Goal: Task Accomplishment & Management: Use online tool/utility

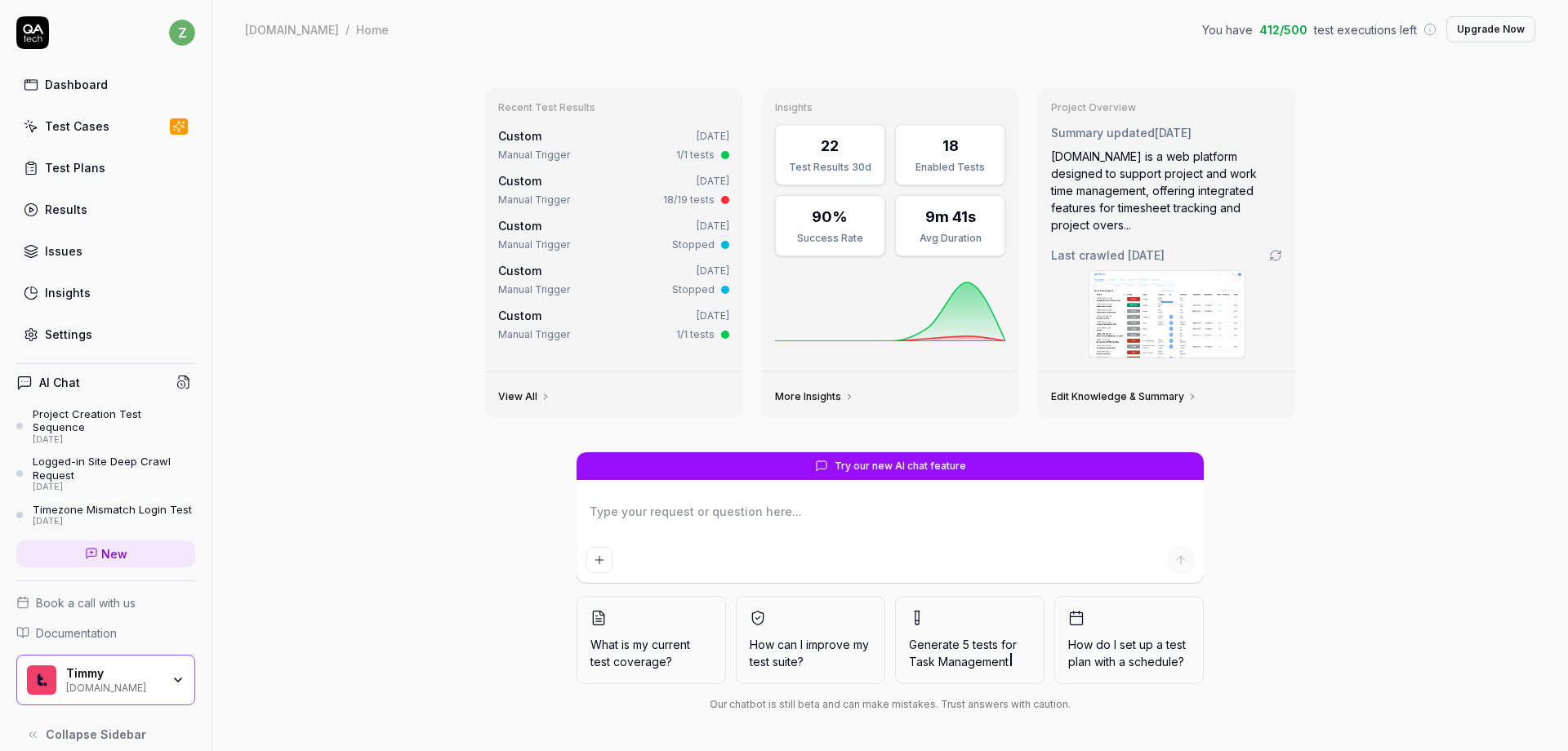
click at [94, 131] on div "Test Cases" at bounding box center [77, 126] width 64 height 17
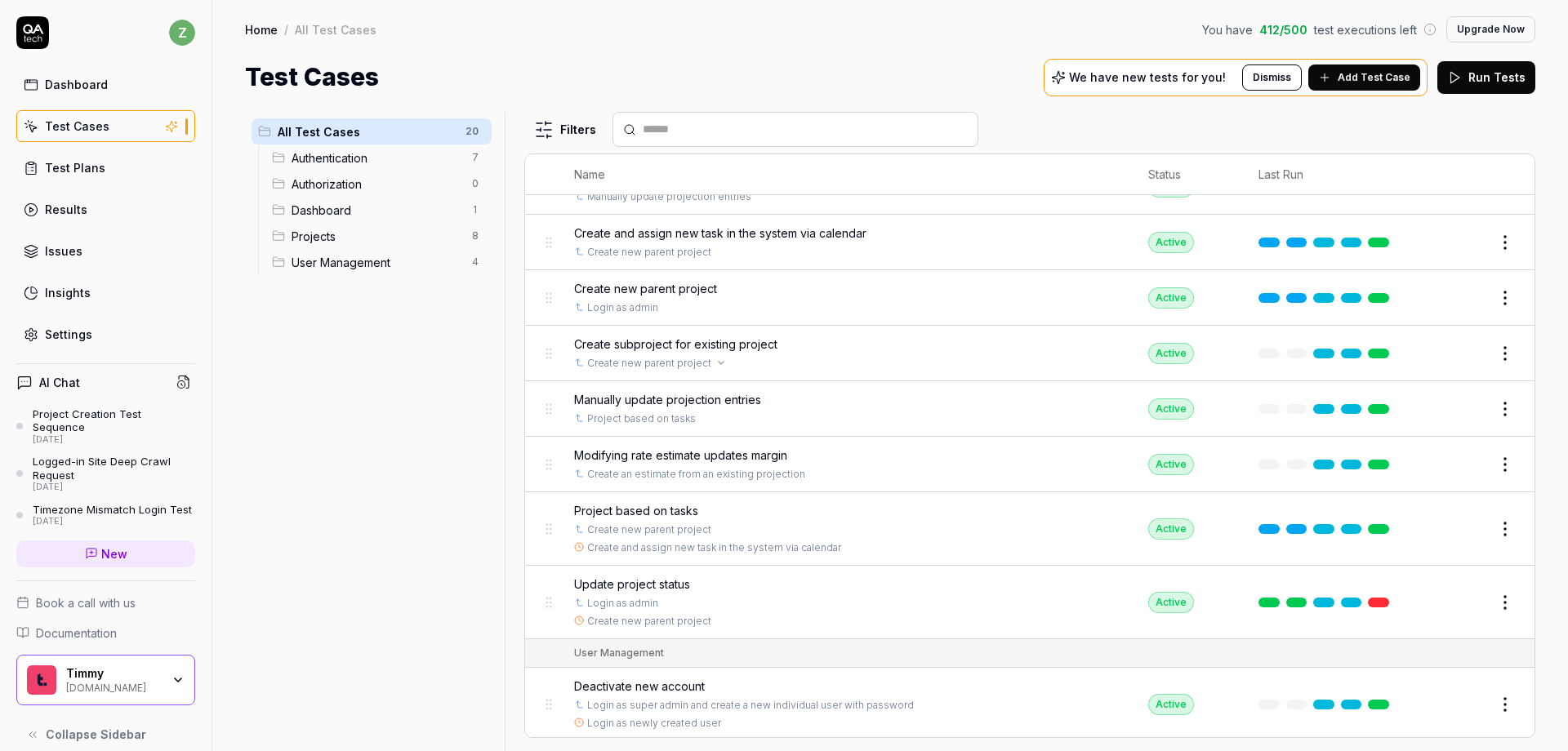
scroll to position [557, 0]
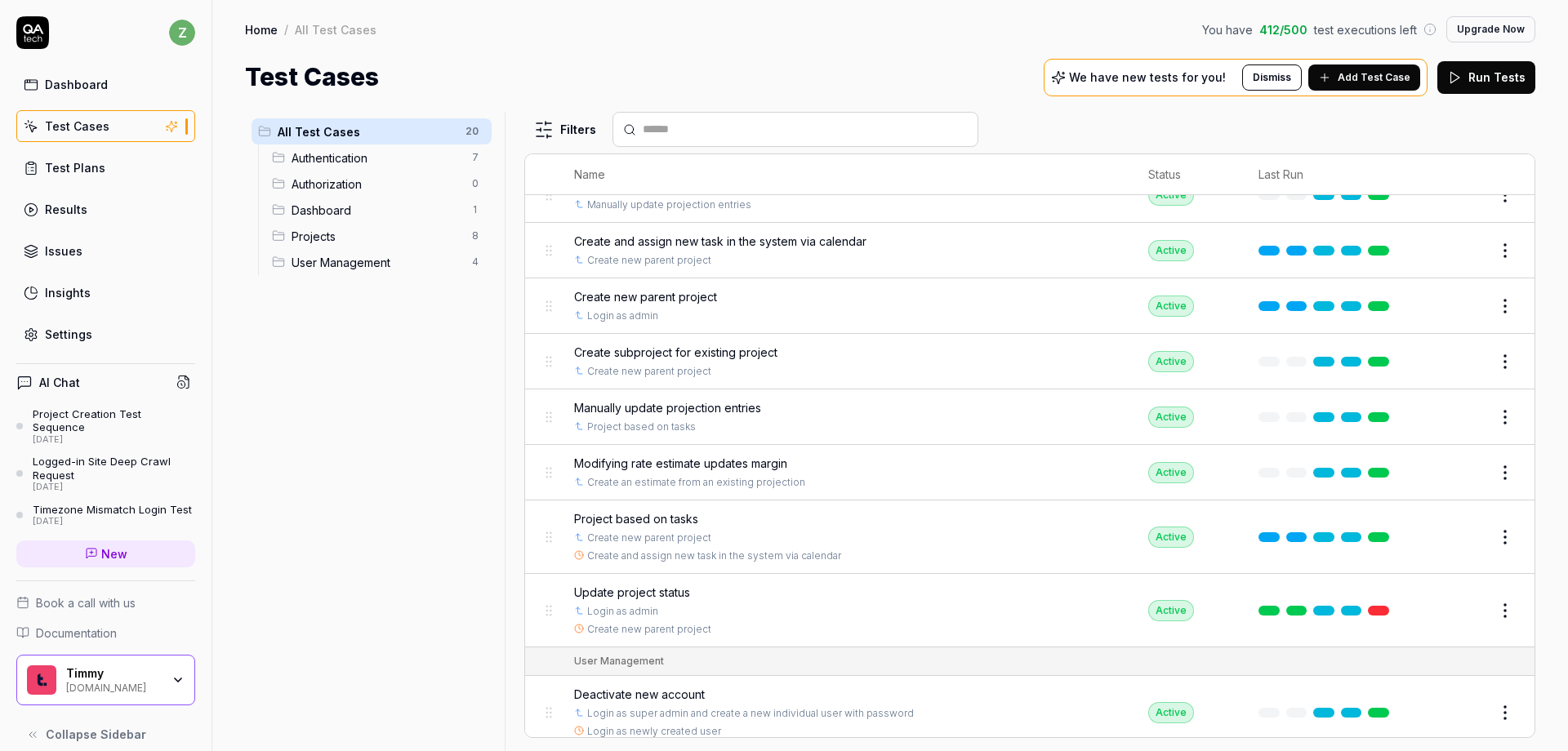
click at [1323, 78] on button "Add Test Case" at bounding box center [1364, 77] width 111 height 26
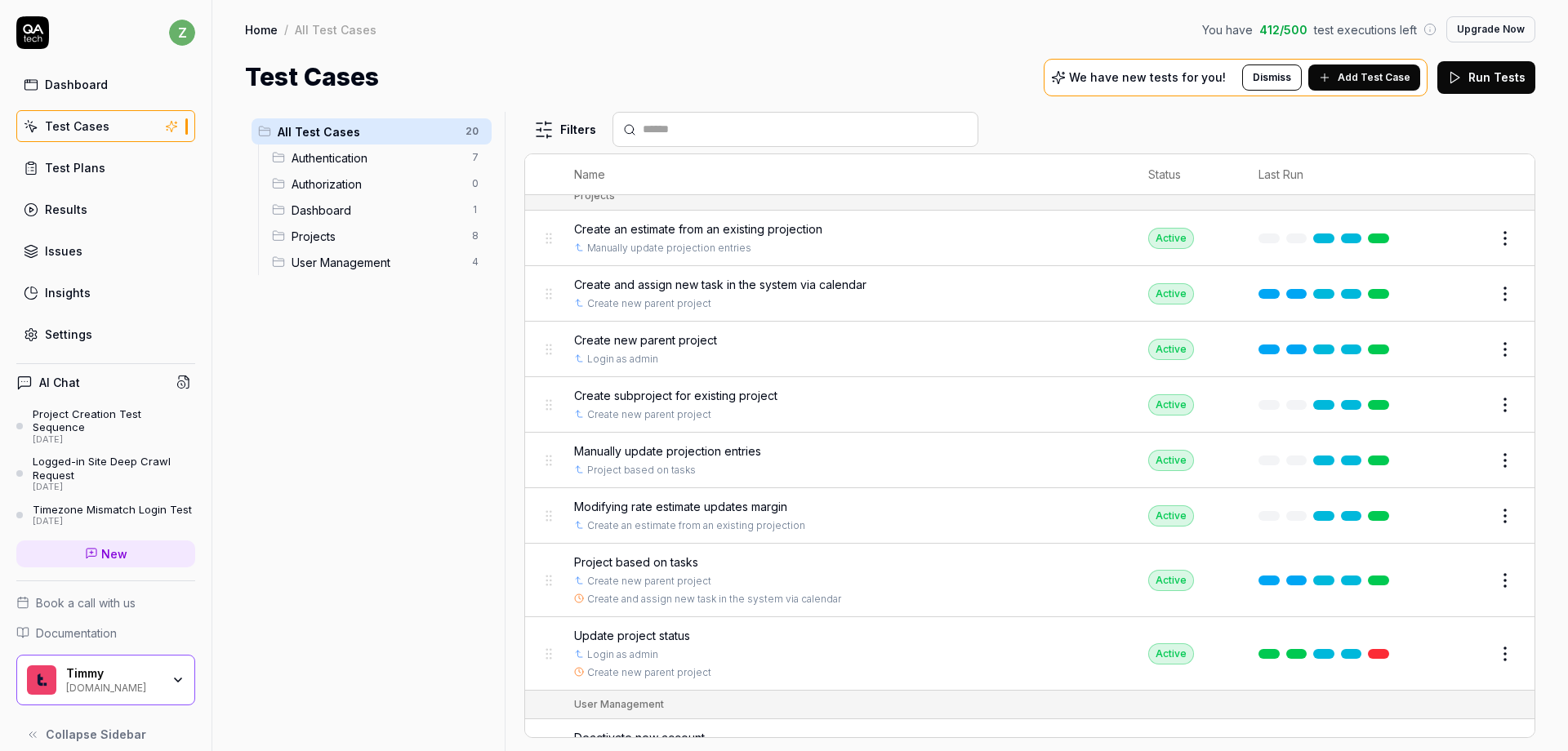
scroll to position [460, 0]
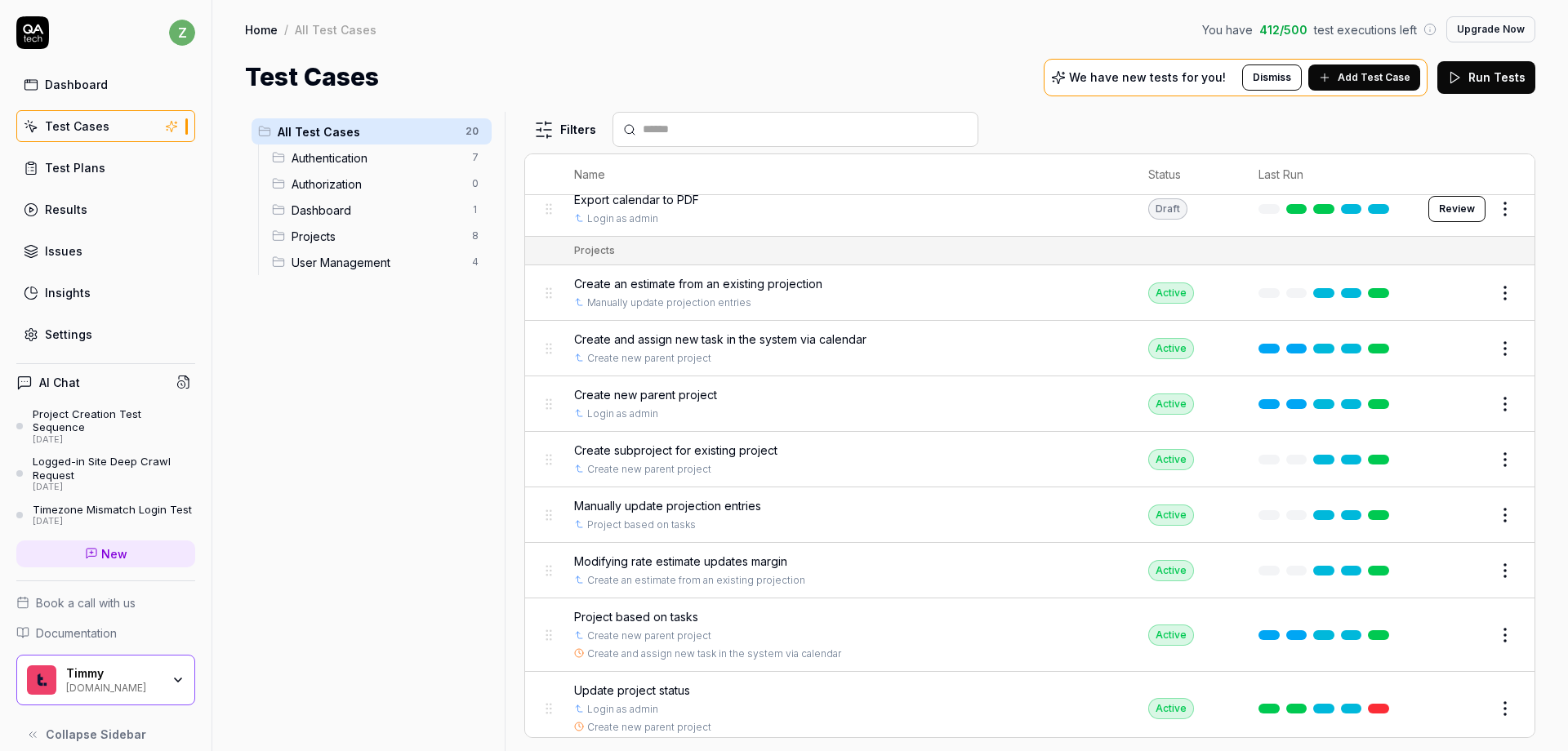
click at [876, 59] on div "Test Cases We have new tests for you! Dismiss Add Test Case Run Tests" at bounding box center [890, 77] width 1290 height 37
click at [334, 29] on div "All Test Cases" at bounding box center [335, 28] width 81 height 16
click at [279, 30] on div "Home / All Test Cases" at bounding box center [310, 28] width 131 height 16
click at [274, 28] on link "Home" at bounding box center [261, 28] width 33 height 16
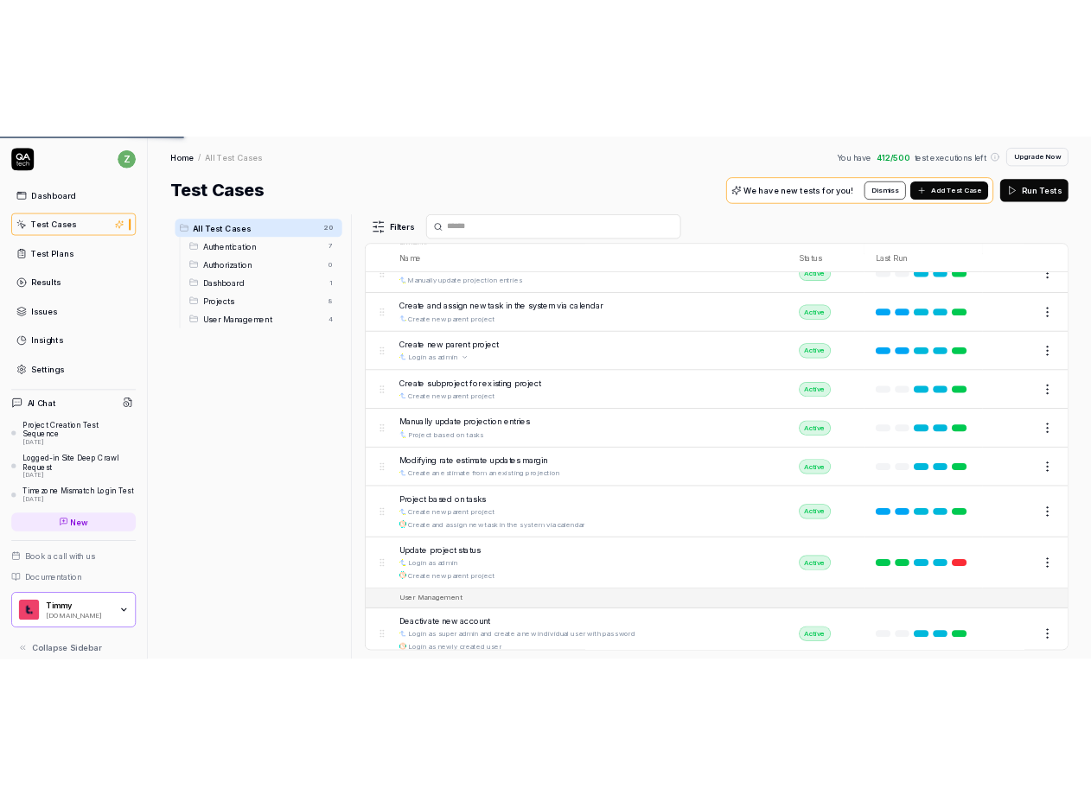
scroll to position [590, 0]
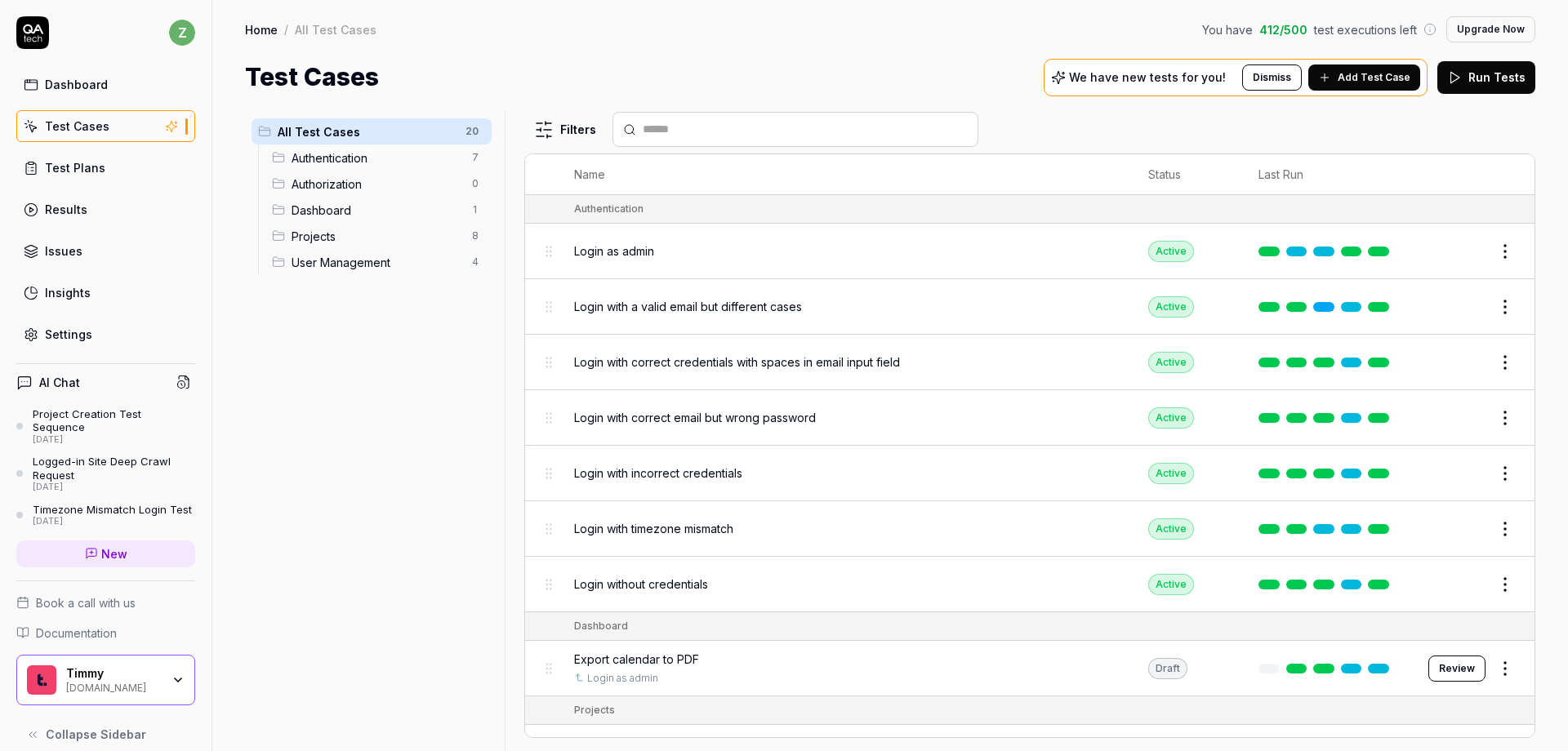
click at [645, 247] on span "Login as admin" at bounding box center [614, 251] width 80 height 17
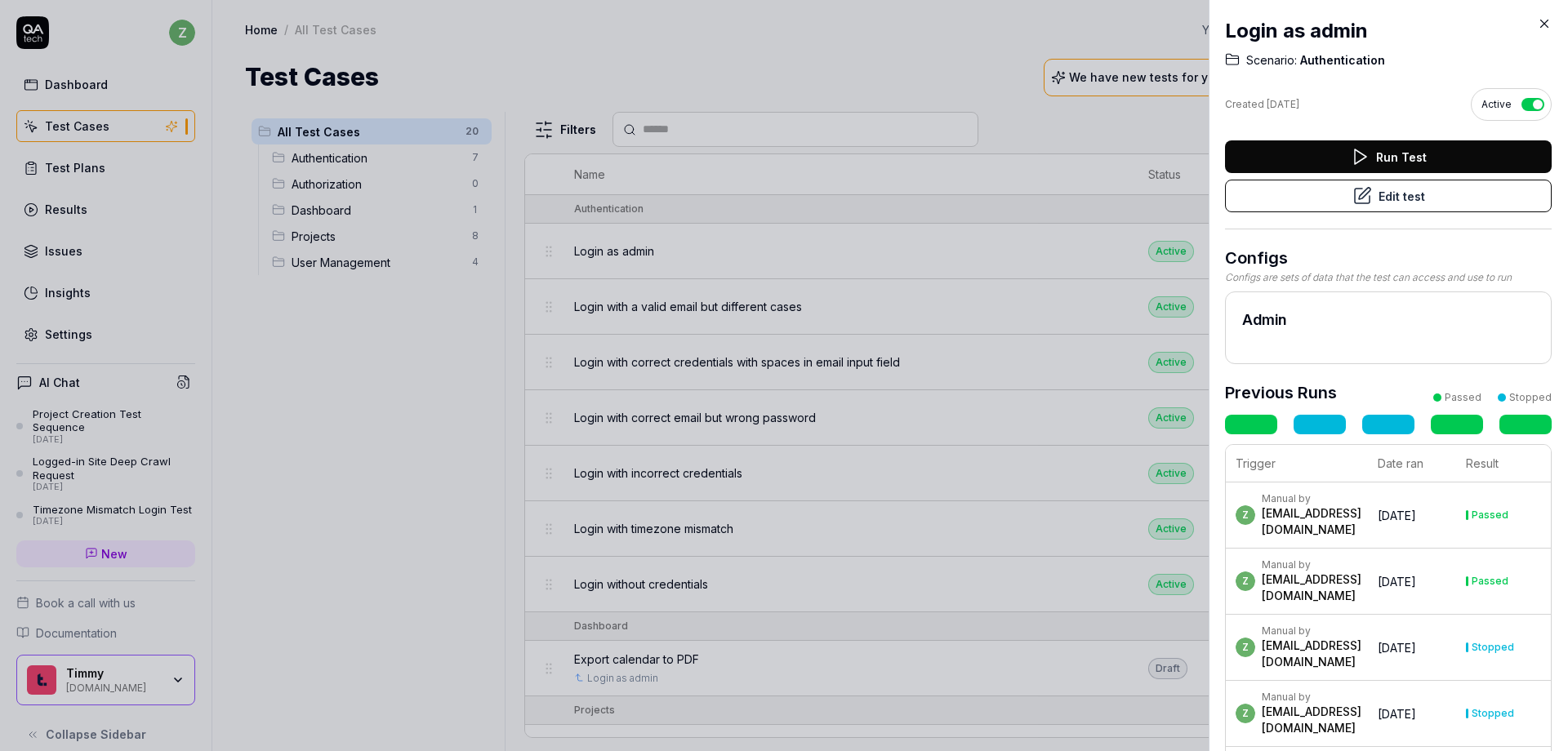
drag, startPoint x: 950, startPoint y: 119, endPoint x: 935, endPoint y: 129, distance: 18.0
click at [950, 118] on div at bounding box center [784, 375] width 1568 height 751
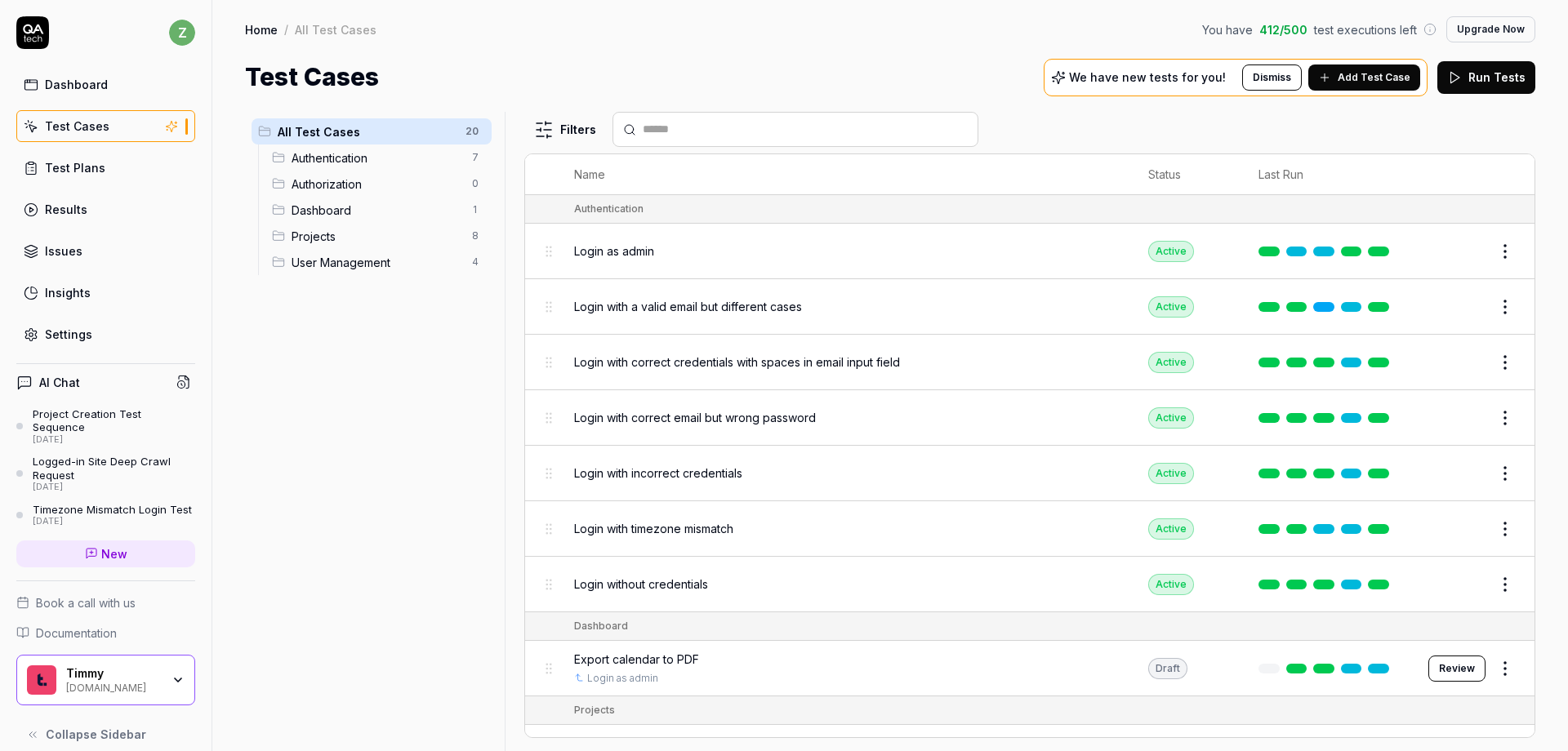
click at [1464, 257] on button "Edit" at bounding box center [1465, 251] width 39 height 26
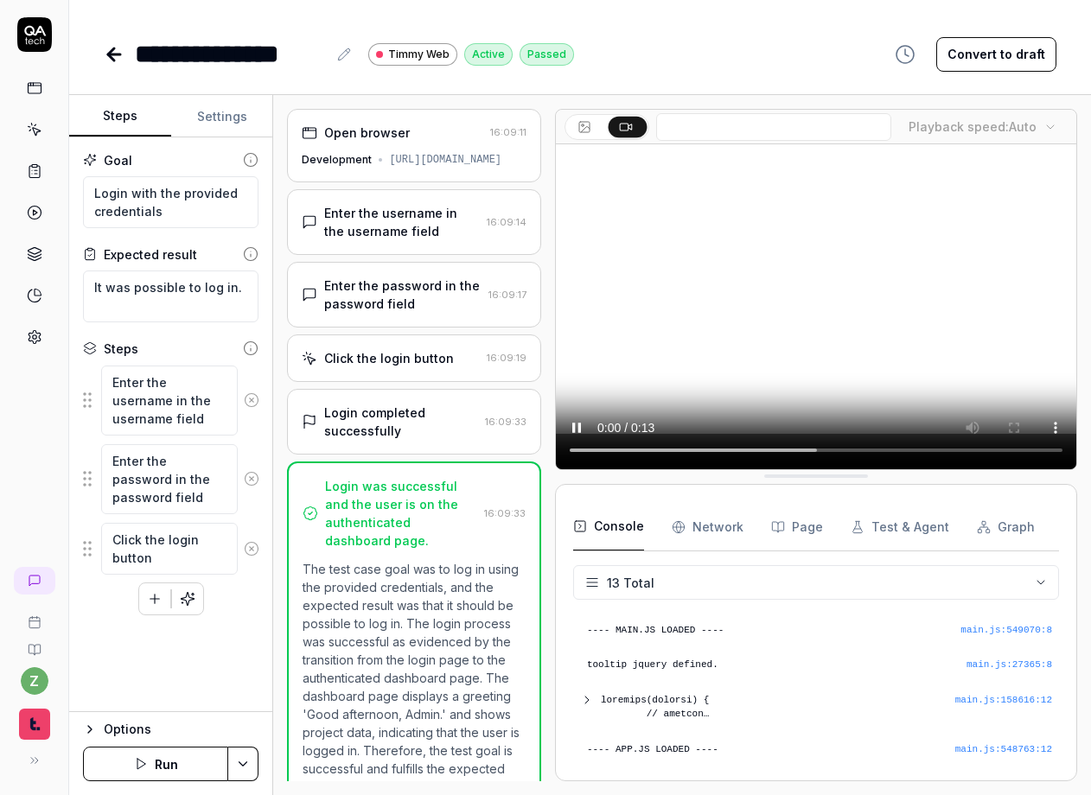
scroll to position [405, 0]
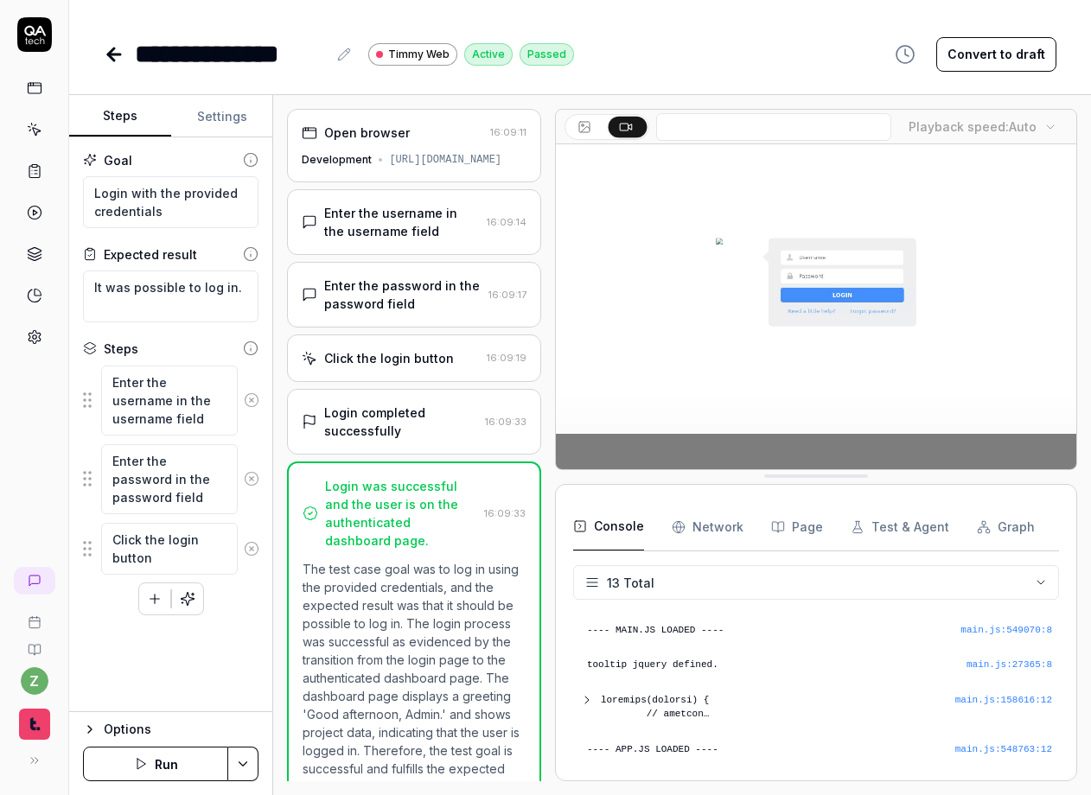
type textarea "*"
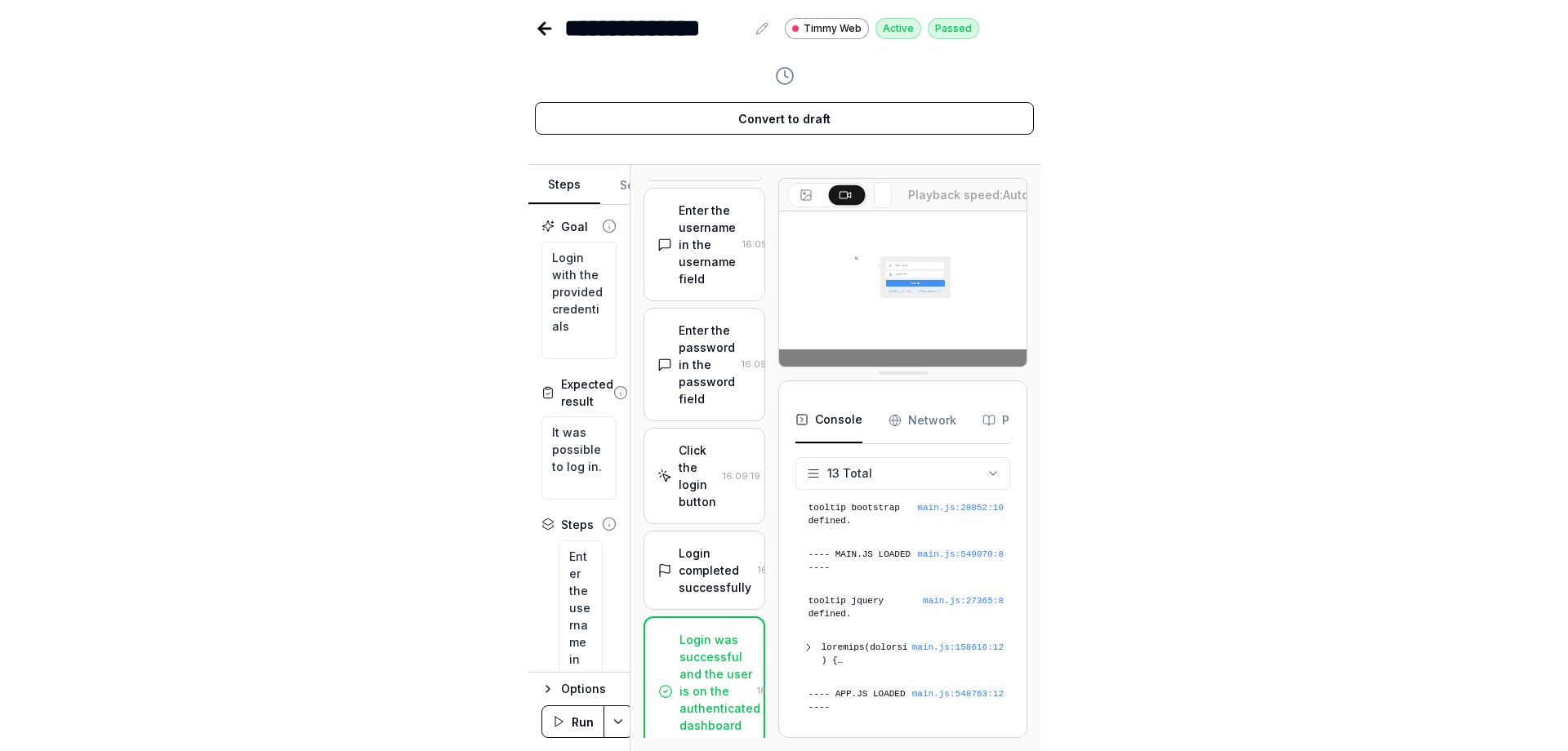
scroll to position [301, 0]
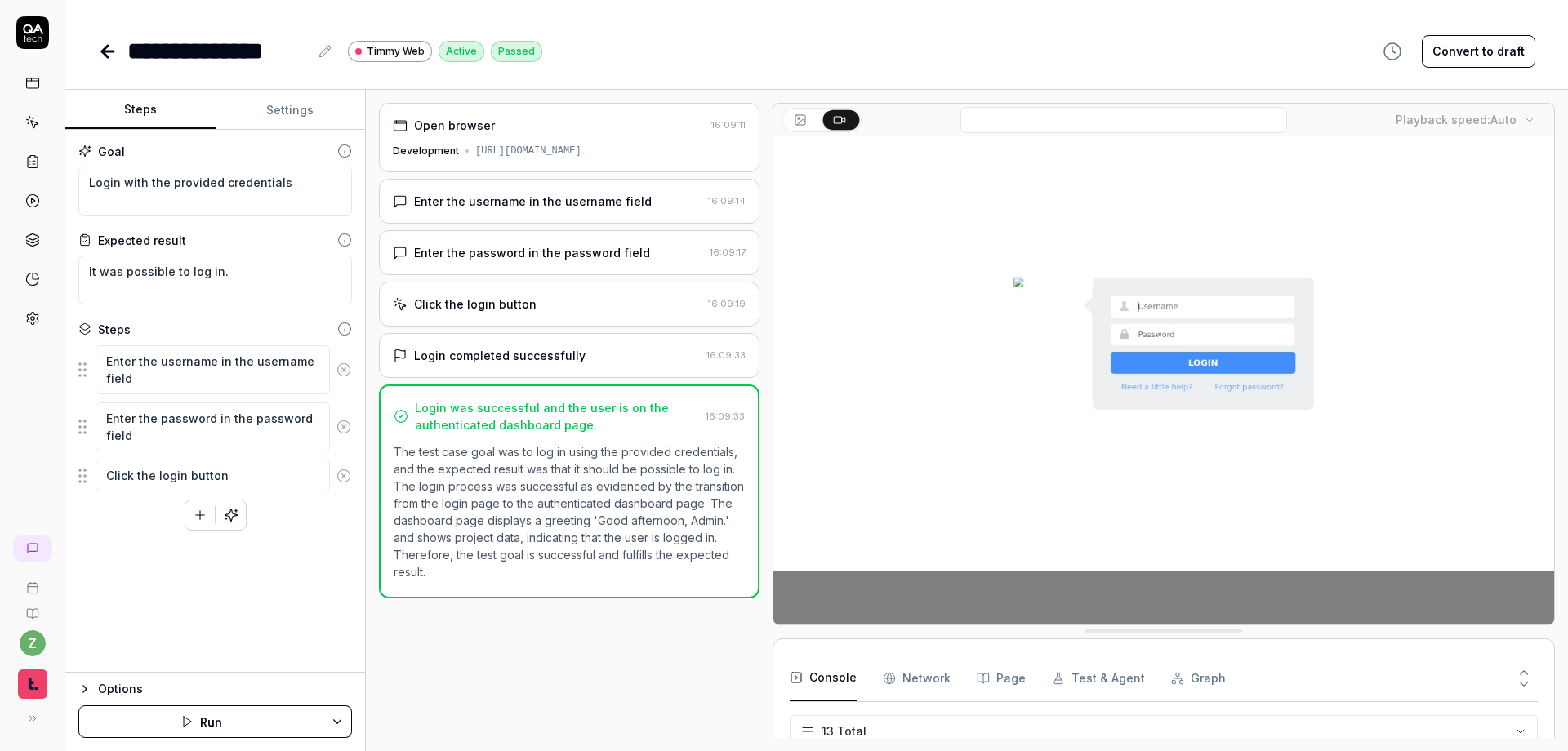
click at [106, 45] on icon at bounding box center [105, 51] width 6 height 11
type textarea "*"
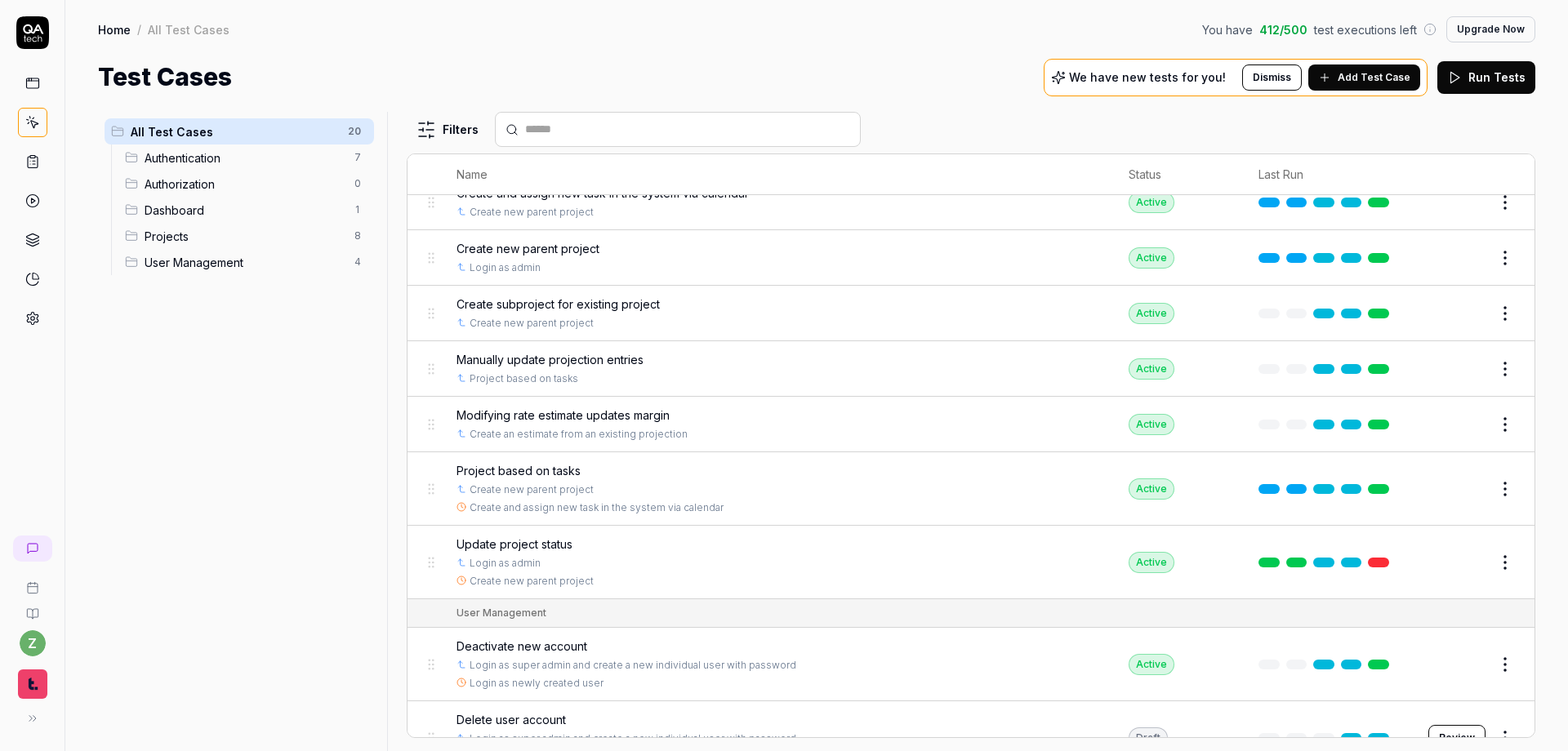
scroll to position [557, 0]
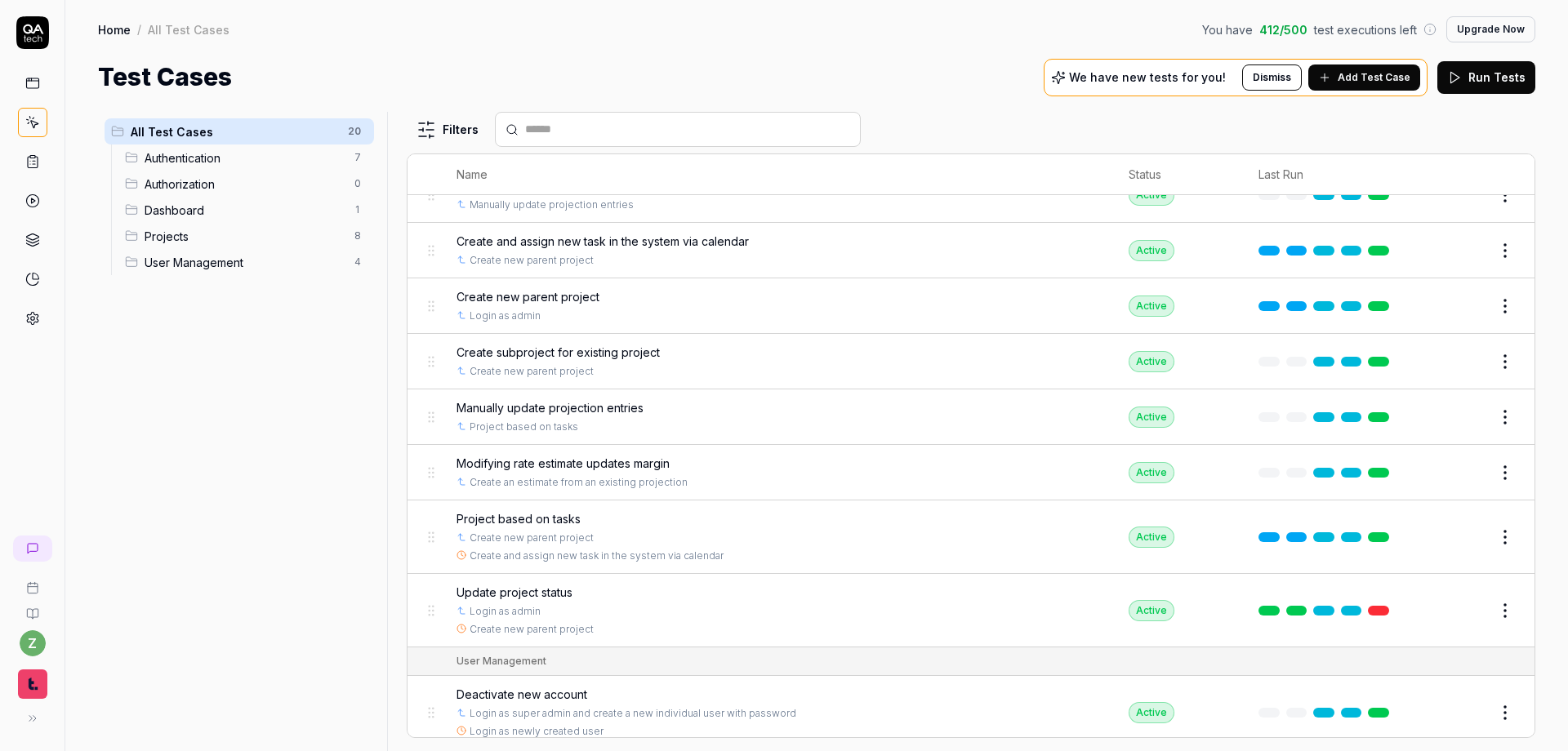
click at [882, 60] on div "Test Cases We have new tests for you! Dismiss Add Test Case Run Tests" at bounding box center [816, 77] width 1437 height 37
click at [1030, 609] on html "z Home / All Test Cases You have 412 / 500 test executions left Upgrade Now Hom…" at bounding box center [784, 375] width 1568 height 751
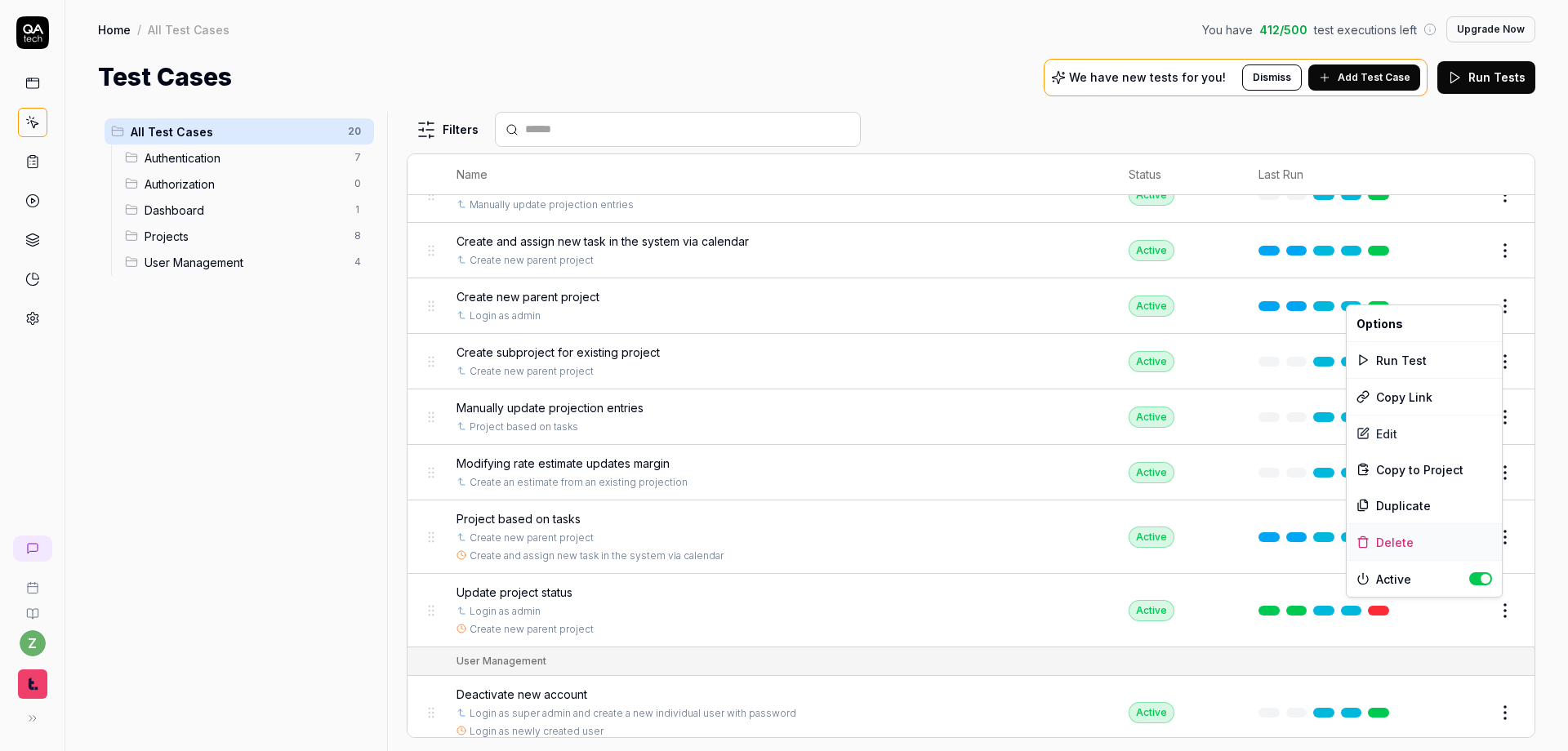
click at [1030, 539] on div "Delete" at bounding box center [1423, 542] width 155 height 36
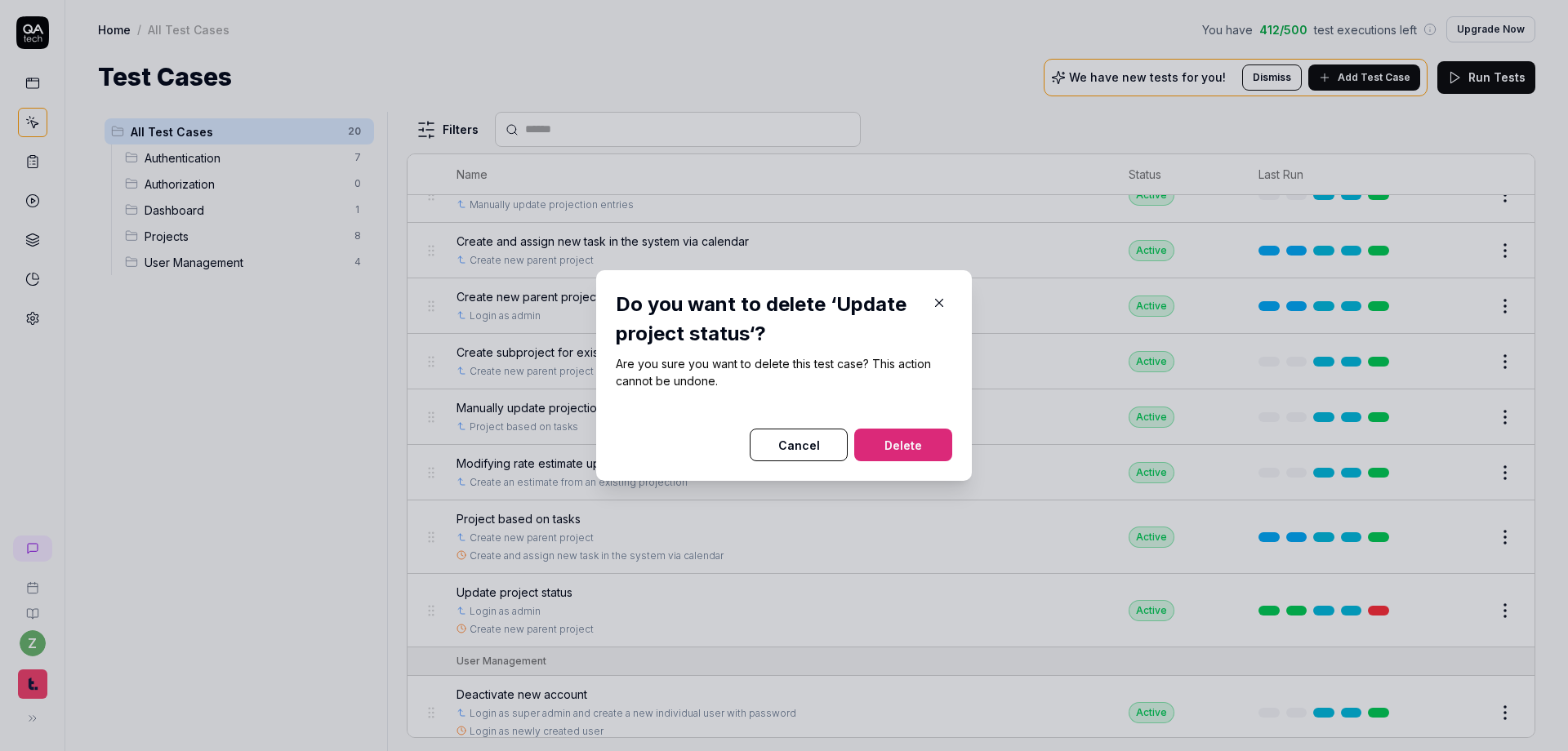
click at [900, 444] on button "Delete" at bounding box center [903, 445] width 98 height 33
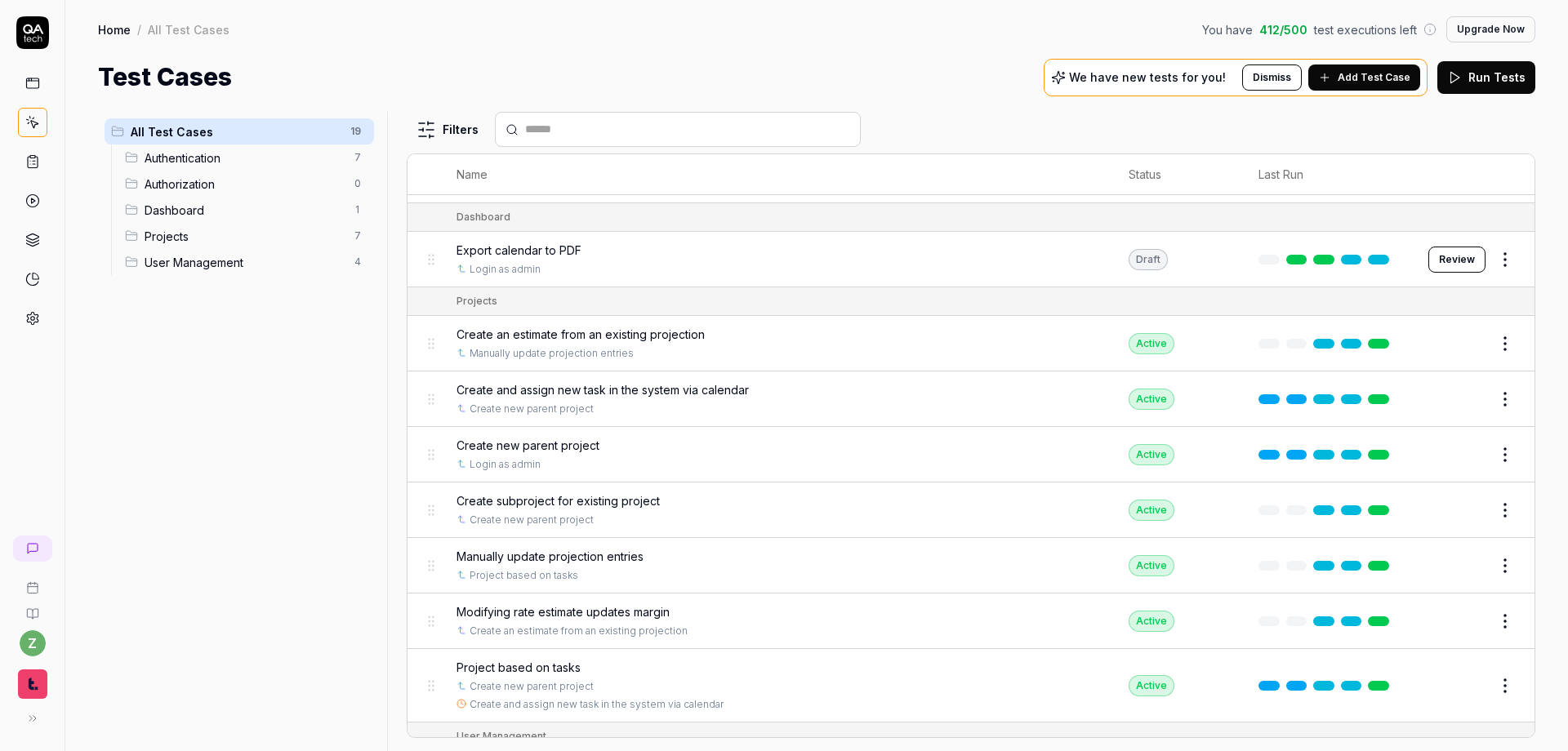
scroll to position [460, 0]
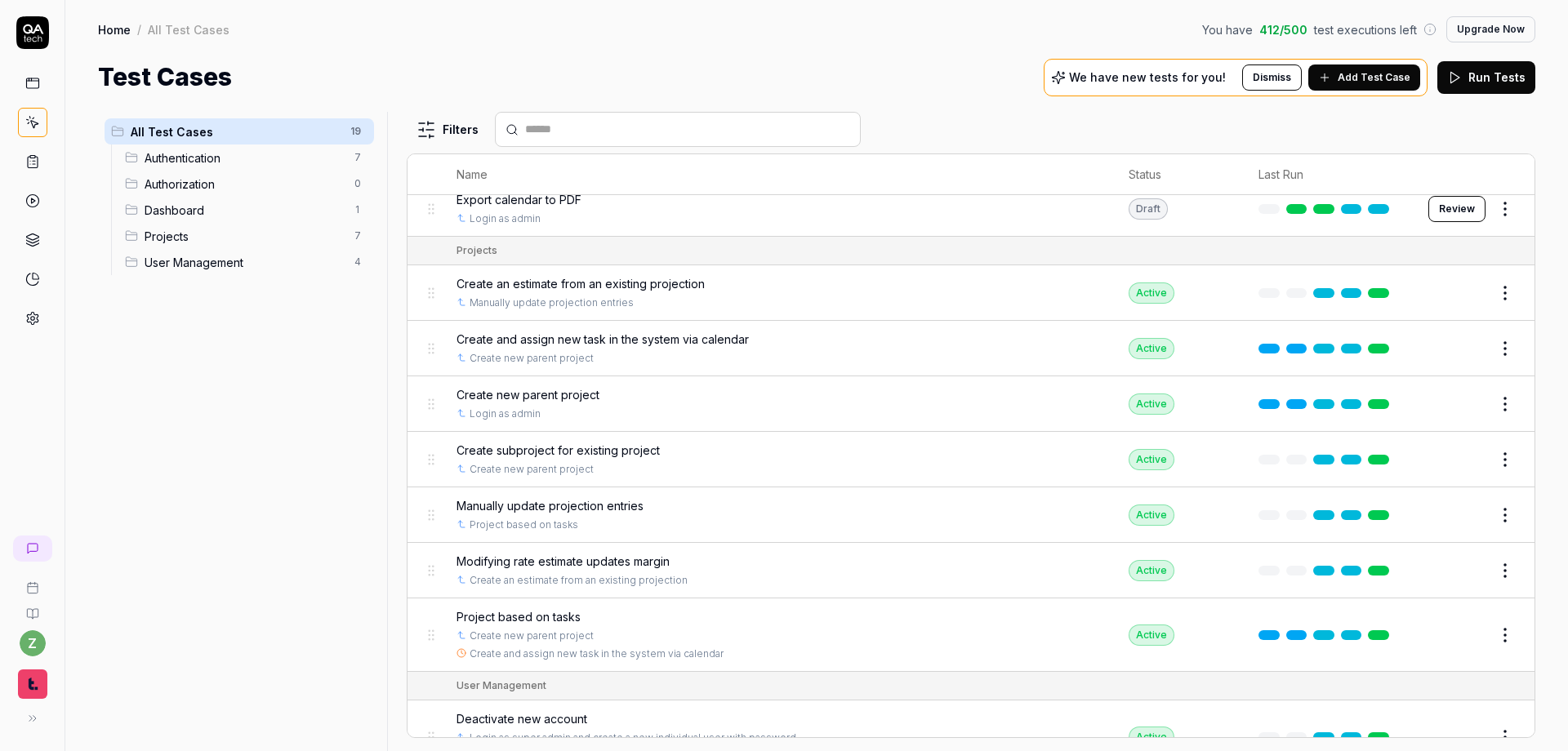
click at [483, 255] on div "Projects" at bounding box center [476, 251] width 41 height 15
click at [176, 233] on span "Projects" at bounding box center [245, 236] width 200 height 17
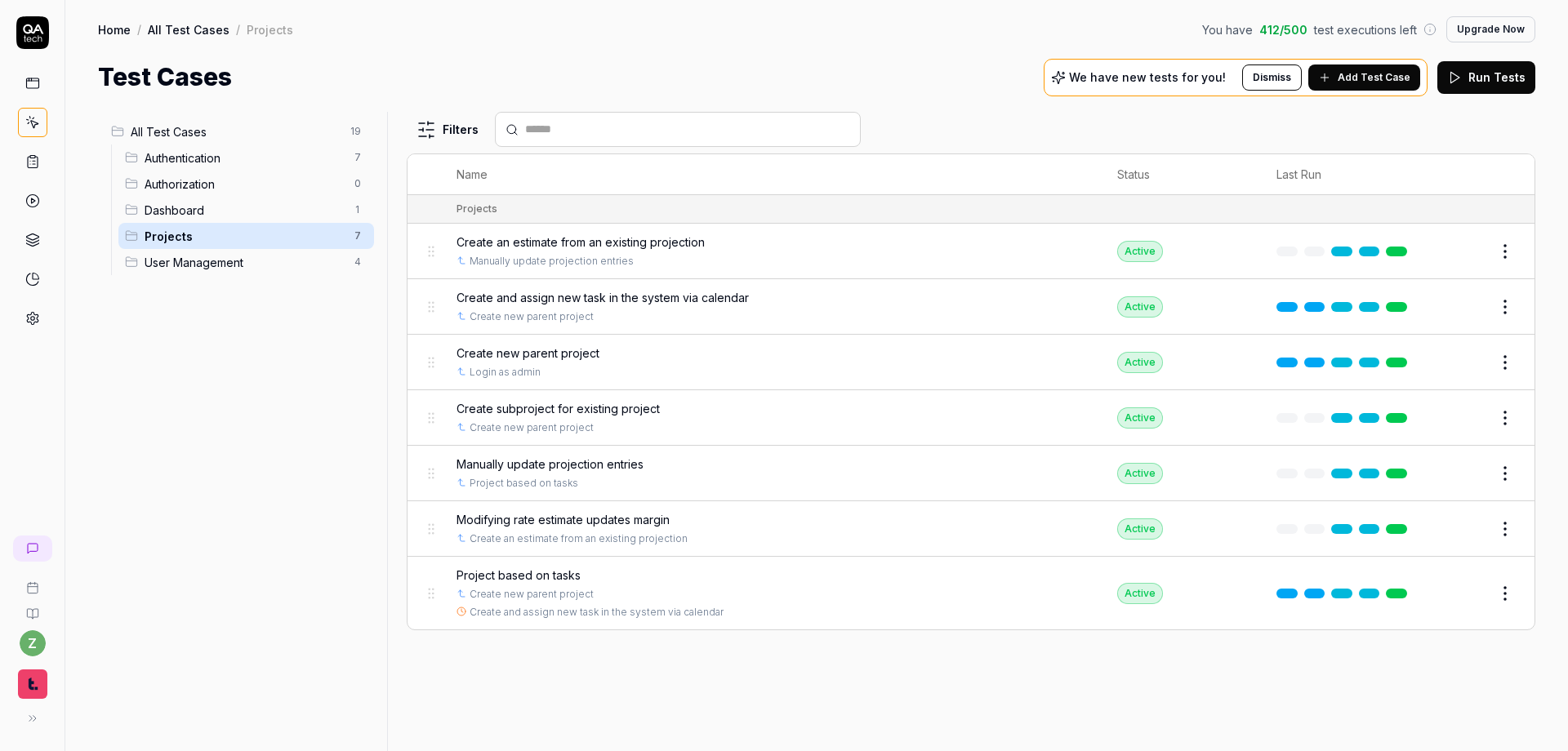
click at [355, 238] on html "z Home / All Test Cases / Projects You have 412 / 500 test executions left Upgr…" at bounding box center [784, 375] width 1568 height 751
click at [280, 264] on div "Rename Scenario" at bounding box center [288, 267] width 164 height 36
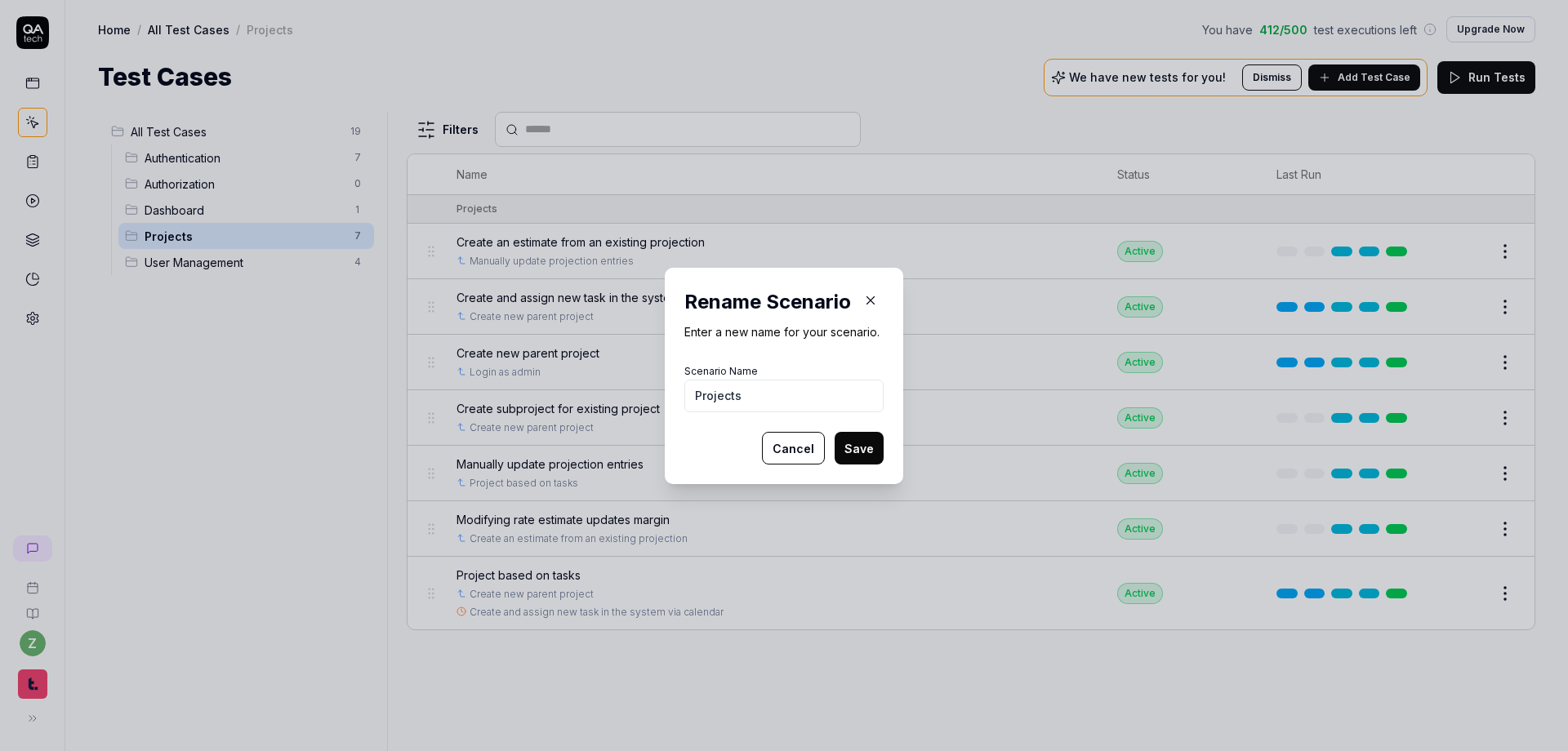
click at [752, 388] on input "Projects" at bounding box center [783, 396] width 199 height 33
type input "Projections"
click at [851, 451] on button "Save" at bounding box center [859, 448] width 49 height 33
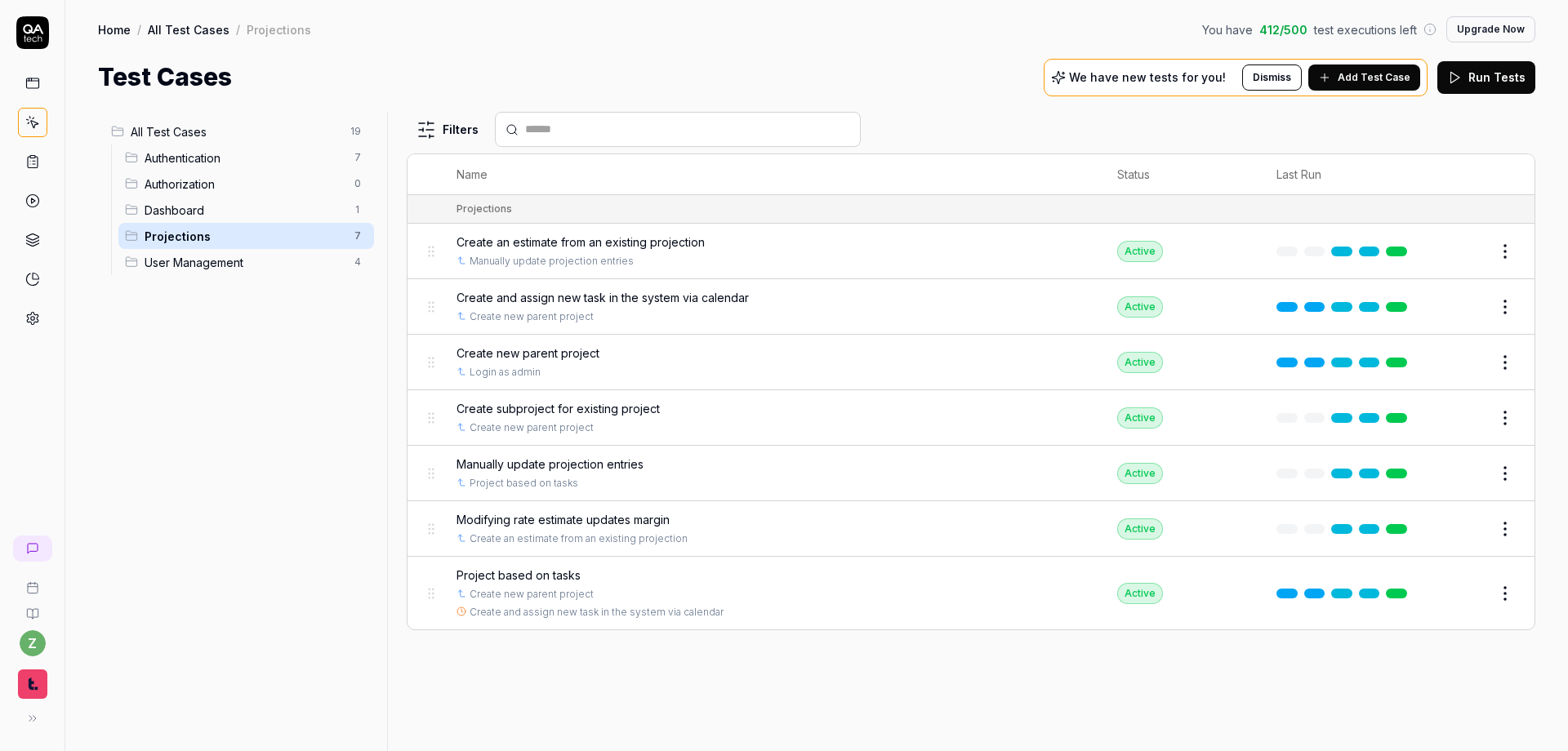
click at [701, 300] on span "Create and assign new task in the system via calendar" at bounding box center [602, 298] width 292 height 17
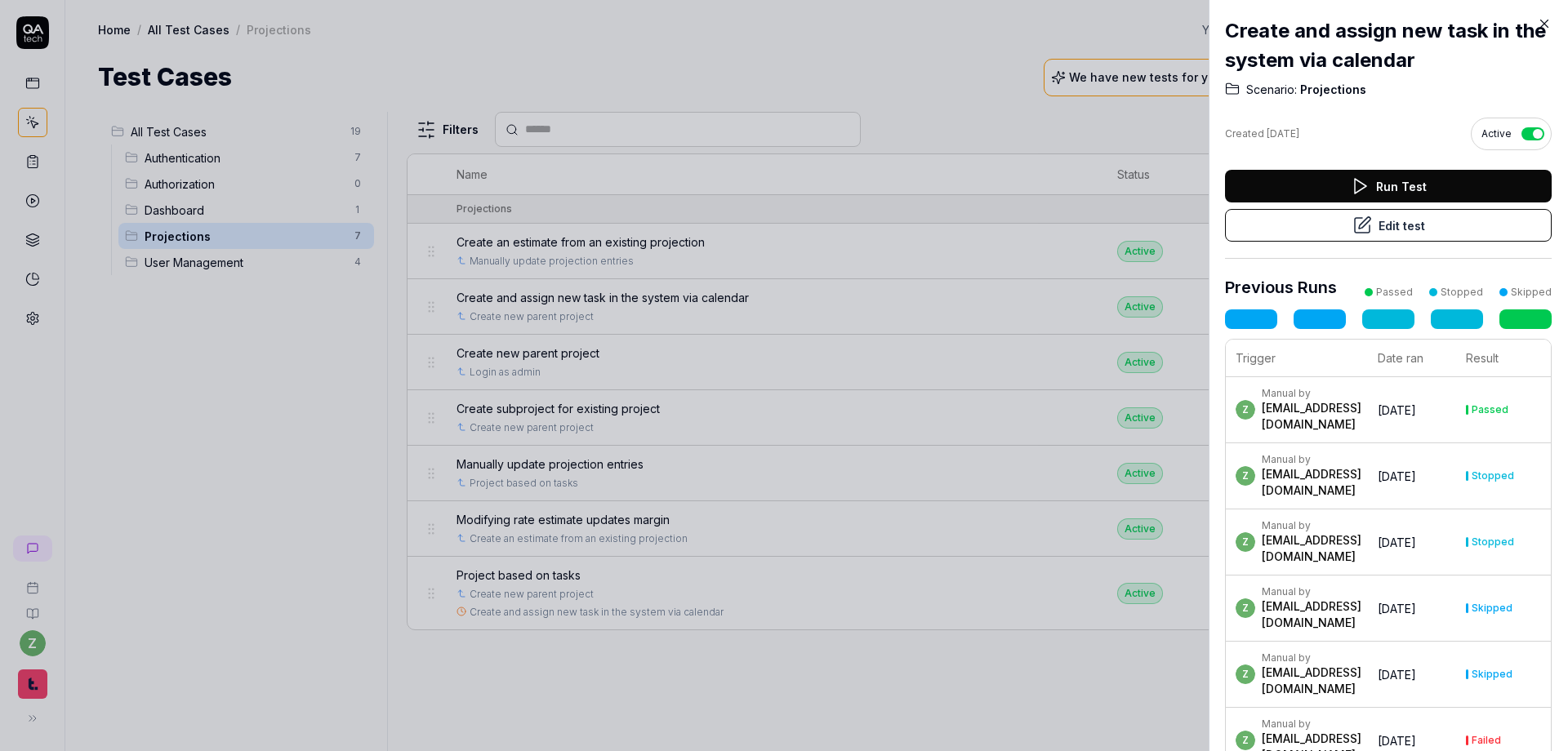
click at [1030, 230] on icon at bounding box center [1361, 225] width 20 height 20
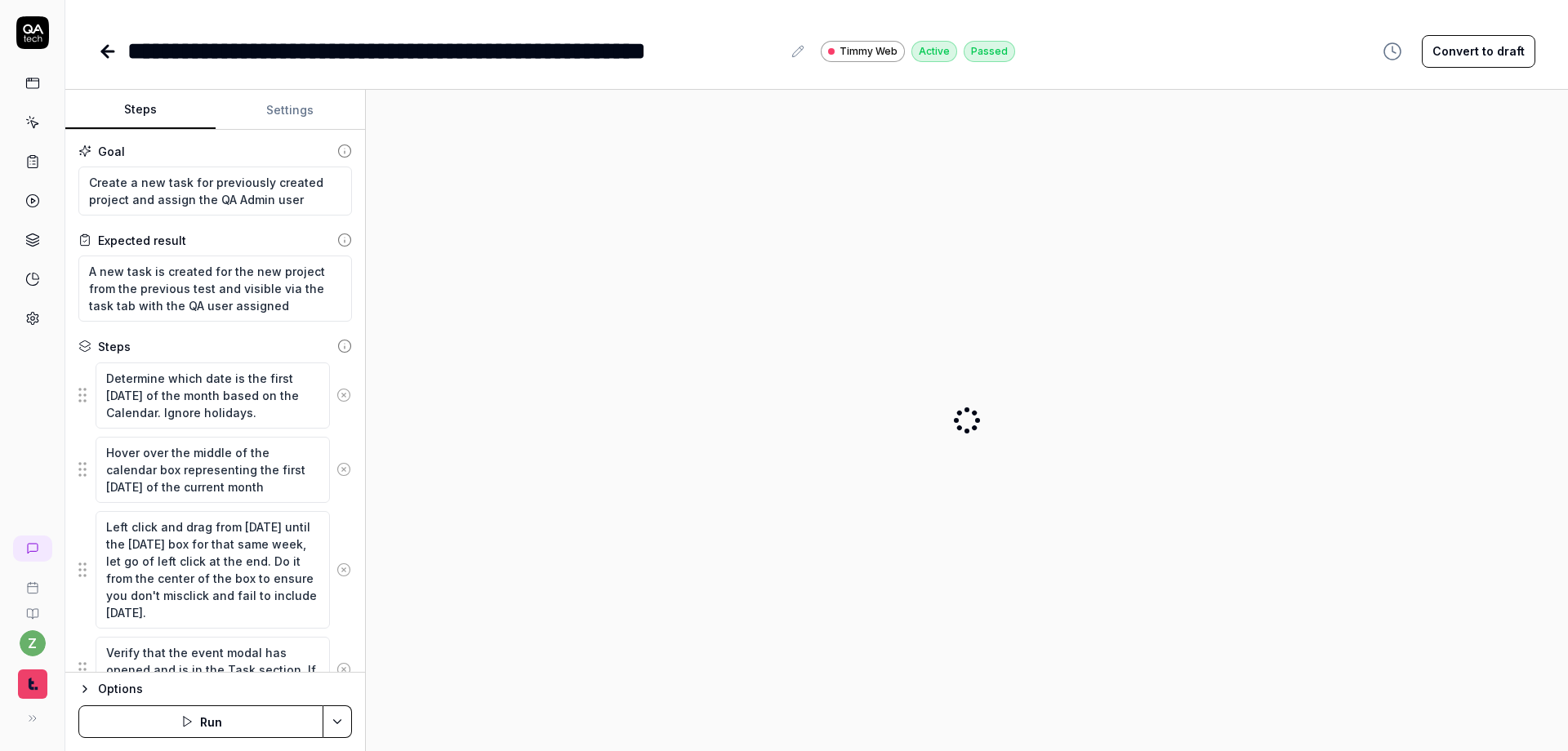
click at [287, 106] on button "Settings" at bounding box center [290, 110] width 150 height 39
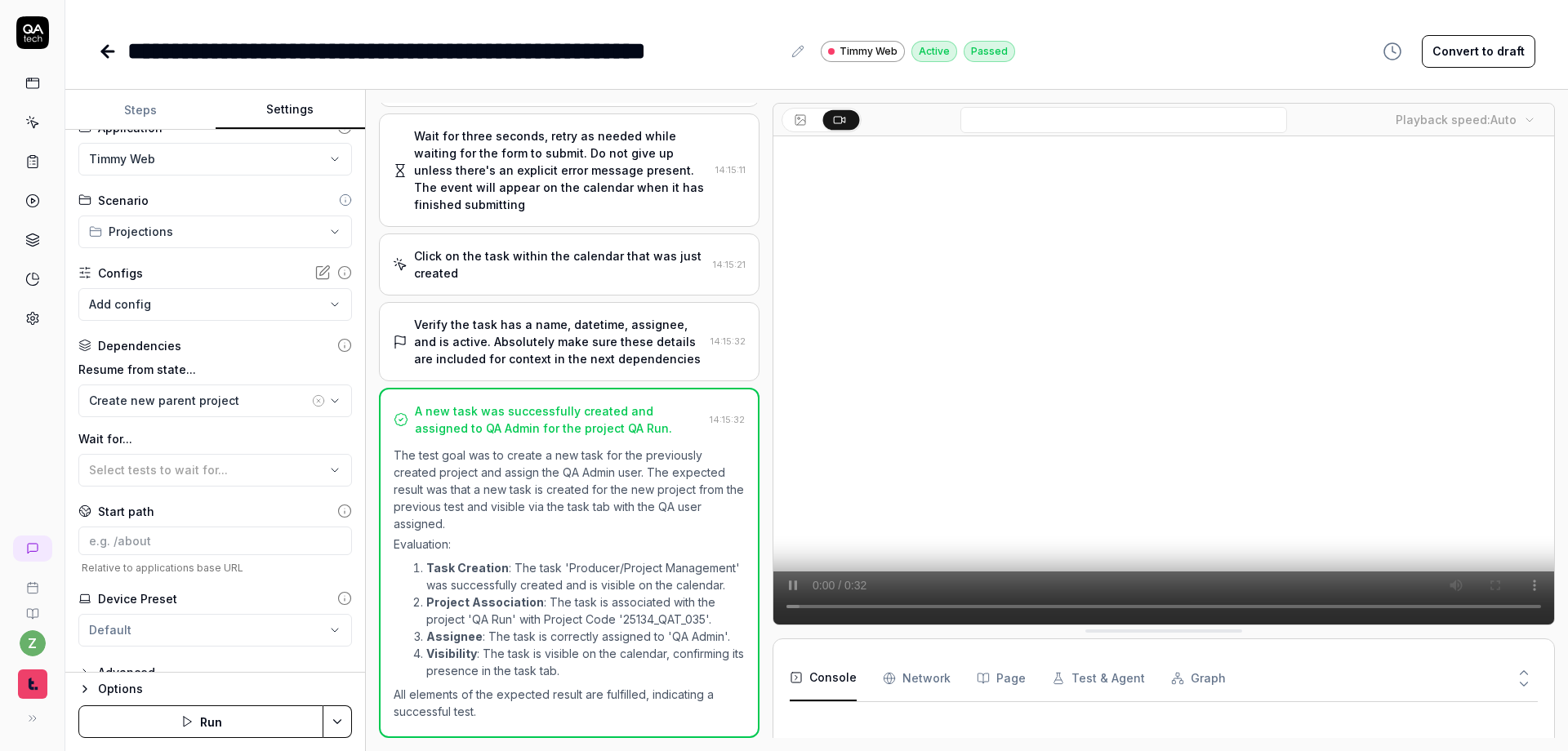
scroll to position [46, 0]
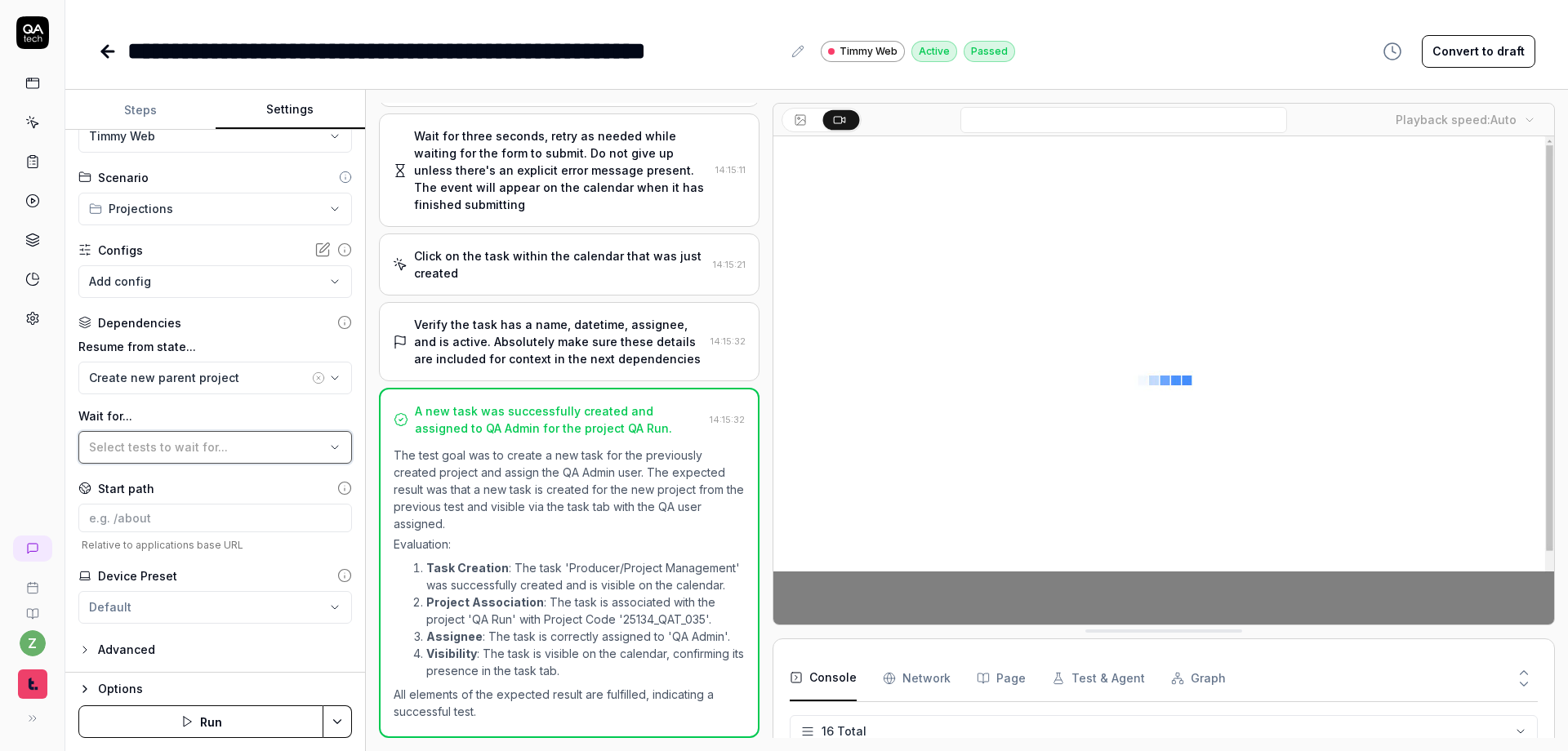
click at [186, 456] on button "Select tests to wait for..." at bounding box center [215, 447] width 274 height 33
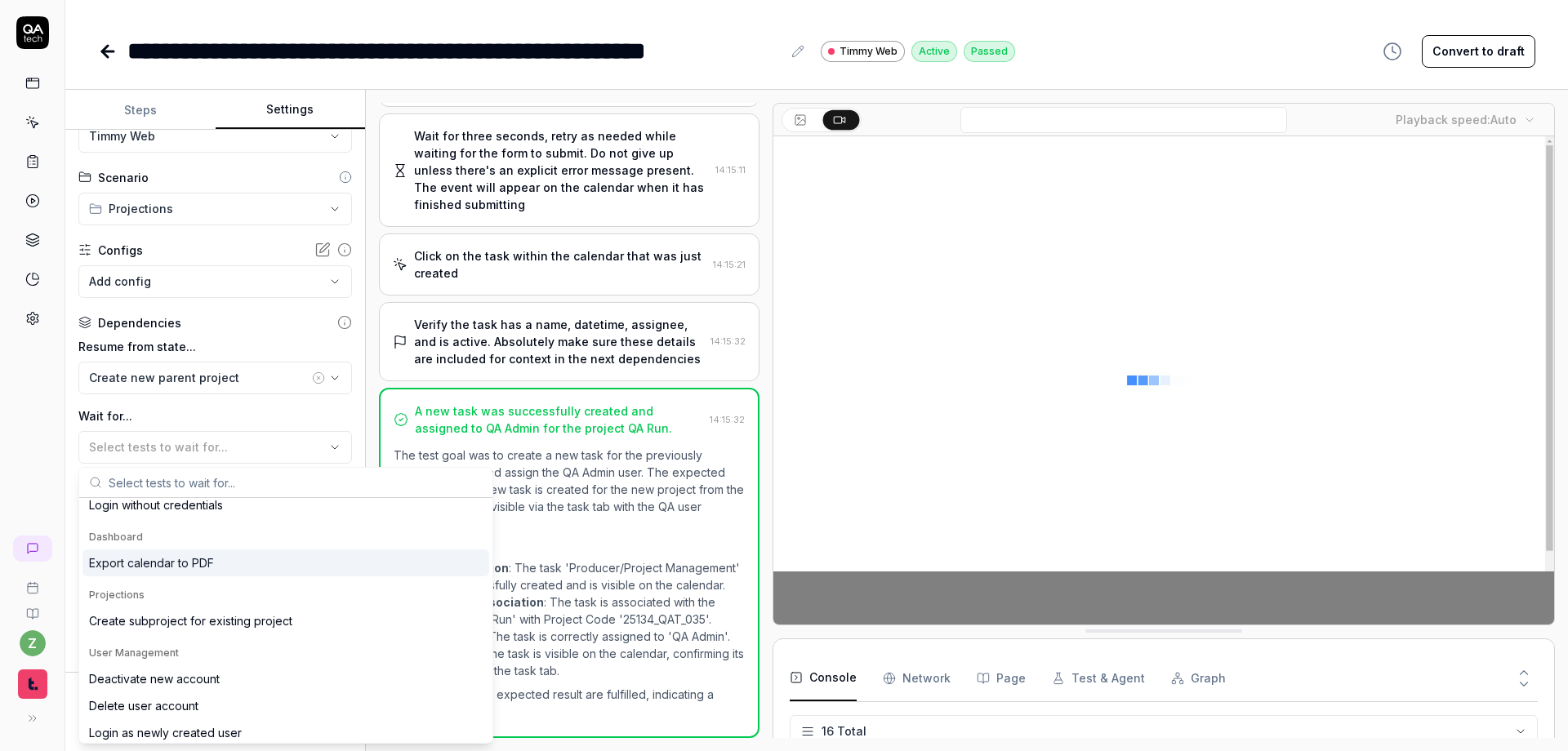
scroll to position [230, 0]
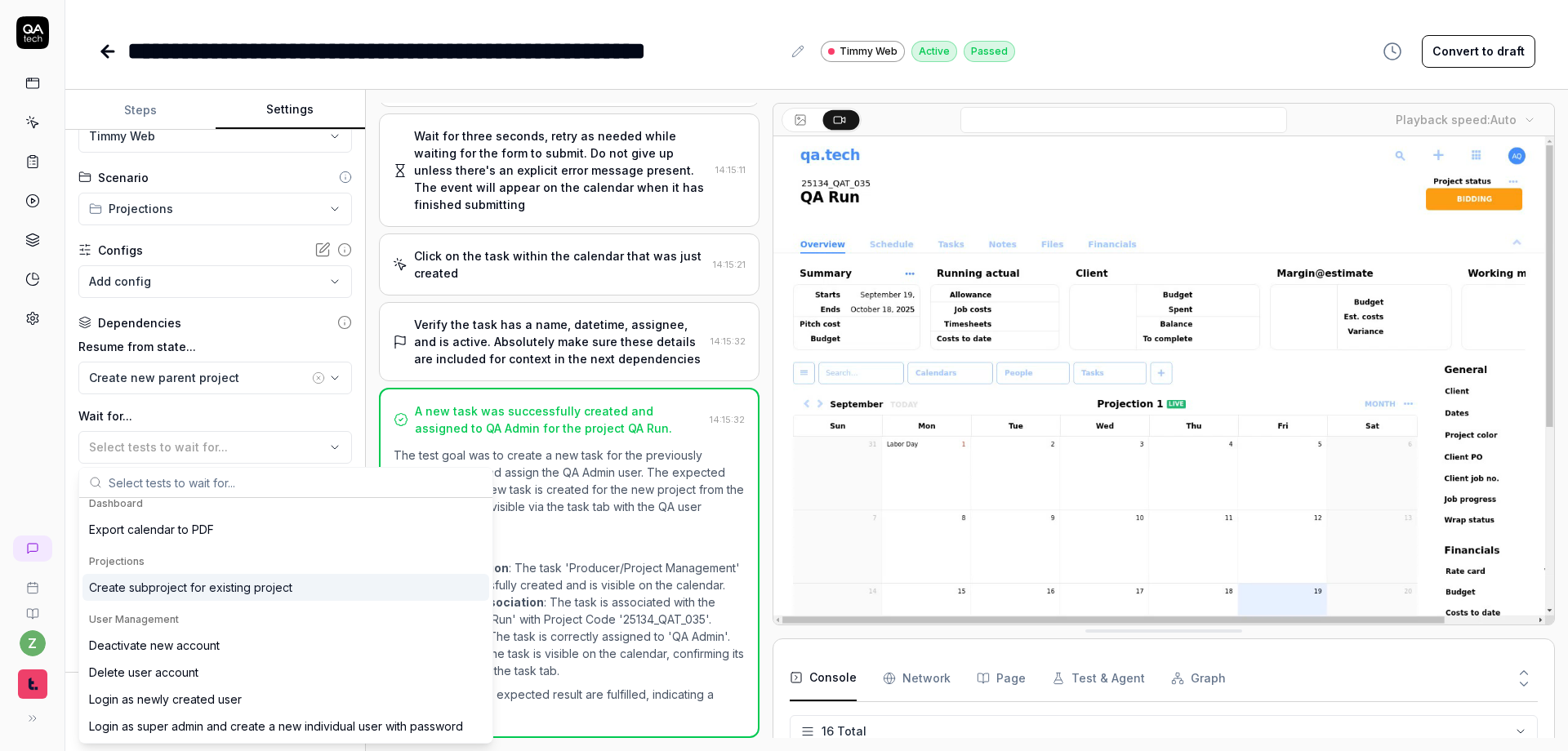
click at [233, 591] on div "Create subproject for existing project" at bounding box center [190, 588] width 203 height 17
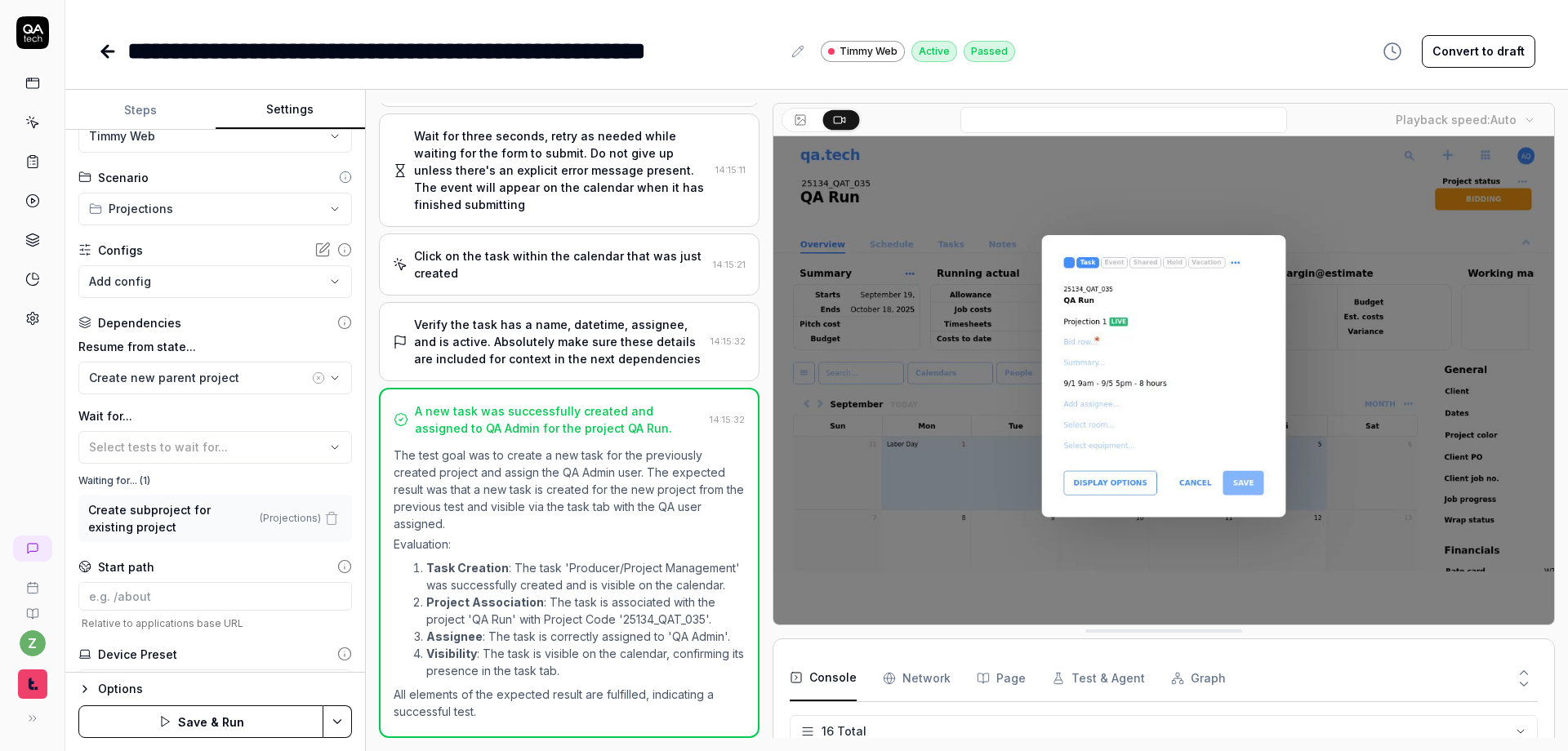
click at [233, 416] on label "Wait for..." at bounding box center [215, 416] width 274 height 17
click at [339, 719] on html "**********" at bounding box center [784, 375] width 1568 height 751
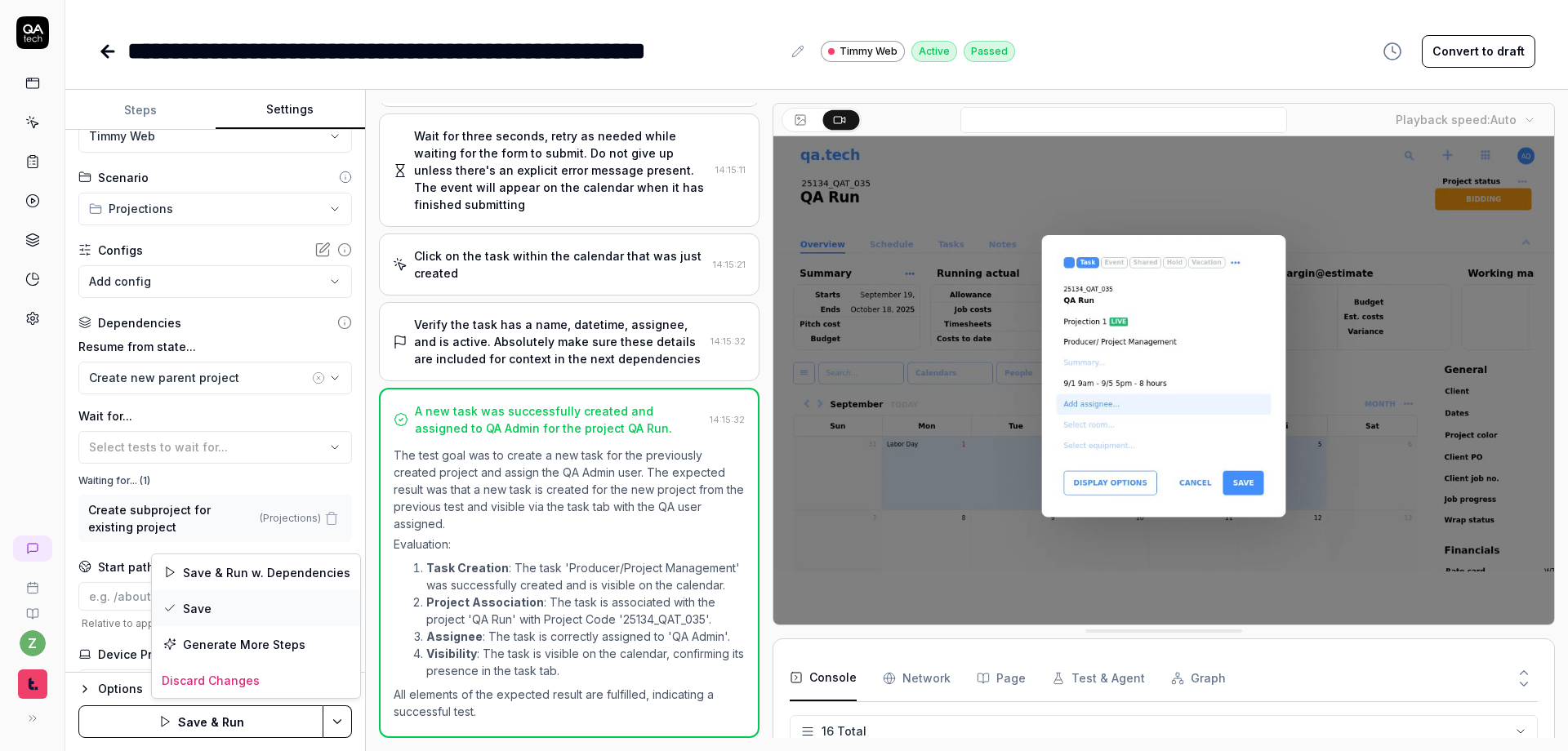
click at [230, 616] on div "Save" at bounding box center [256, 608] width 208 height 36
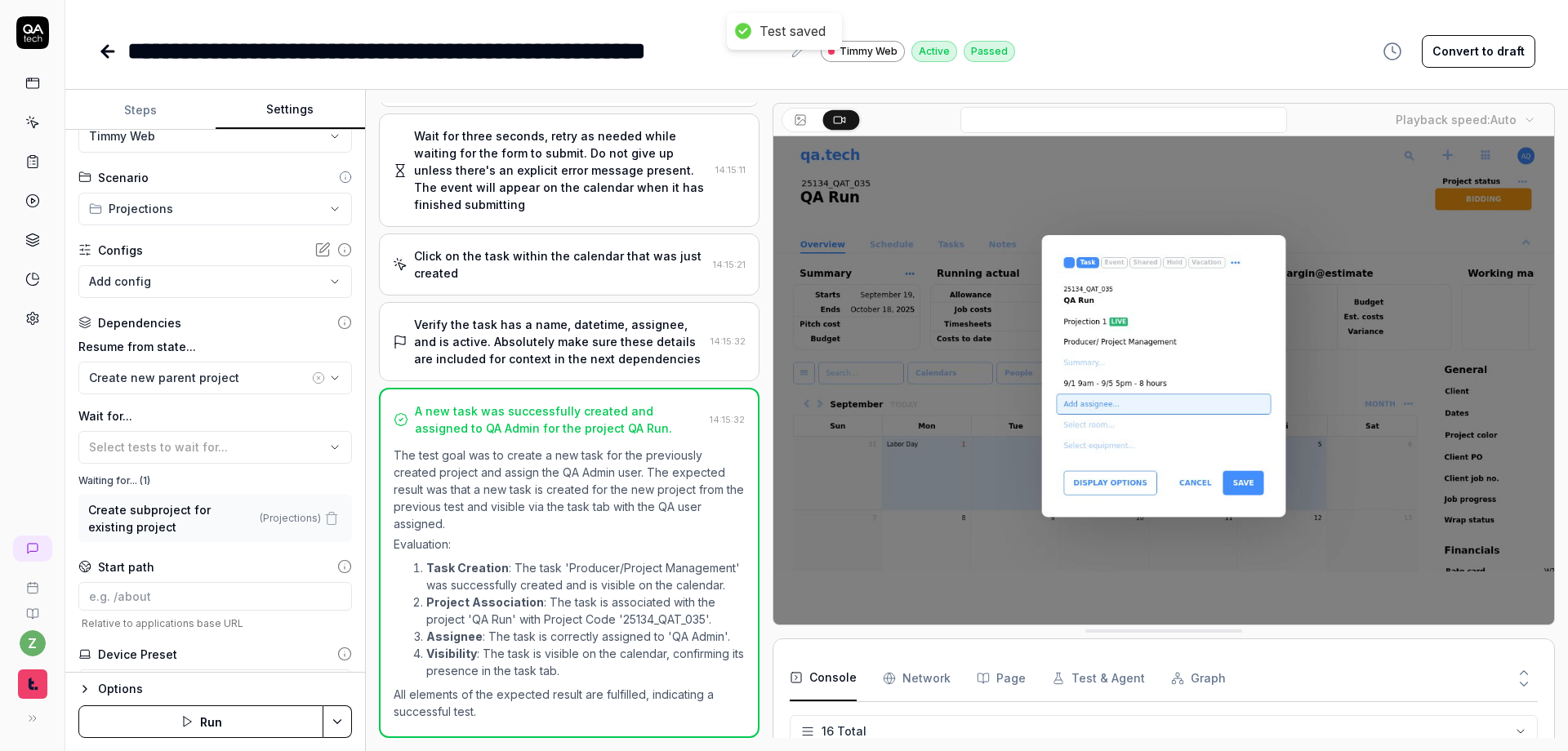
click at [105, 51] on icon at bounding box center [108, 51] width 11 height 0
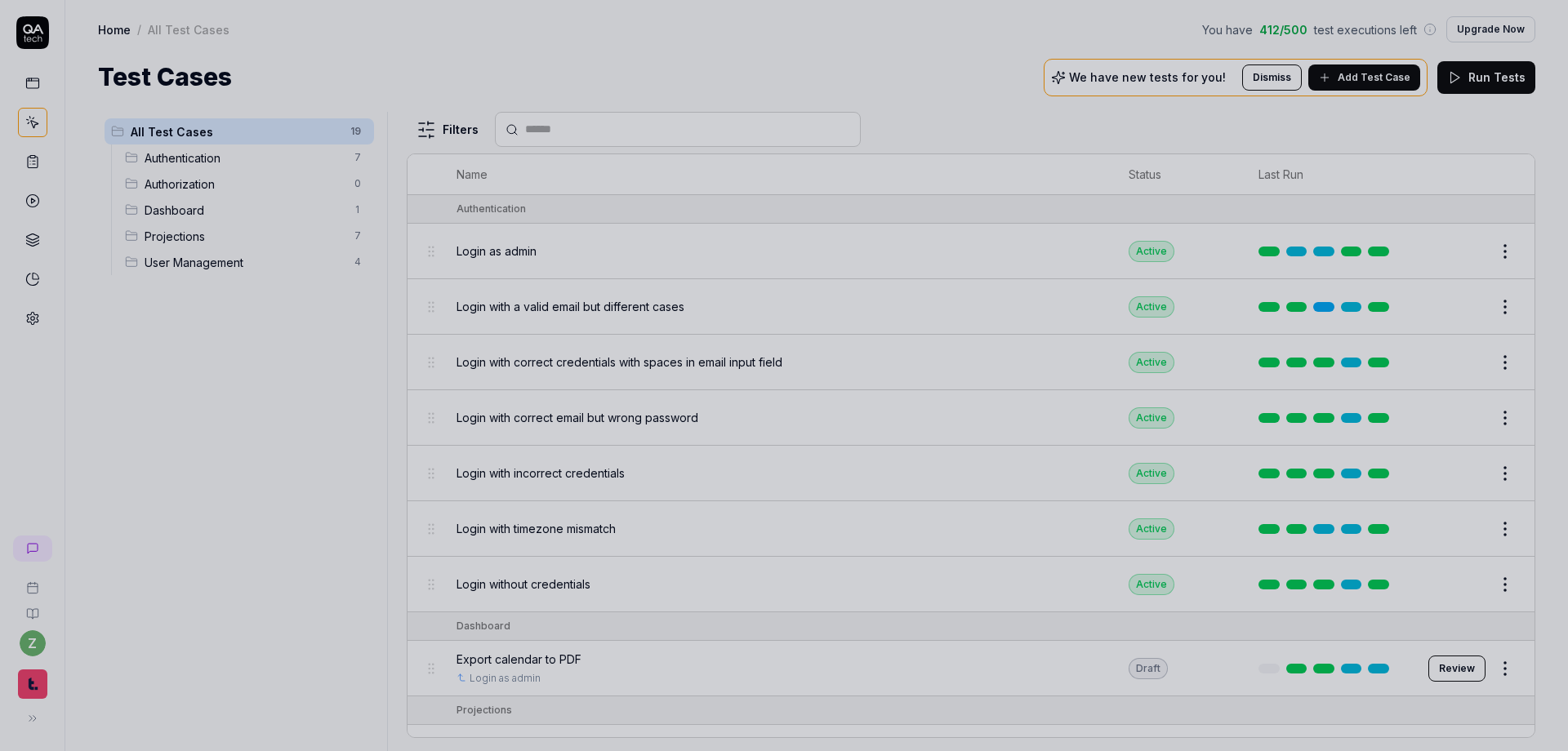
click at [273, 431] on div at bounding box center [784, 375] width 1568 height 751
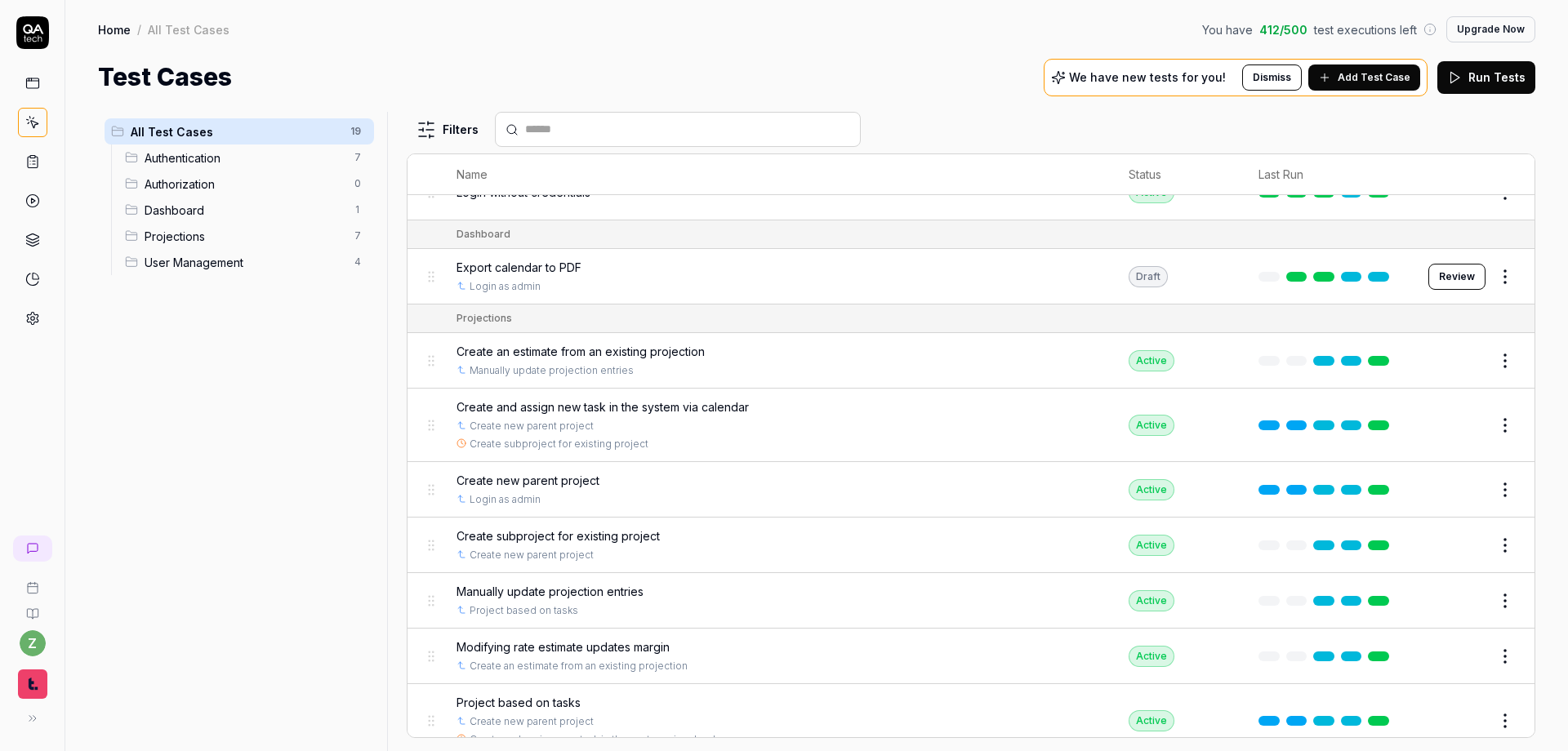
scroll to position [490, 0]
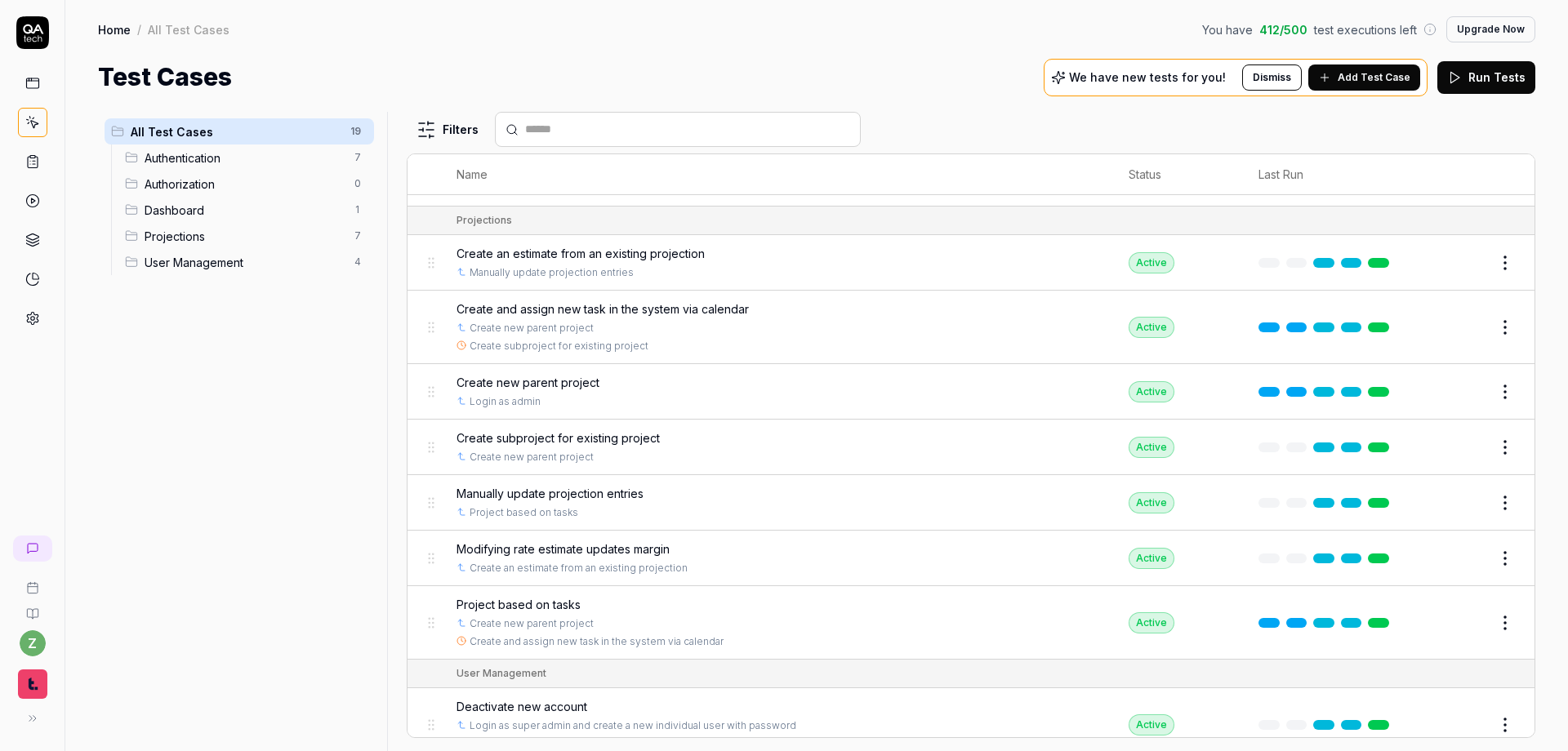
click at [1030, 392] on button "Edit" at bounding box center [1465, 392] width 39 height 26
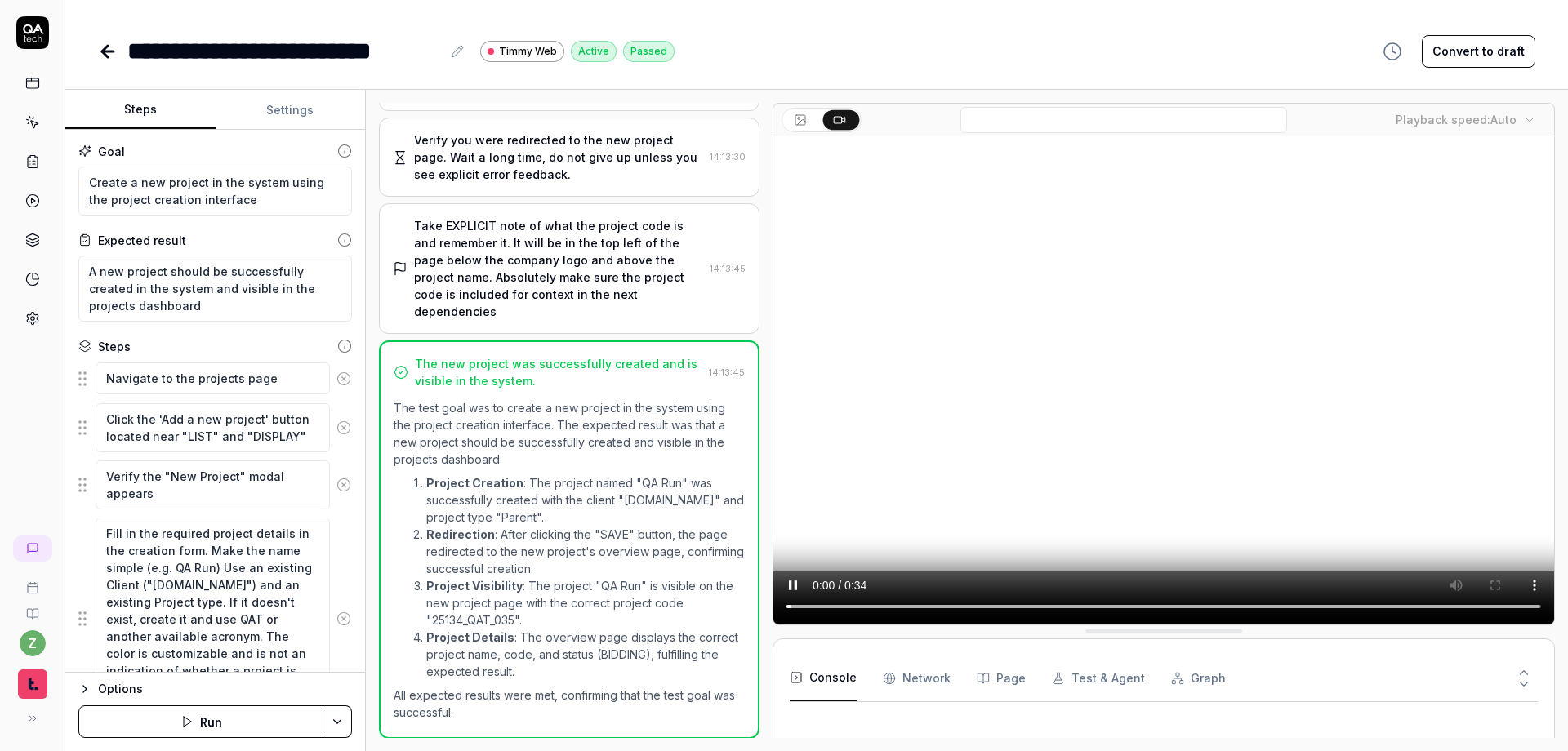
scroll to position [353, 0]
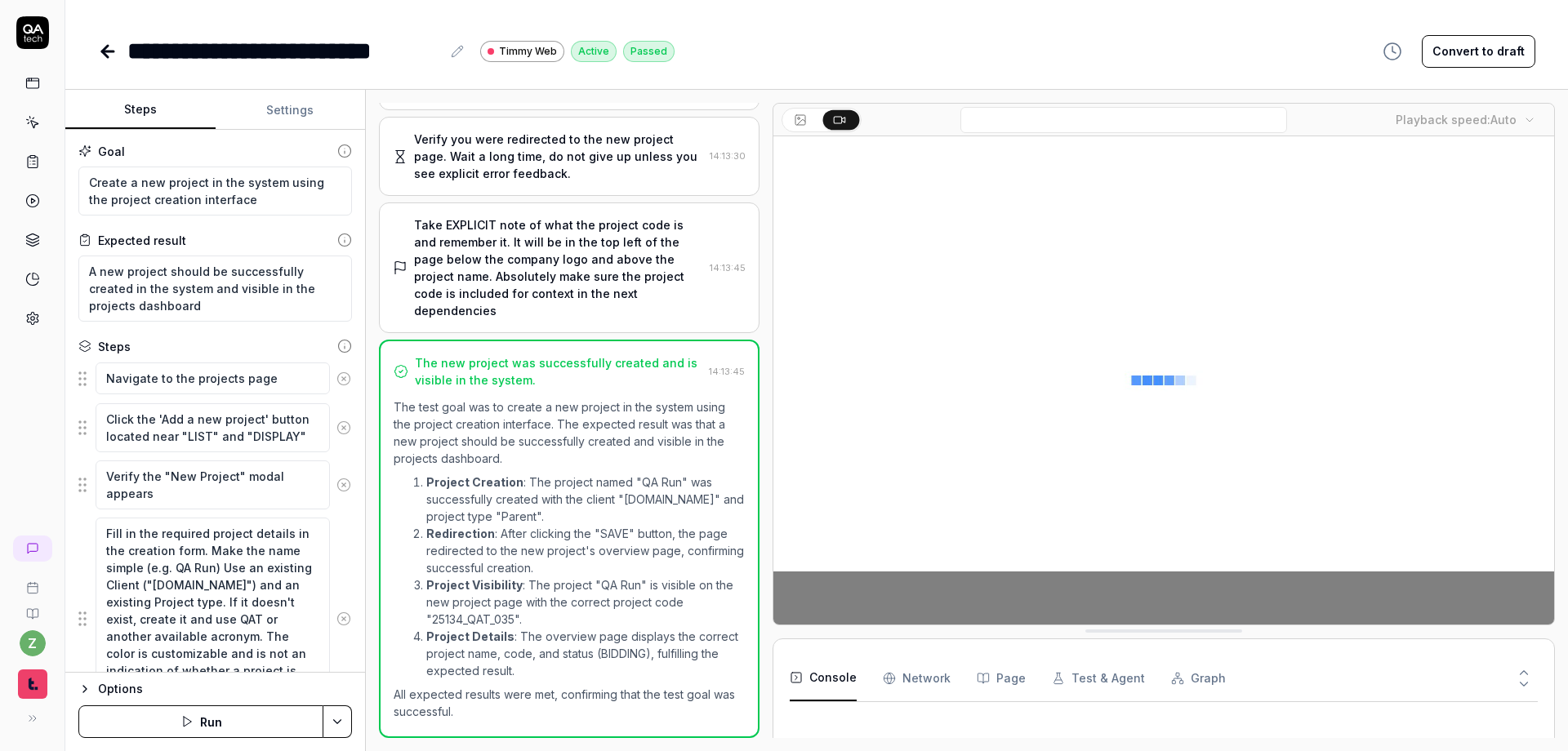
click at [286, 108] on button "Settings" at bounding box center [290, 110] width 150 height 39
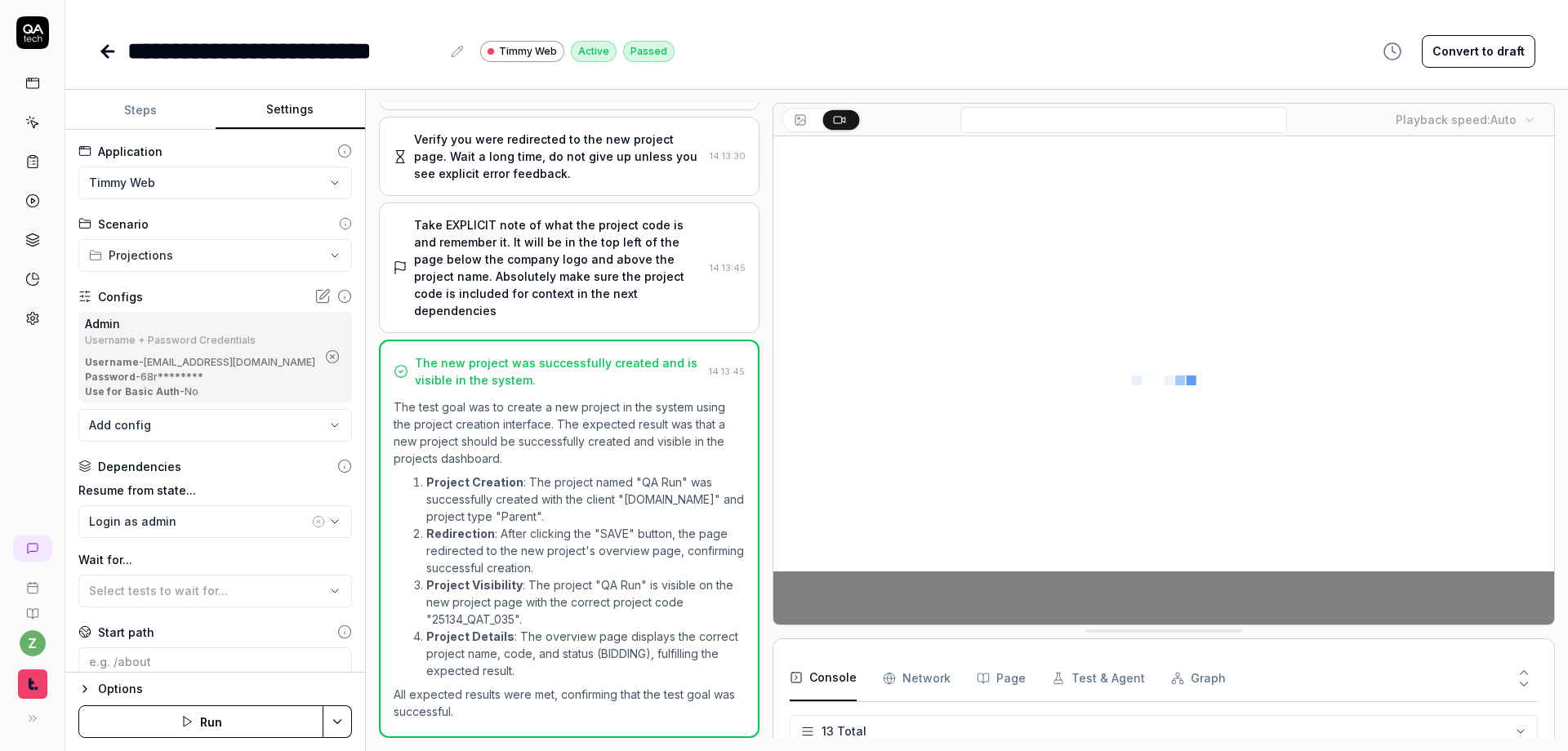
scroll to position [338, 0]
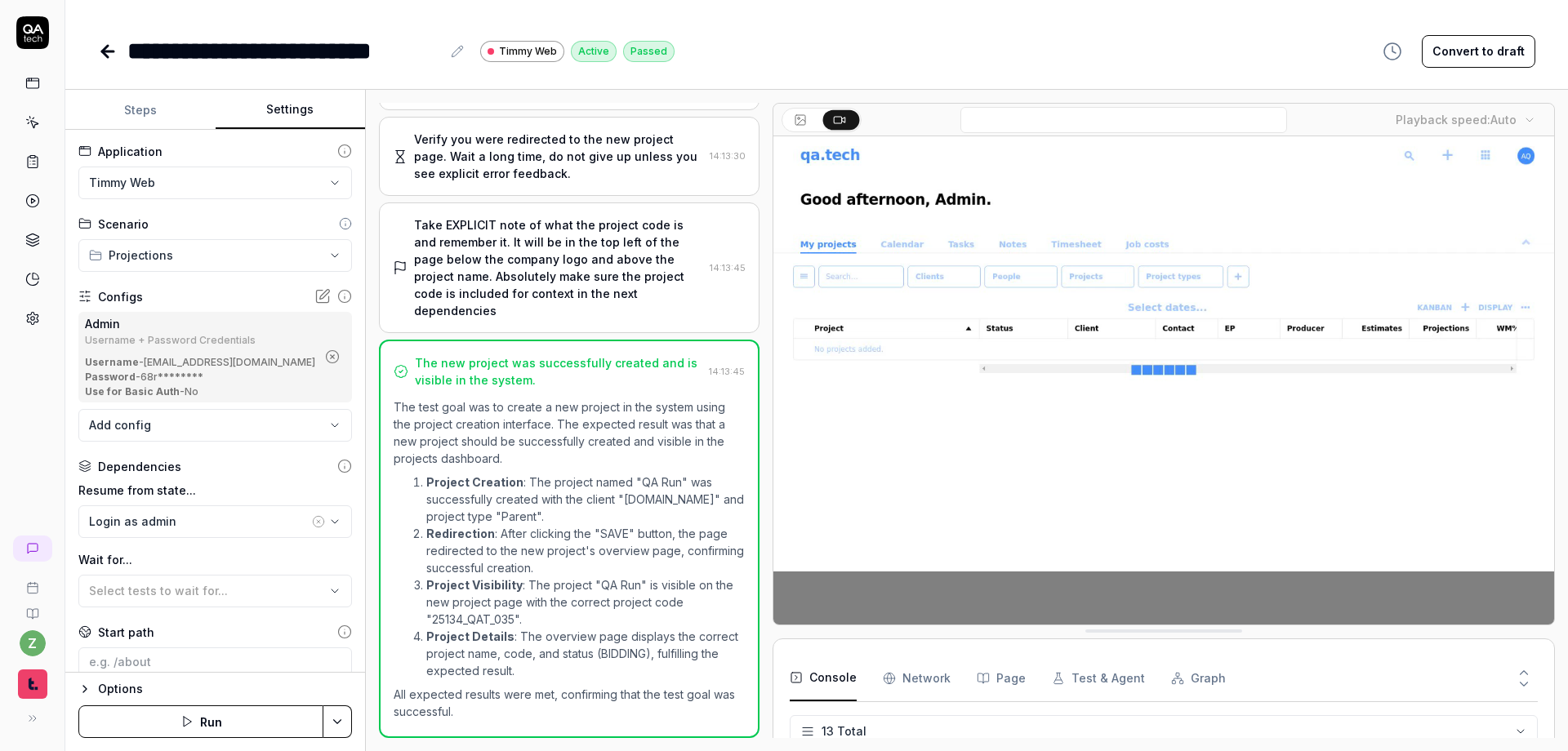
type textarea "*"
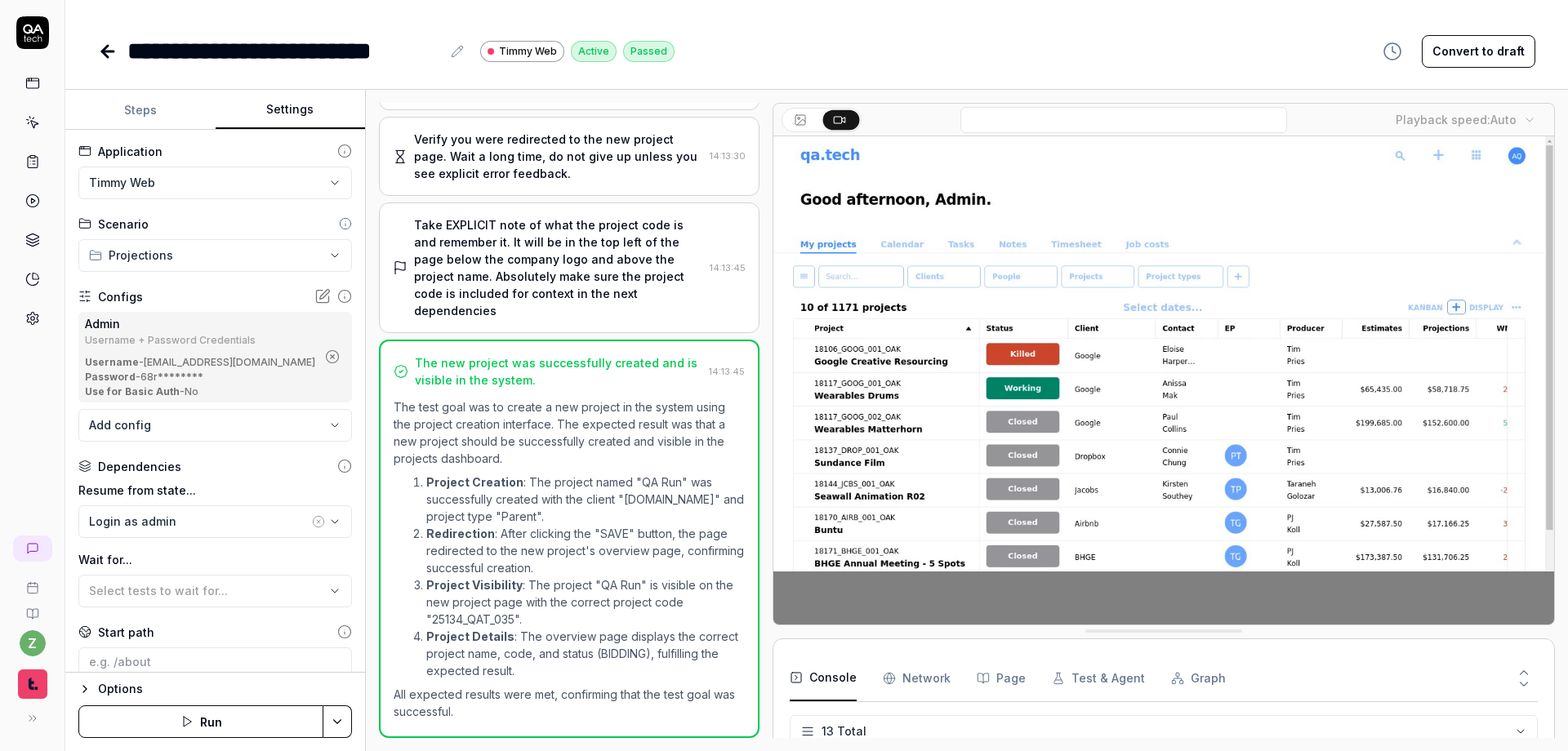
click at [128, 111] on button "Steps" at bounding box center [140, 110] width 150 height 39
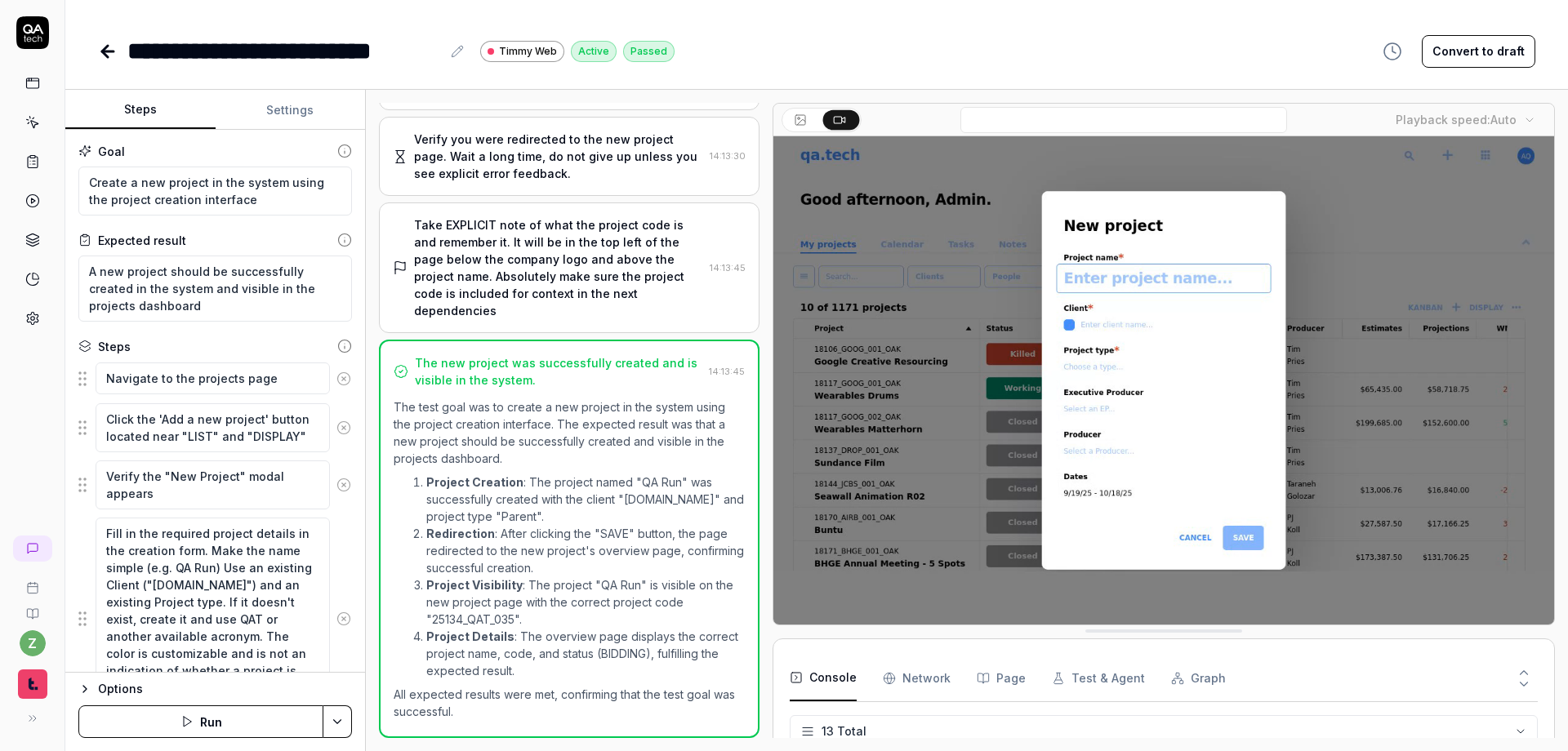
click at [136, 51] on div "**********" at bounding box center [284, 51] width 314 height 37
drag, startPoint x: 172, startPoint y: 49, endPoint x: 82, endPoint y: 39, distance: 90.6
click at [82, 39] on div "**********" at bounding box center [816, 34] width 1502 height 69
copy div "****"
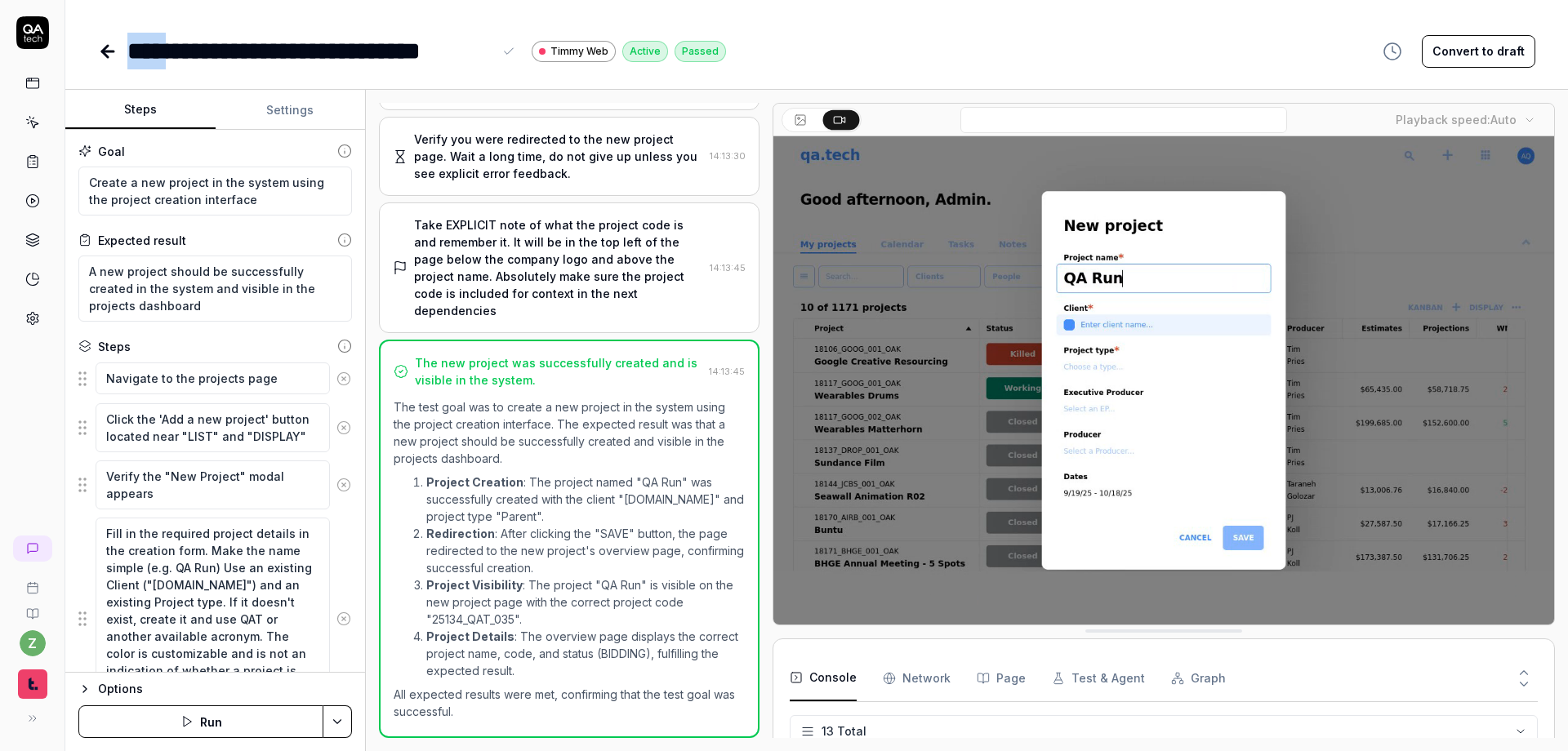
click at [153, 55] on div "**********" at bounding box center [310, 51] width 365 height 37
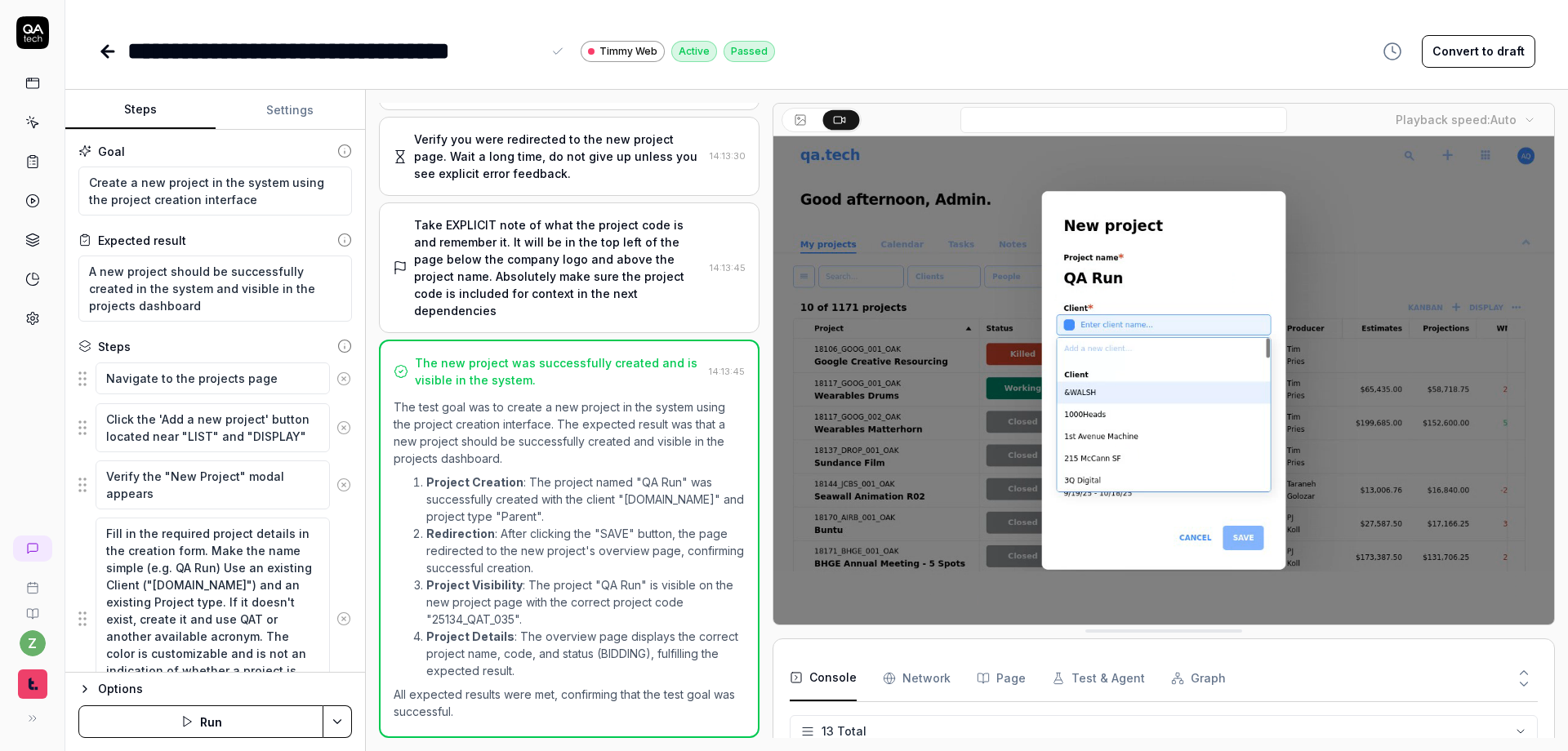
click at [230, 60] on div "**********" at bounding box center [334, 51] width 414 height 37
click at [223, 52] on div "**********" at bounding box center [334, 51] width 414 height 37
drag, startPoint x: 201, startPoint y: 48, endPoint x: 166, endPoint y: 45, distance: 35.1
click at [166, 45] on div "**********" at bounding box center [334, 51] width 414 height 37
drag, startPoint x: 223, startPoint y: 45, endPoint x: 125, endPoint y: 49, distance: 98.1
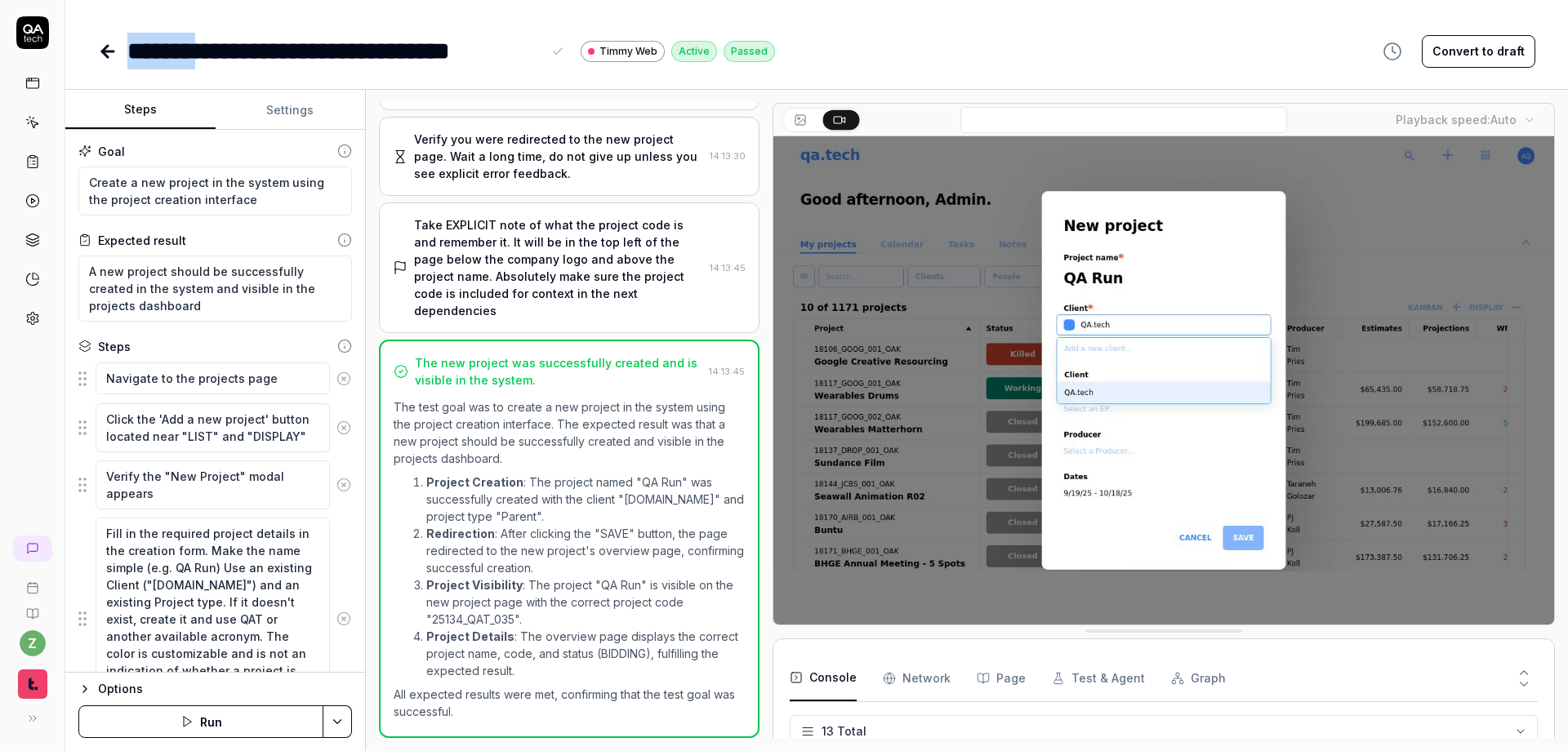
click at [125, 49] on div "**********" at bounding box center [436, 51] width 677 height 37
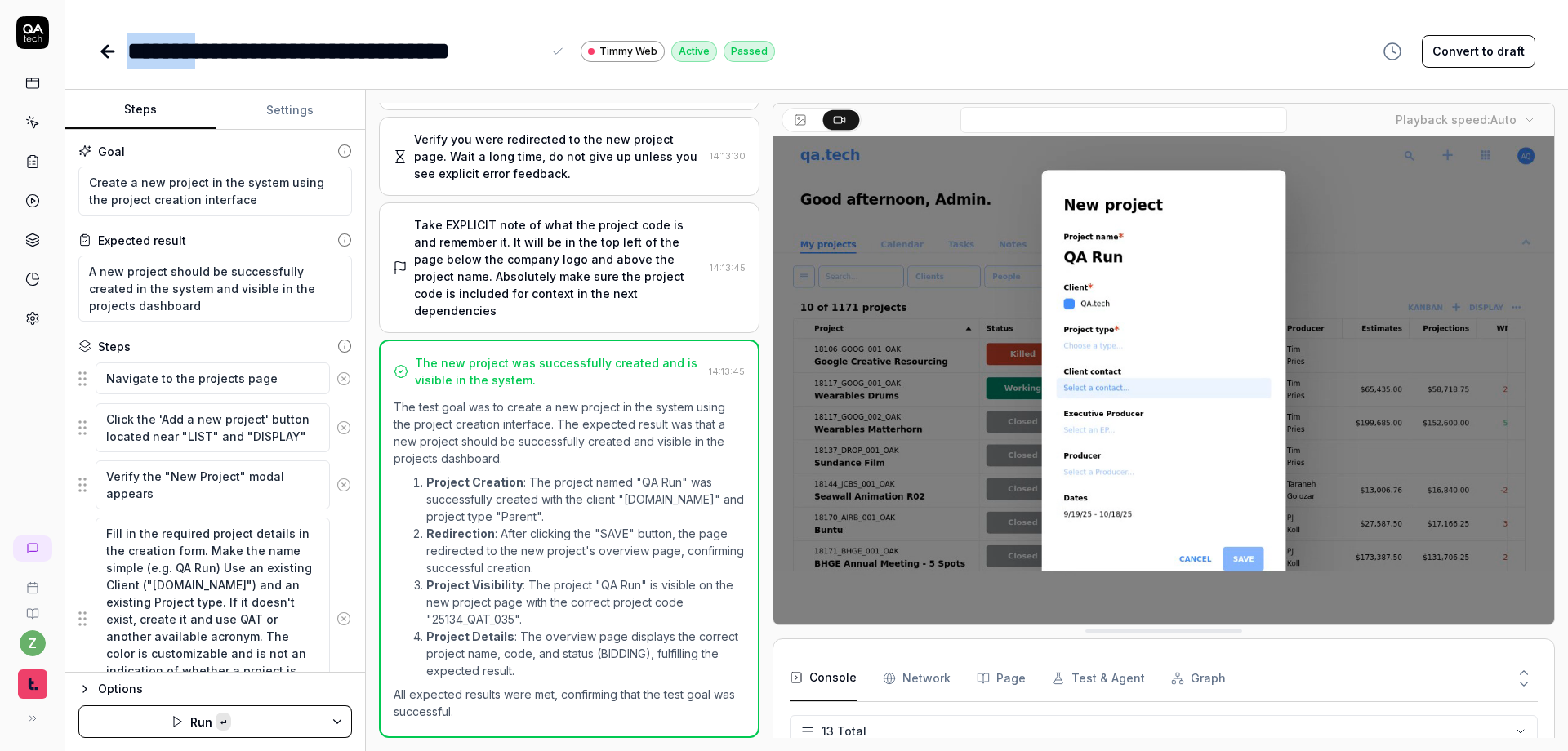
copy div "*******"
click at [226, 45] on div "**********" at bounding box center [334, 51] width 414 height 37
drag, startPoint x: 202, startPoint y: 52, endPoint x: 251, endPoint y: 62, distance: 50.0
click at [205, 52] on div "**********" at bounding box center [334, 51] width 414 height 37
drag, startPoint x: 217, startPoint y: 59, endPoint x: 90, endPoint y: 58, distance: 127.0
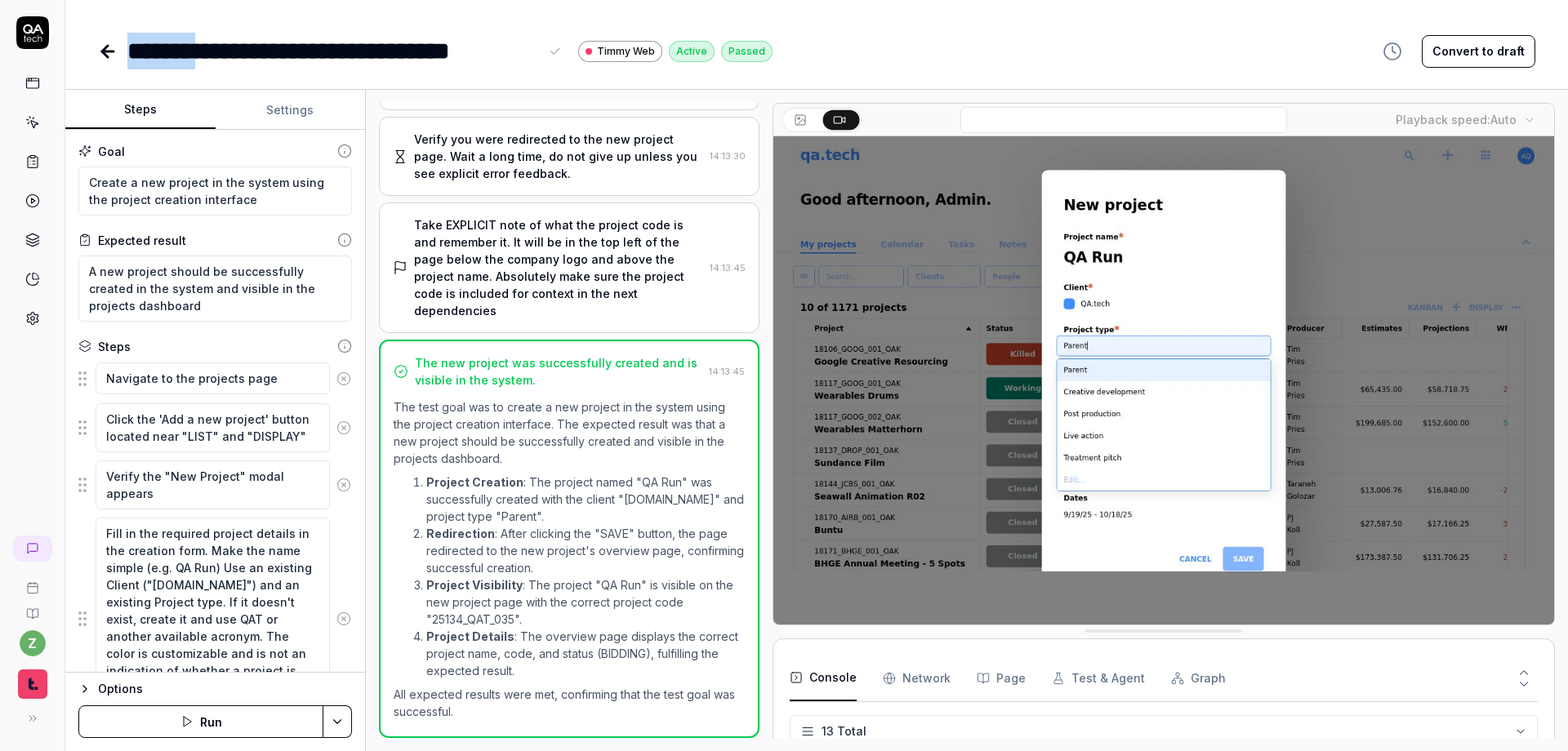
click at [90, 58] on div "**********" at bounding box center [816, 34] width 1502 height 69
copy div "*******"
click at [249, 69] on div "**********" at bounding box center [816, 375] width 1502 height 751
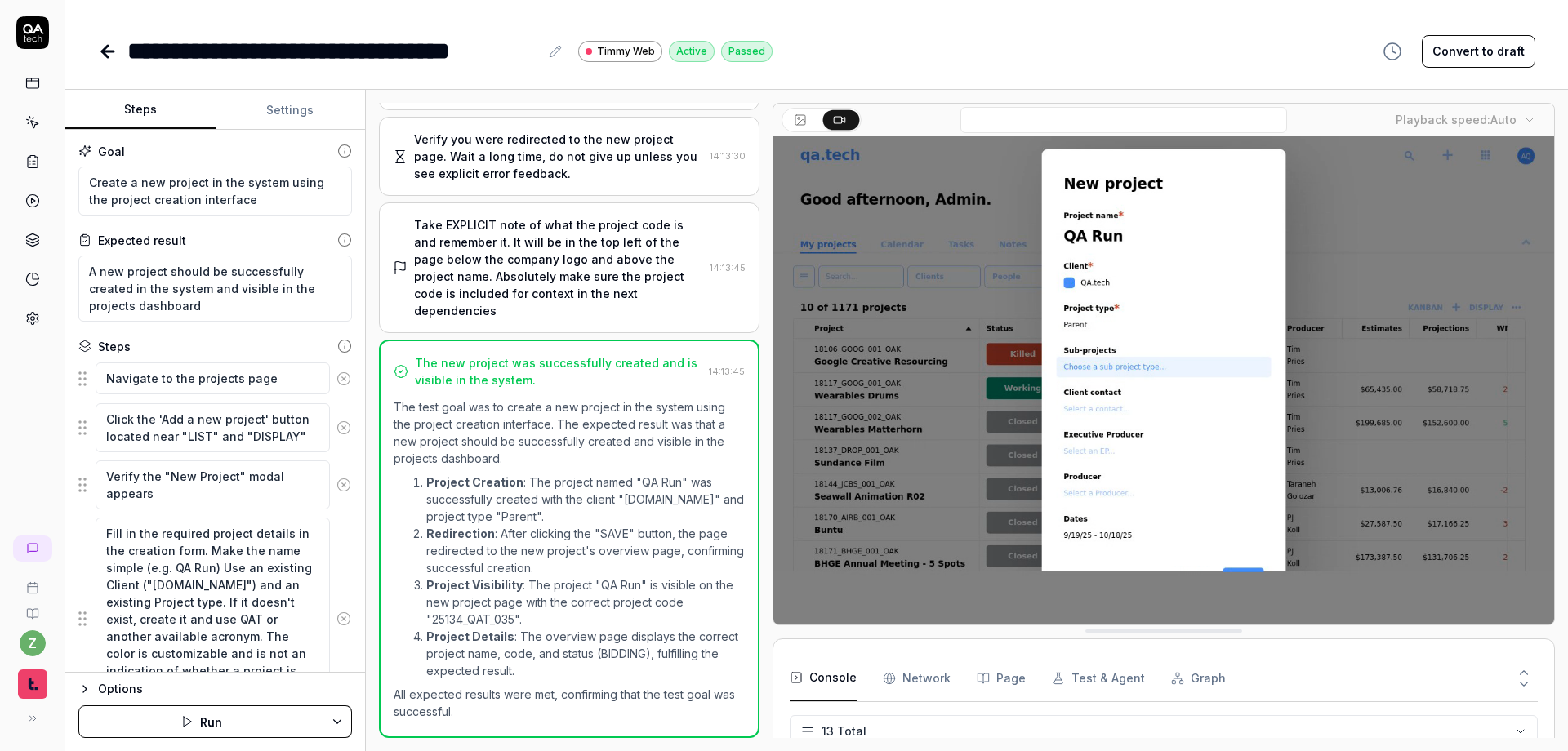
click at [109, 52] on icon at bounding box center [108, 51] width 20 height 20
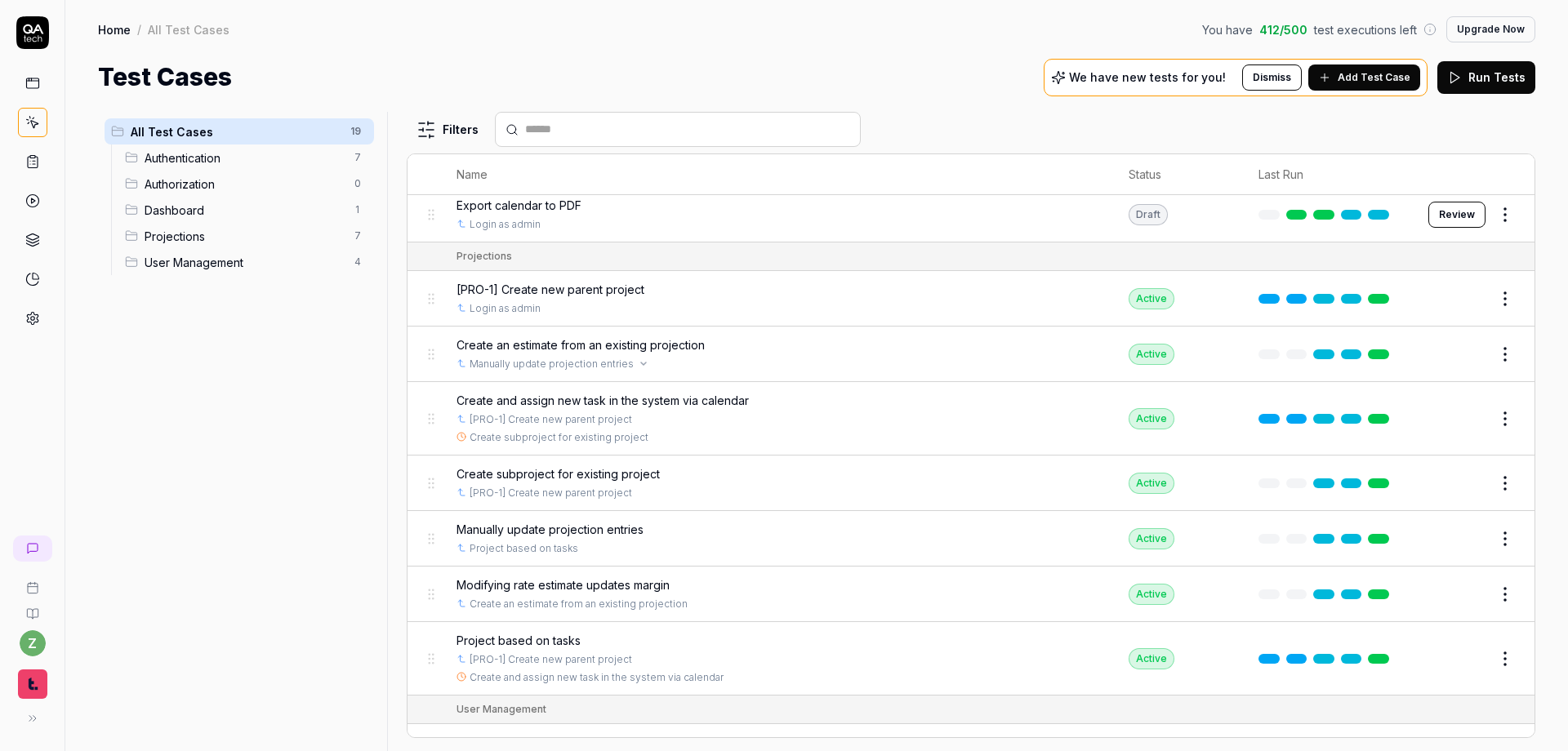
scroll to position [478, 0]
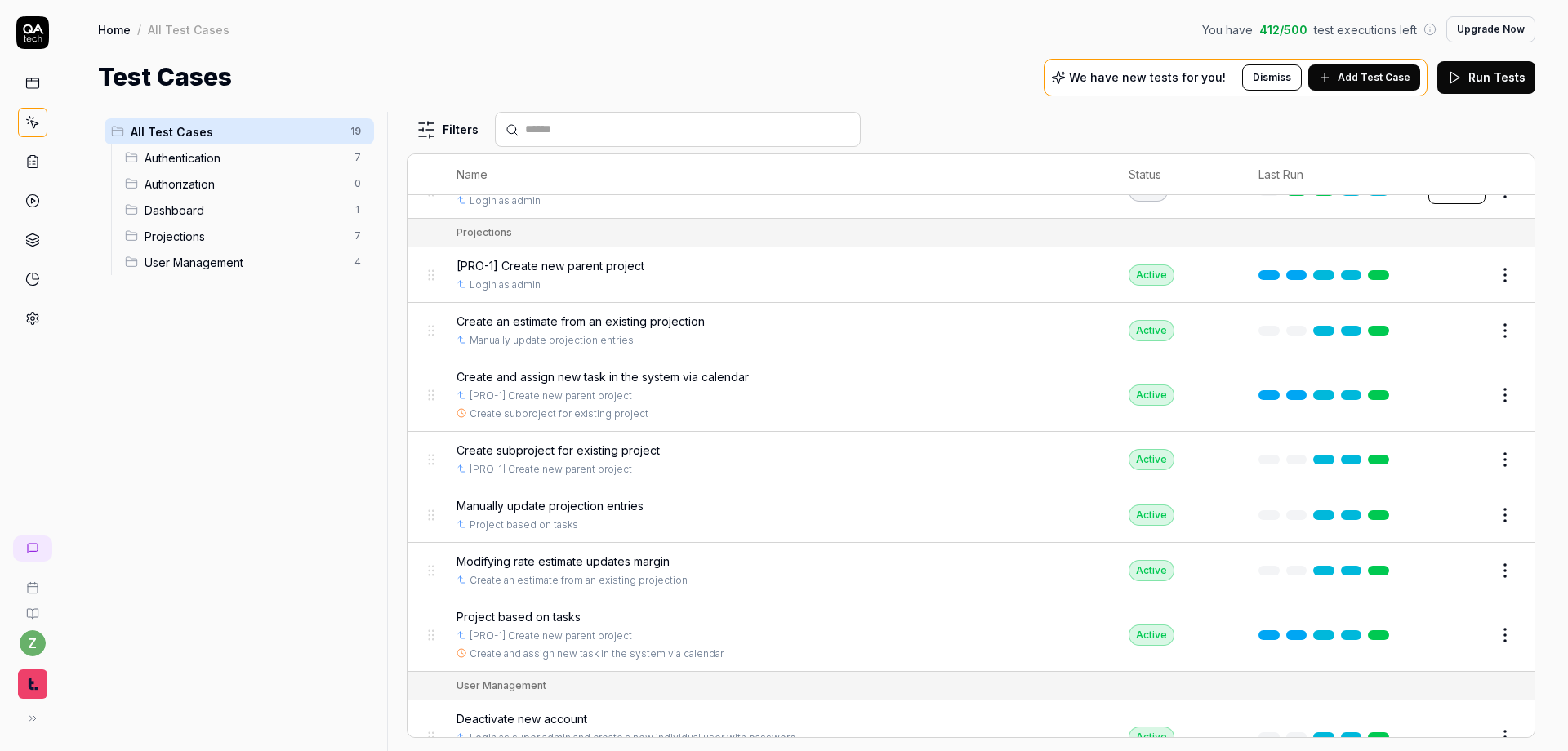
click at [571, 449] on span "Create subproject for existing project" at bounding box center [557, 451] width 203 height 17
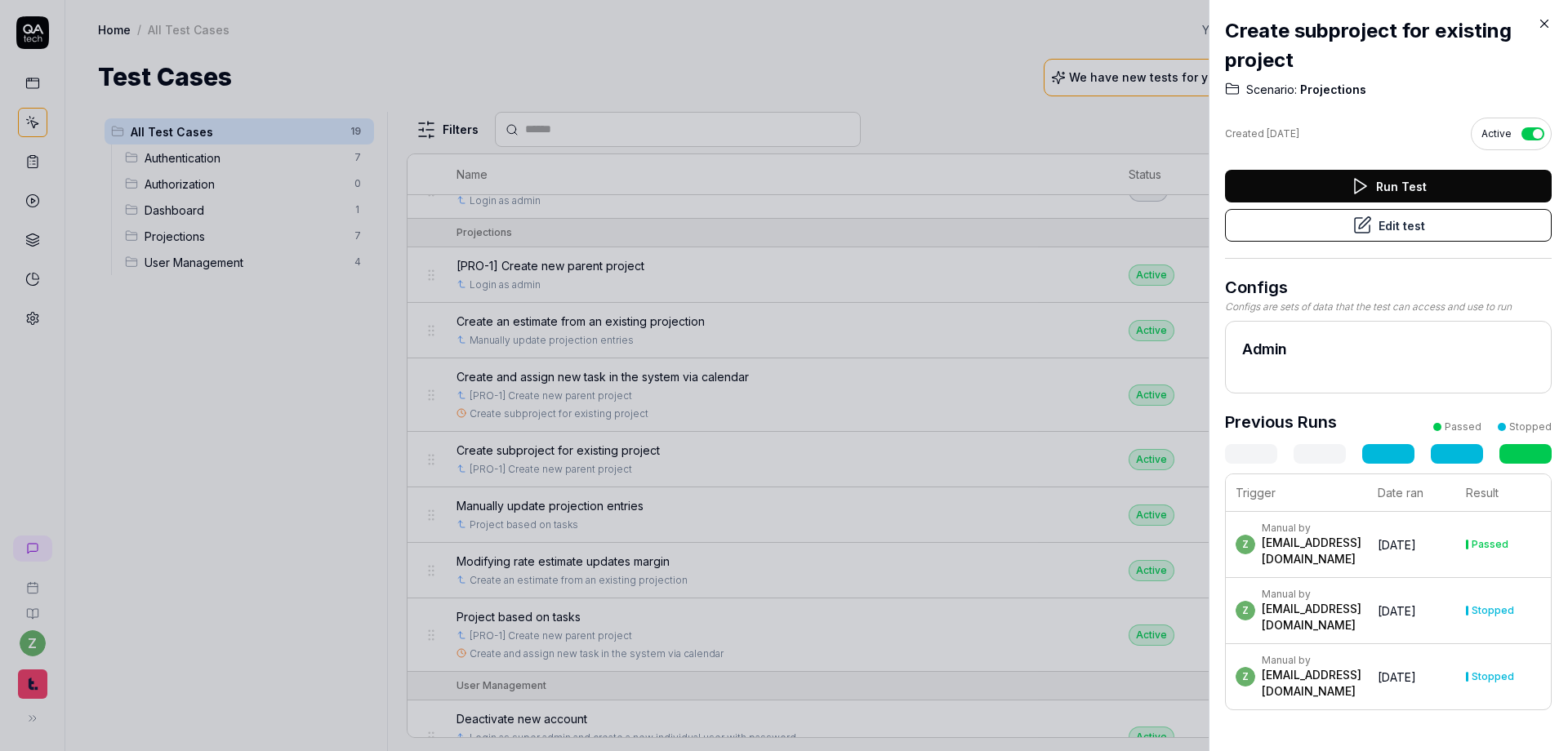
click at [1030, 34] on h2 "Create subproject for existing project" at bounding box center [1389, 45] width 327 height 59
click at [1030, 230] on icon at bounding box center [1362, 226] width 15 height 15
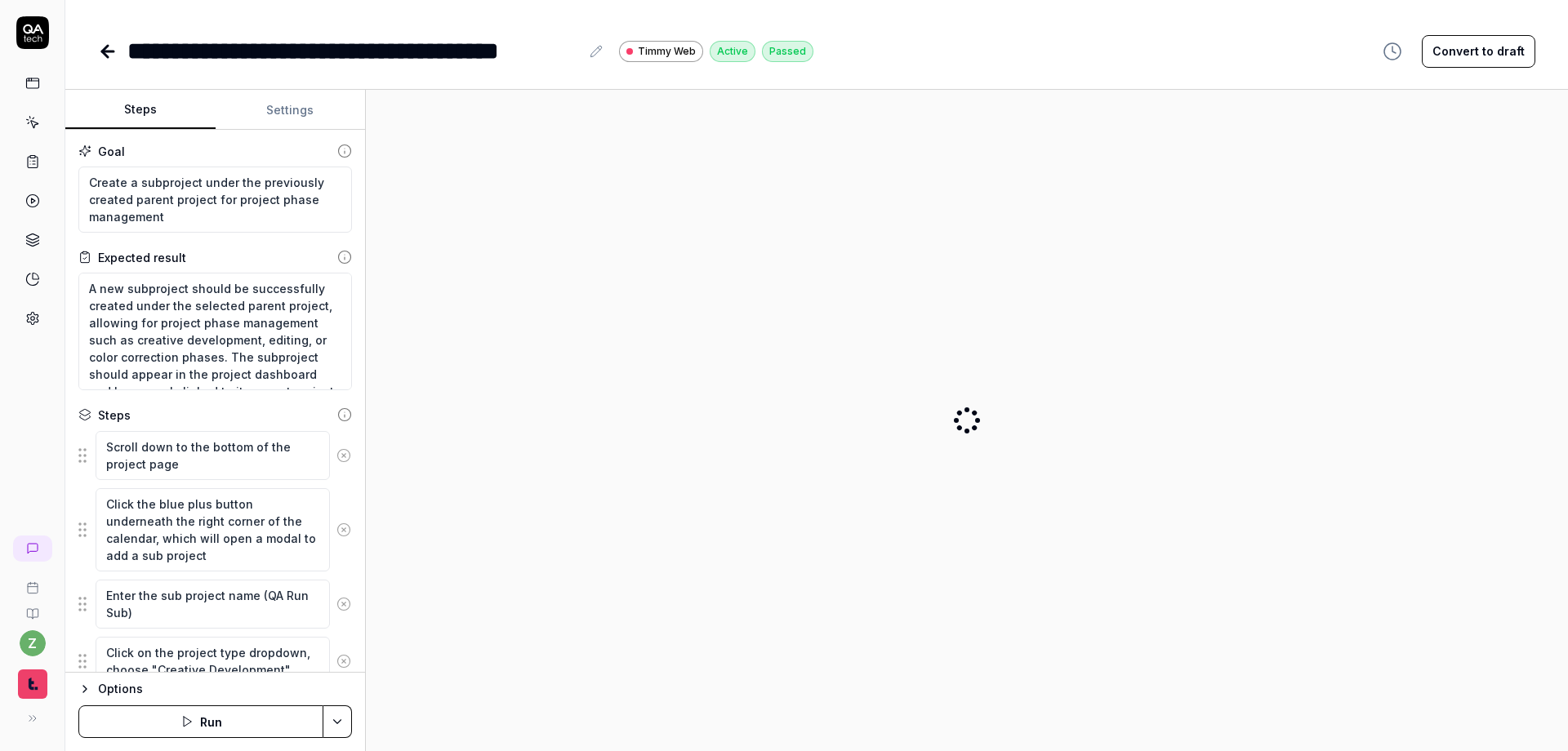
type textarea "*"
click at [147, 51] on div "**********" at bounding box center [353, 51] width 452 height 37
click at [135, 51] on div "**********" at bounding box center [353, 51] width 452 height 37
paste div
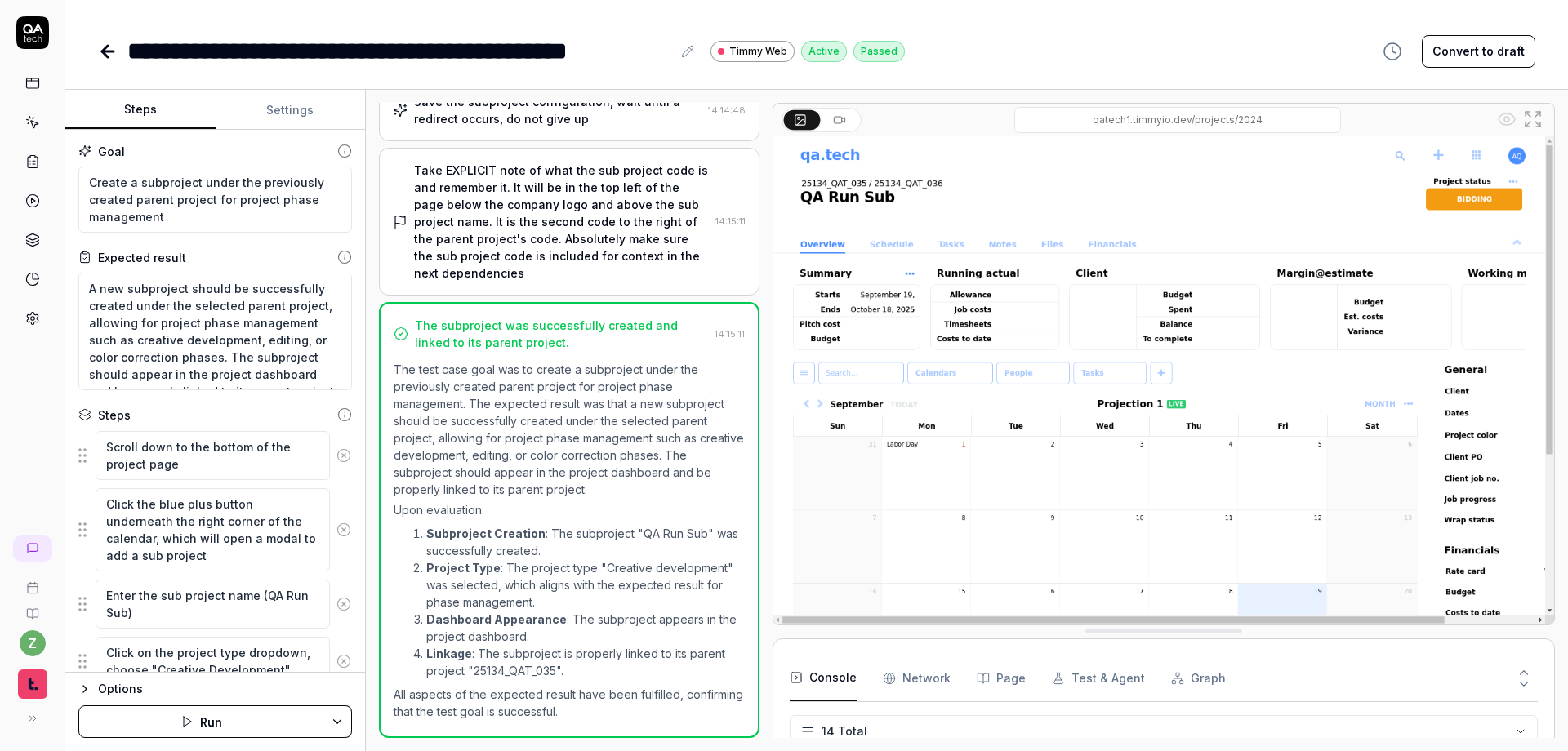
scroll to position [371, 0]
click at [254, 51] on div "**********" at bounding box center [400, 51] width 544 height 37
click at [206, 47] on div "**********" at bounding box center [400, 51] width 544 height 37
click at [629, 29] on div "**********" at bounding box center [816, 34] width 1502 height 69
type textarea "*"
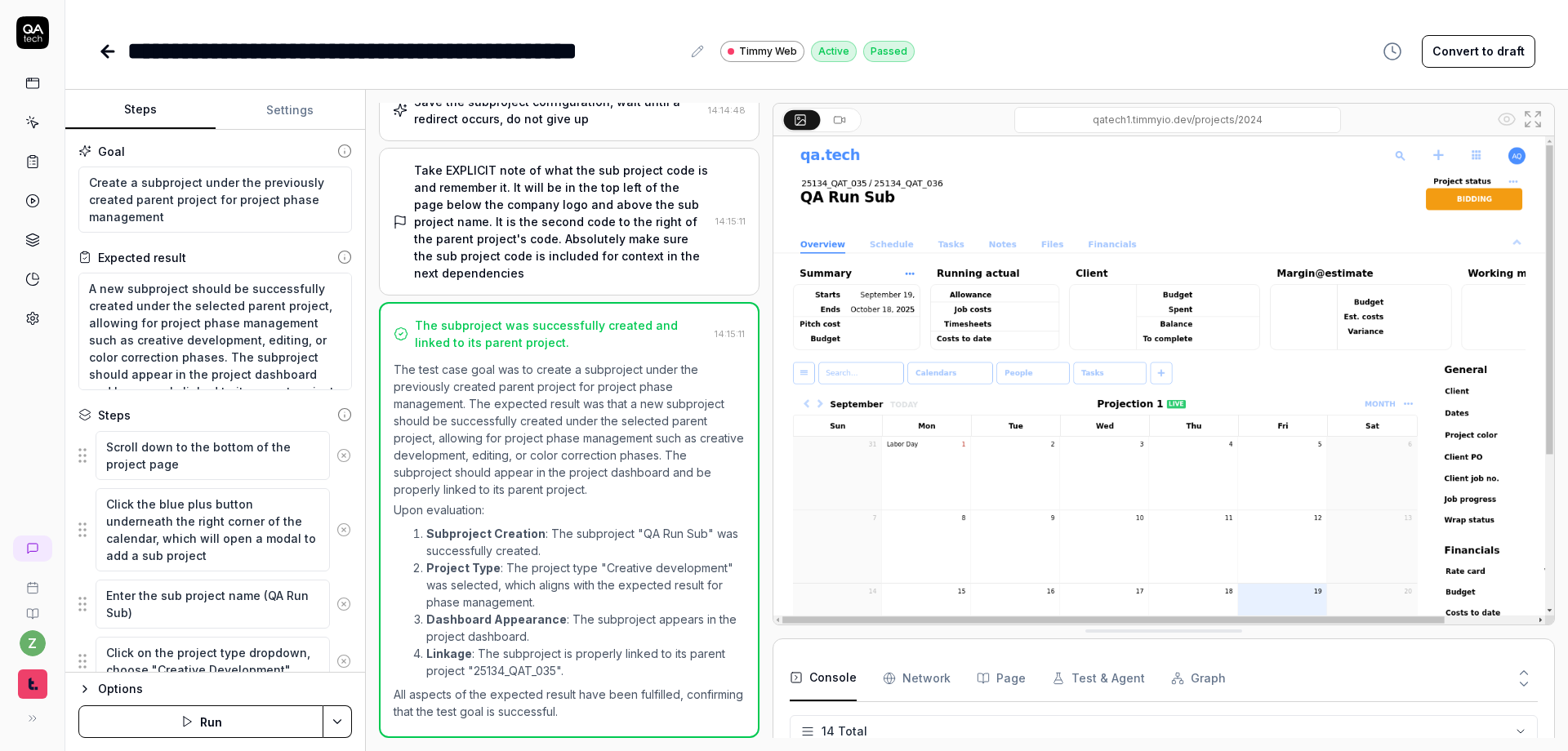
scroll to position [259, 0]
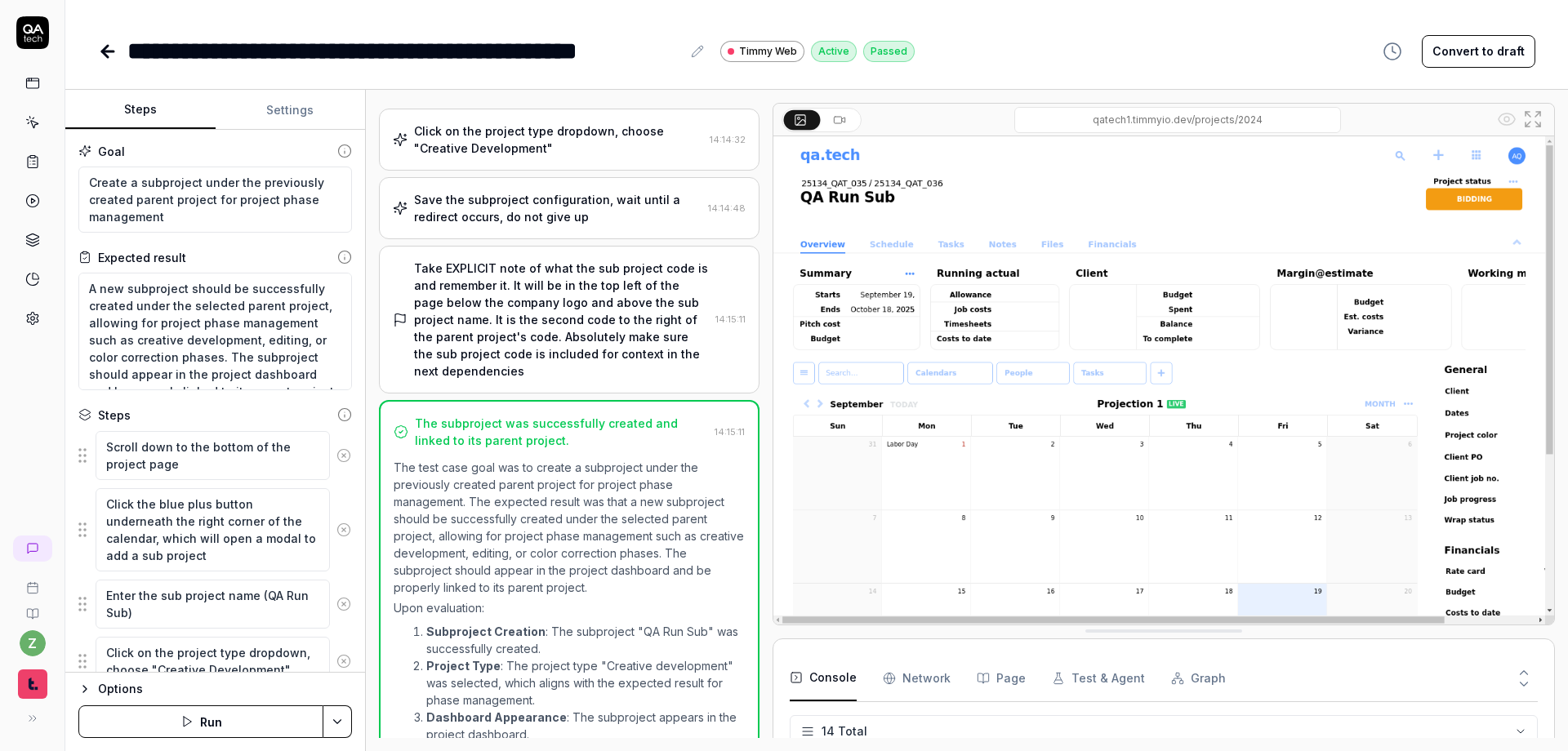
click at [106, 51] on icon at bounding box center [108, 51] width 11 height 0
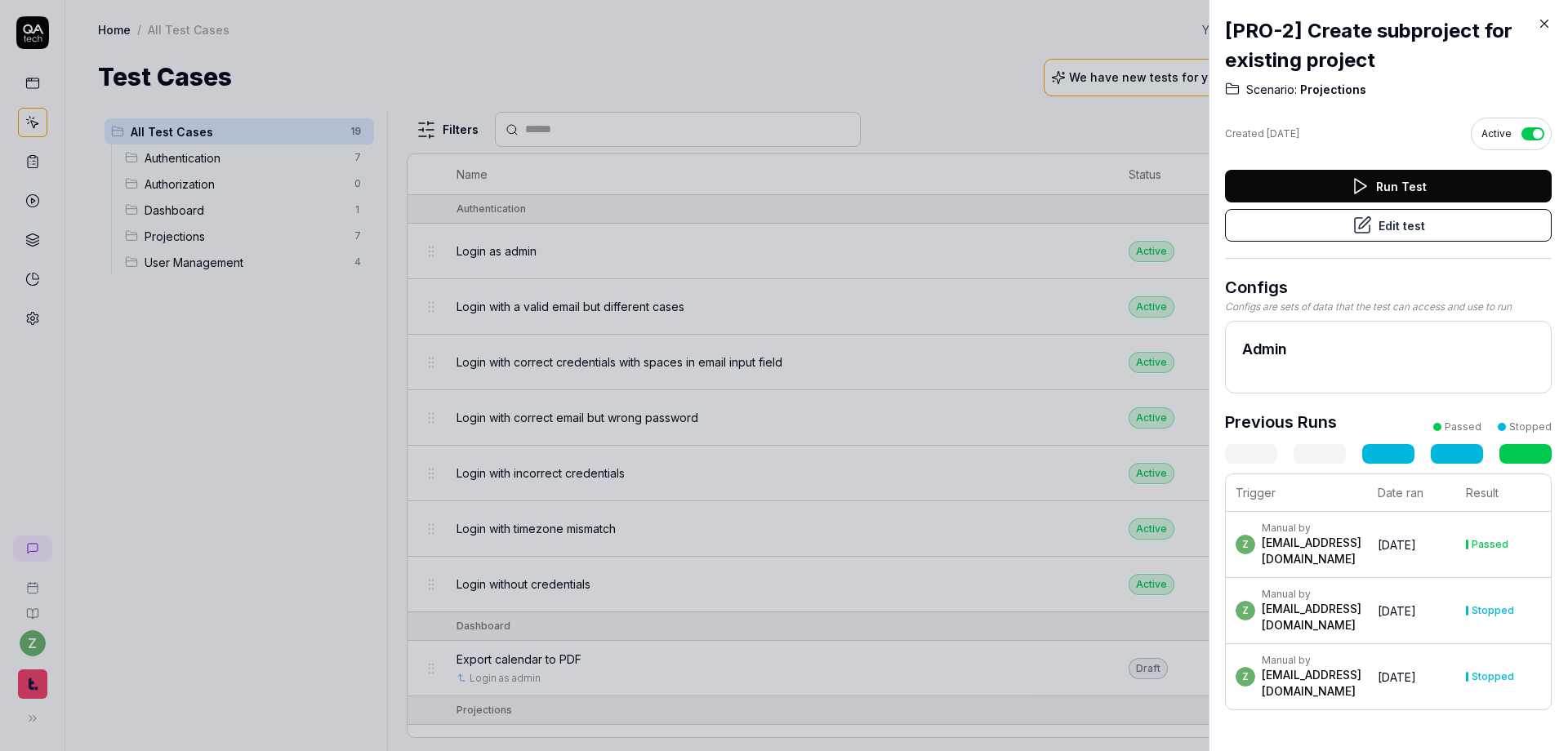
click at [340, 418] on div at bounding box center [784, 375] width 1568 height 751
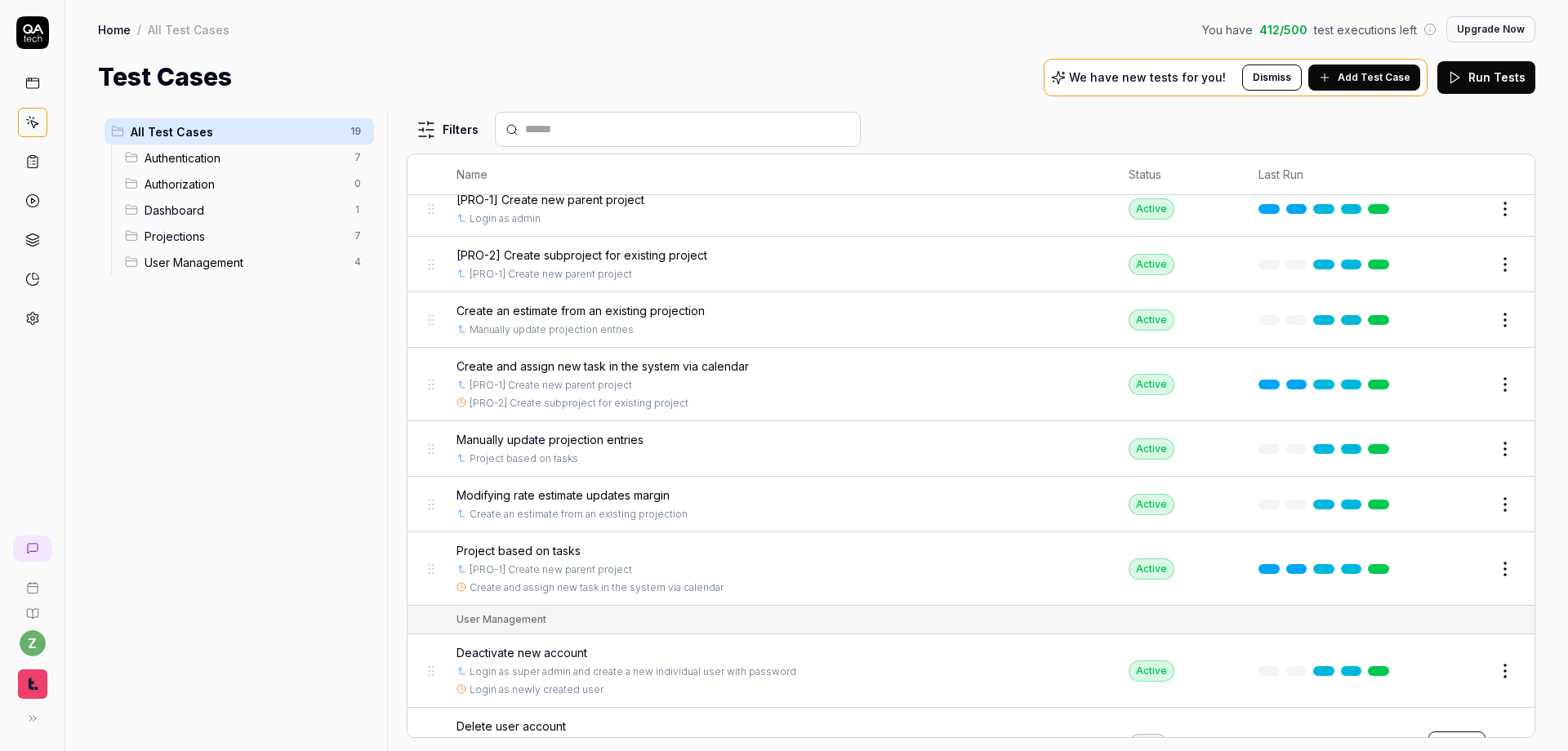
scroll to position [446, 0]
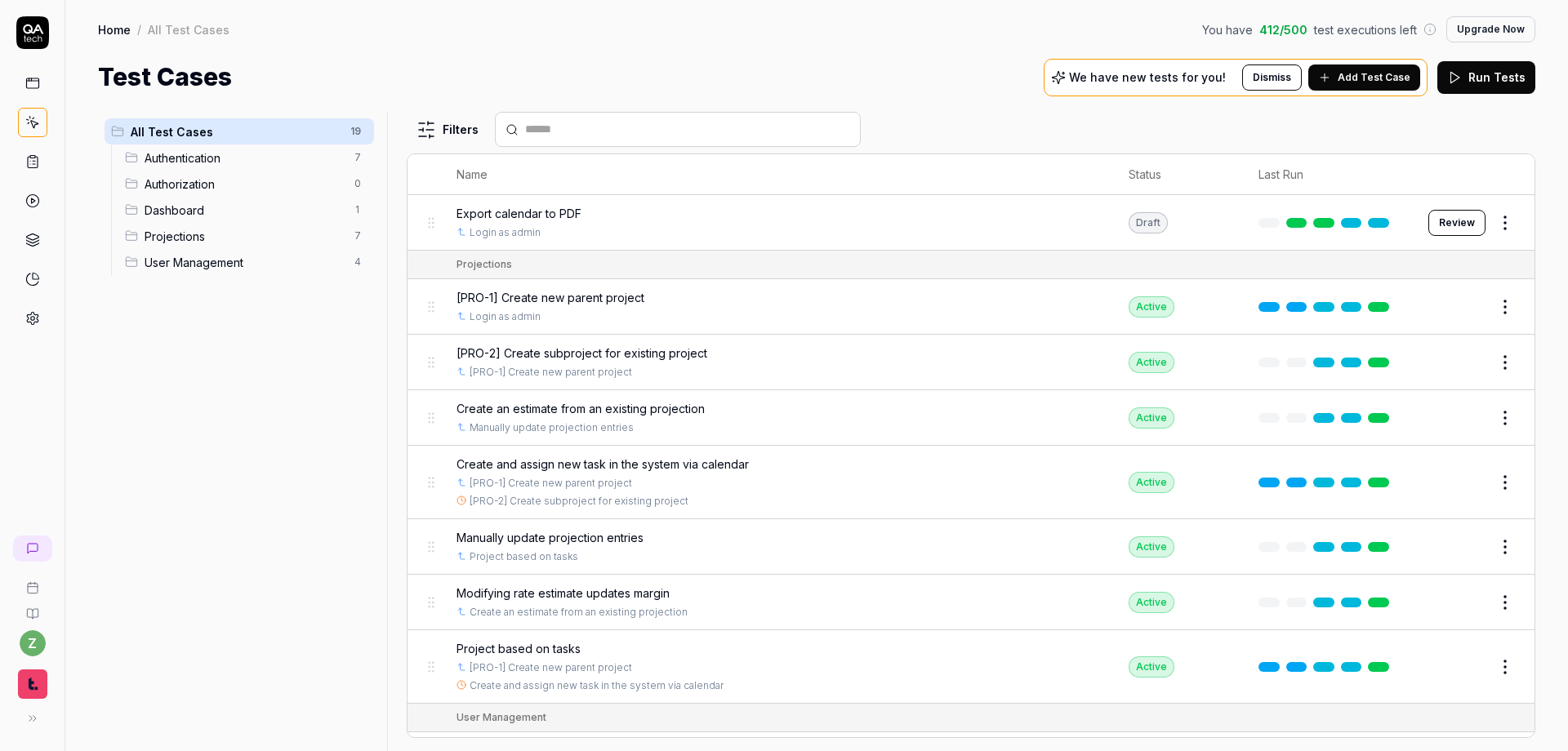
click at [686, 462] on span "Create and assign new task in the system via calendar" at bounding box center [602, 464] width 292 height 17
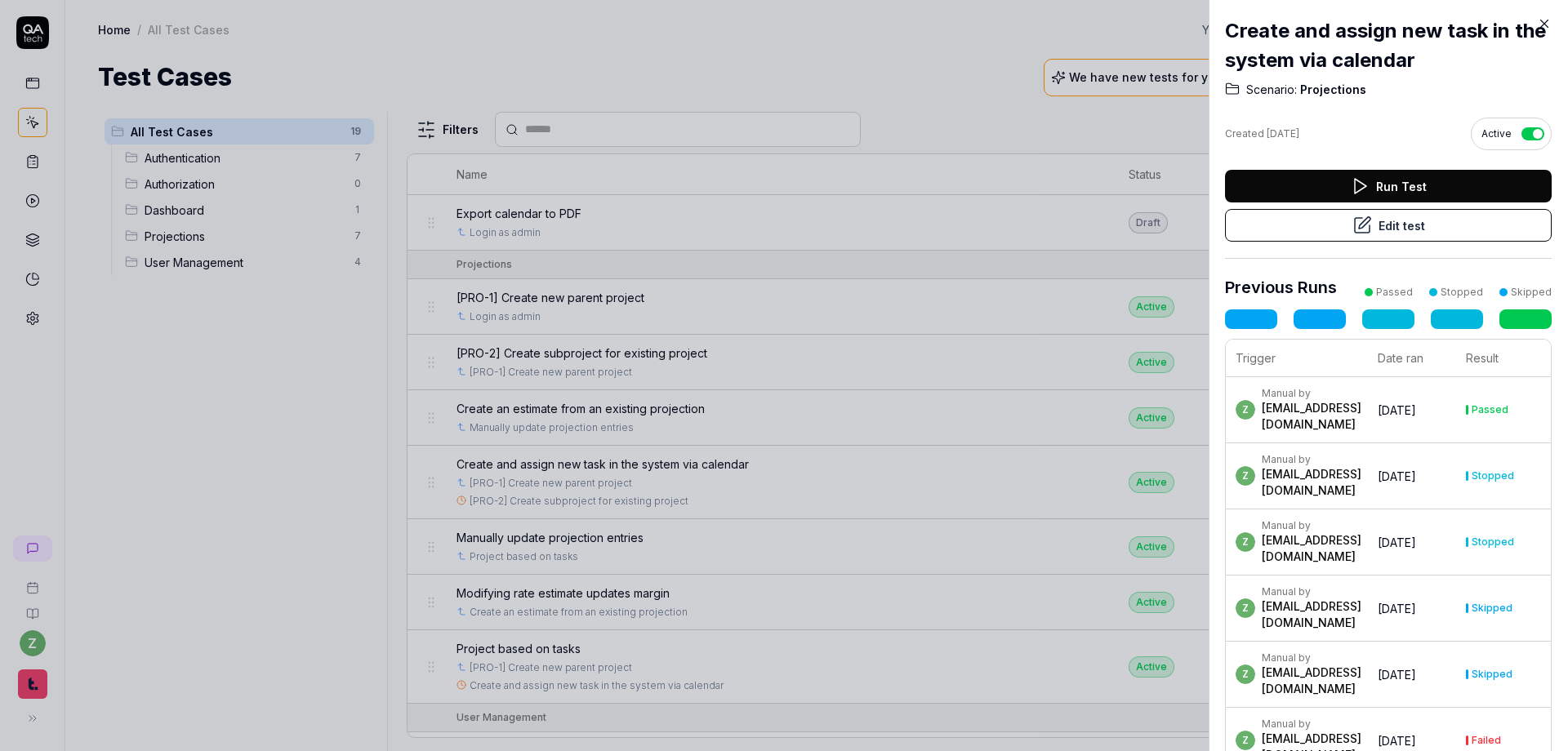
click at [1030, 225] on button "Edit test" at bounding box center [1389, 225] width 327 height 33
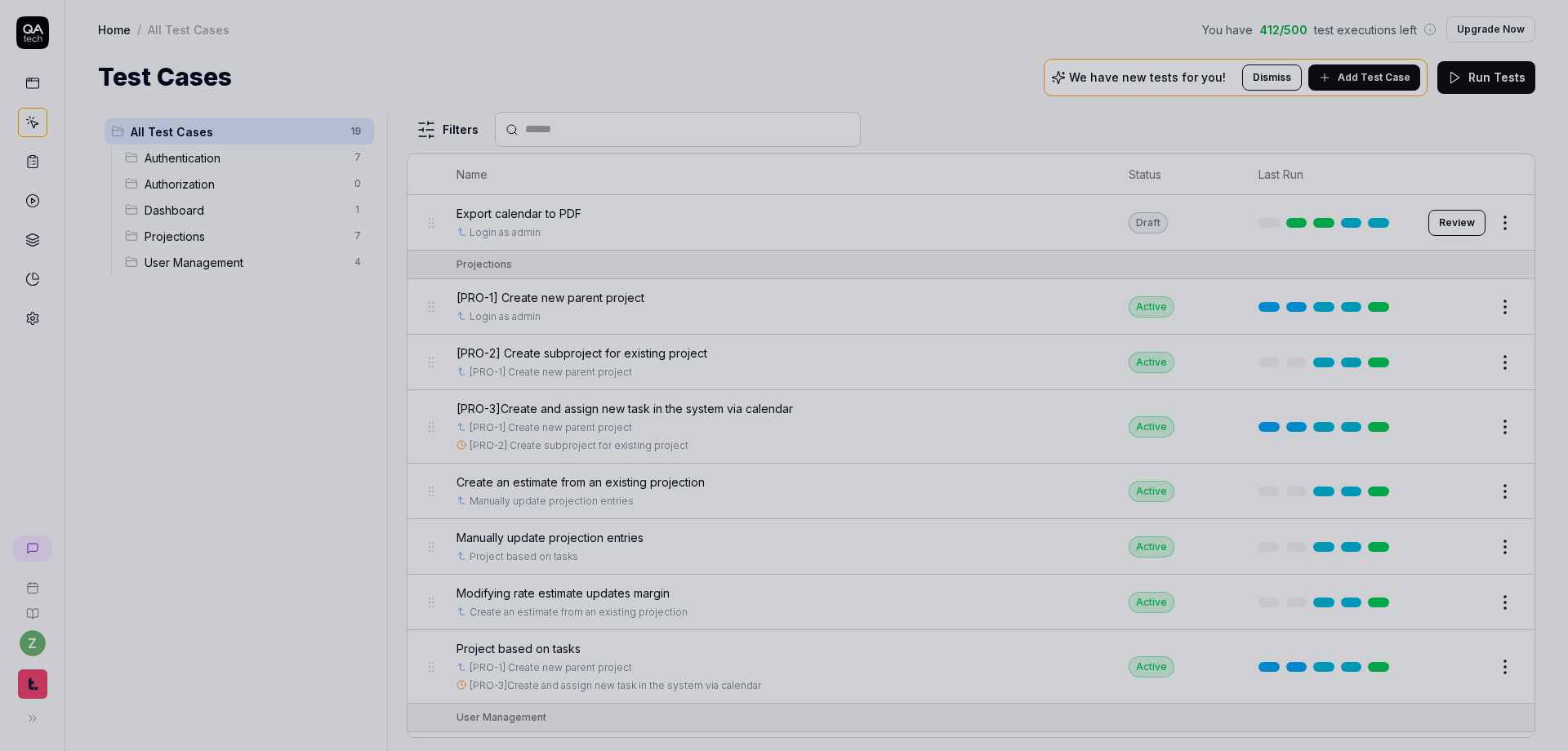
click at [341, 341] on div at bounding box center [784, 375] width 1568 height 751
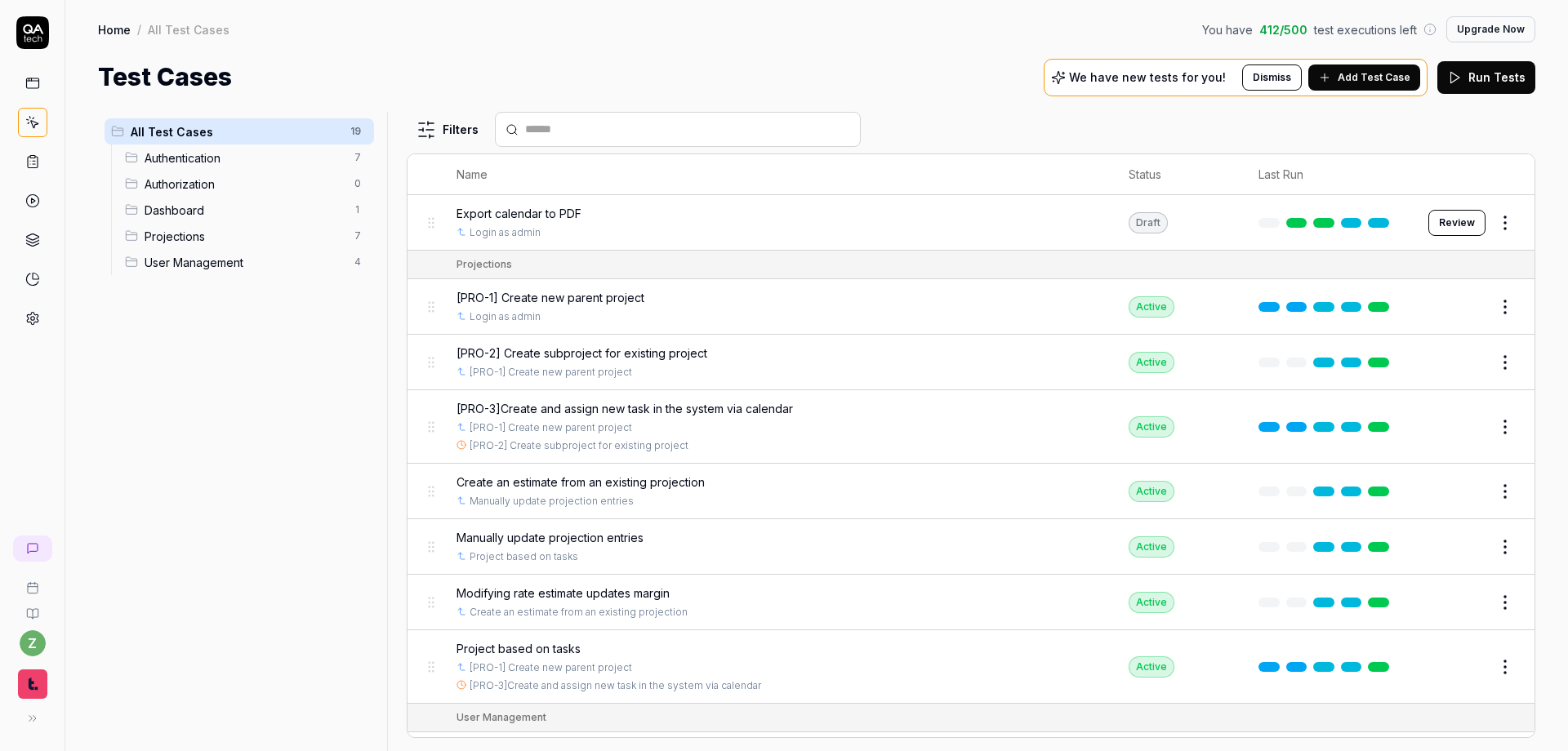
click at [1030, 428] on button "Edit" at bounding box center [1465, 427] width 39 height 26
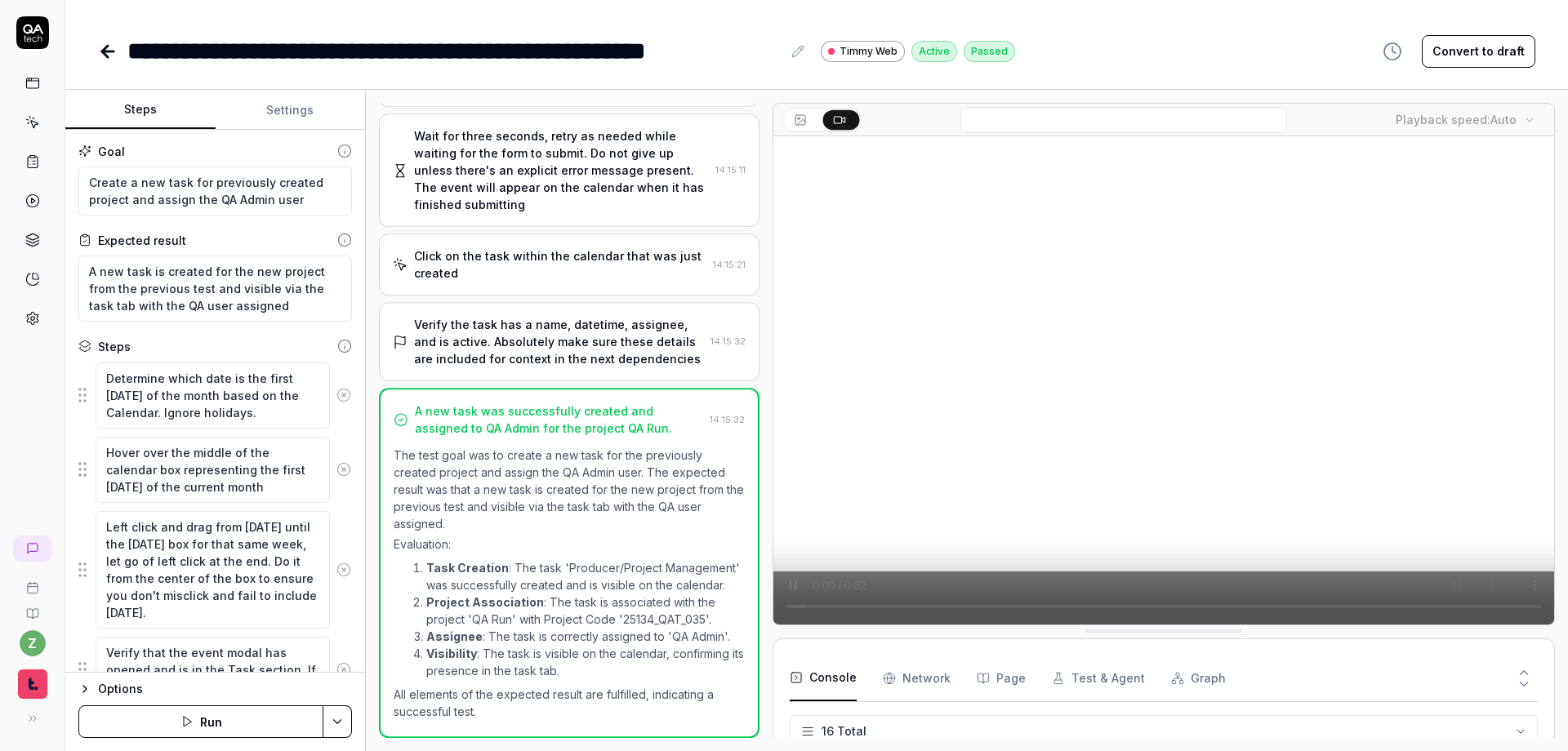
scroll to position [545, 0]
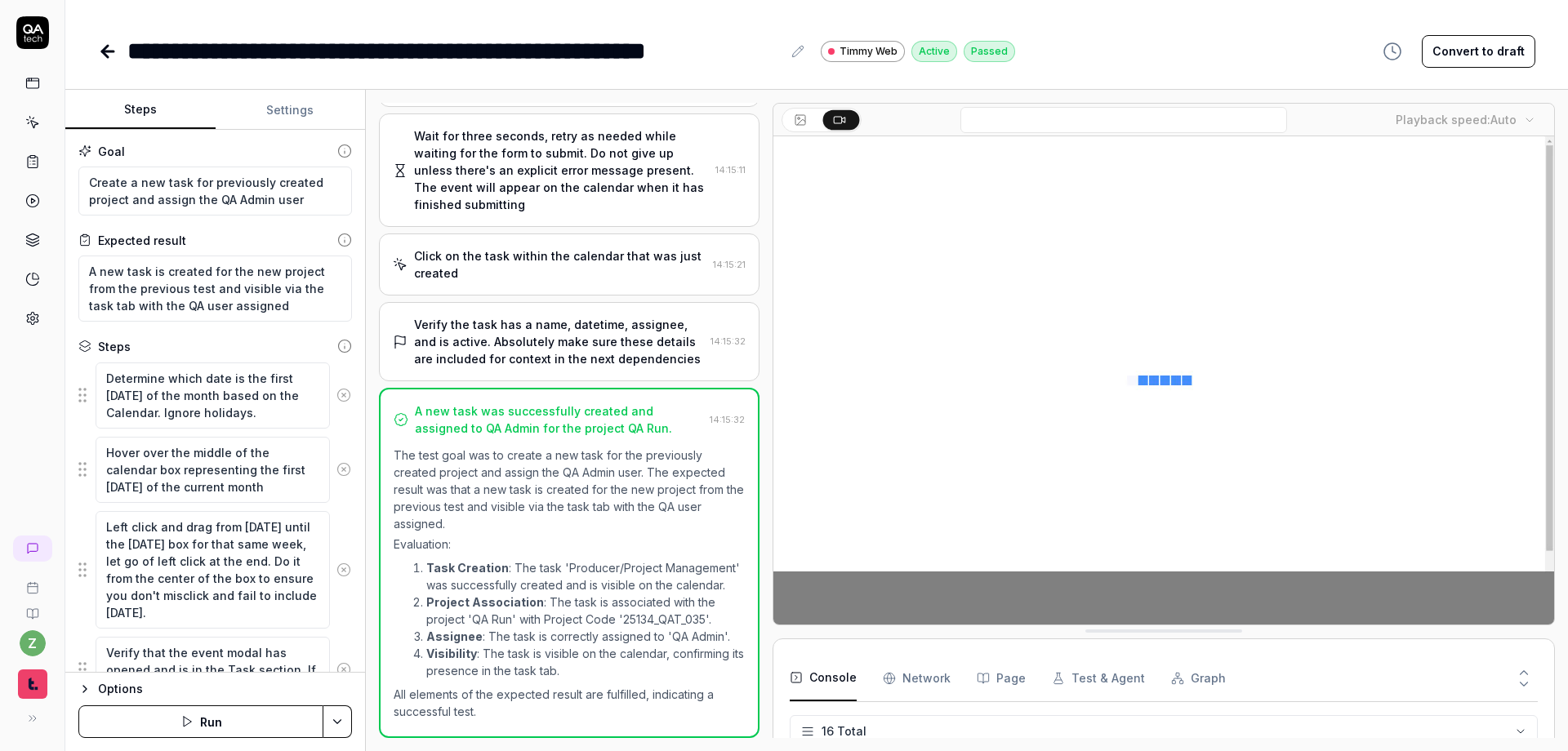
type textarea "*"
click at [221, 51] on div "**********" at bounding box center [503, 51] width 752 height 37
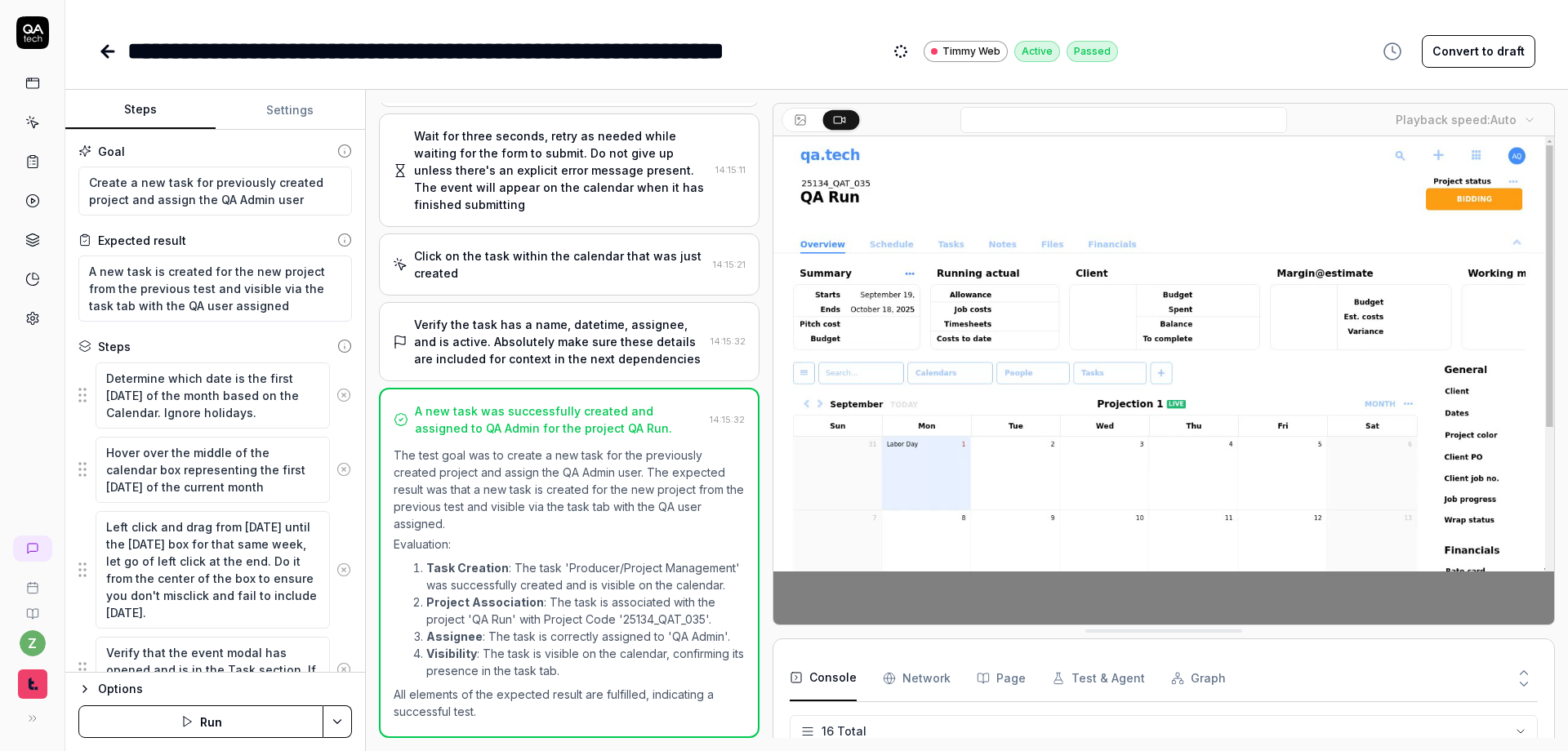
click at [165, 78] on div "**********" at bounding box center [816, 375] width 1502 height 751
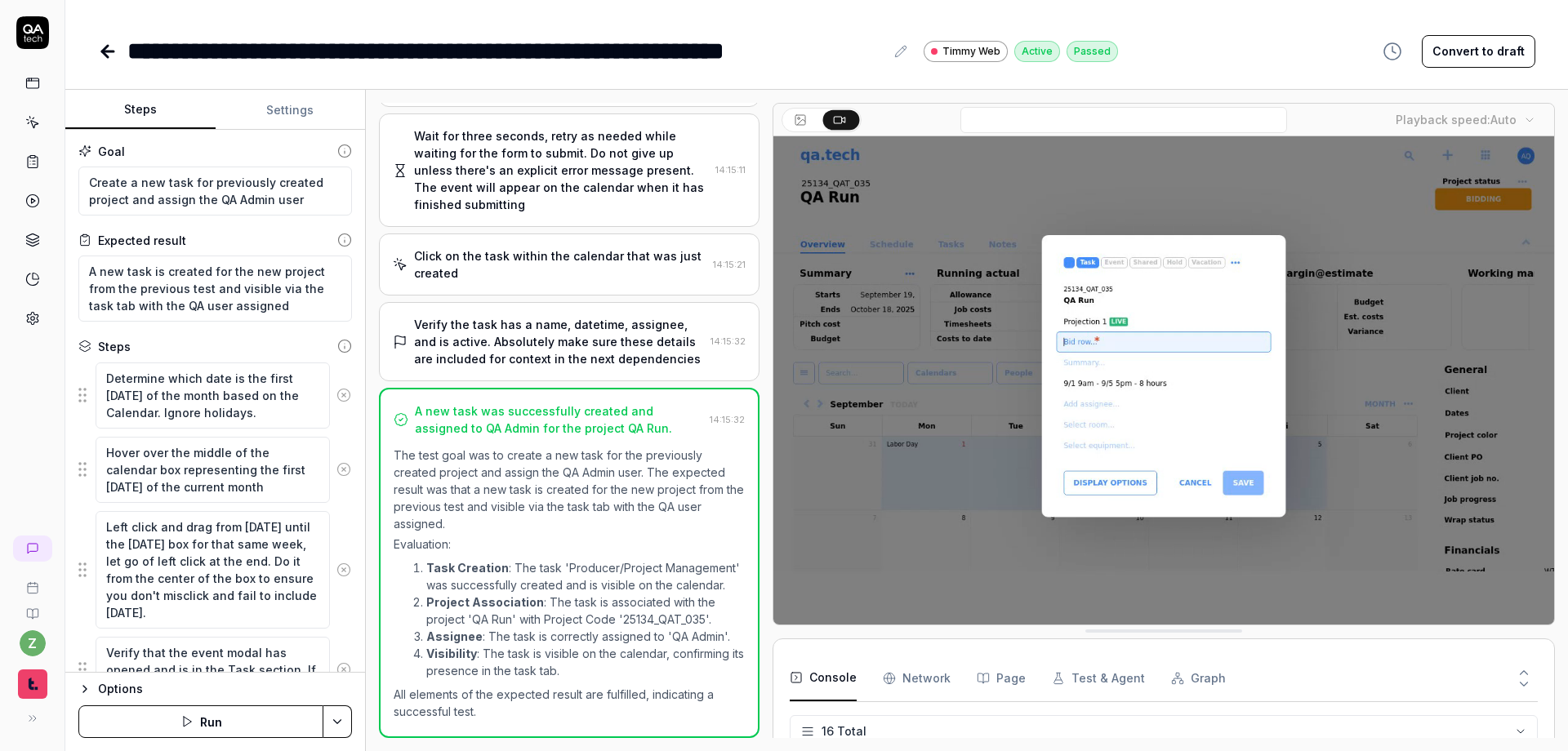
click at [106, 58] on icon at bounding box center [108, 51] width 20 height 20
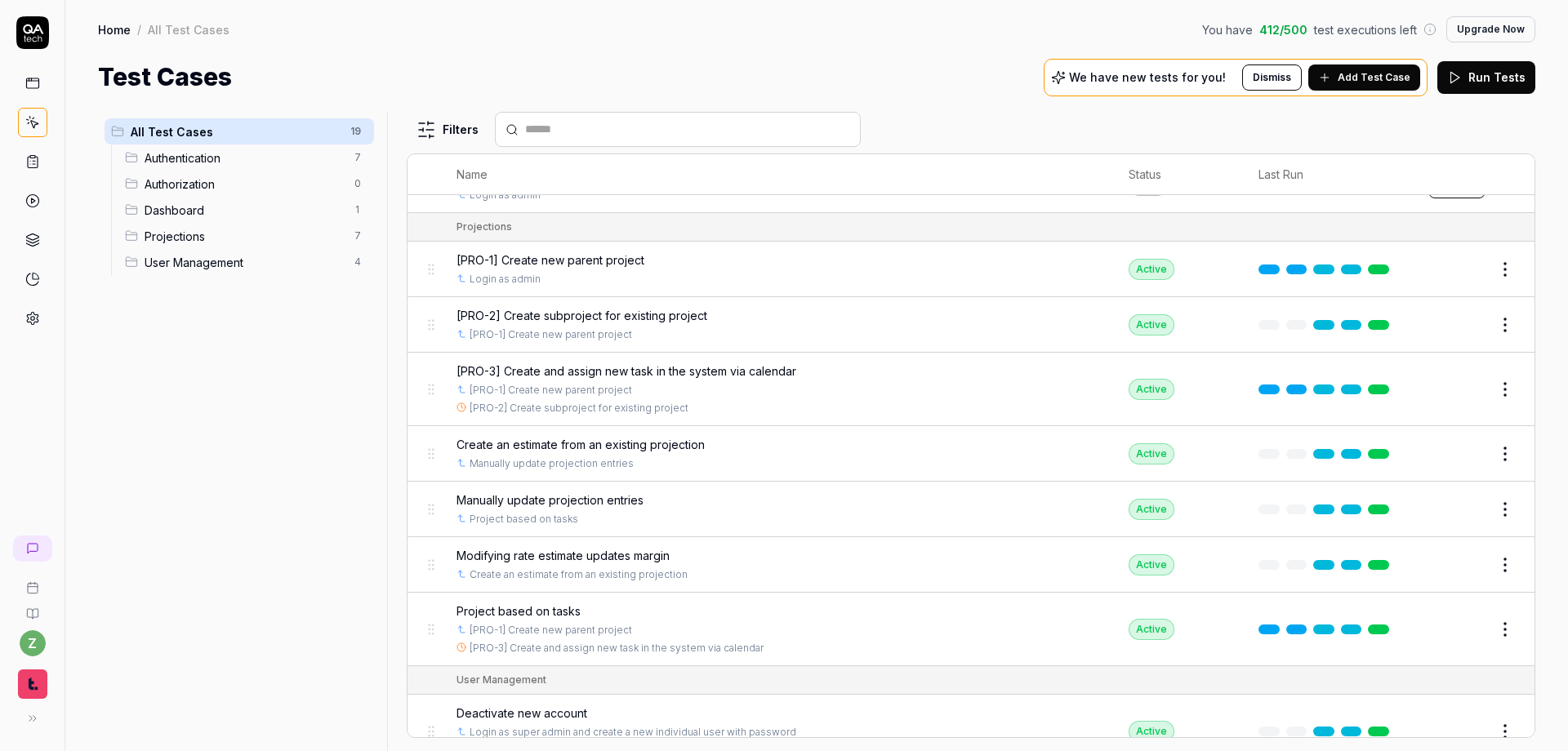
scroll to position [487, 0]
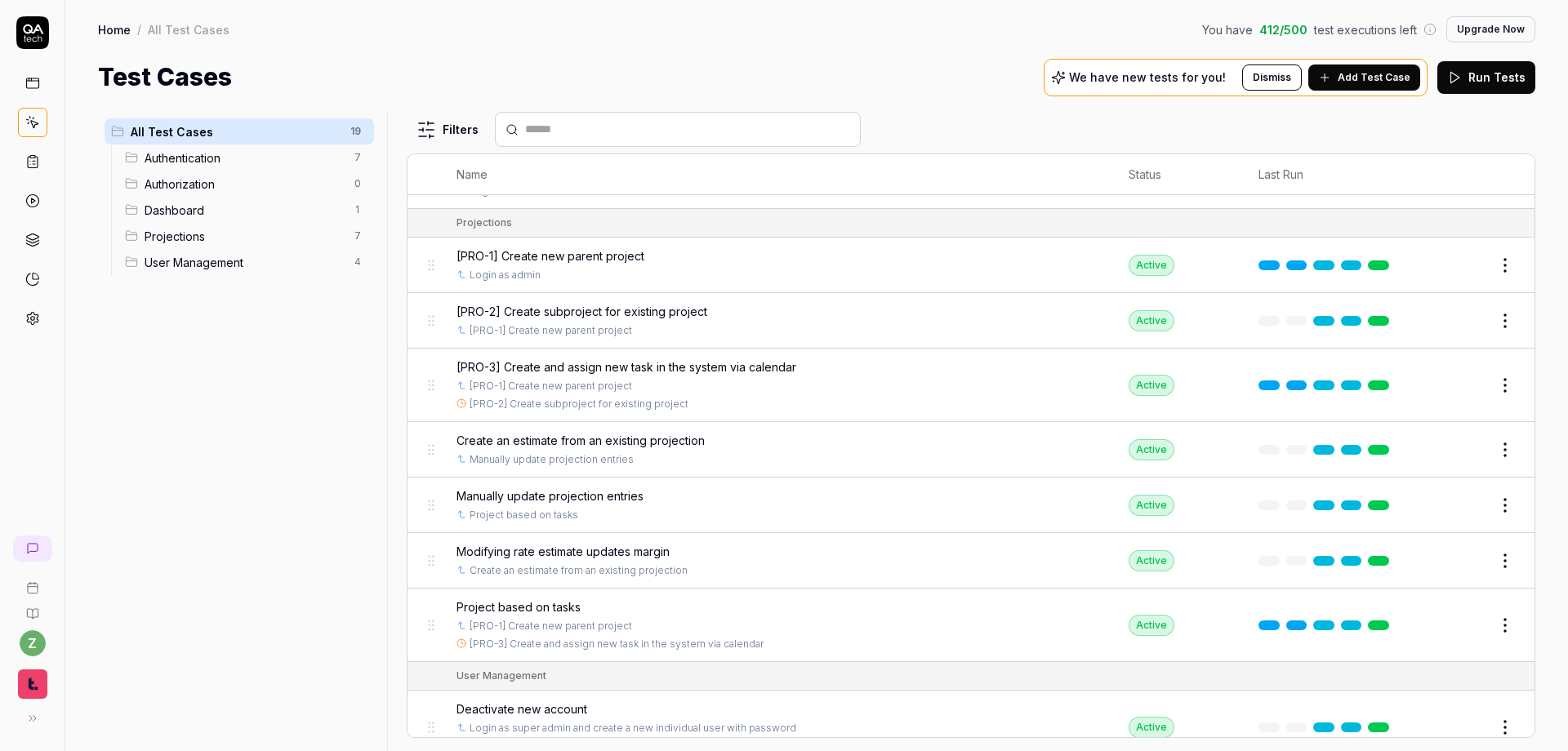
click at [545, 607] on span "Project based on tasks" at bounding box center [518, 607] width 124 height 17
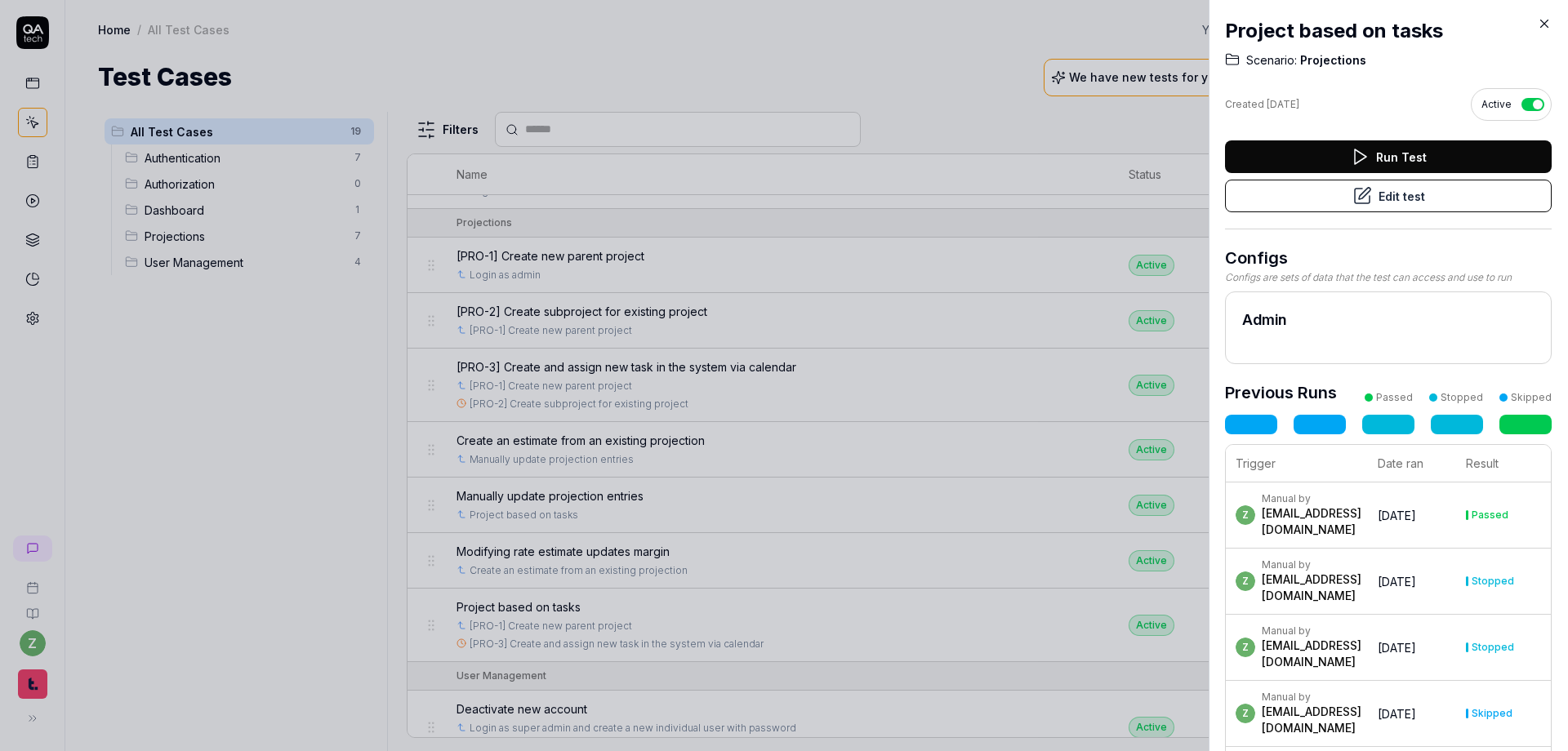
click at [1030, 196] on button "Edit test" at bounding box center [1389, 196] width 327 height 33
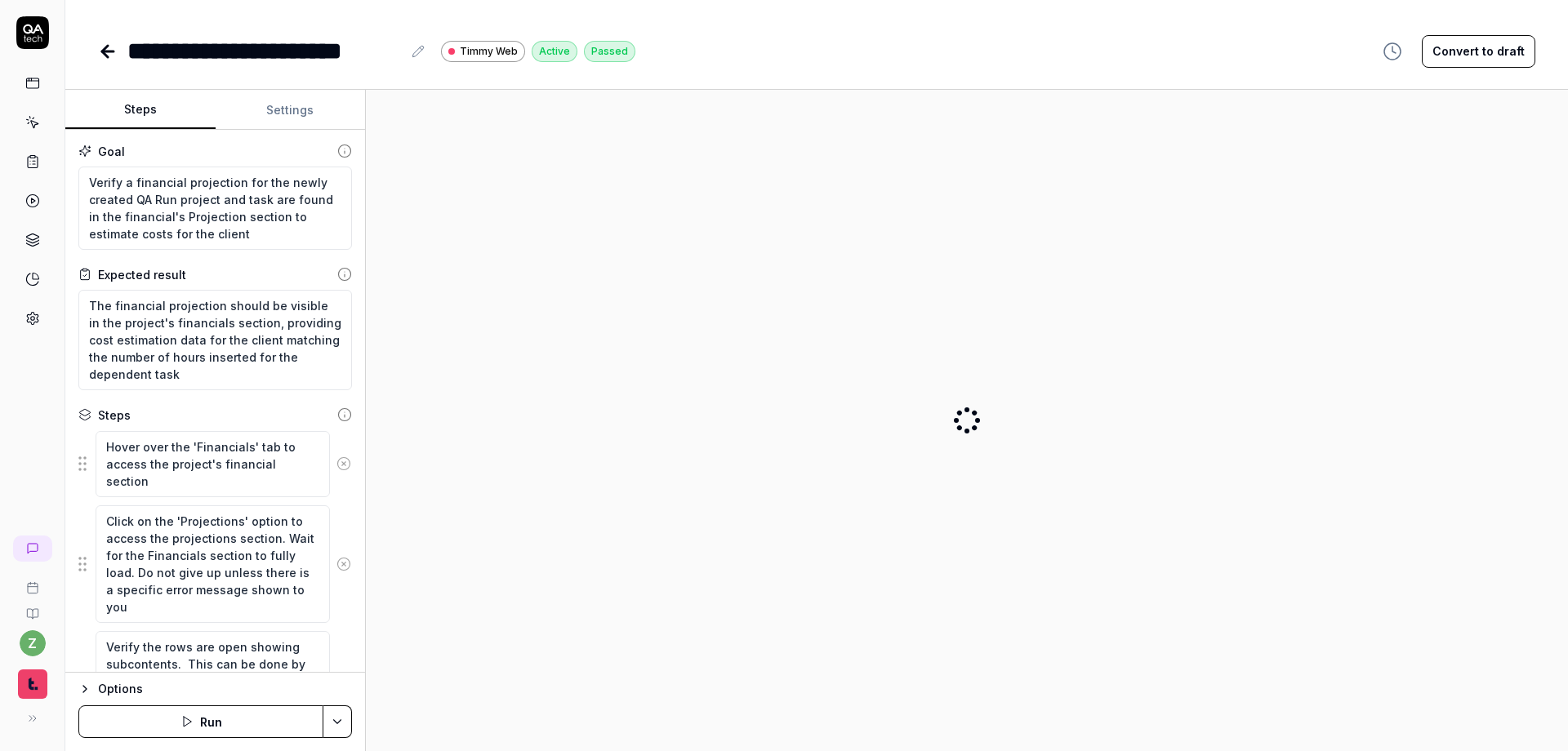
type textarea "*"
click at [126, 58] on div "**********" at bounding box center [366, 51] width 537 height 37
click at [131, 56] on div "**********" at bounding box center [264, 51] width 274 height 37
paste div
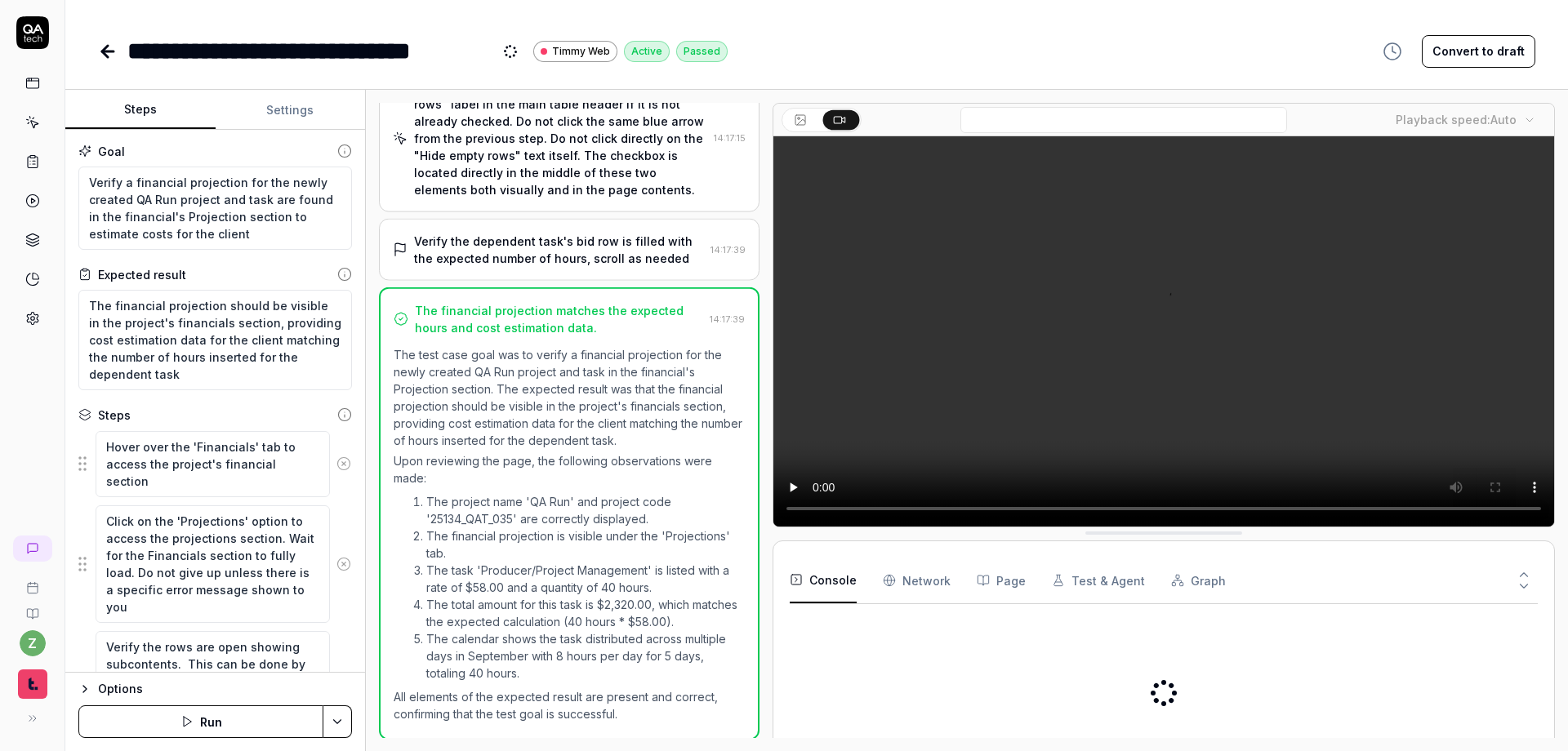
scroll to position [442, 0]
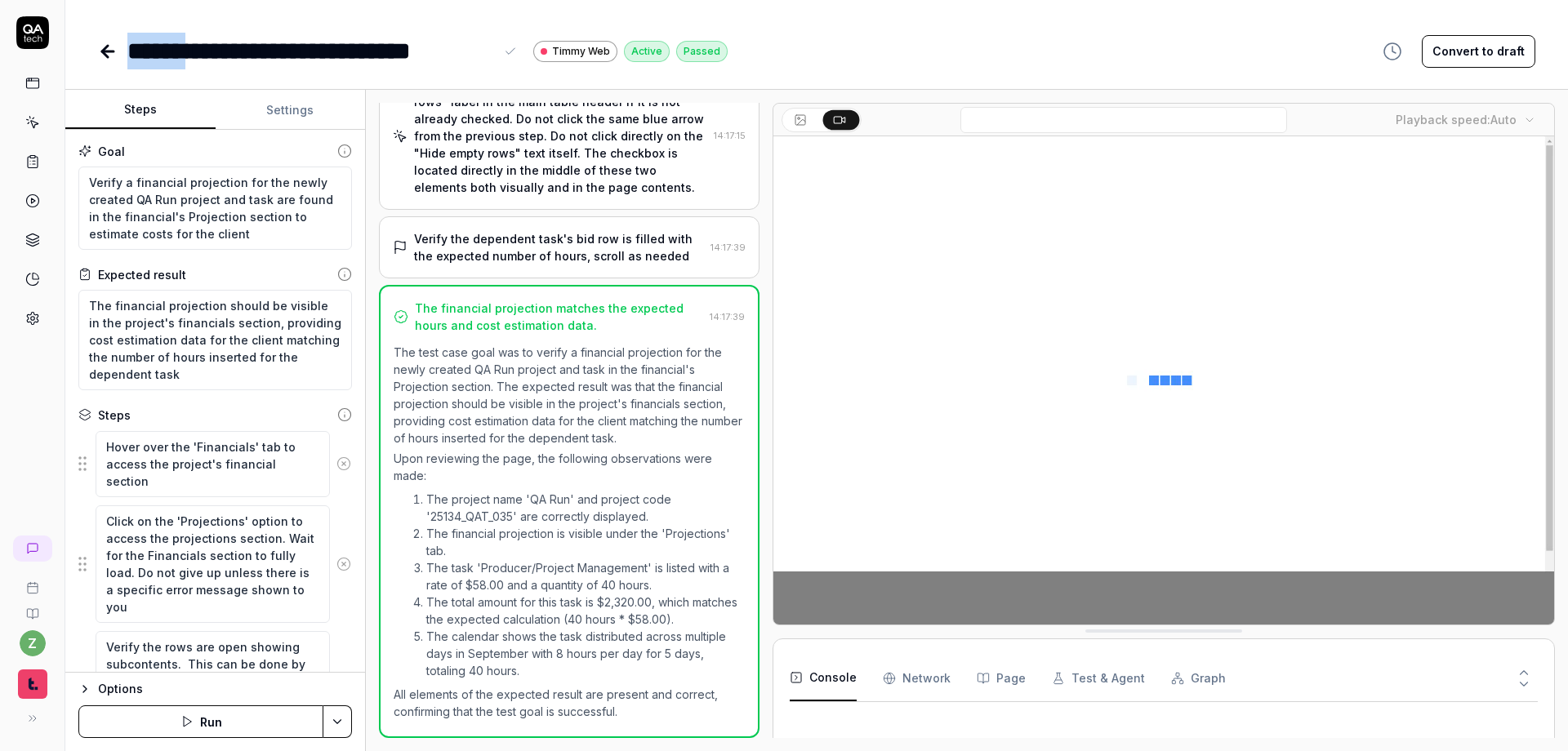
click at [208, 55] on div "**********" at bounding box center [311, 51] width 366 height 37
drag, startPoint x: 213, startPoint y: 58, endPoint x: 202, endPoint y: 57, distance: 11.0
click at [202, 57] on div "**********" at bounding box center [311, 51] width 366 height 37
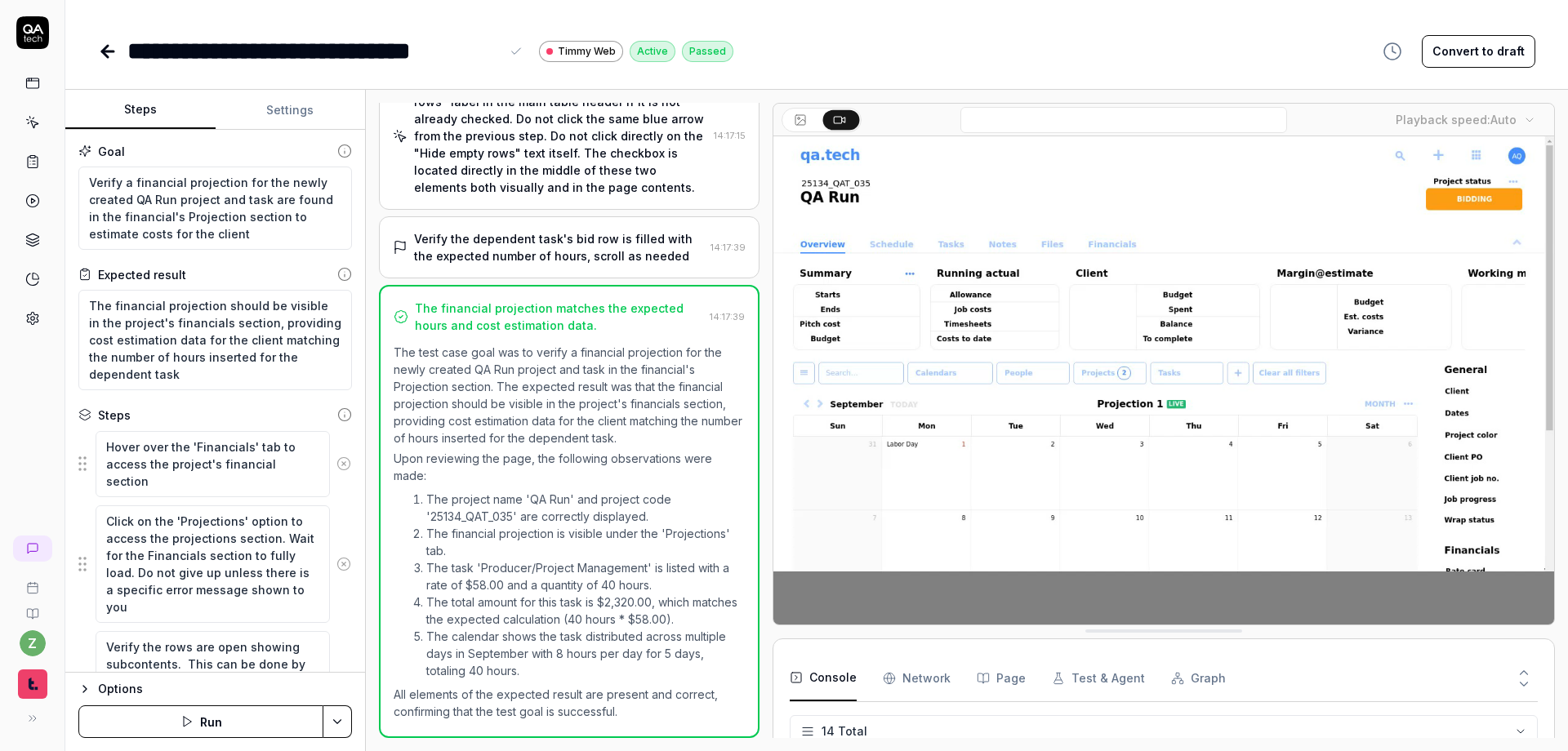
click at [228, 57] on div "**********" at bounding box center [314, 51] width 372 height 37
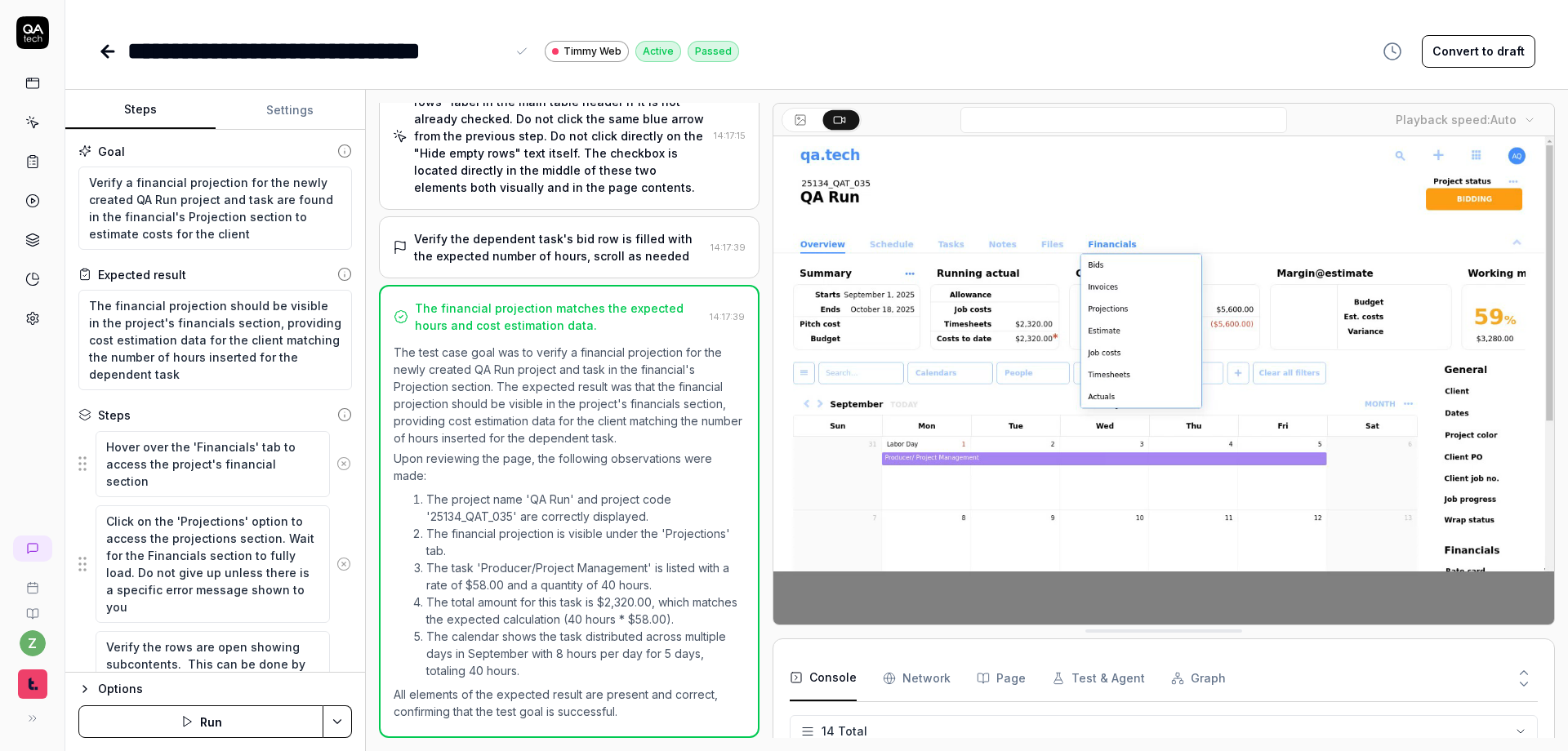
click at [425, 79] on div "**********" at bounding box center [816, 375] width 1502 height 751
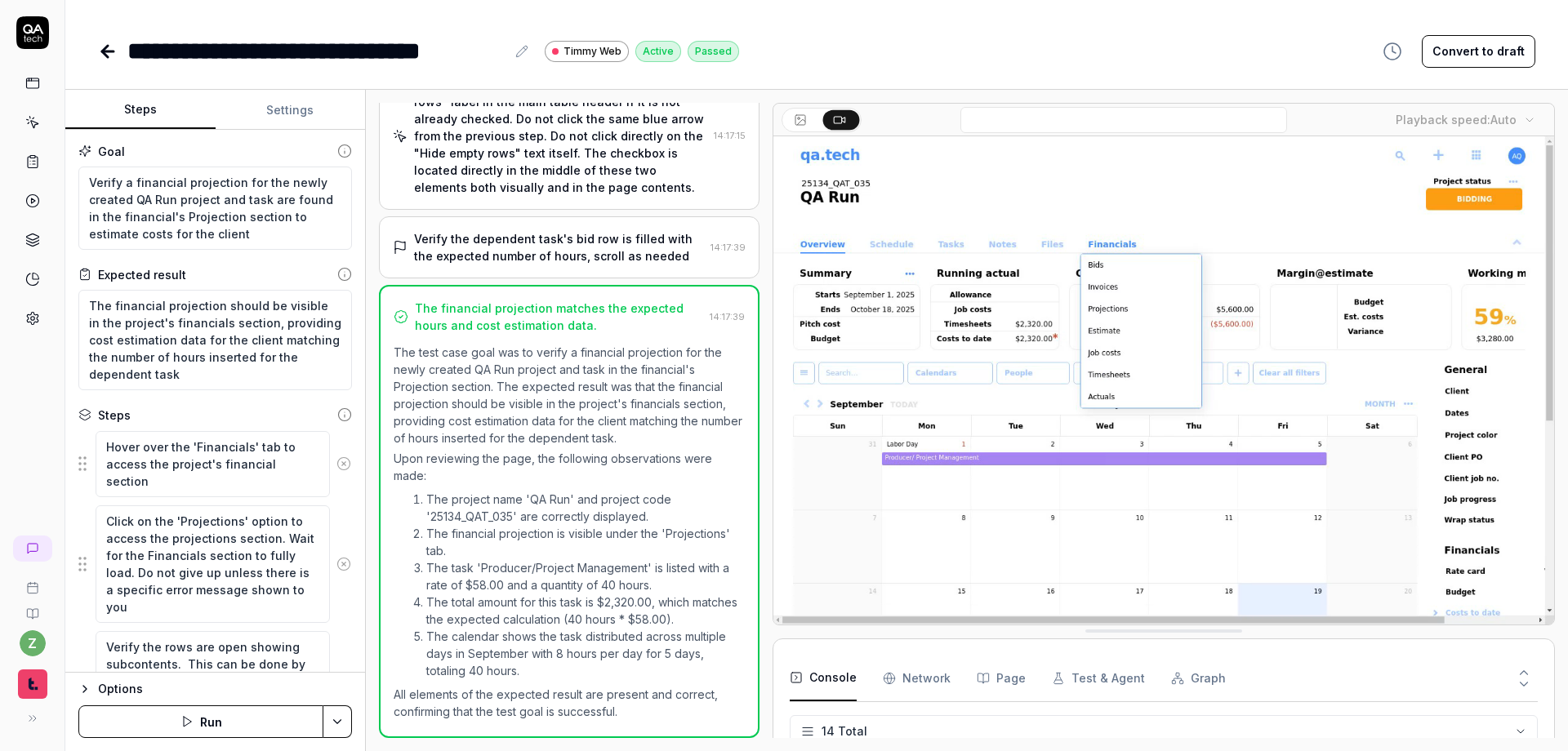
click at [106, 51] on icon at bounding box center [108, 51] width 11 height 0
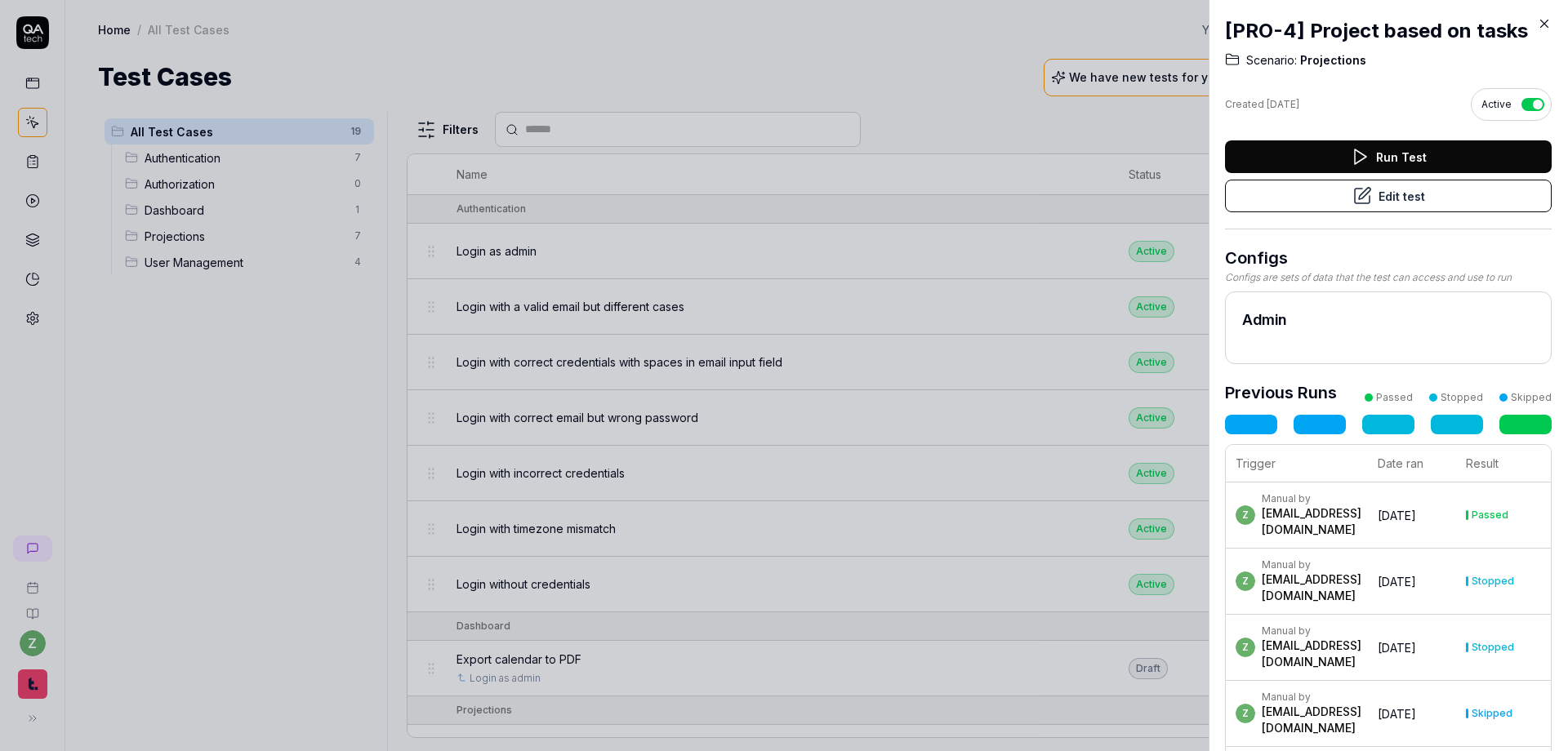
click at [274, 384] on div at bounding box center [784, 375] width 1568 height 751
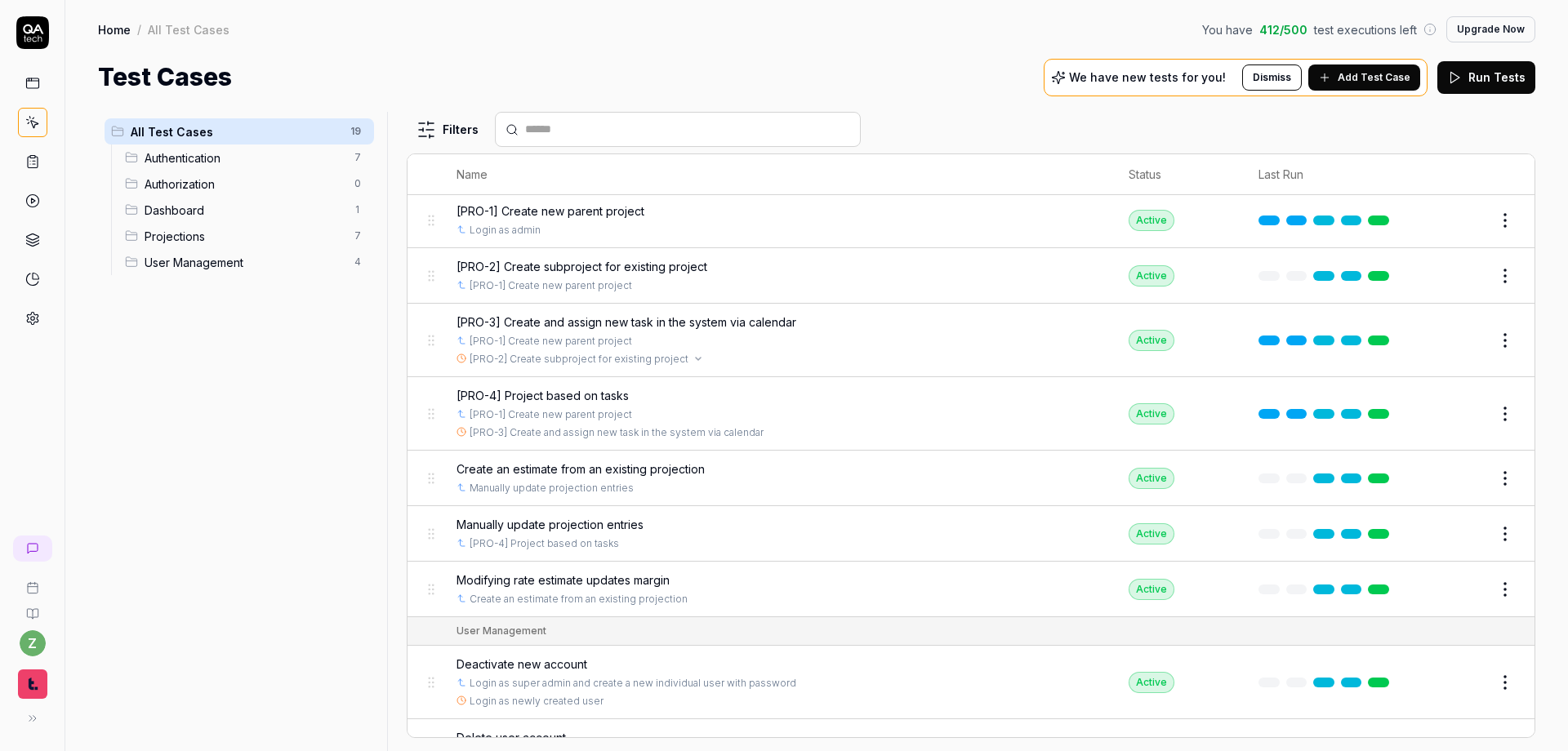
scroll to position [533, 0]
click at [591, 521] on span "Manually update projection entries" at bounding box center [550, 523] width 187 height 17
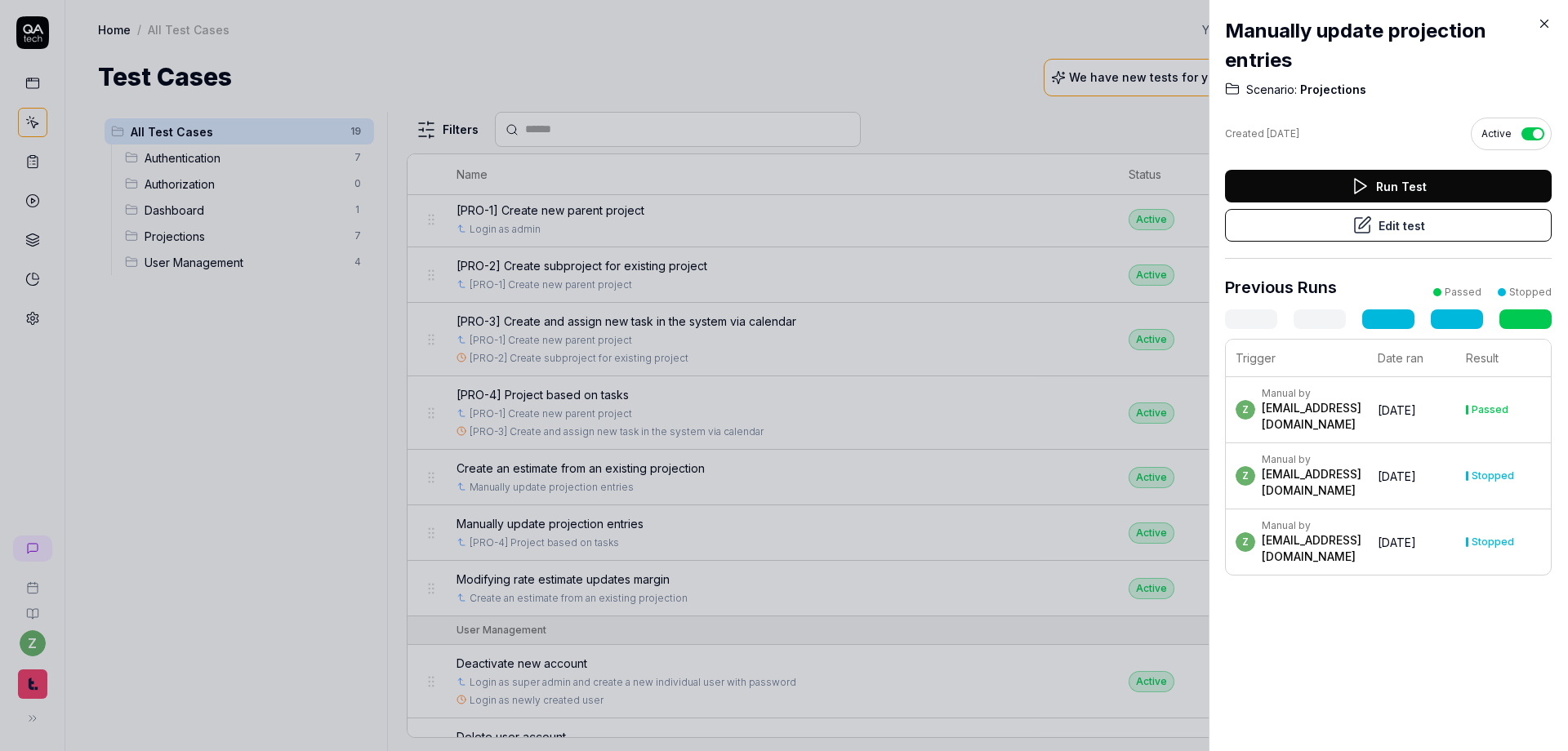
click at [1030, 228] on icon at bounding box center [1361, 225] width 20 height 20
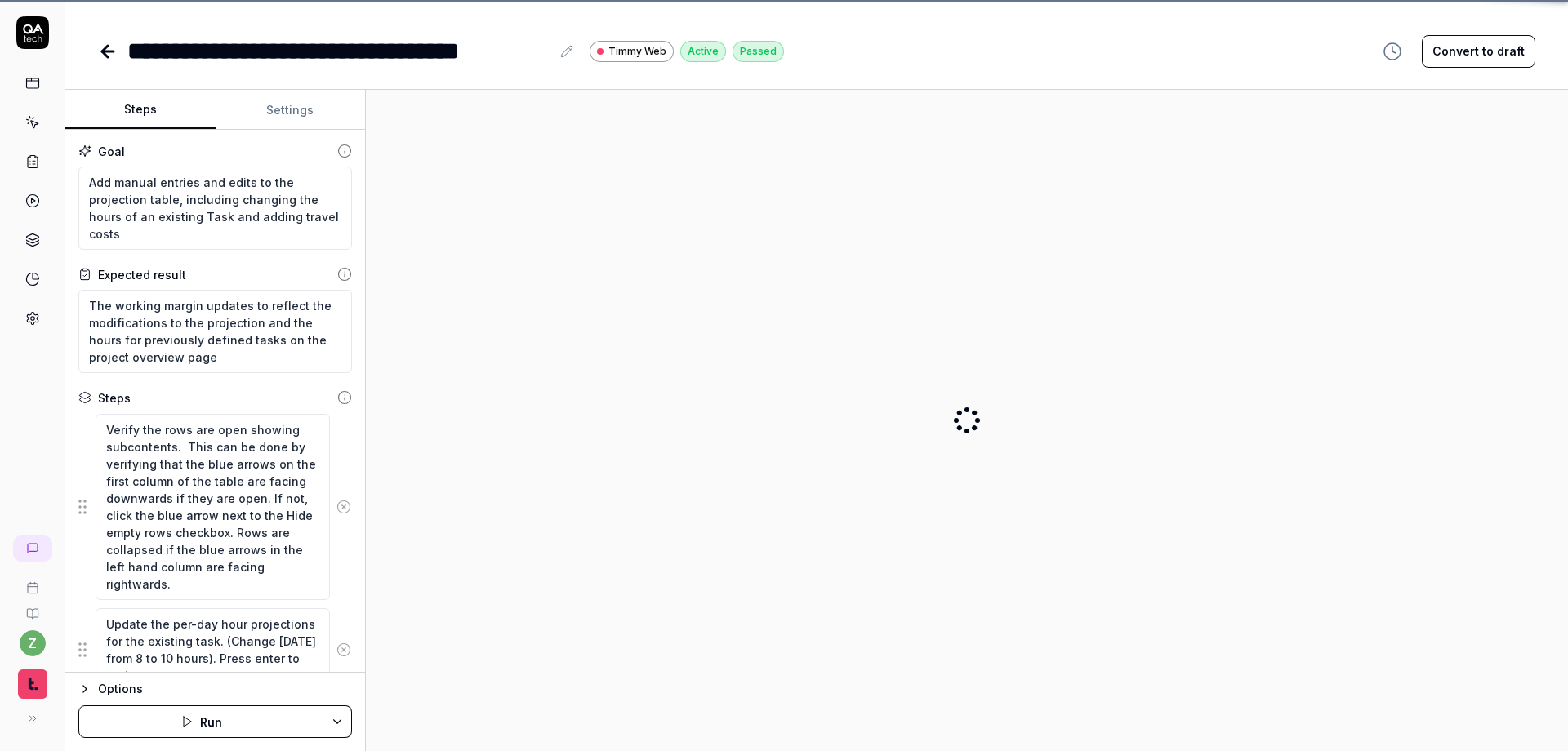
type textarea "*"
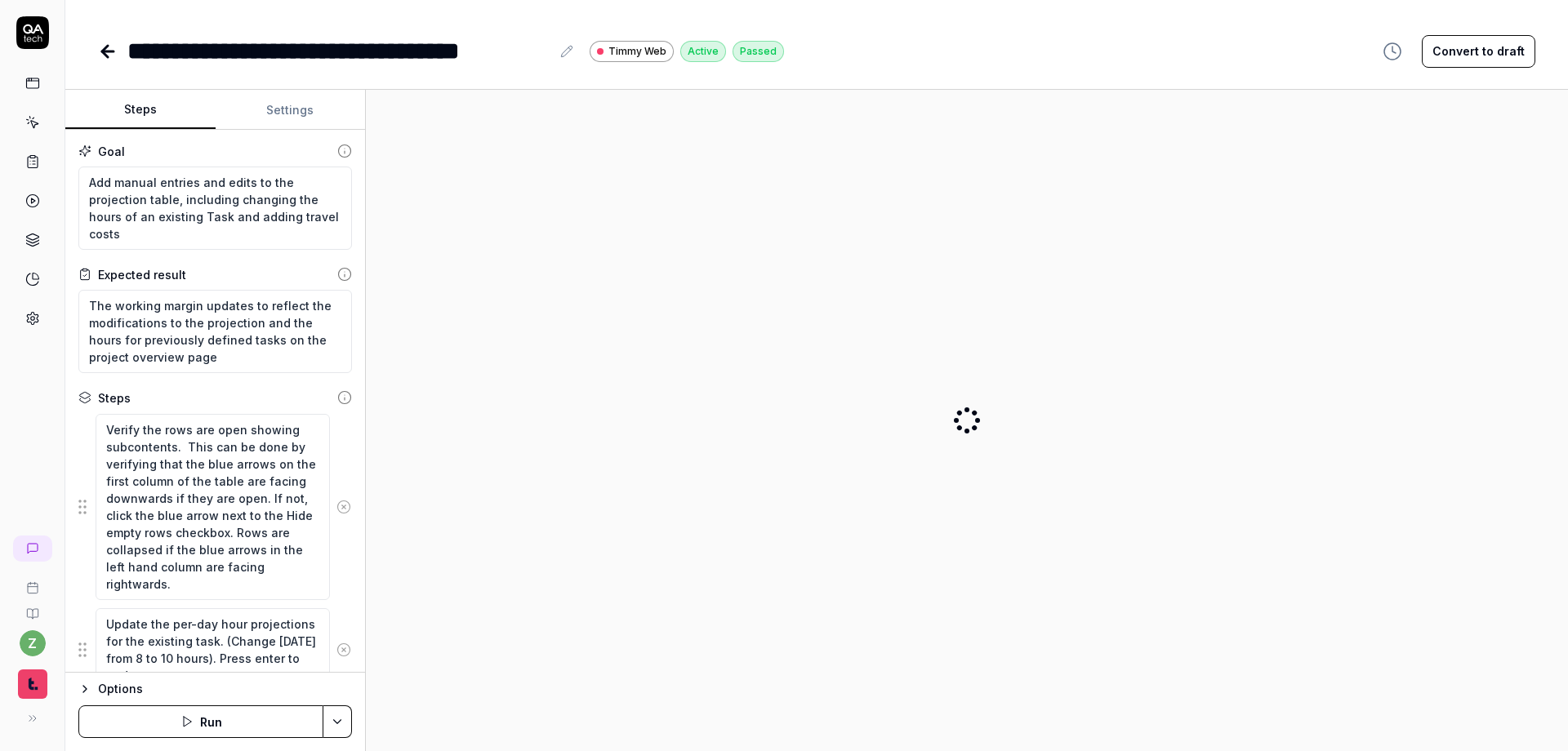
click at [132, 56] on div "**********" at bounding box center [339, 51] width 423 height 37
paste div
drag, startPoint x: 213, startPoint y: 56, endPoint x: 203, endPoint y: 56, distance: 10.0
click at [203, 56] on div "**********" at bounding box center [387, 51] width 520 height 37
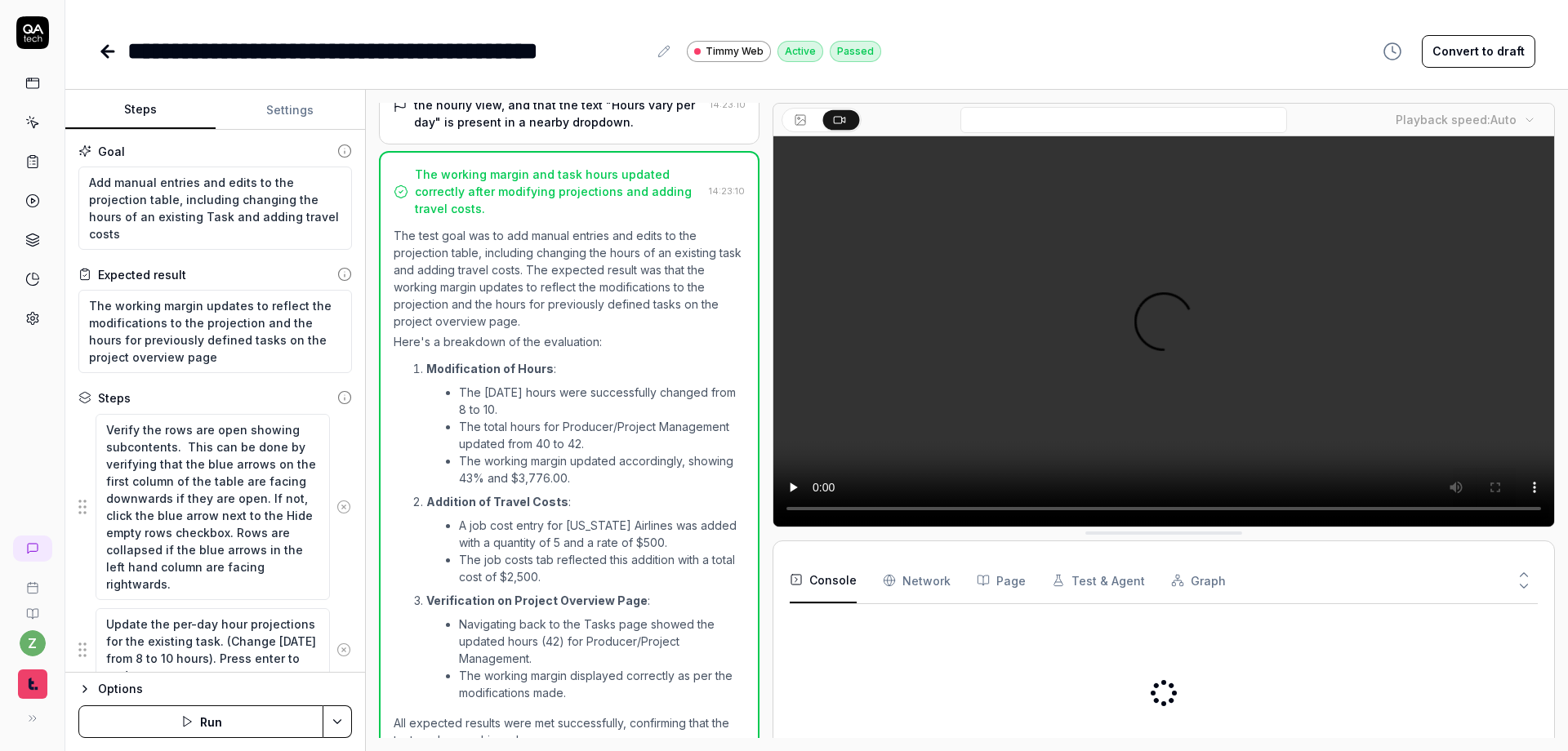
scroll to position [913, 0]
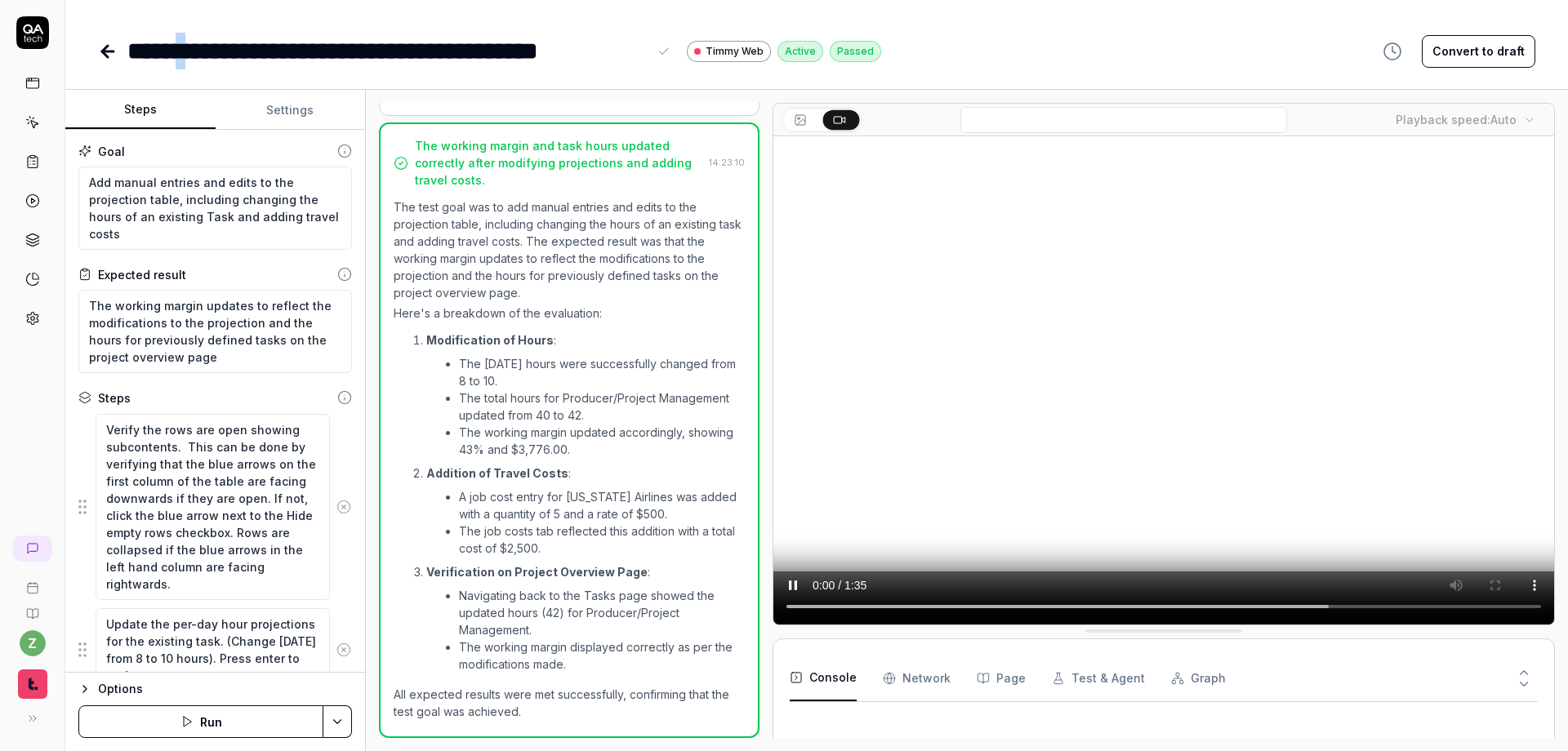
click at [203, 54] on div "**********" at bounding box center [387, 51] width 520 height 37
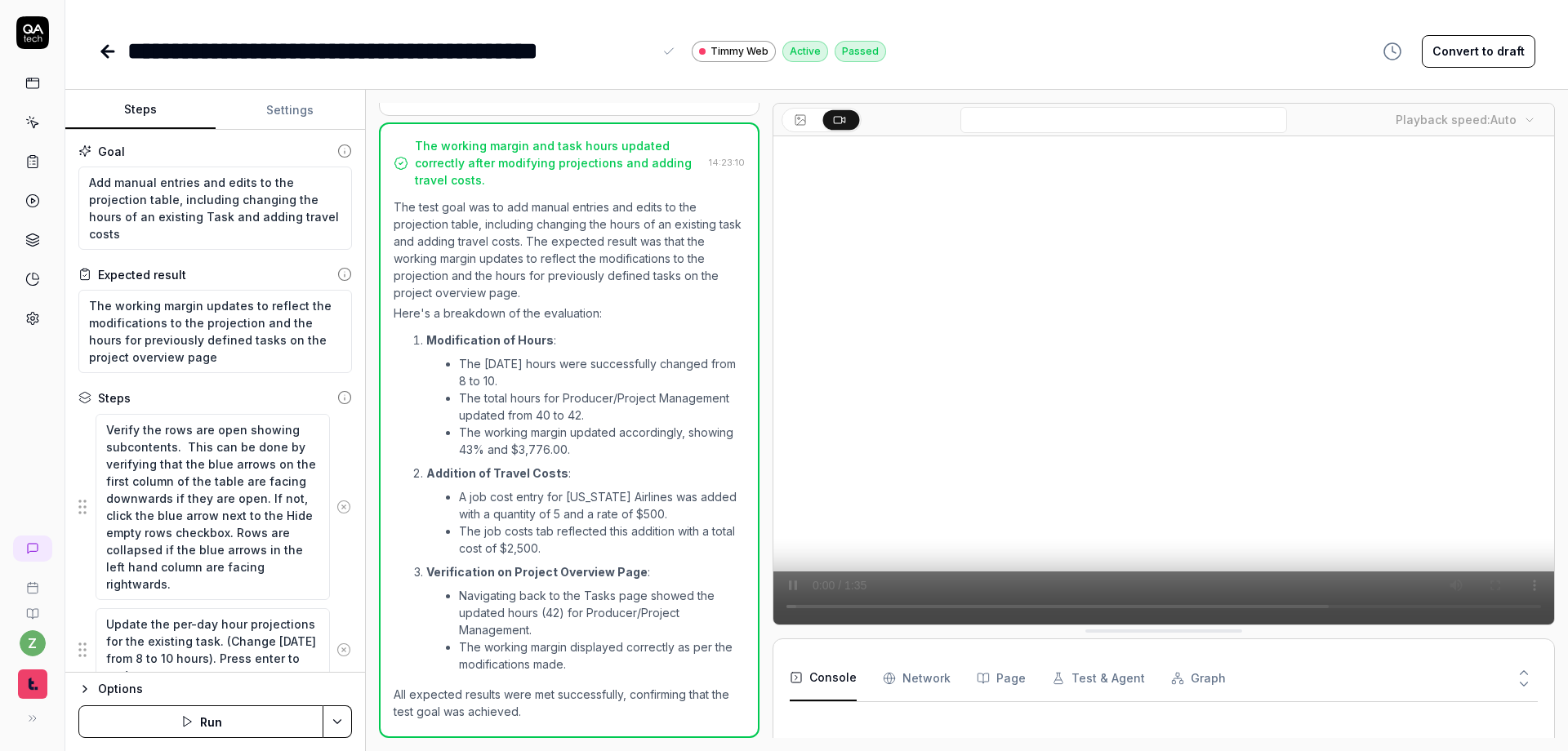
click at [221, 86] on div "**********" at bounding box center [816, 375] width 1502 height 751
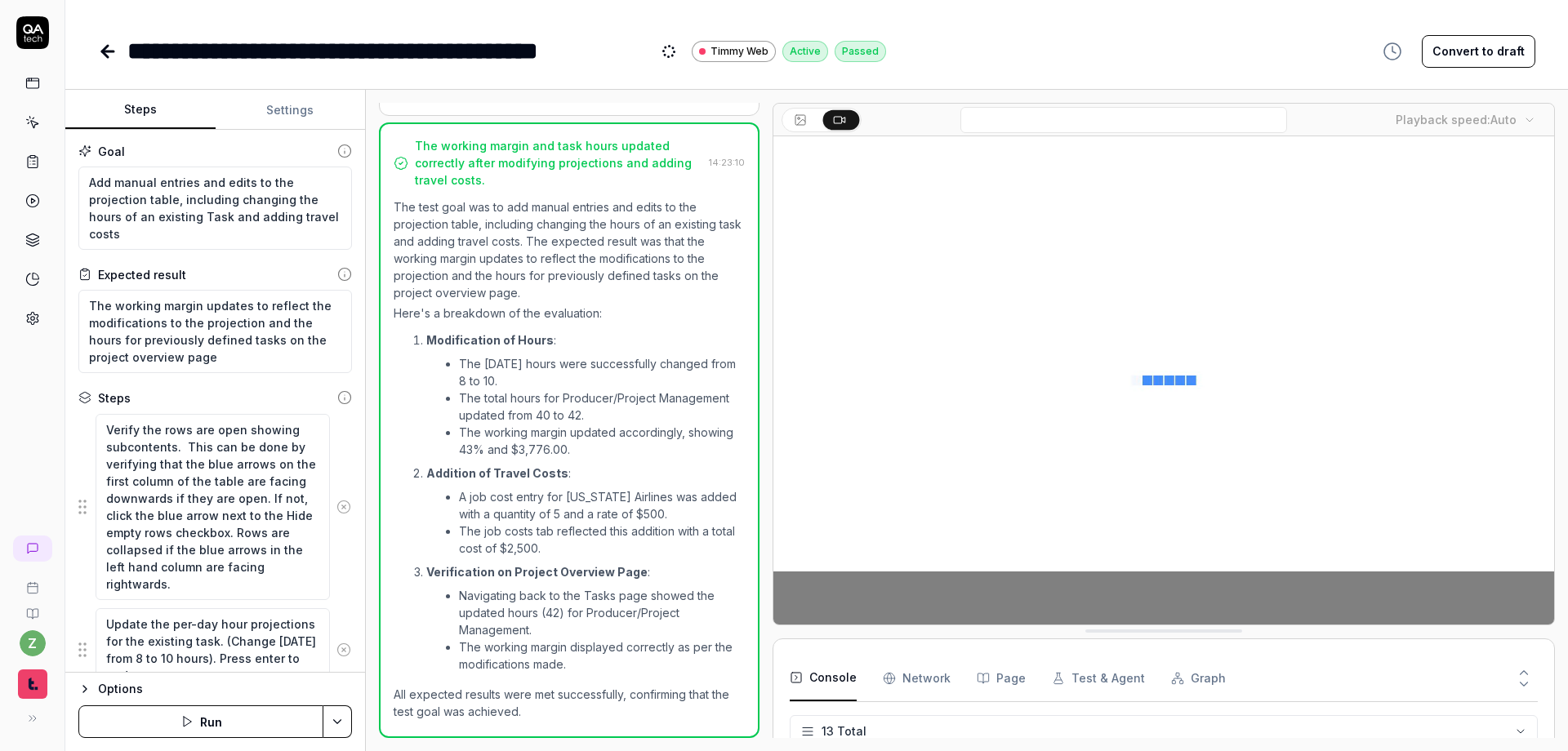
scroll to position [352, 0]
click at [105, 51] on icon at bounding box center [108, 51] width 11 height 0
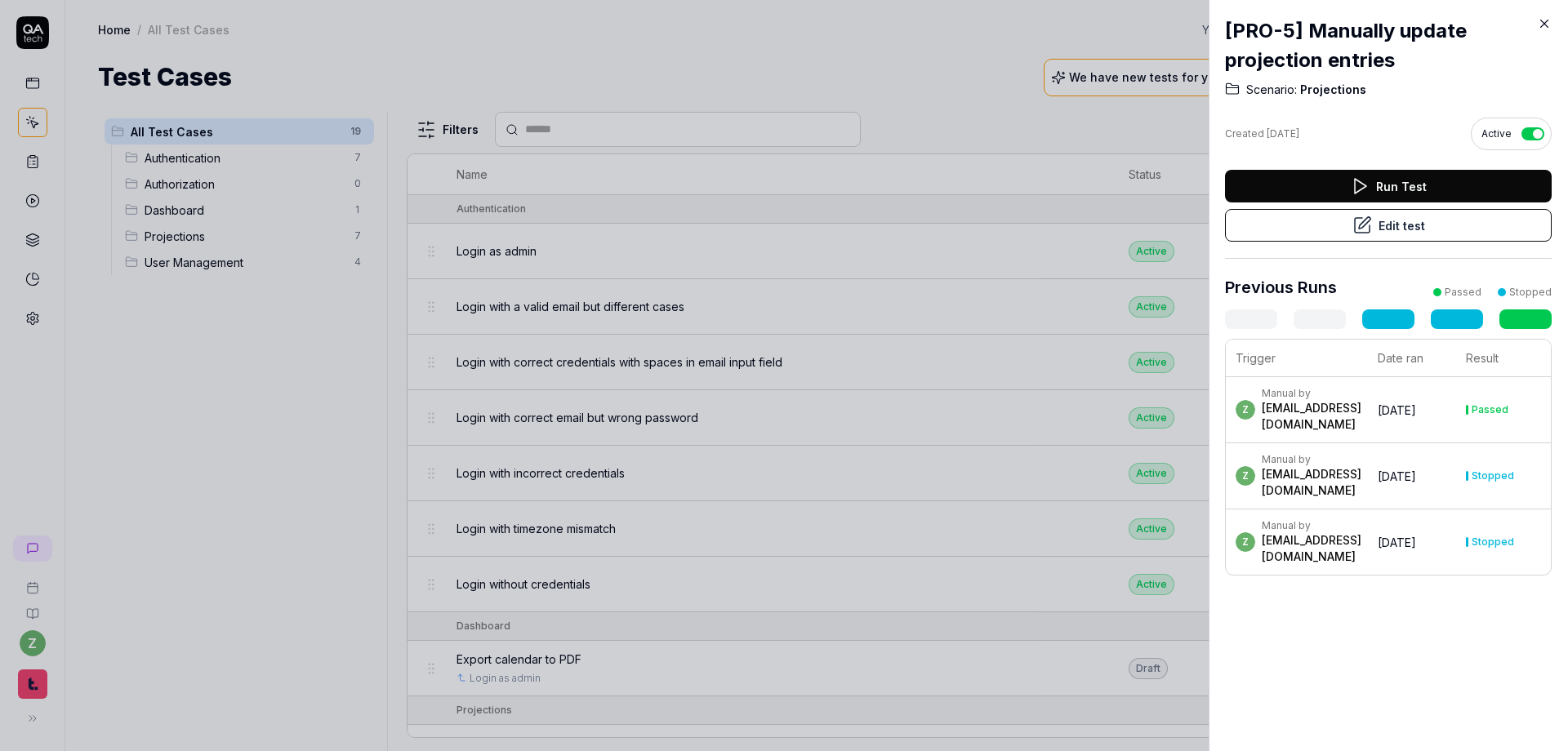
click at [343, 512] on div at bounding box center [784, 375] width 1568 height 751
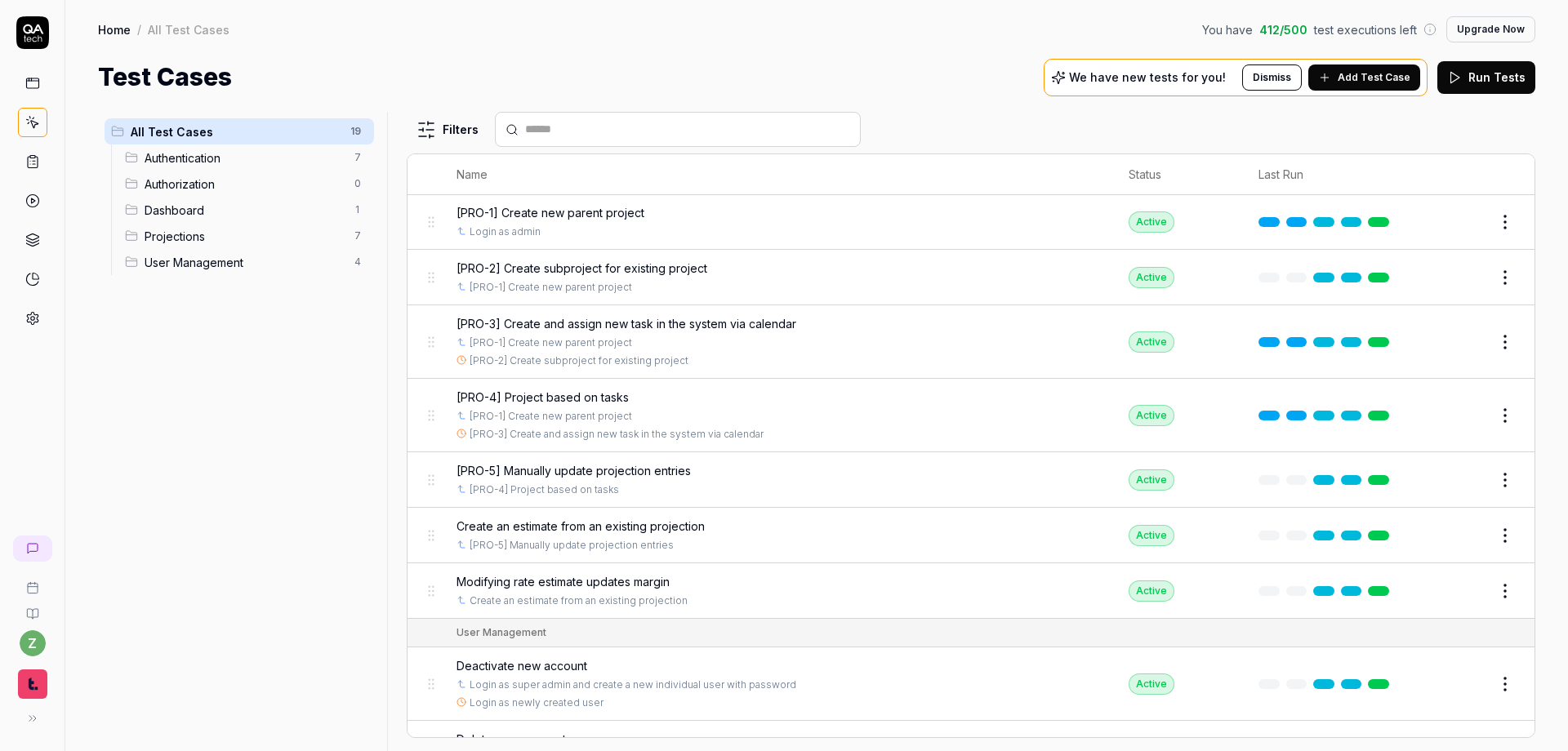
scroll to position [599, 0]
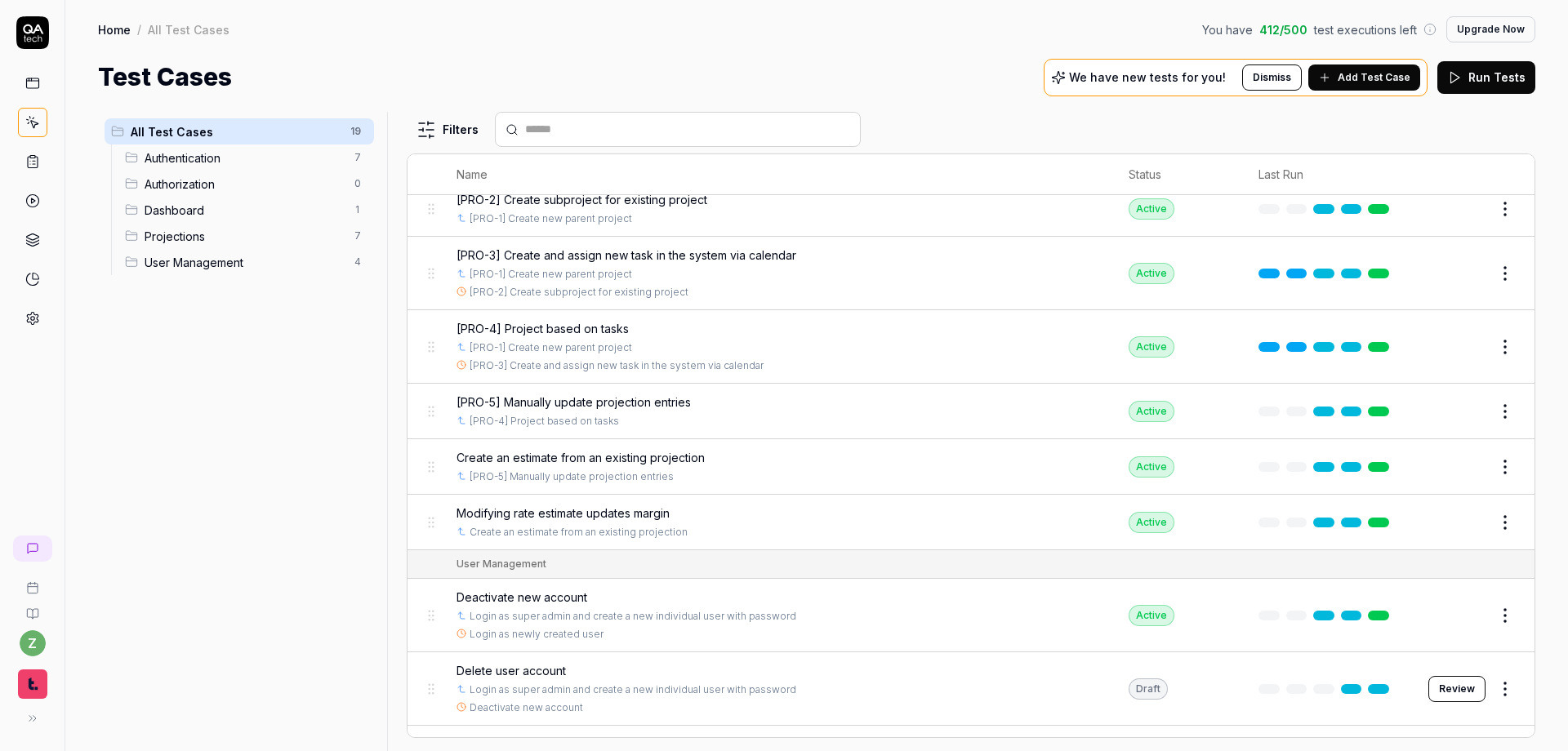
click at [588, 460] on span "Create an estimate from an existing projection" at bounding box center [580, 457] width 248 height 17
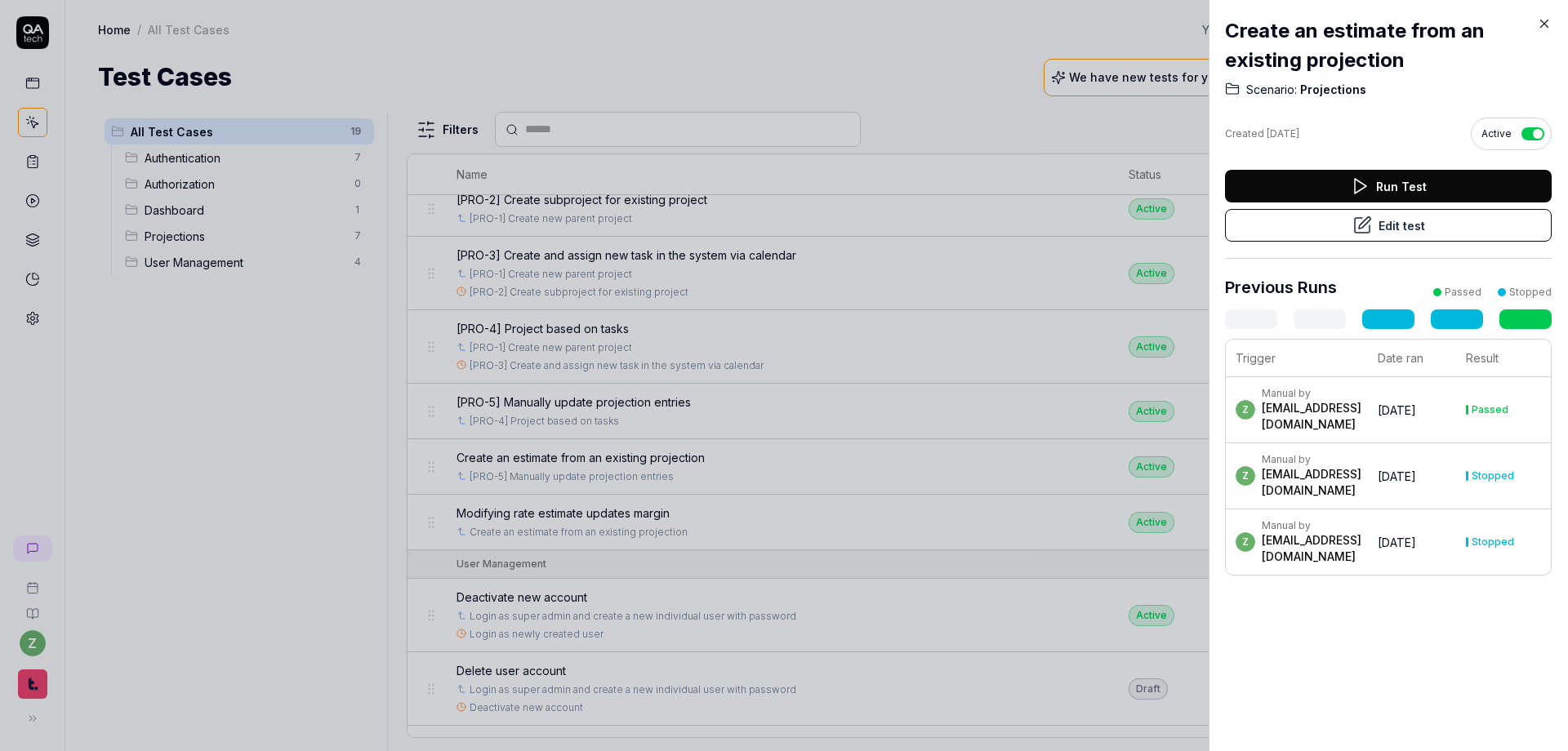
click at [1030, 231] on button "Edit test" at bounding box center [1389, 225] width 327 height 33
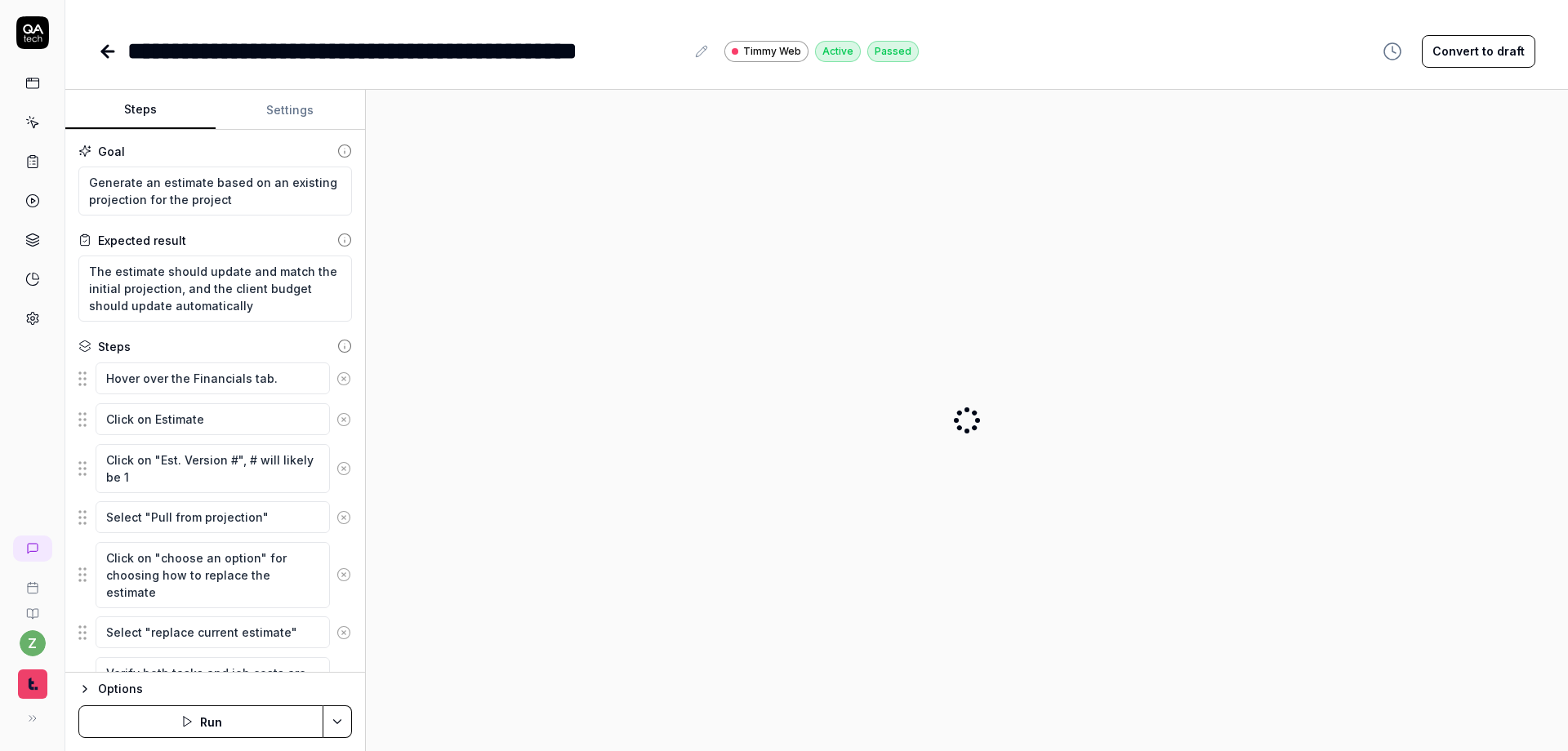
click at [141, 51] on div "**********" at bounding box center [406, 51] width 557 height 37
click at [132, 52] on div "**********" at bounding box center [406, 51] width 557 height 37
type textarea "*"
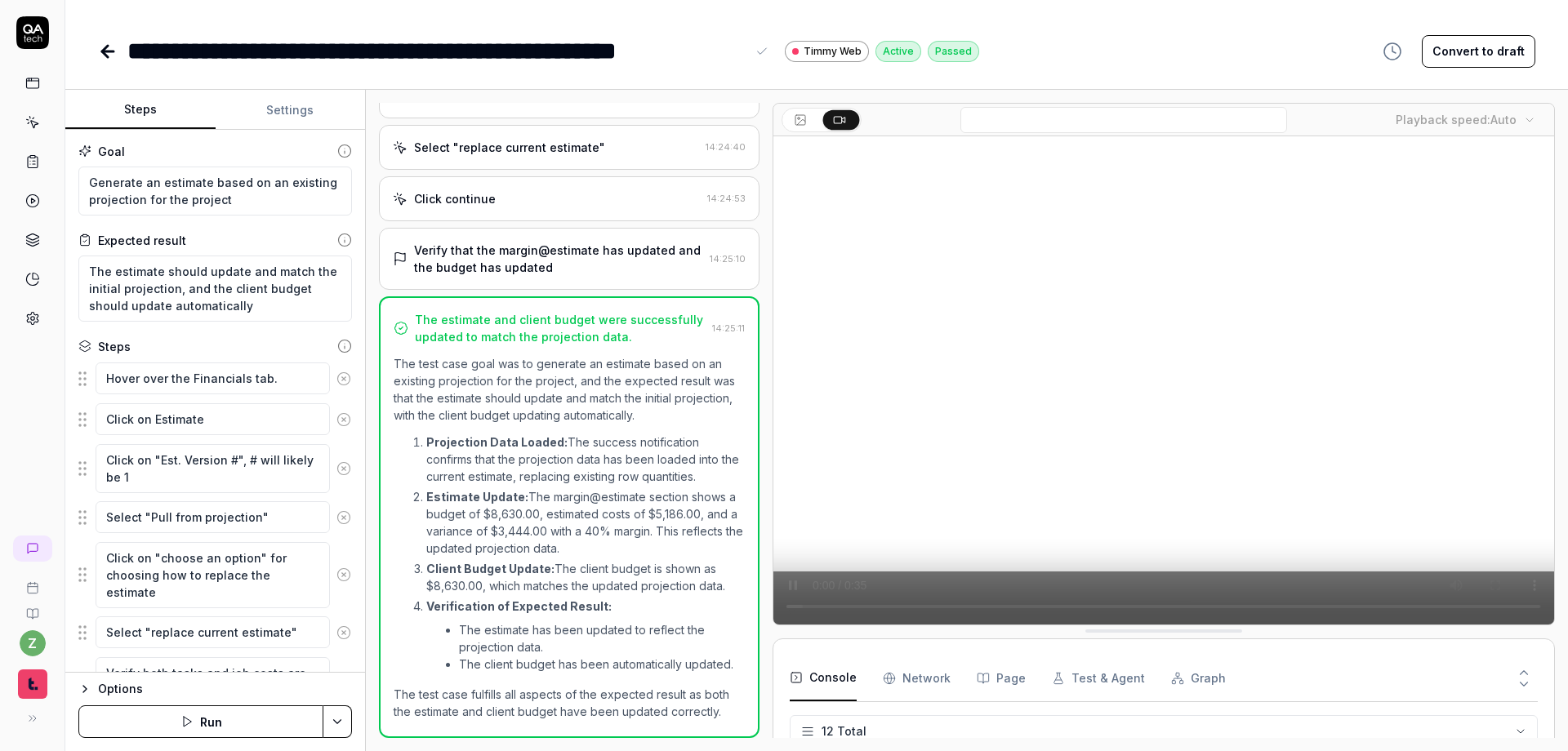
scroll to position [305, 0]
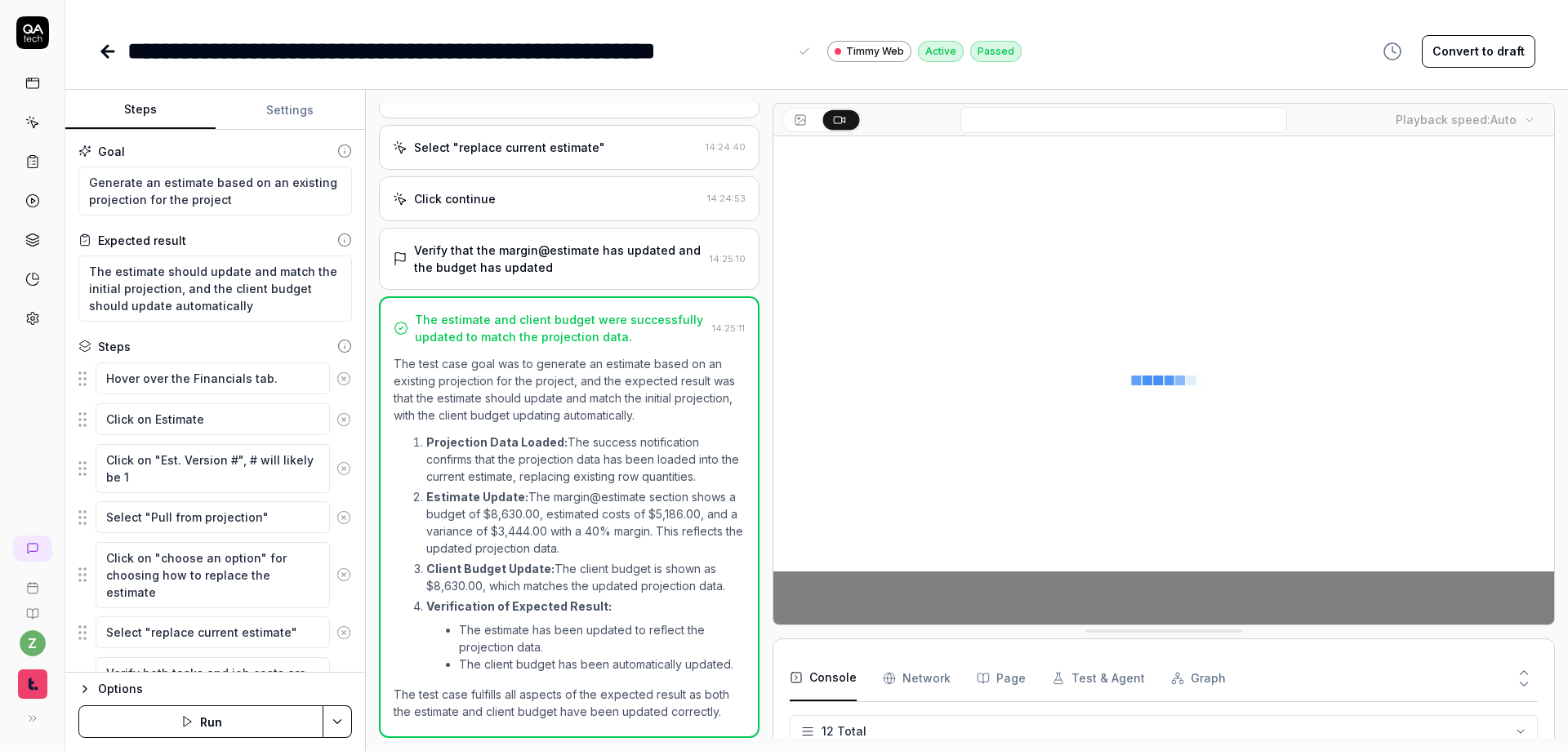
click at [207, 76] on div "**********" at bounding box center [816, 375] width 1502 height 751
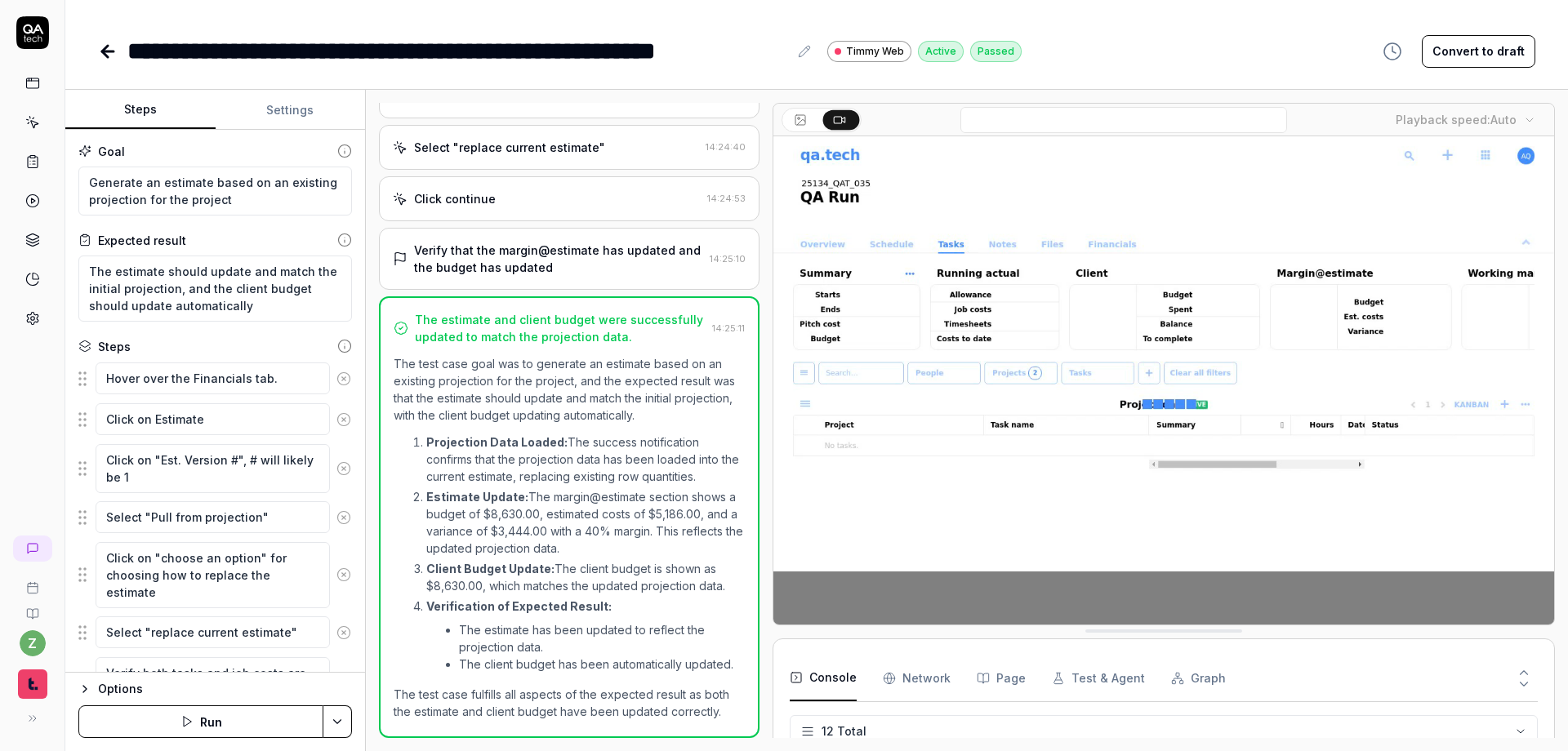
click at [102, 51] on icon at bounding box center [108, 51] width 11 height 0
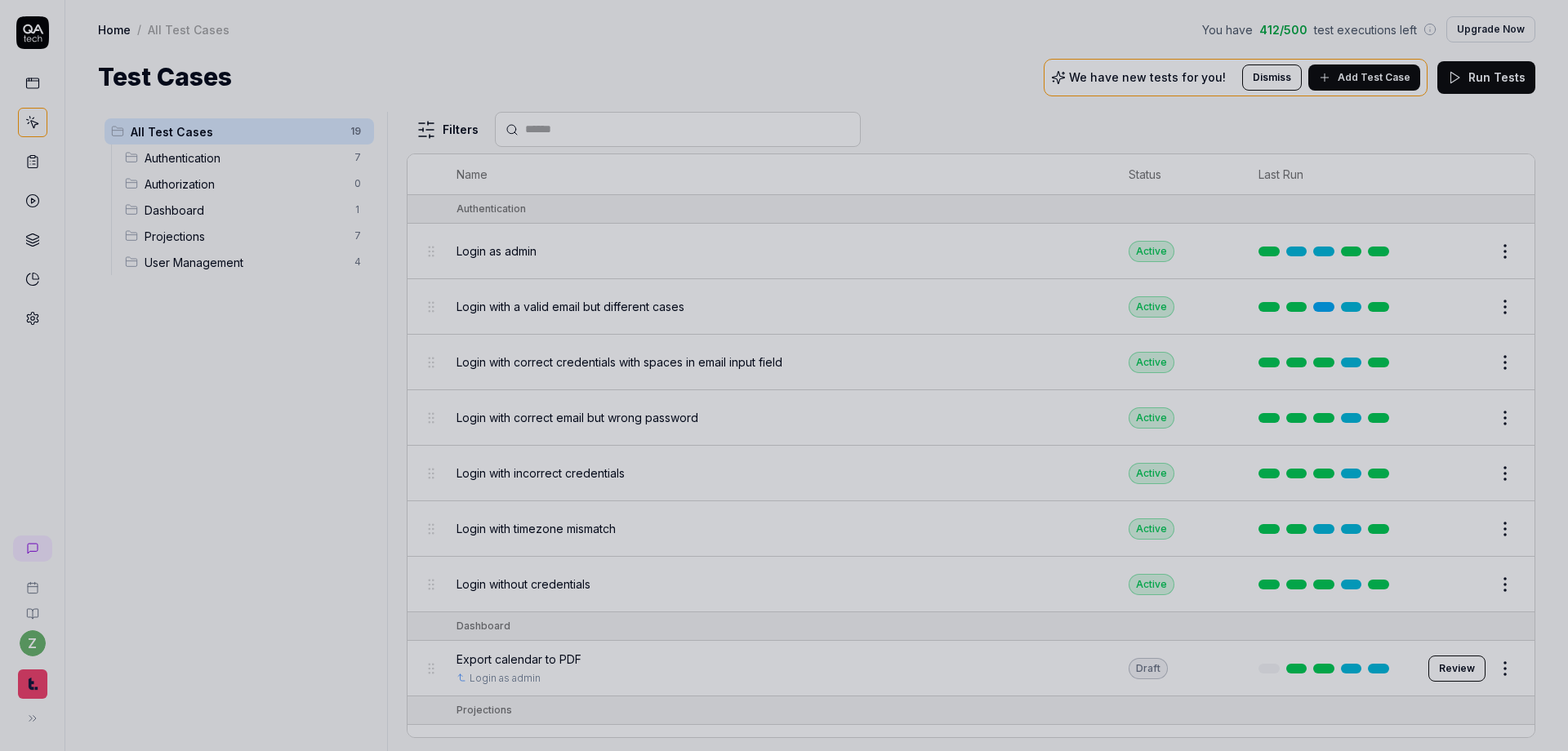
click at [296, 423] on div at bounding box center [784, 375] width 1568 height 751
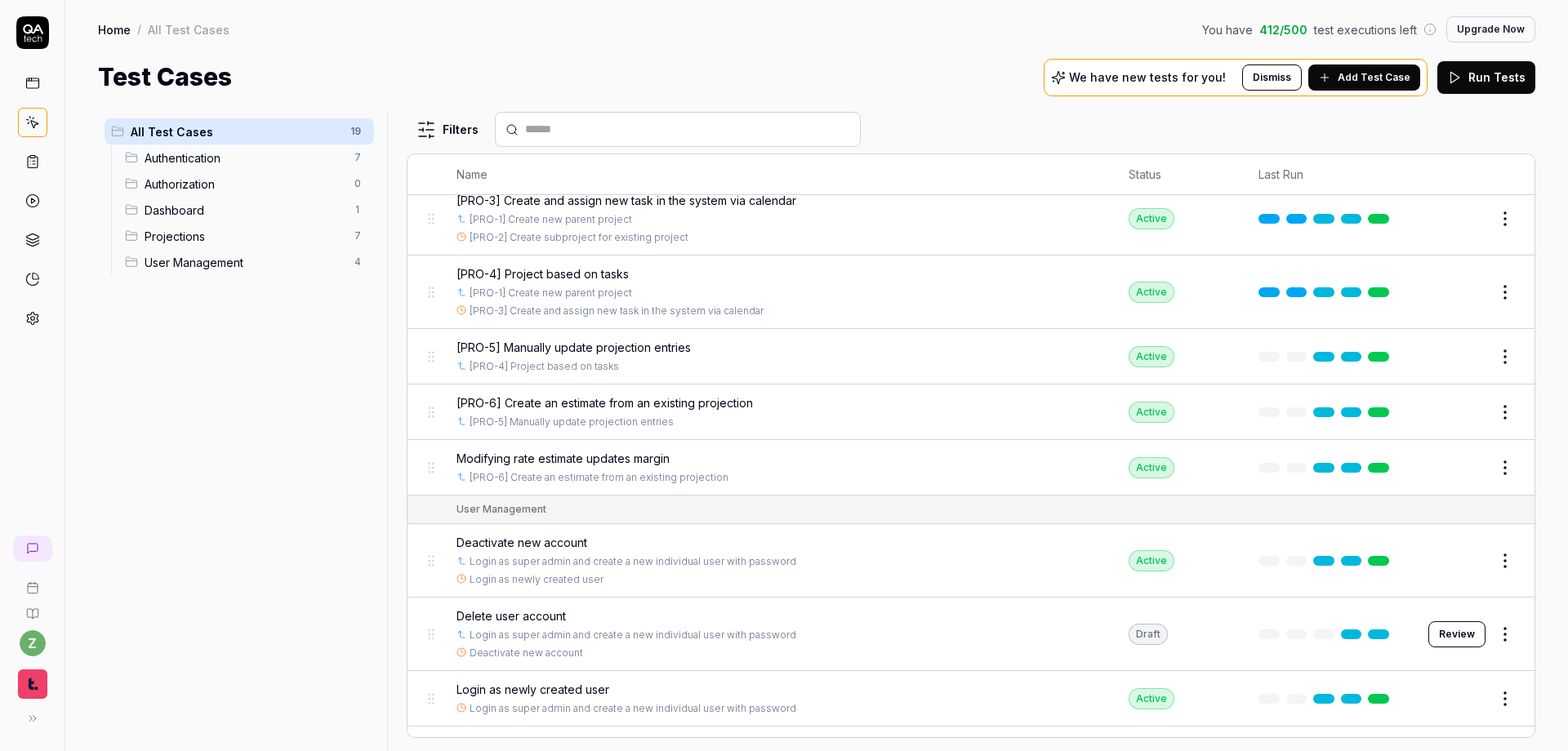
scroll to position [656, 0]
click at [539, 454] on span "Modifying rate estimate updates margin" at bounding box center [563, 457] width 213 height 17
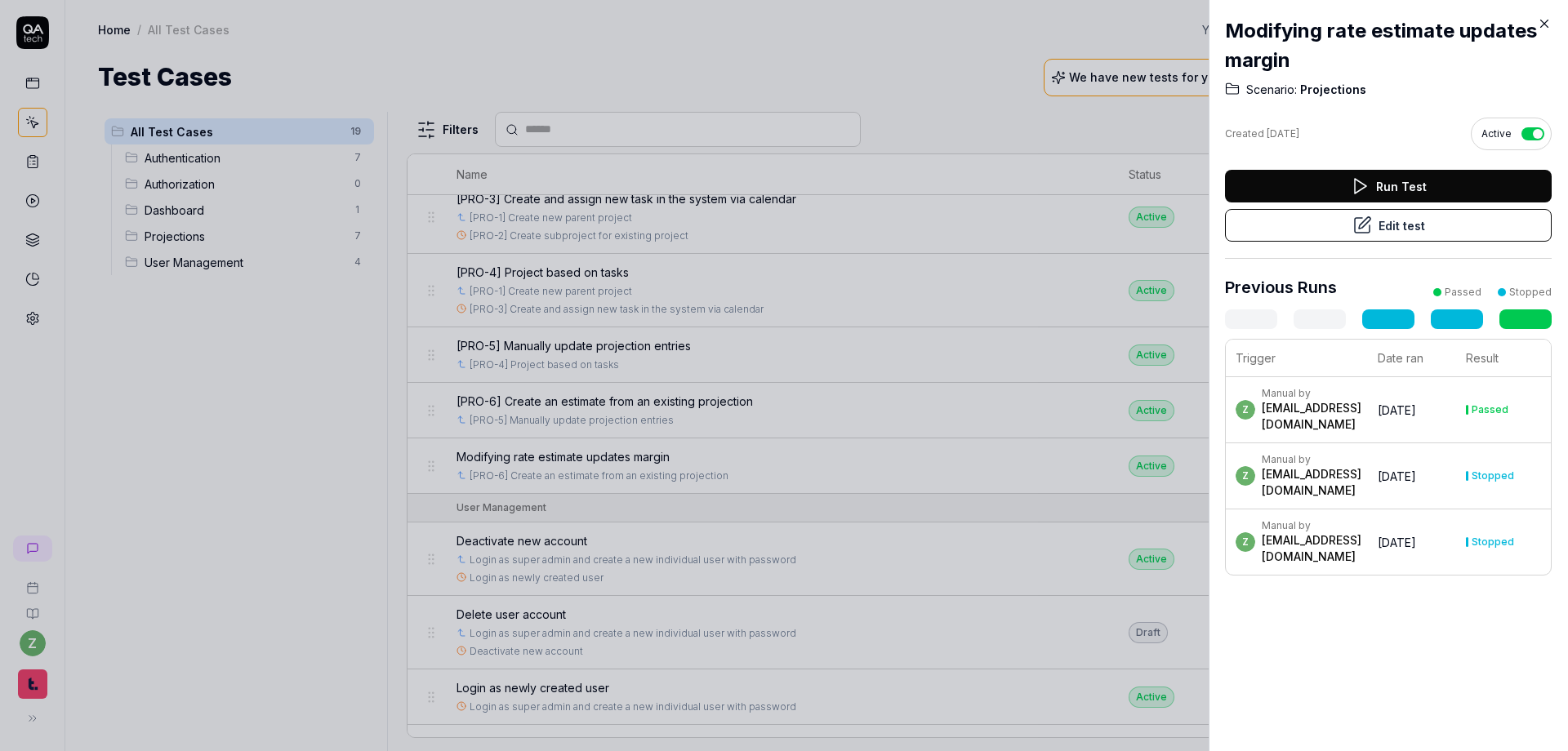
click at [1030, 238] on button "Edit test" at bounding box center [1389, 225] width 327 height 33
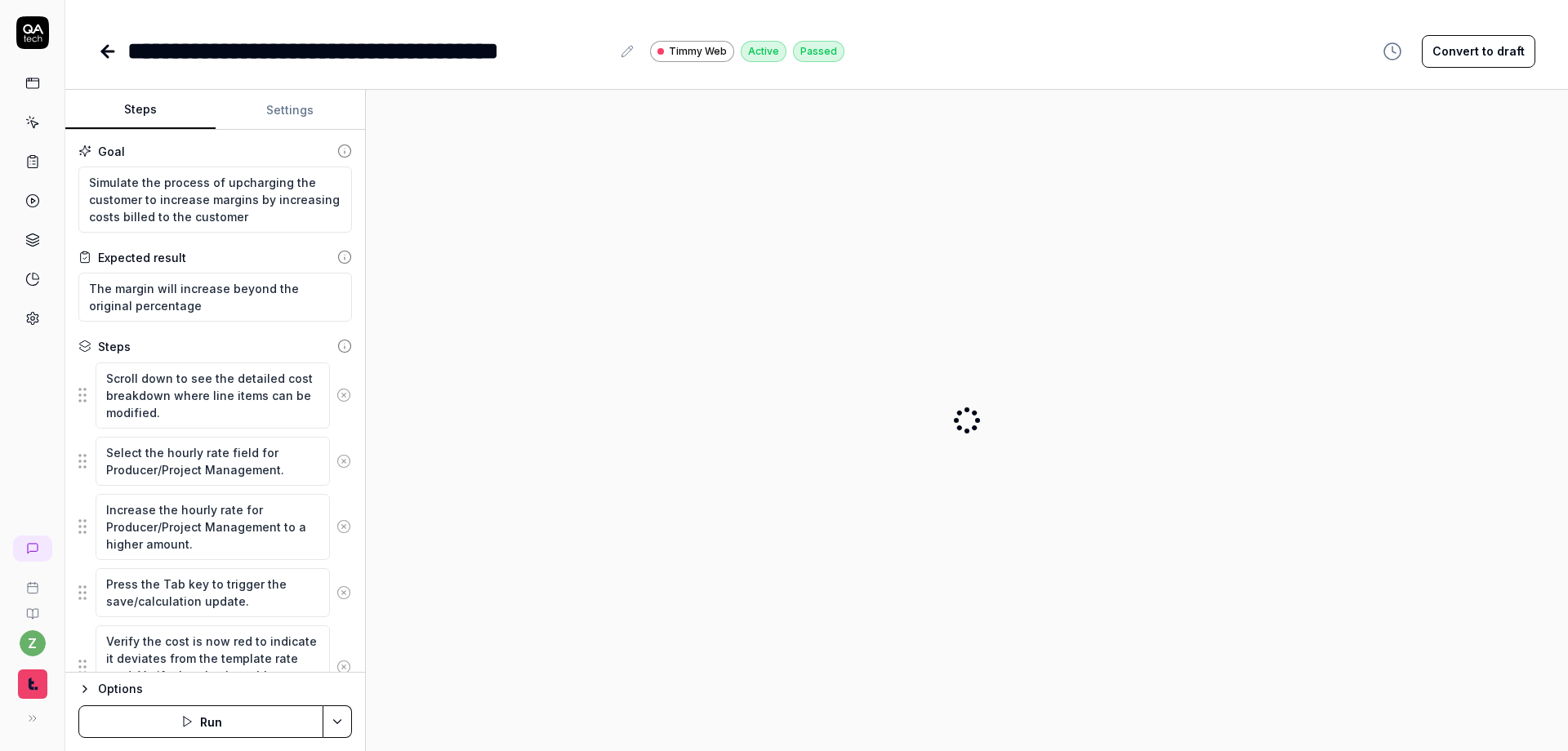
click at [138, 51] on div "**********" at bounding box center [369, 51] width 484 height 37
type textarea "*"
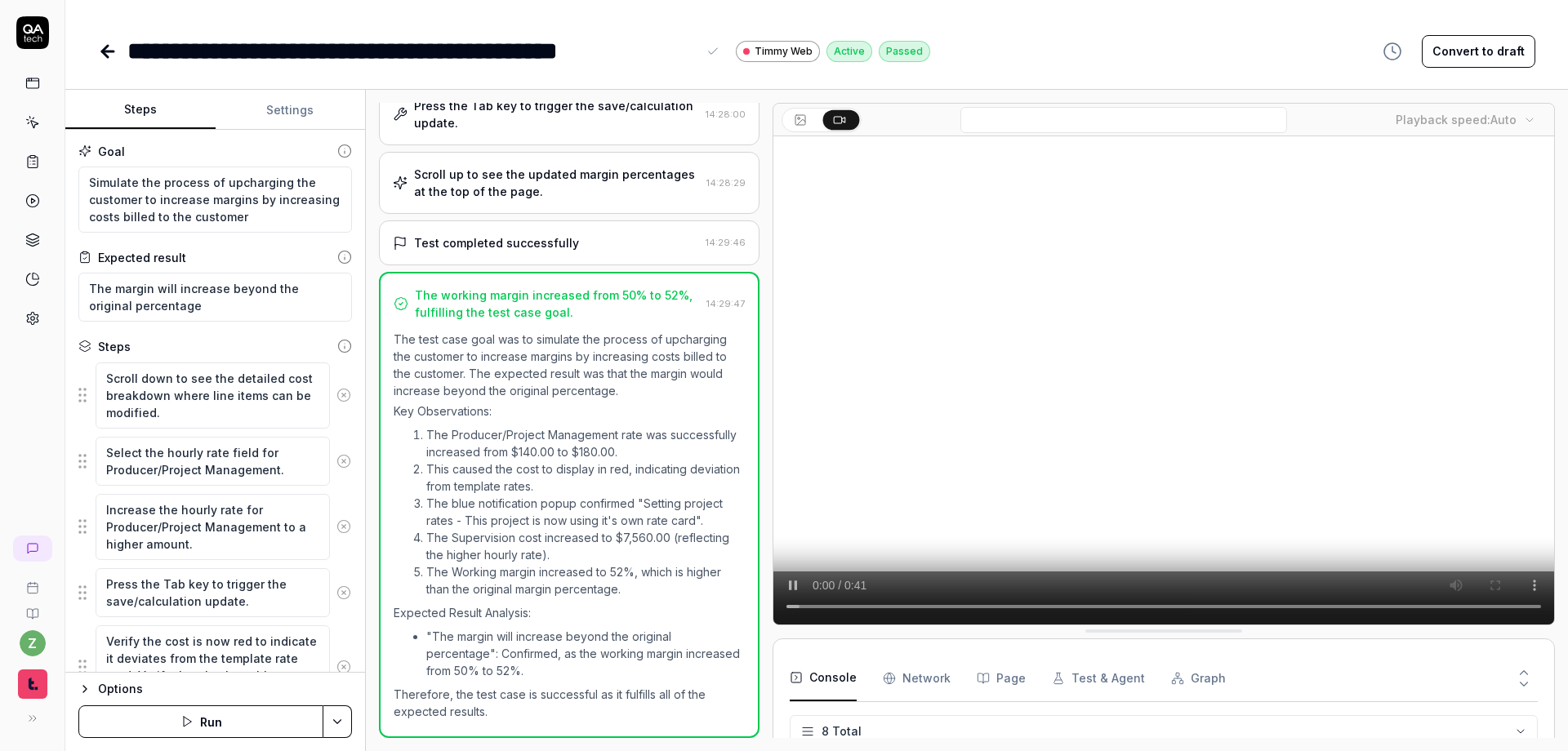
scroll to position [160, 0]
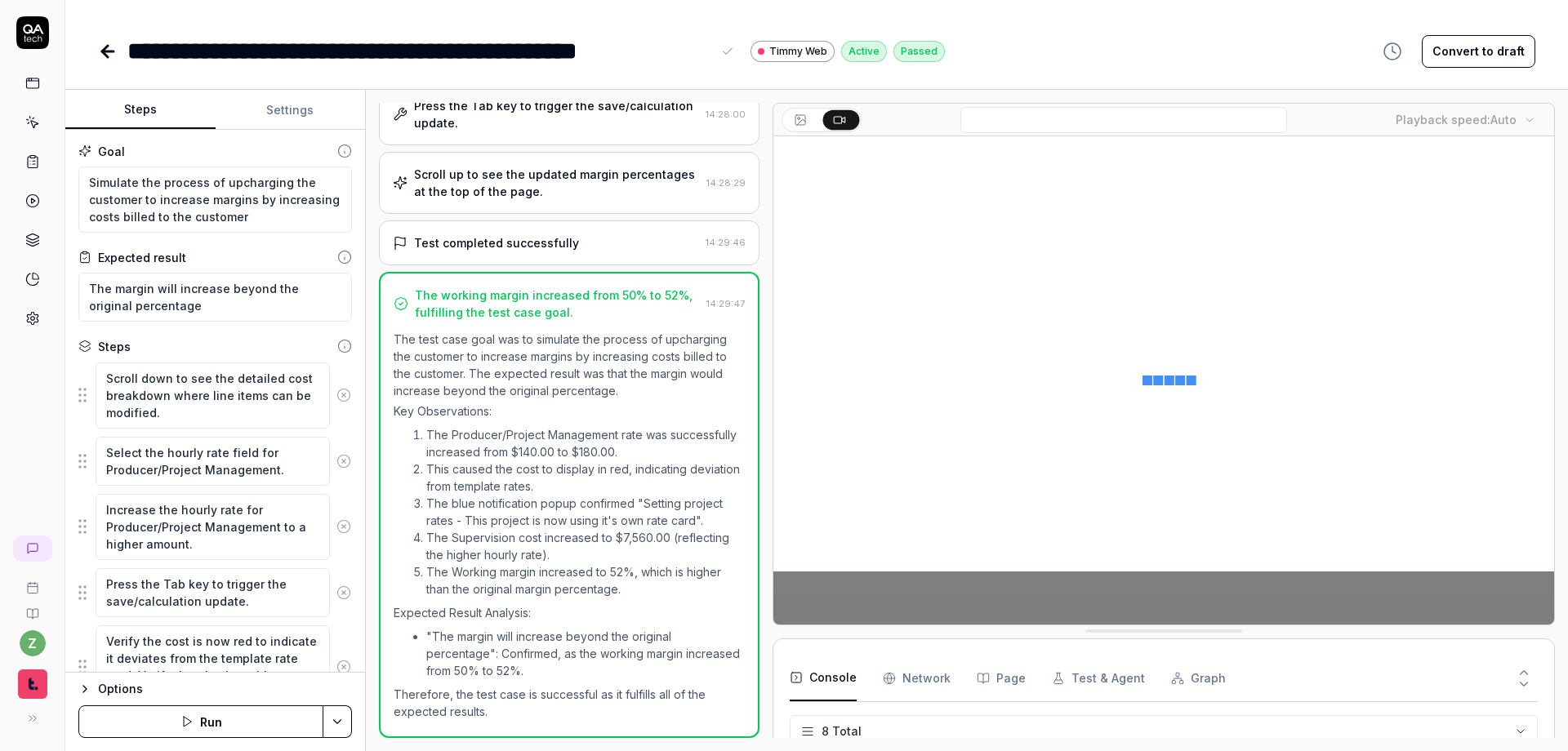
click at [178, 83] on div "**********" at bounding box center [816, 375] width 1502 height 751
click at [103, 54] on icon at bounding box center [108, 51] width 20 height 20
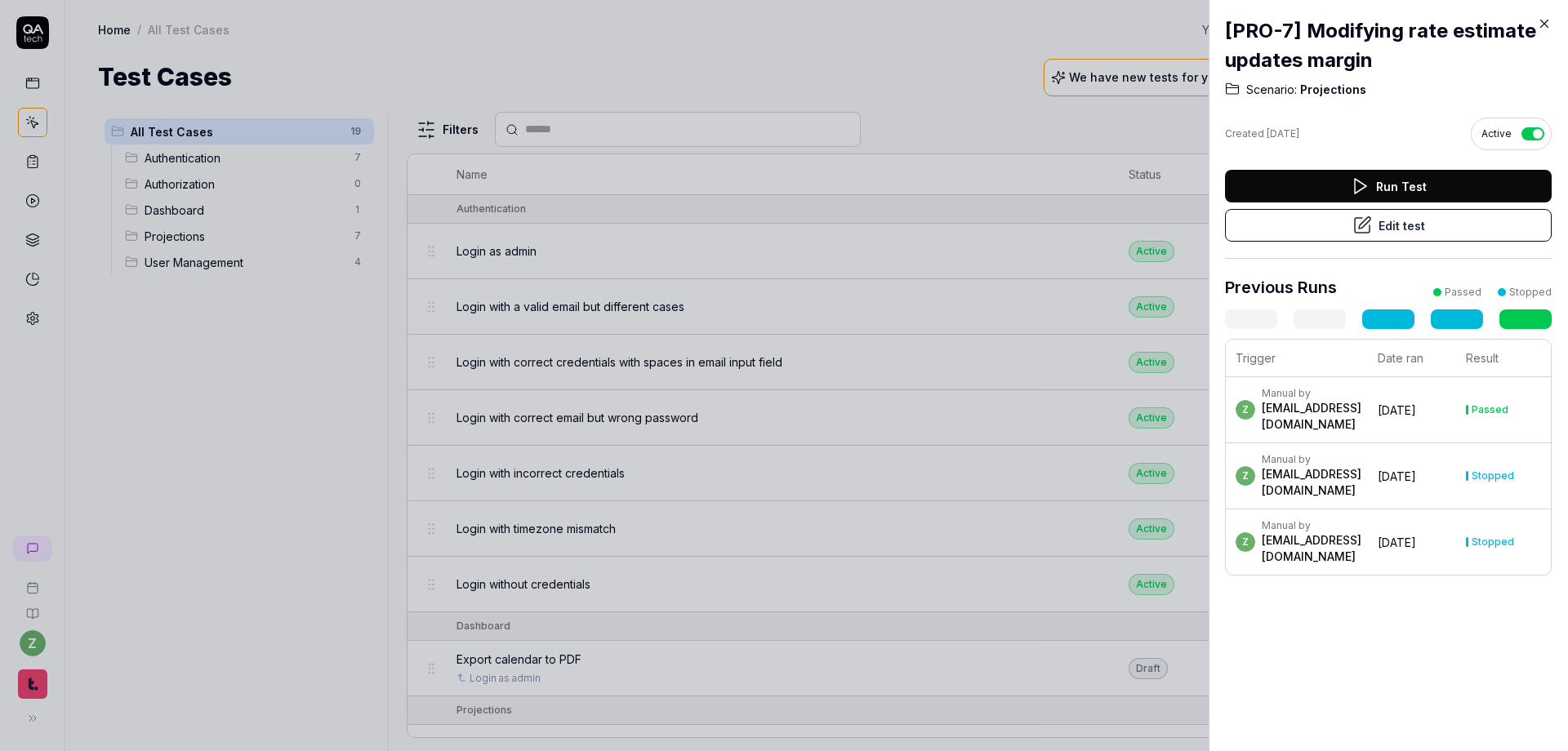
click at [349, 418] on div at bounding box center [784, 375] width 1568 height 751
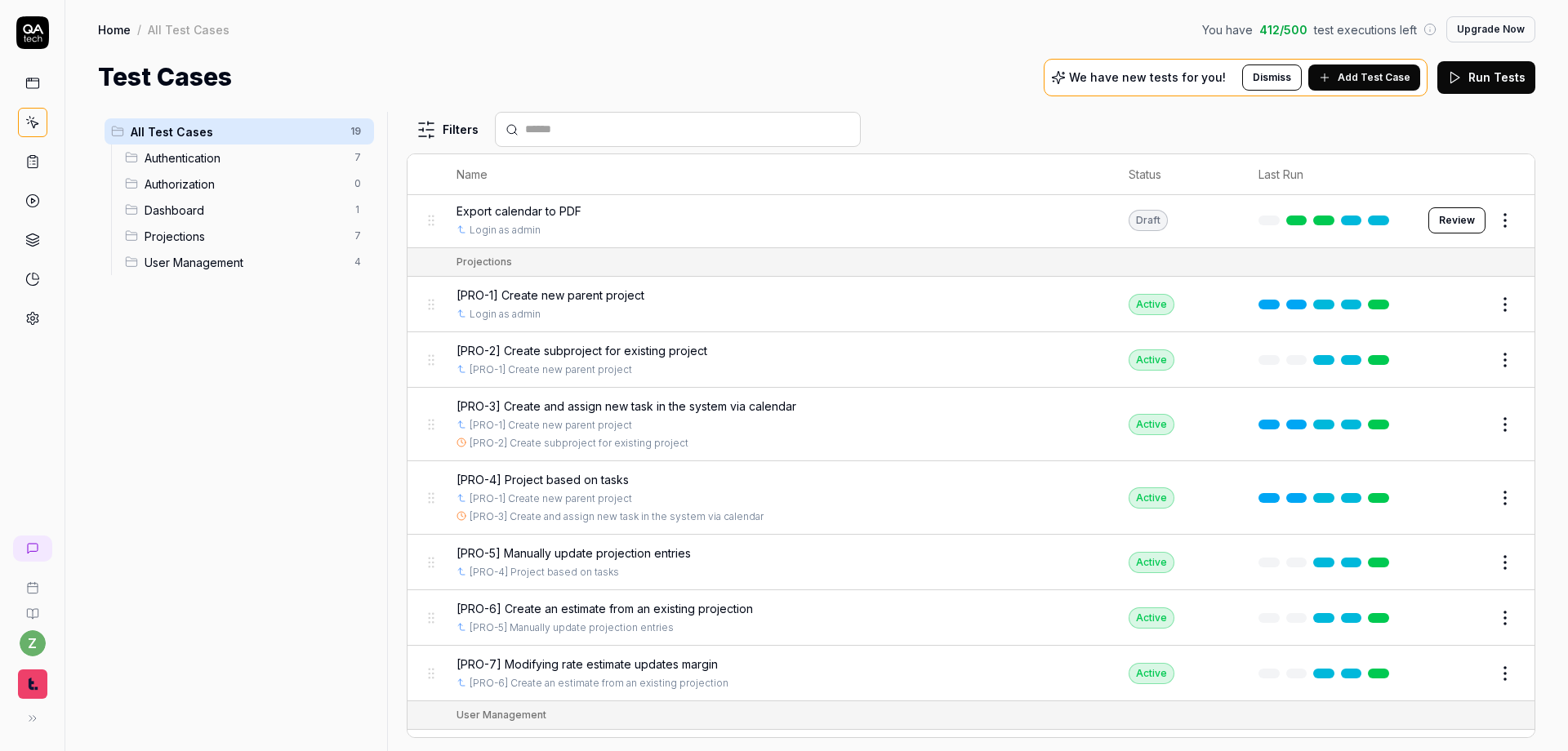
scroll to position [503, 0]
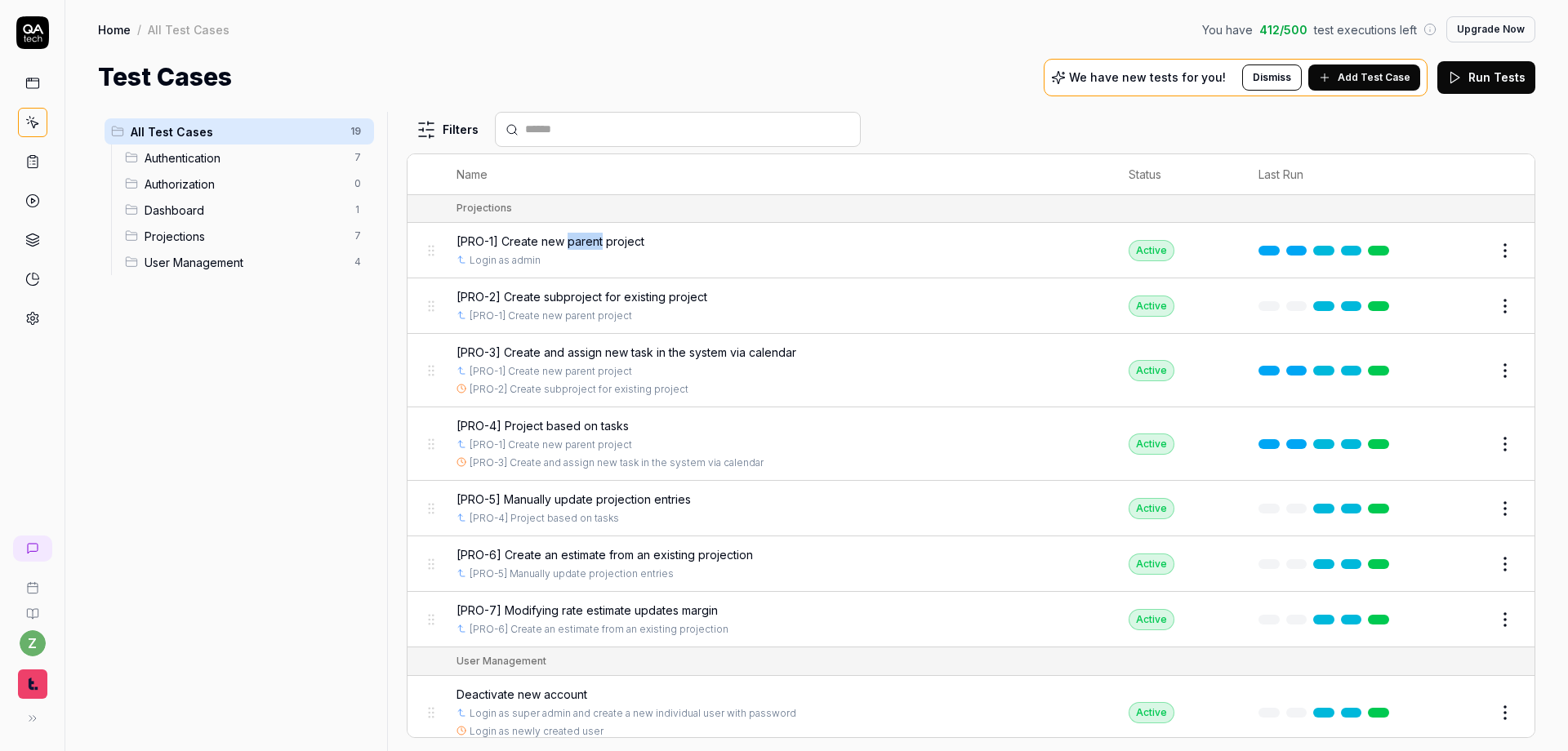
click at [569, 243] on span "[PRO-1] Create new parent project" at bounding box center [550, 241] width 188 height 17
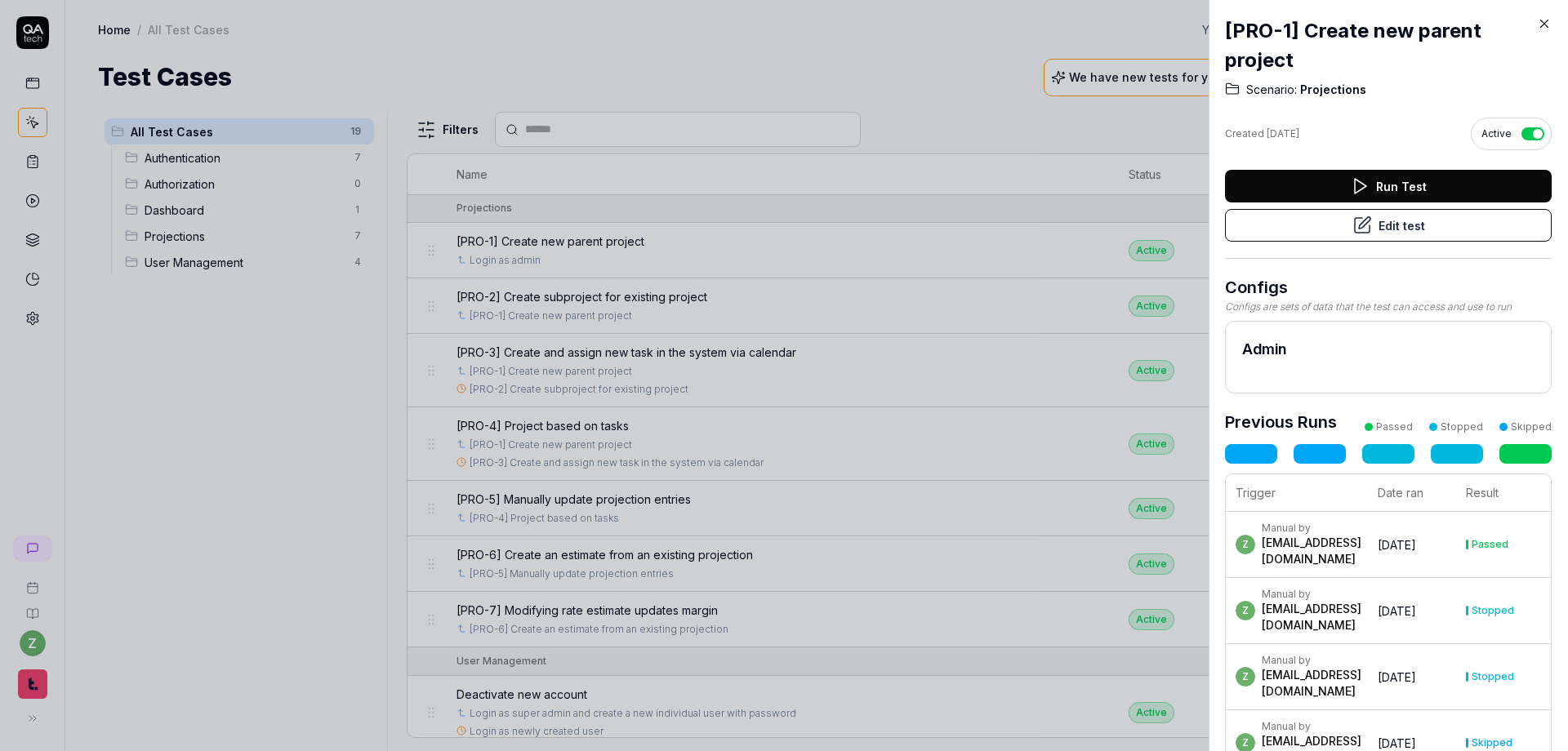
click at [1030, 224] on icon at bounding box center [1361, 225] width 20 height 20
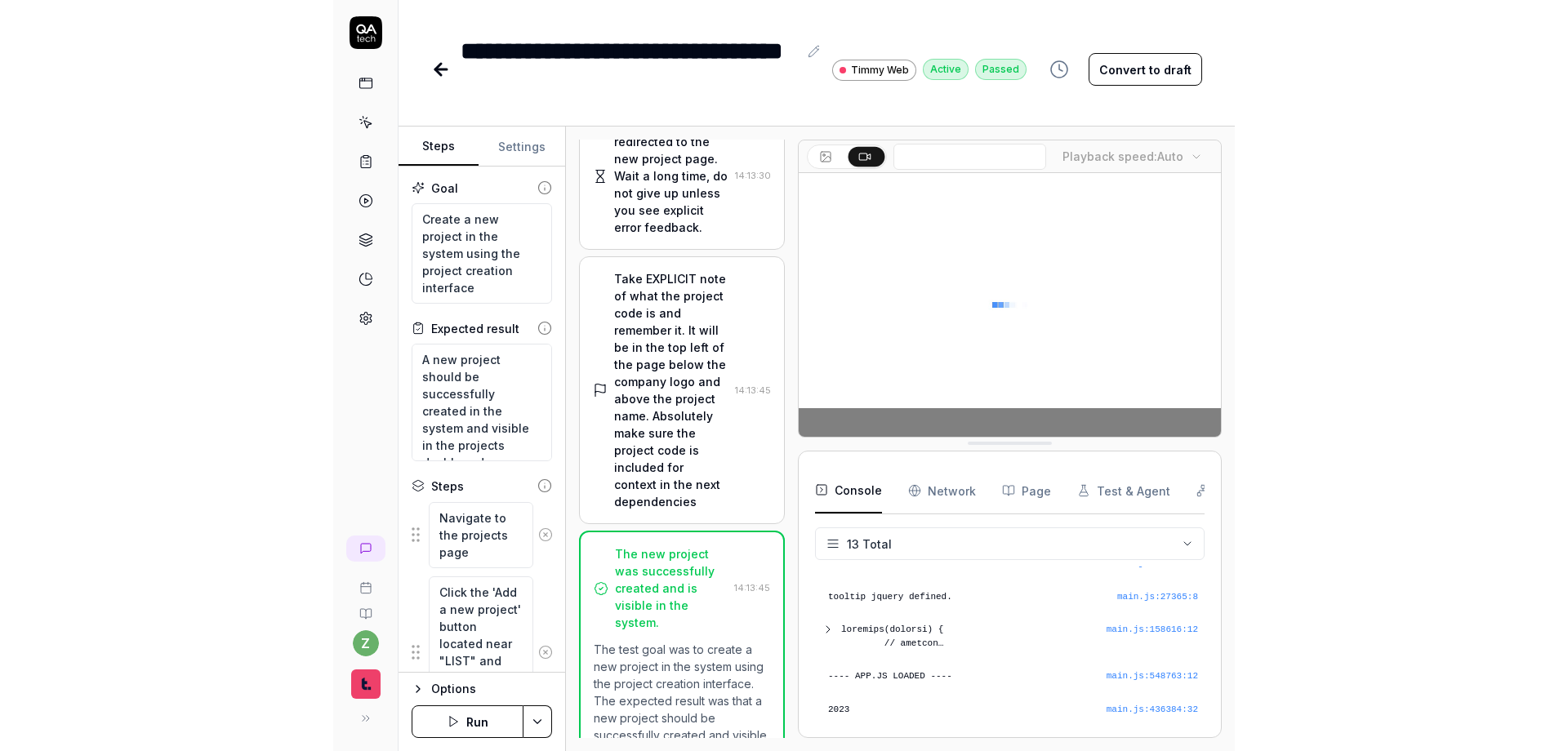
scroll to position [322, 0]
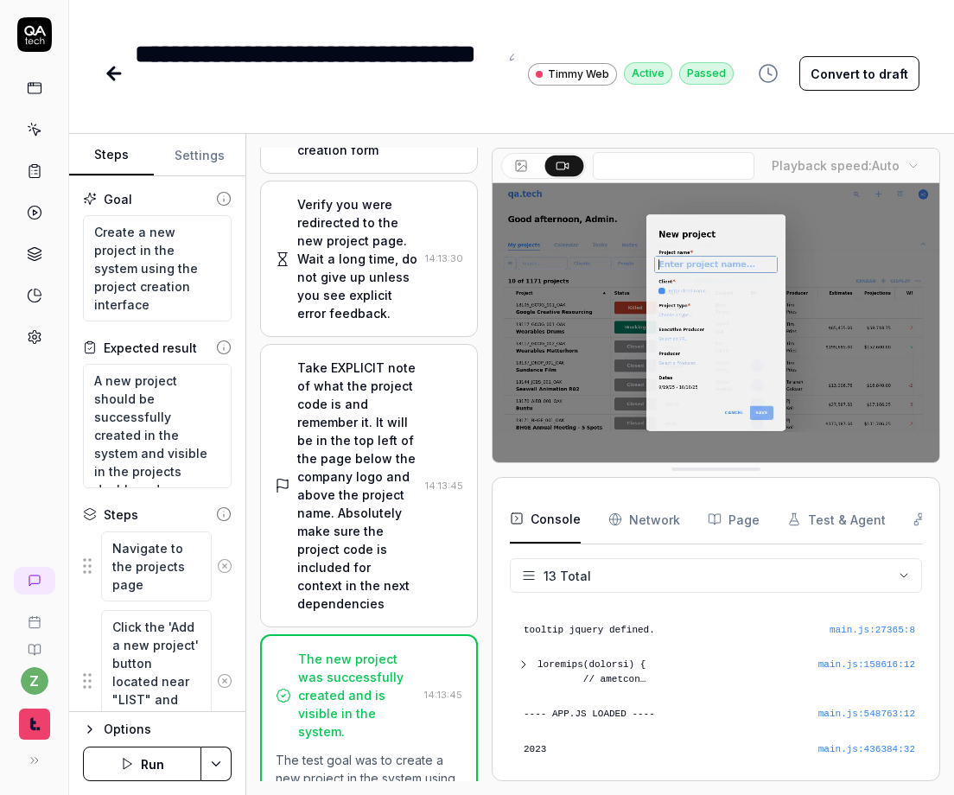
click at [100, 732] on button "Options" at bounding box center [157, 729] width 149 height 21
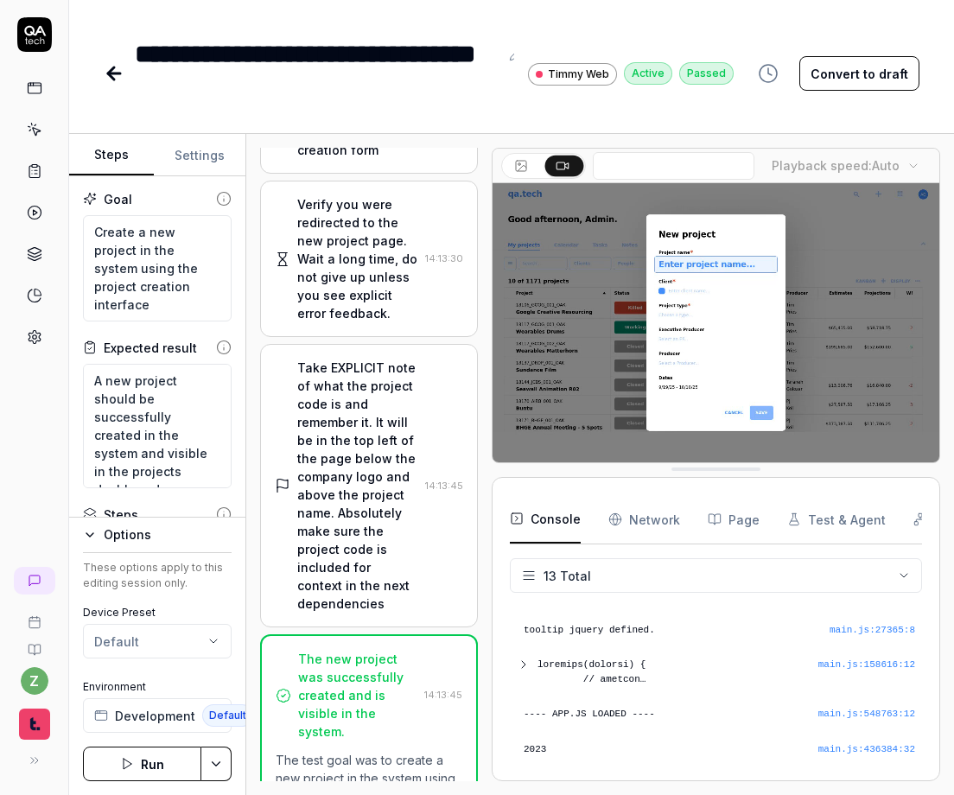
scroll to position [359, 0]
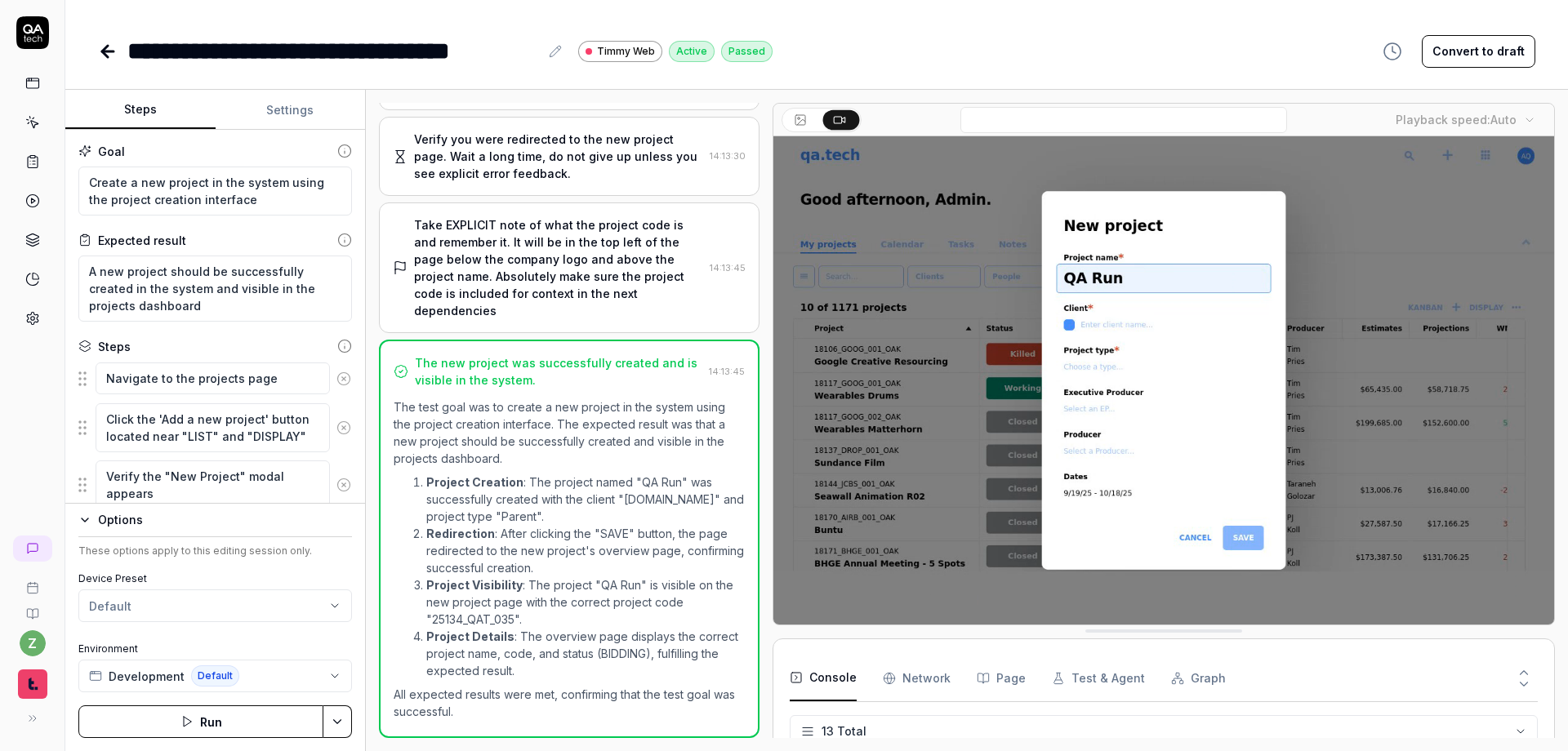
click at [1030, 54] on icon "button" at bounding box center [1391, 51] width 20 height 20
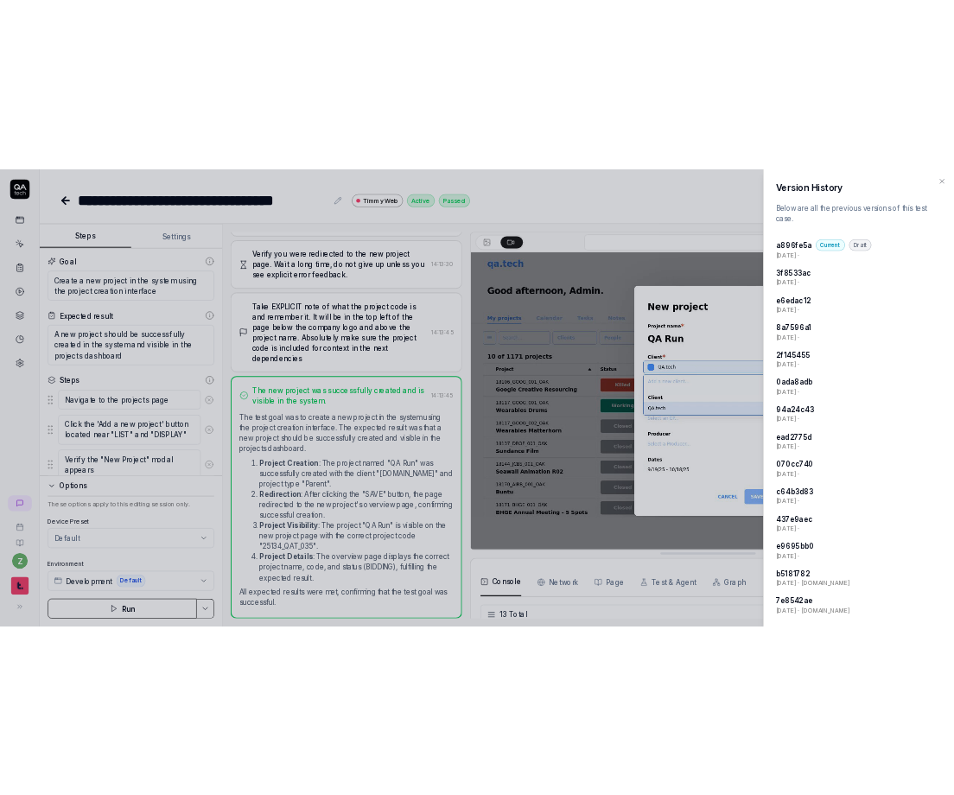
scroll to position [647, 0]
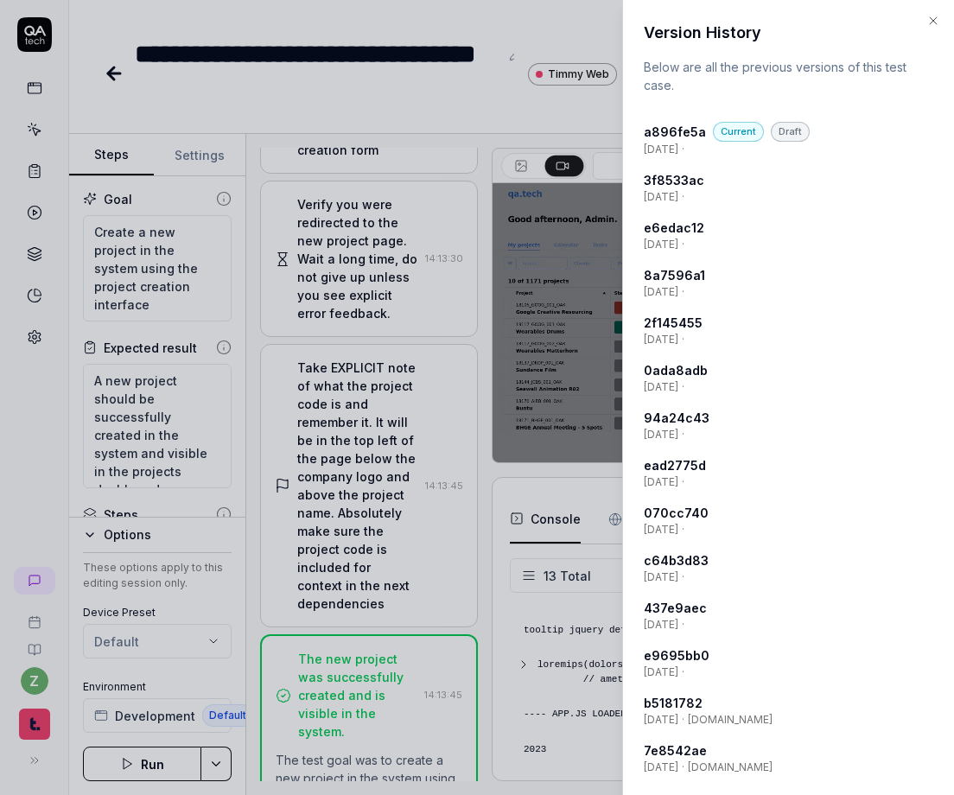
type textarea "*"
click at [938, 22] on icon "button" at bounding box center [934, 21] width 14 height 14
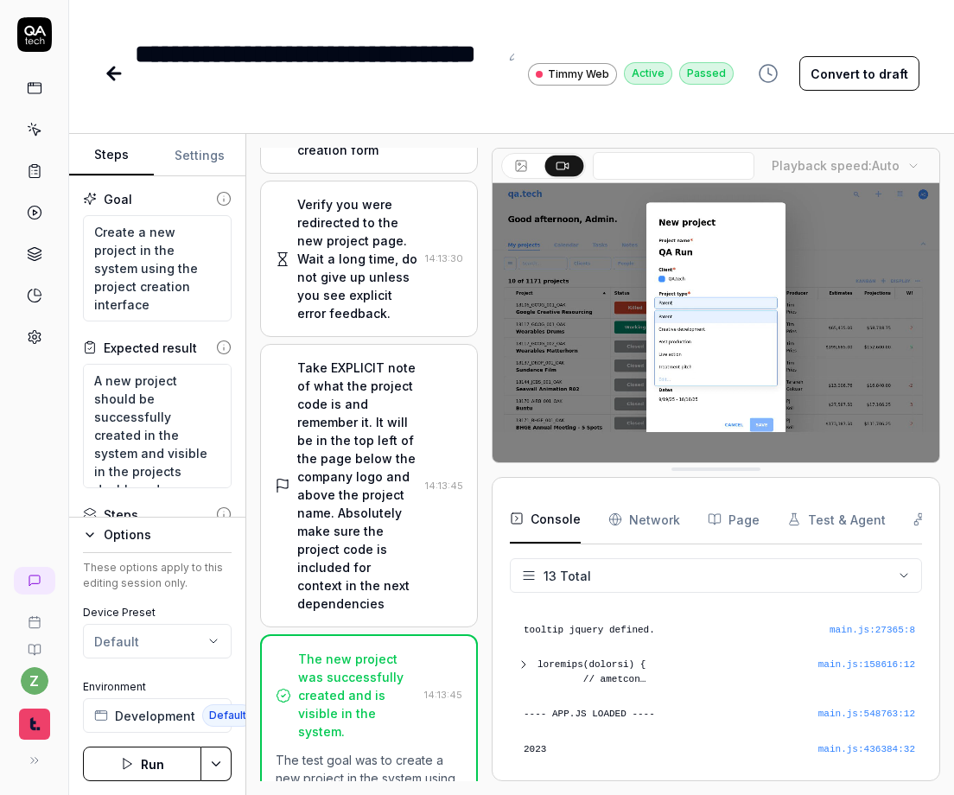
type textarea "*"
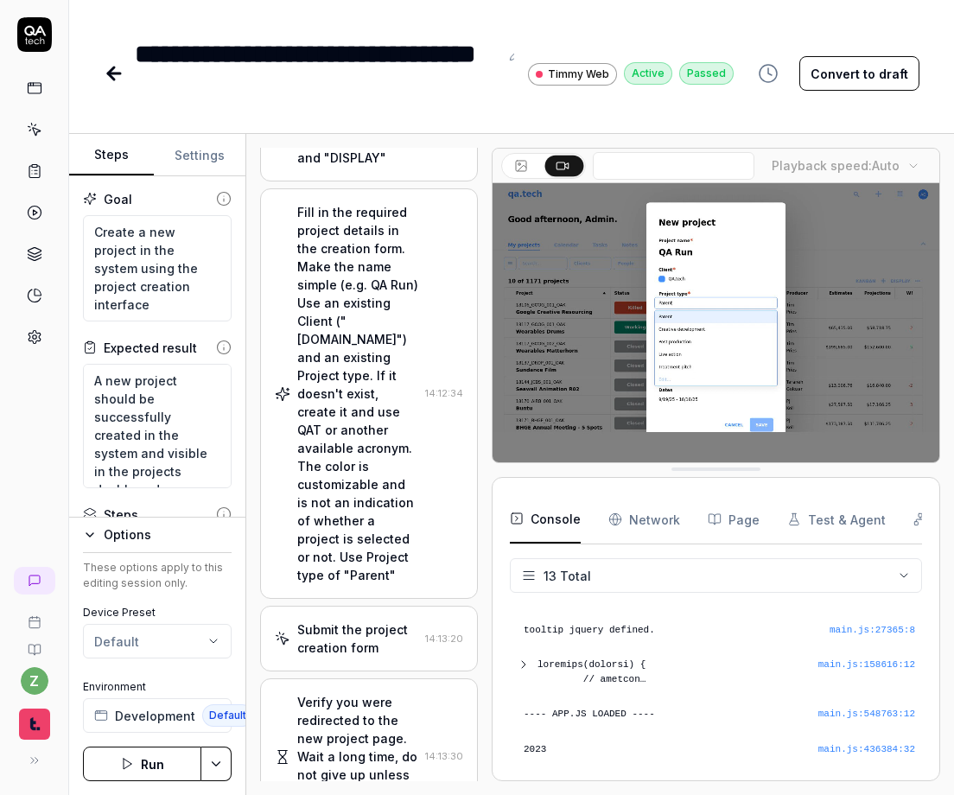
scroll to position [0, 0]
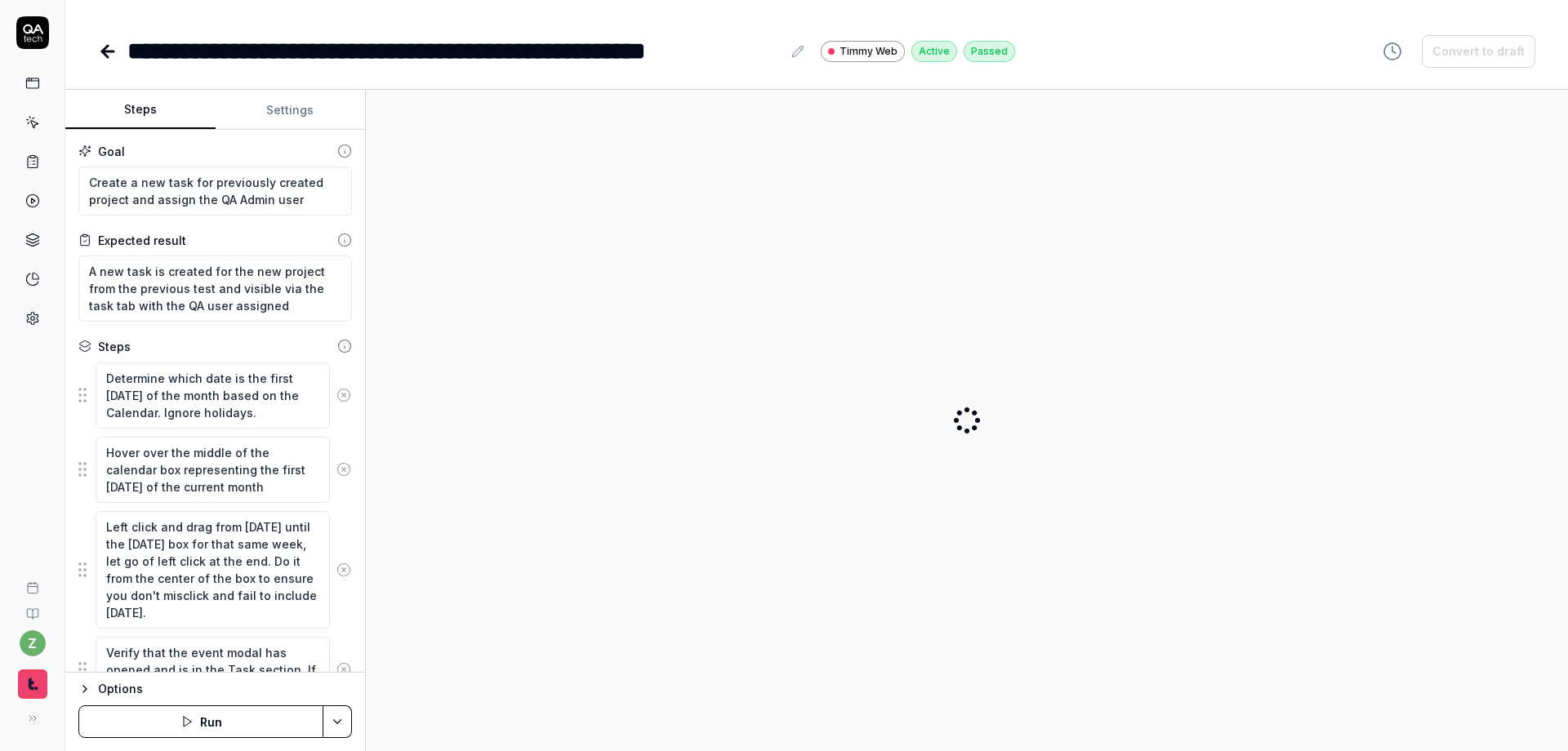
type textarea "*"
drag, startPoint x: 139, startPoint y: 53, endPoint x: 129, endPoint y: 58, distance: 11.2
click at [138, 54] on div "**********" at bounding box center [454, 51] width 654 height 37
click at [130, 57] on div "**********" at bounding box center [454, 51] width 654 height 37
paste div
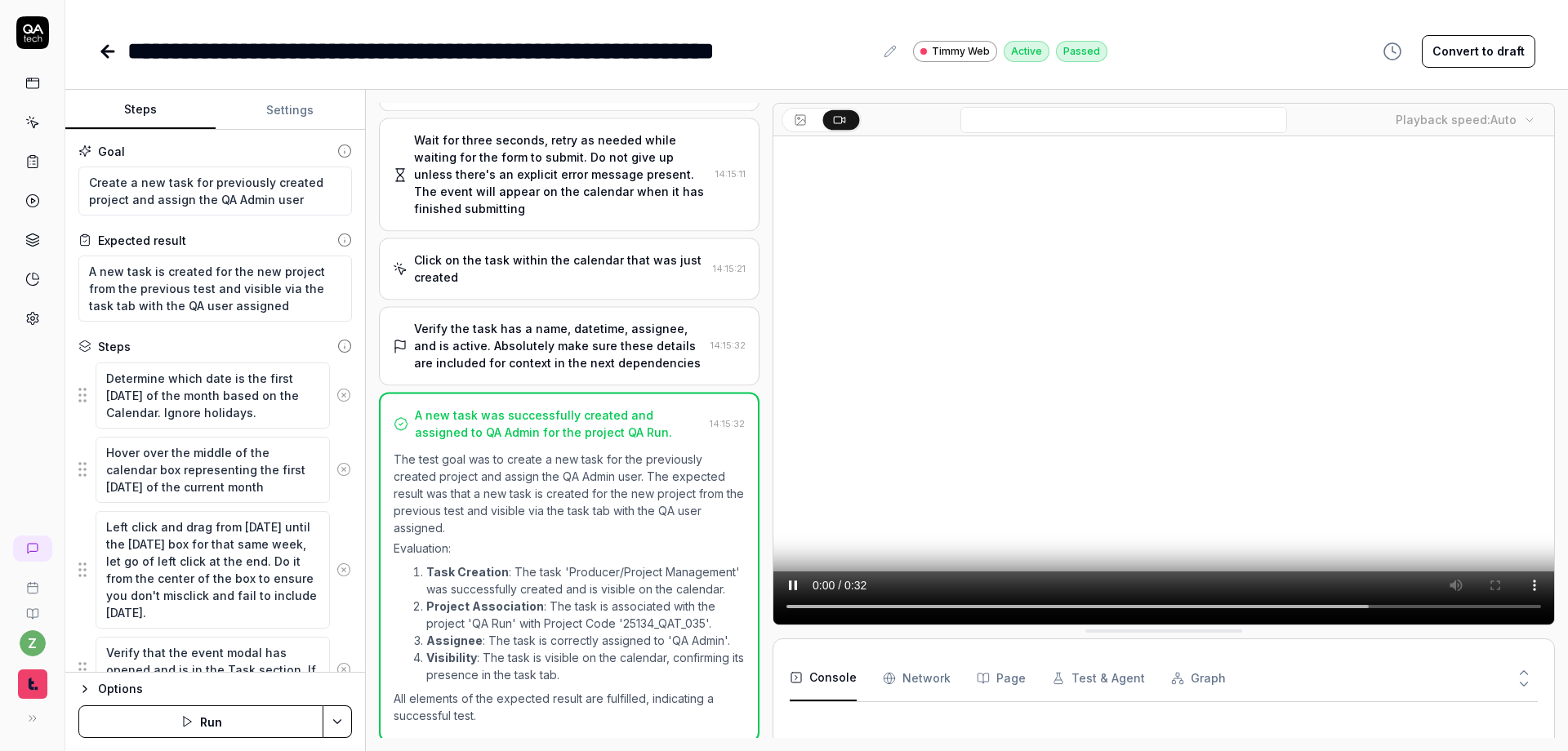
scroll to position [545, 0]
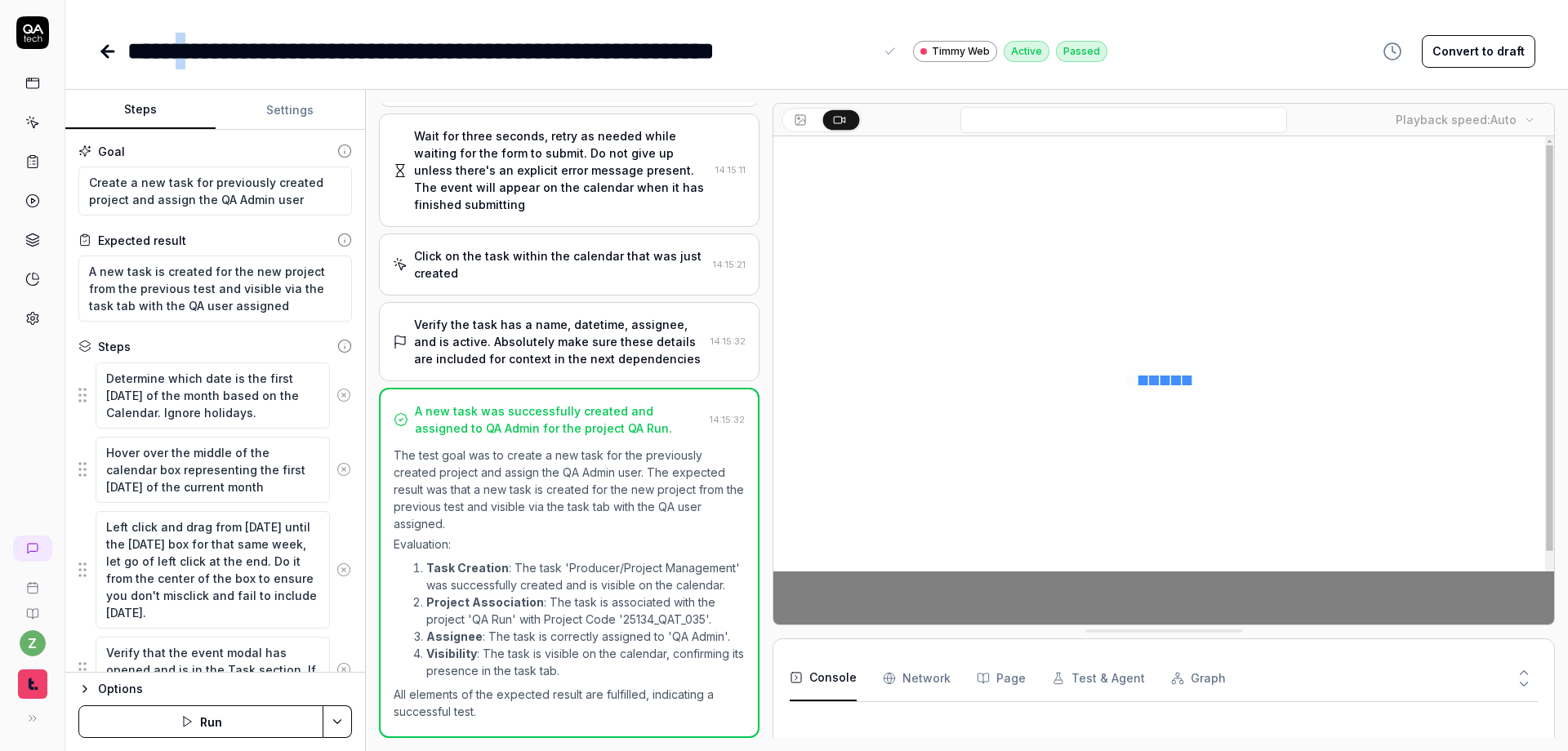
click at [201, 54] on div "**********" at bounding box center [501, 51] width 746 height 37
click at [230, 51] on div "**********" at bounding box center [503, 51] width 752 height 37
type textarea "*"
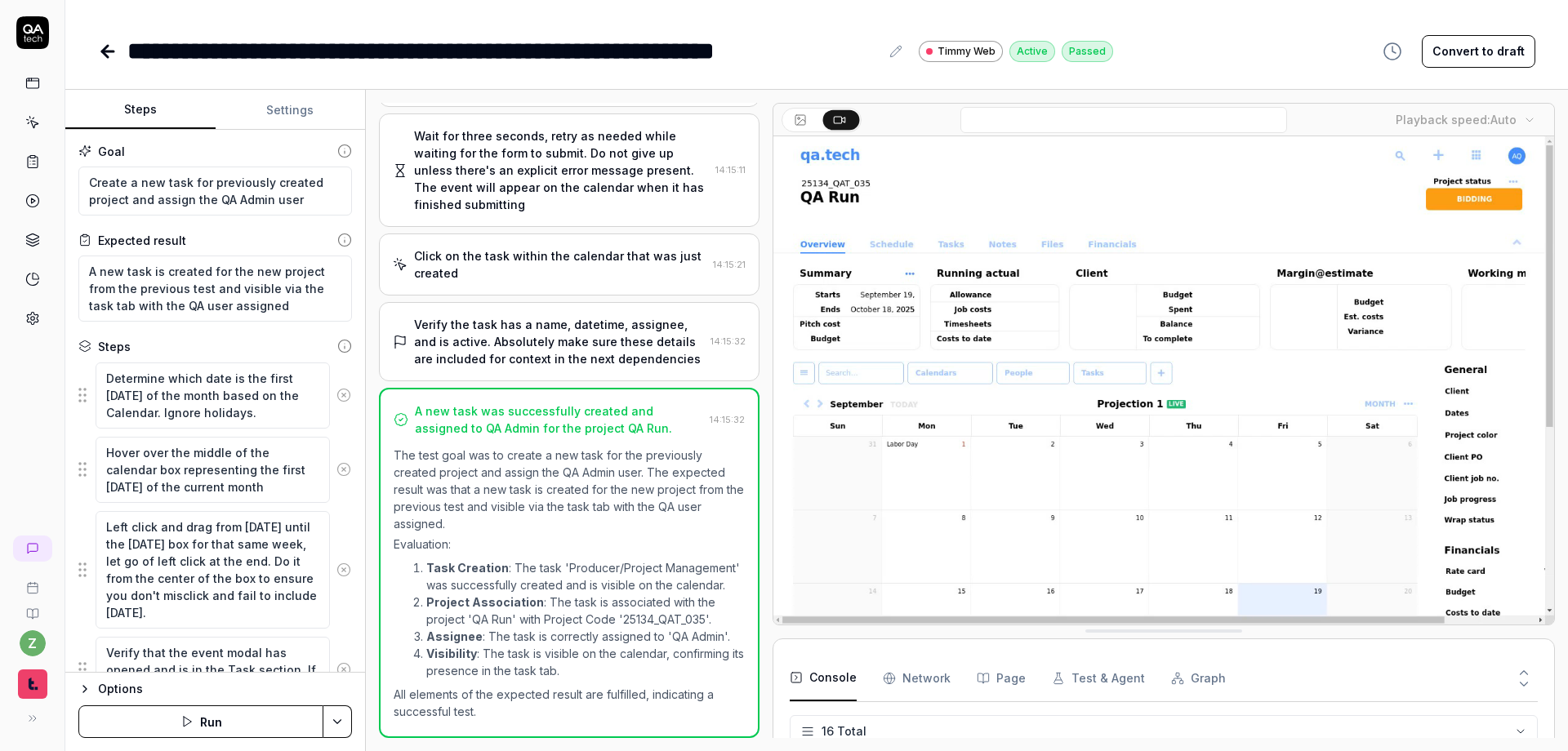
click at [1054, 11] on div "**********" at bounding box center [816, 34] width 1502 height 69
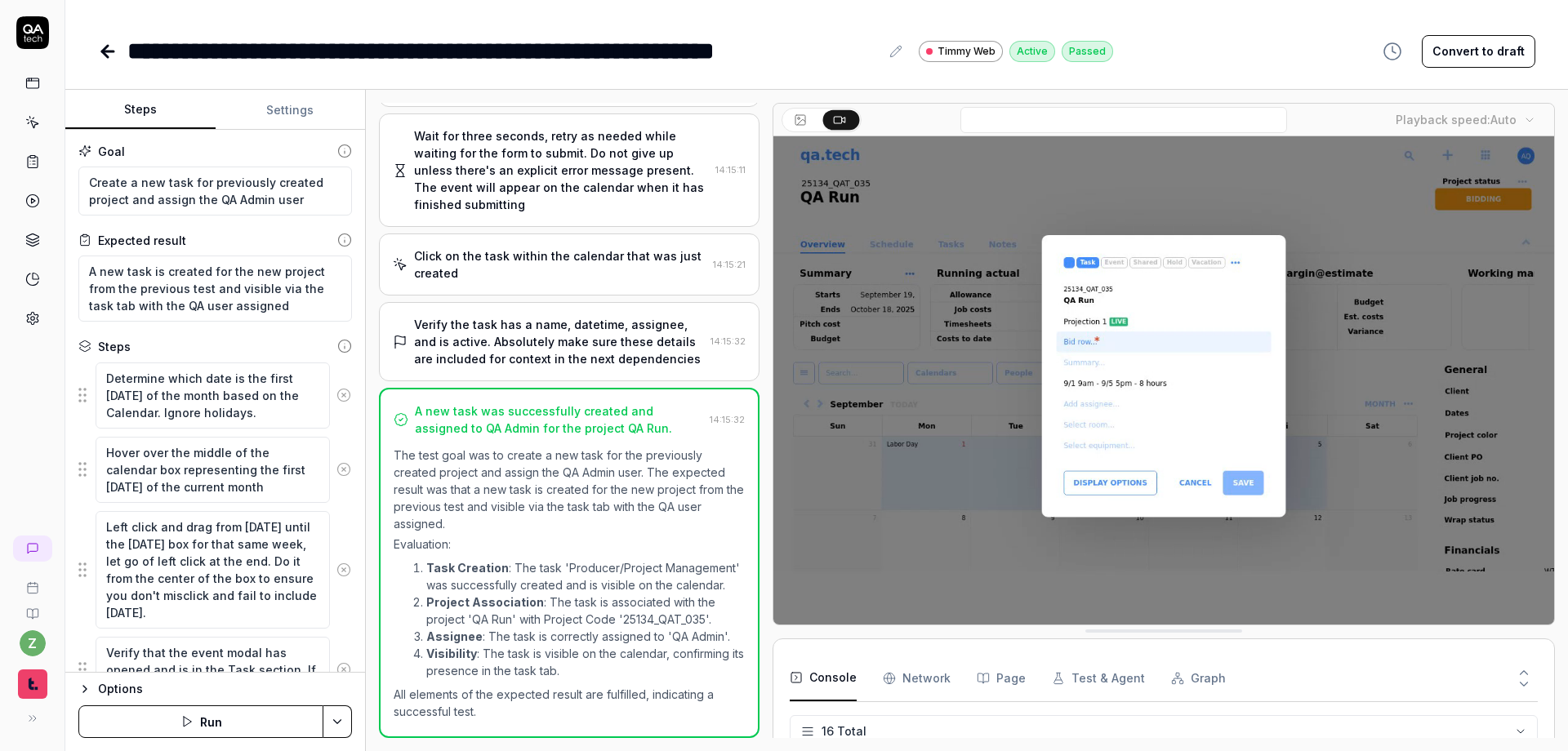
click at [106, 58] on icon at bounding box center [108, 51] width 20 height 20
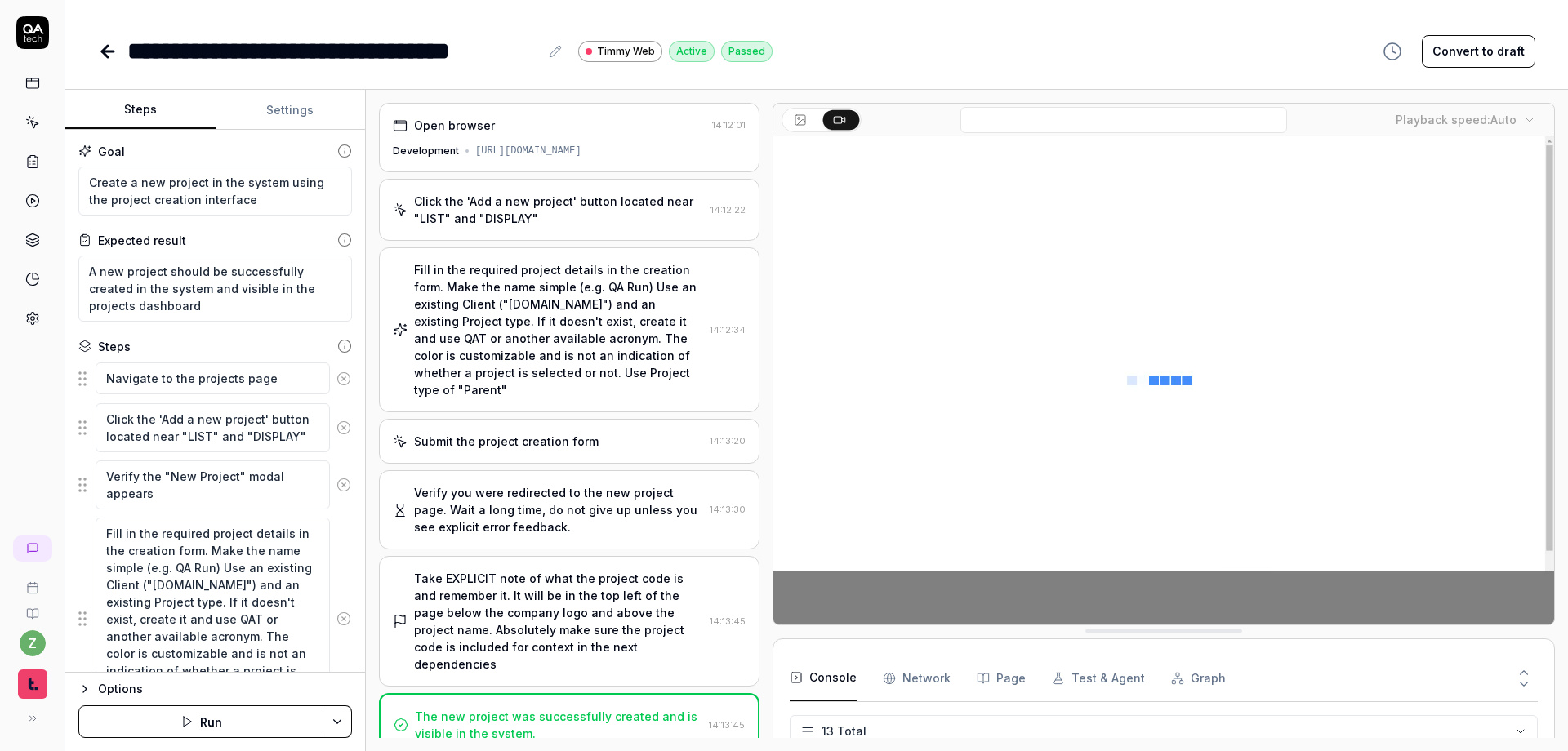
click at [109, 56] on icon at bounding box center [108, 51] width 20 height 20
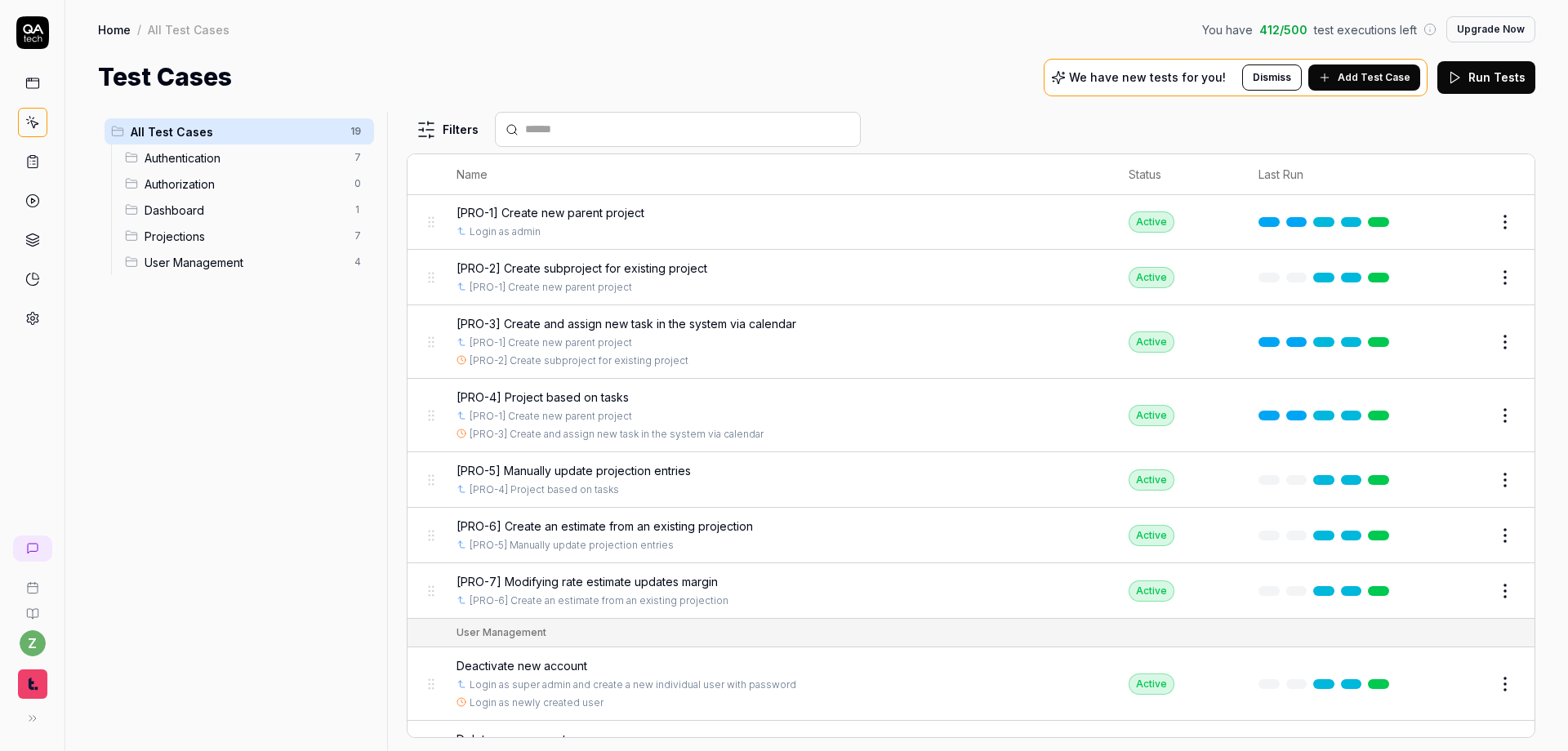
scroll to position [588, 0]
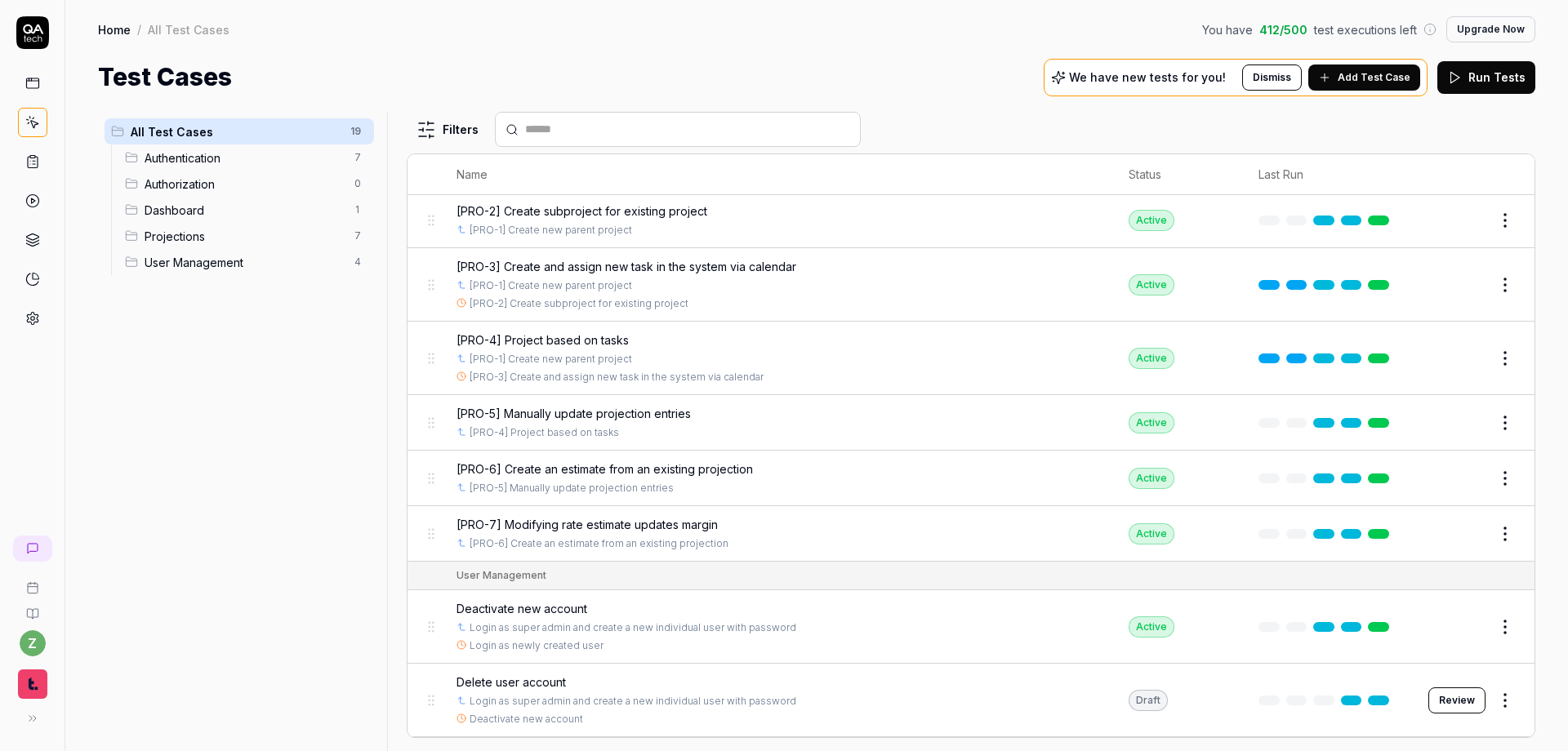
click at [740, 263] on span "[PRO-3] Create and assign new task in the system via calendar" at bounding box center [626, 266] width 340 height 17
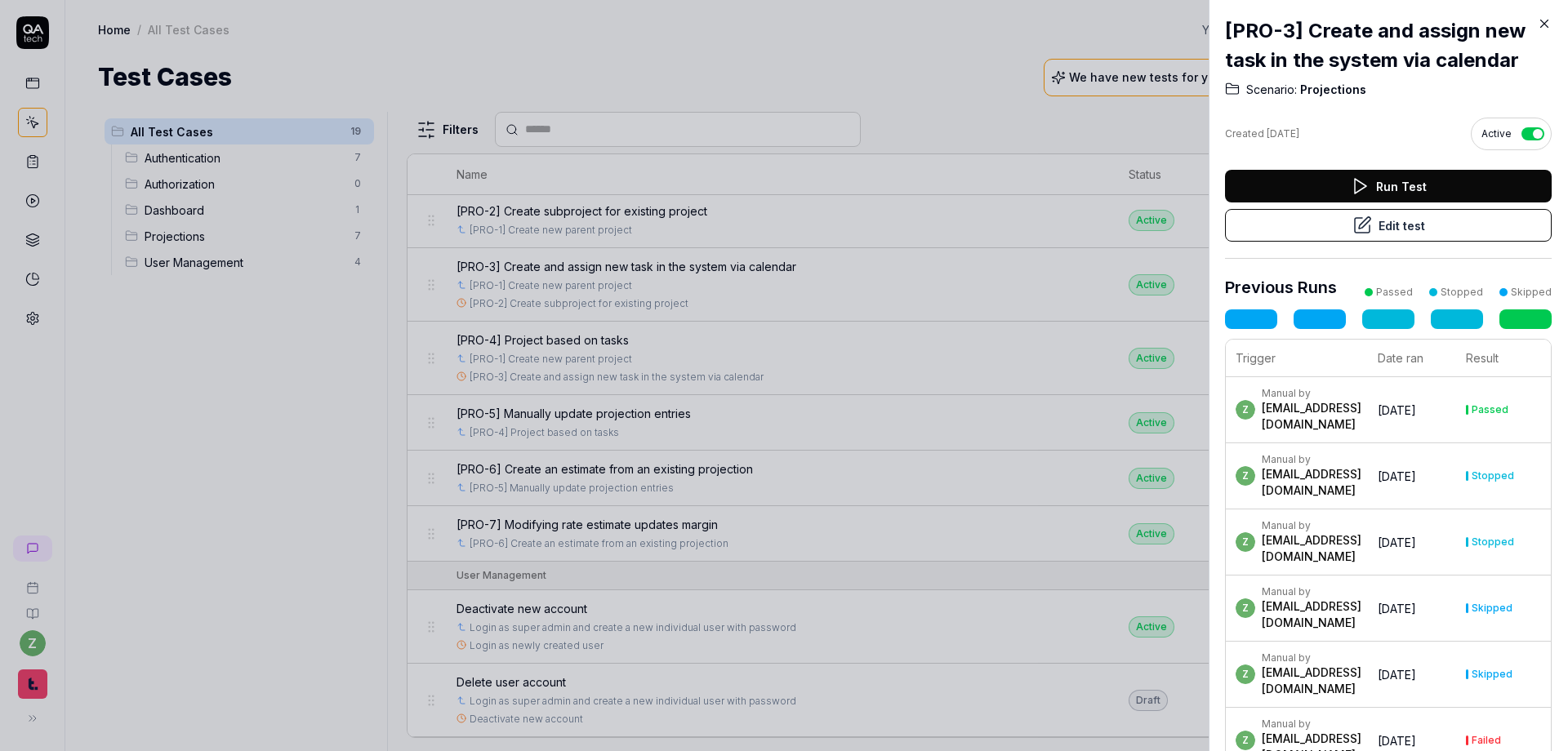
click at [900, 230] on button "Edit test" at bounding box center [1389, 225] width 327 height 33
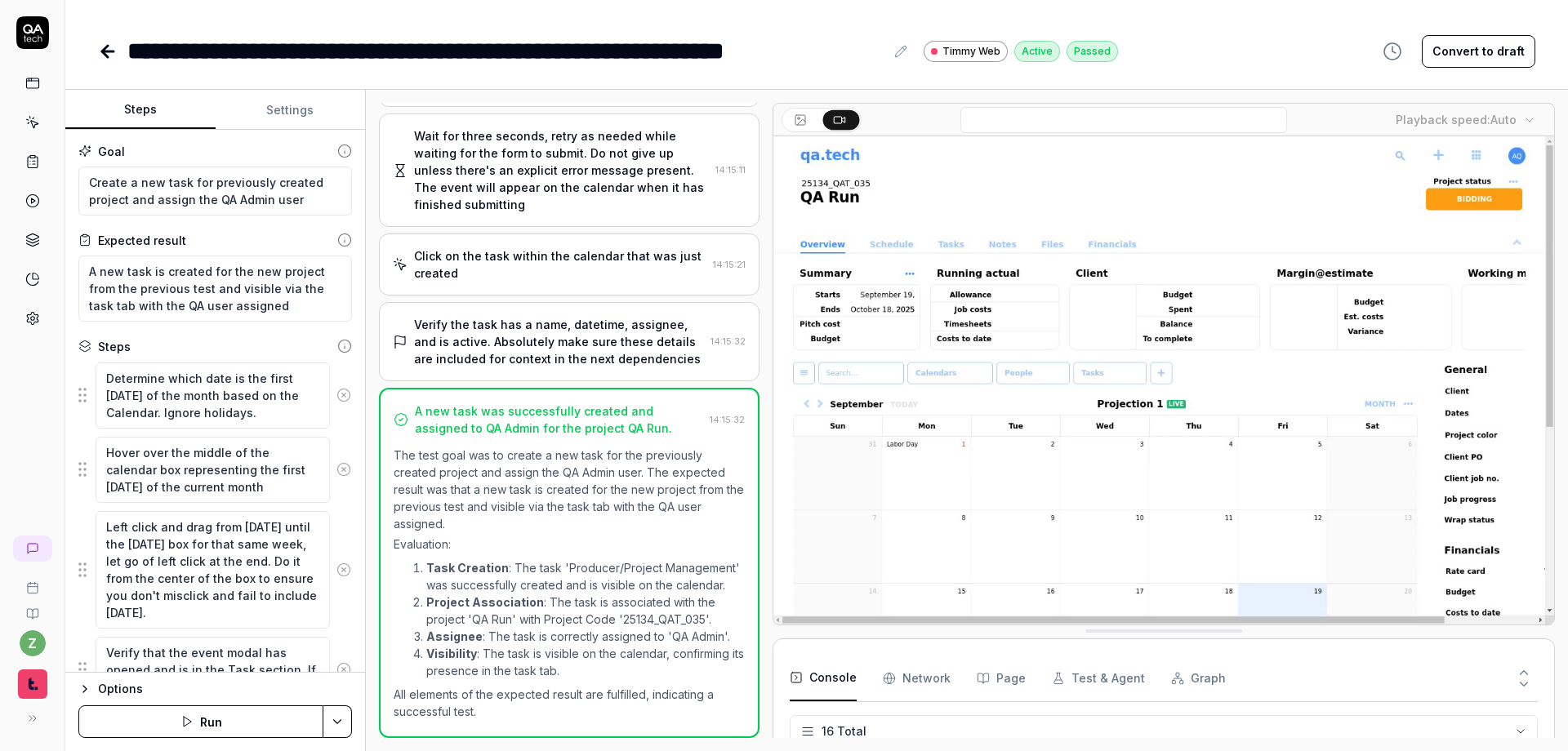
scroll to position [424, 0]
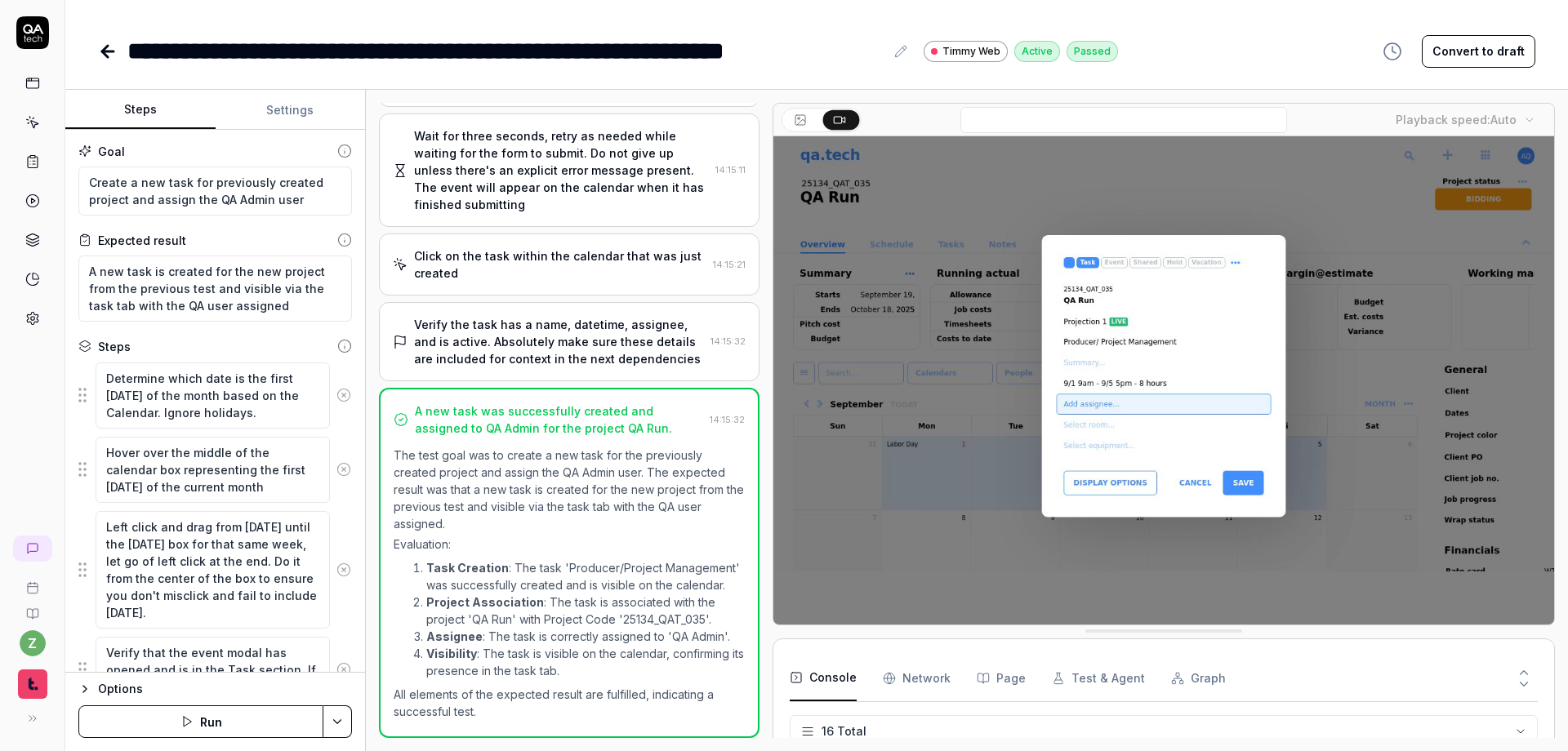
type textarea "*"
click at [900, 437] on video at bounding box center [1164, 380] width 780 height 488
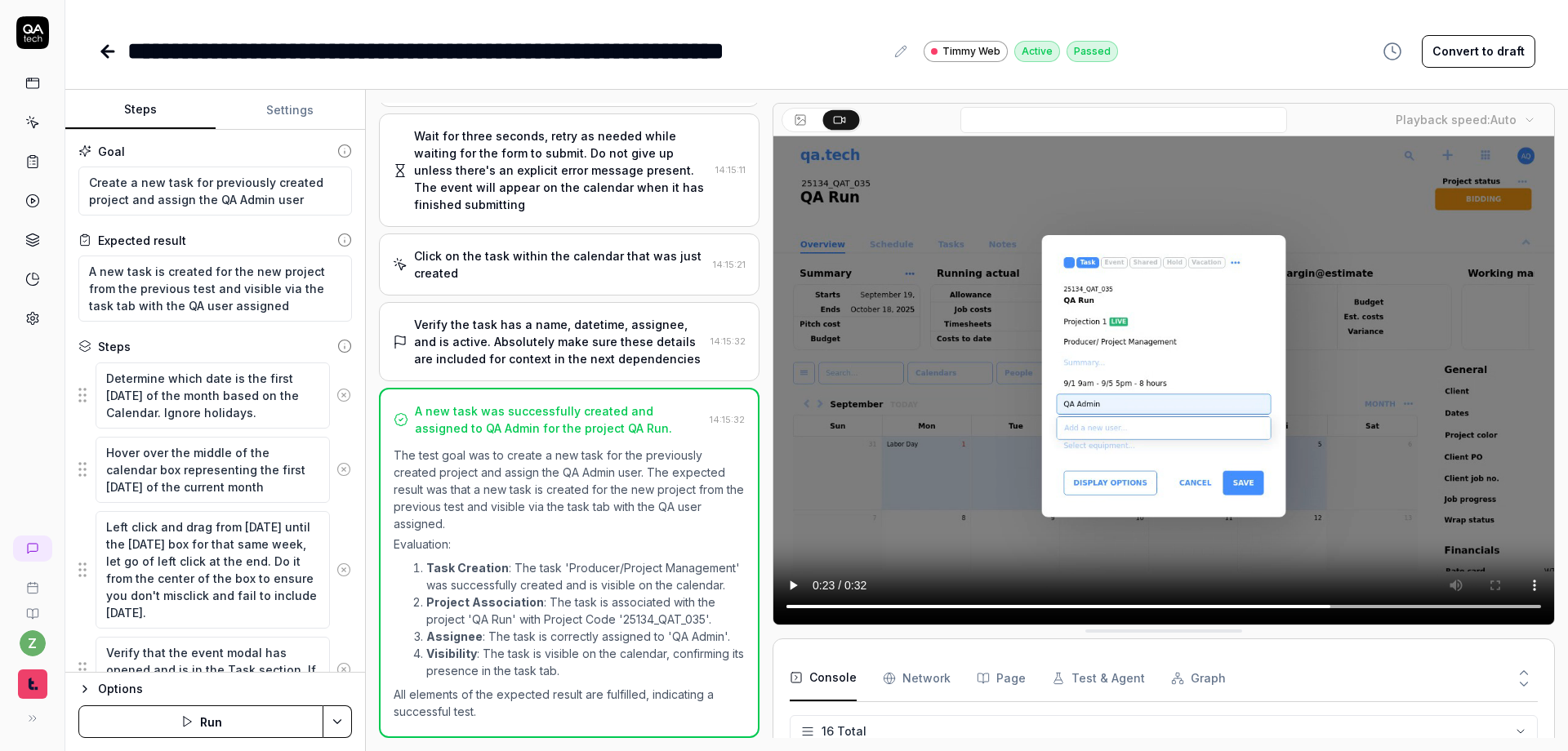
click at [593, 328] on div "Verify the task has a name, datetime, assignee, and is active. Absolutely make …" at bounding box center [558, 342] width 290 height 51
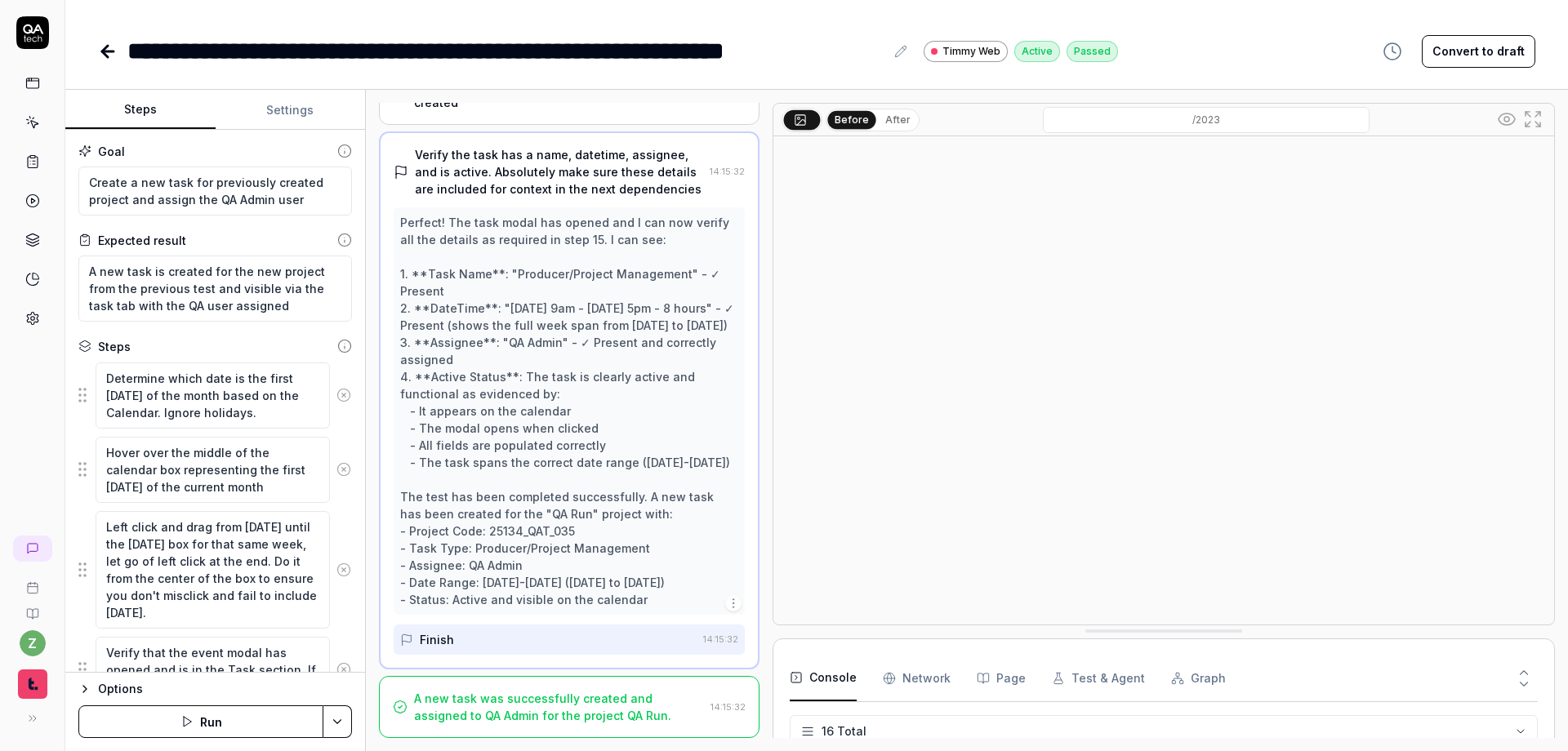
scroll to position [733, 0]
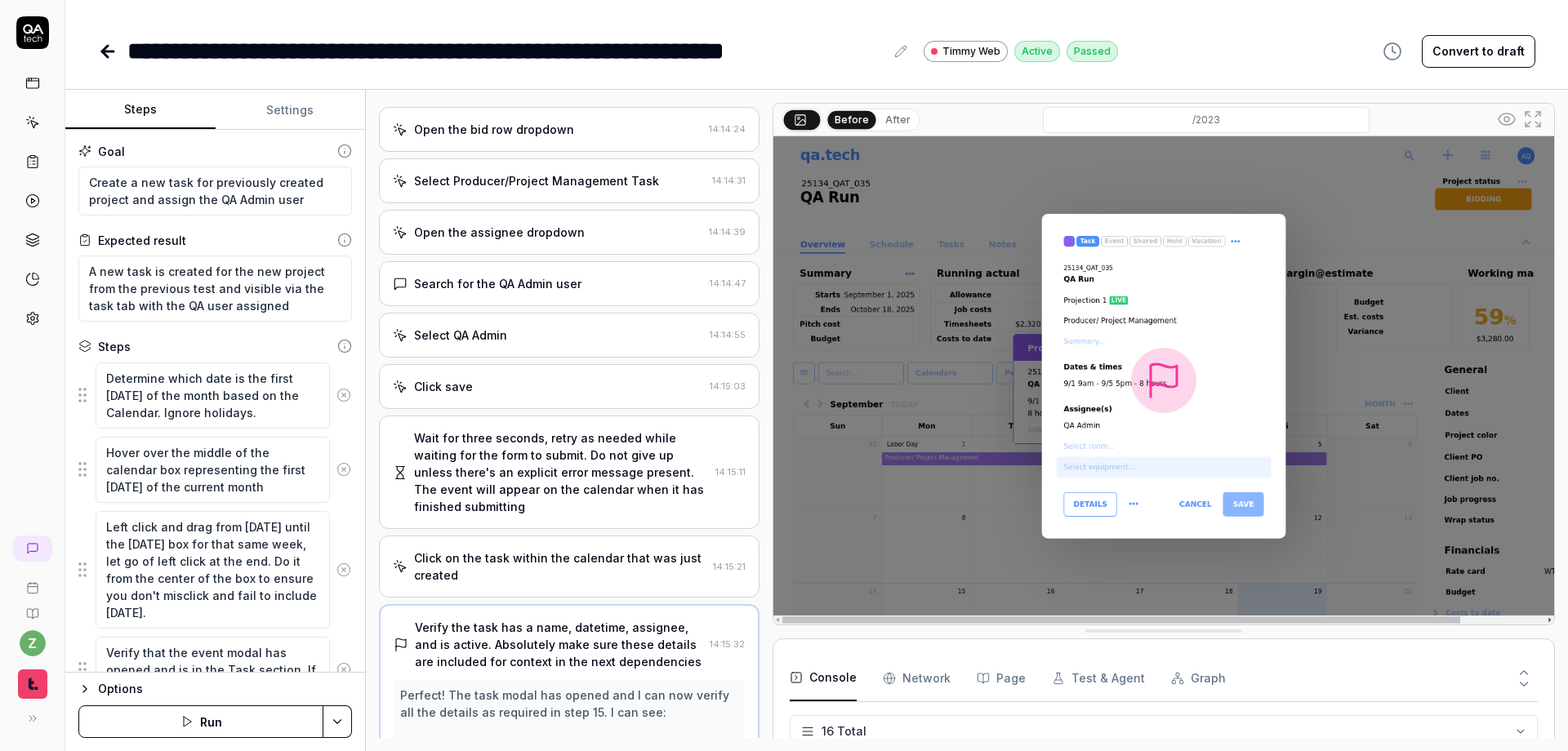
click at [561, 557] on div "Click on the task within the calendar that was just created" at bounding box center [559, 567] width 292 height 34
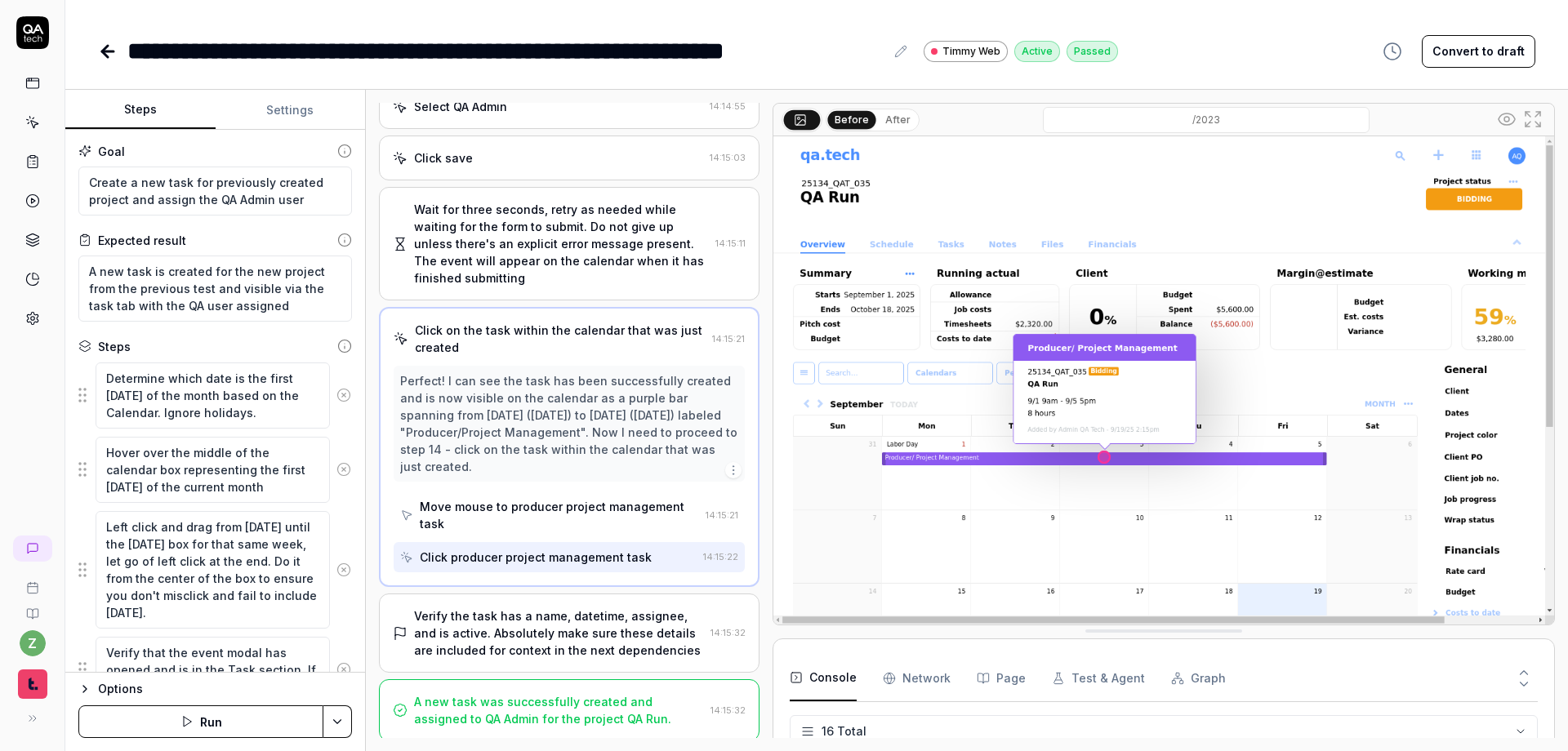
scroll to position [475, 0]
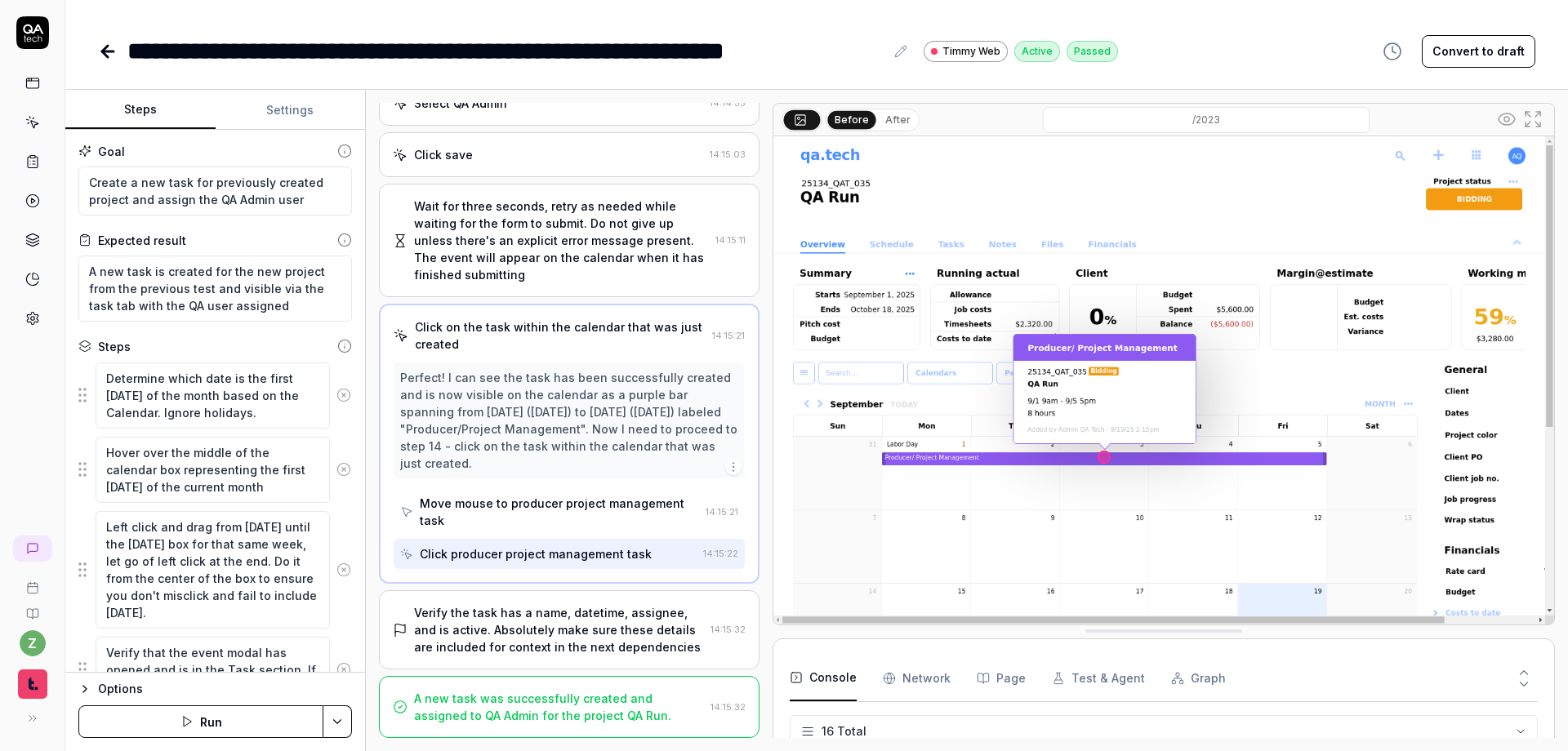
click at [611, 400] on div "Perfect! I can see the task has been successfully created and is now visible on…" at bounding box center [570, 420] width 338 height 103
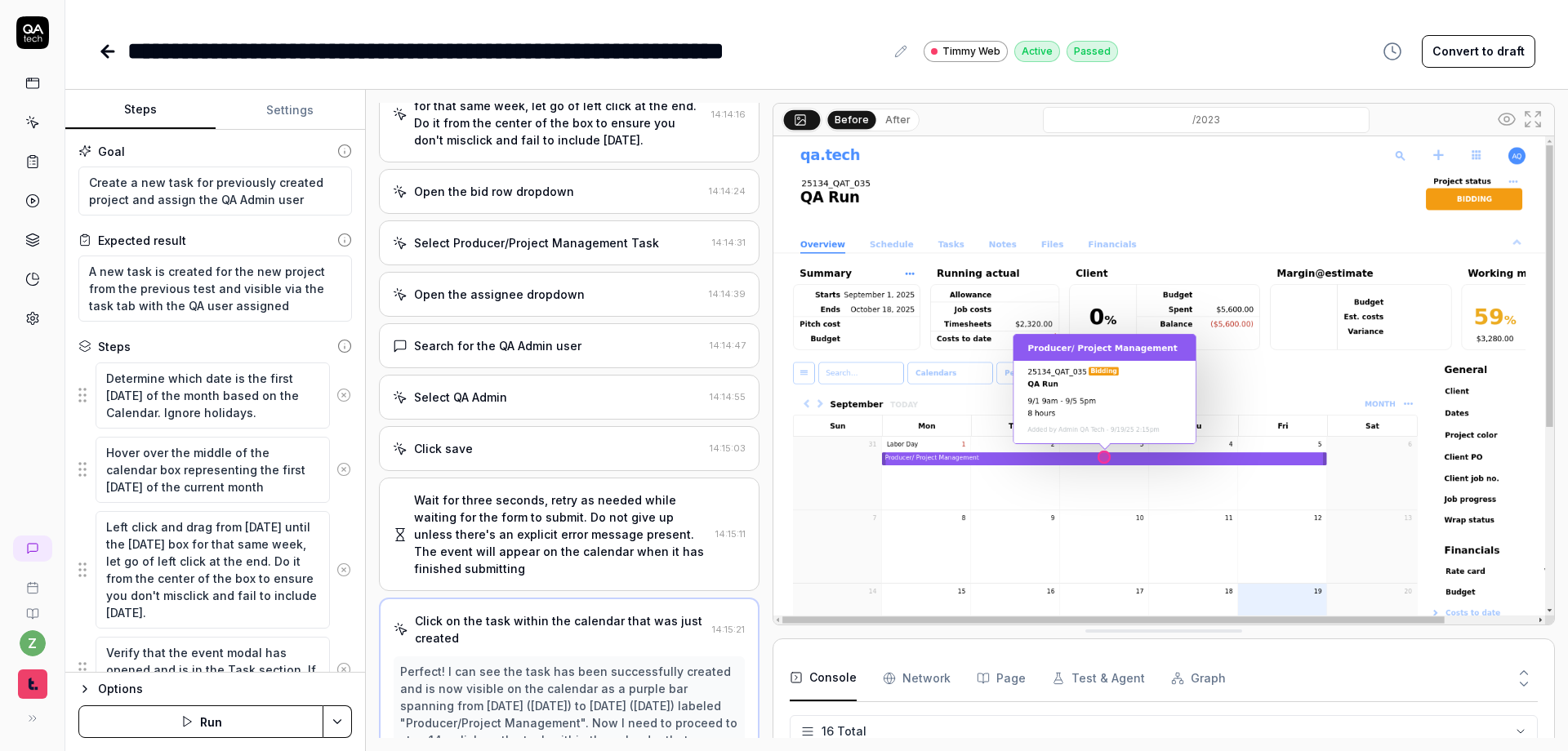
click at [581, 401] on div "Select QA Admin" at bounding box center [548, 397] width 310 height 17
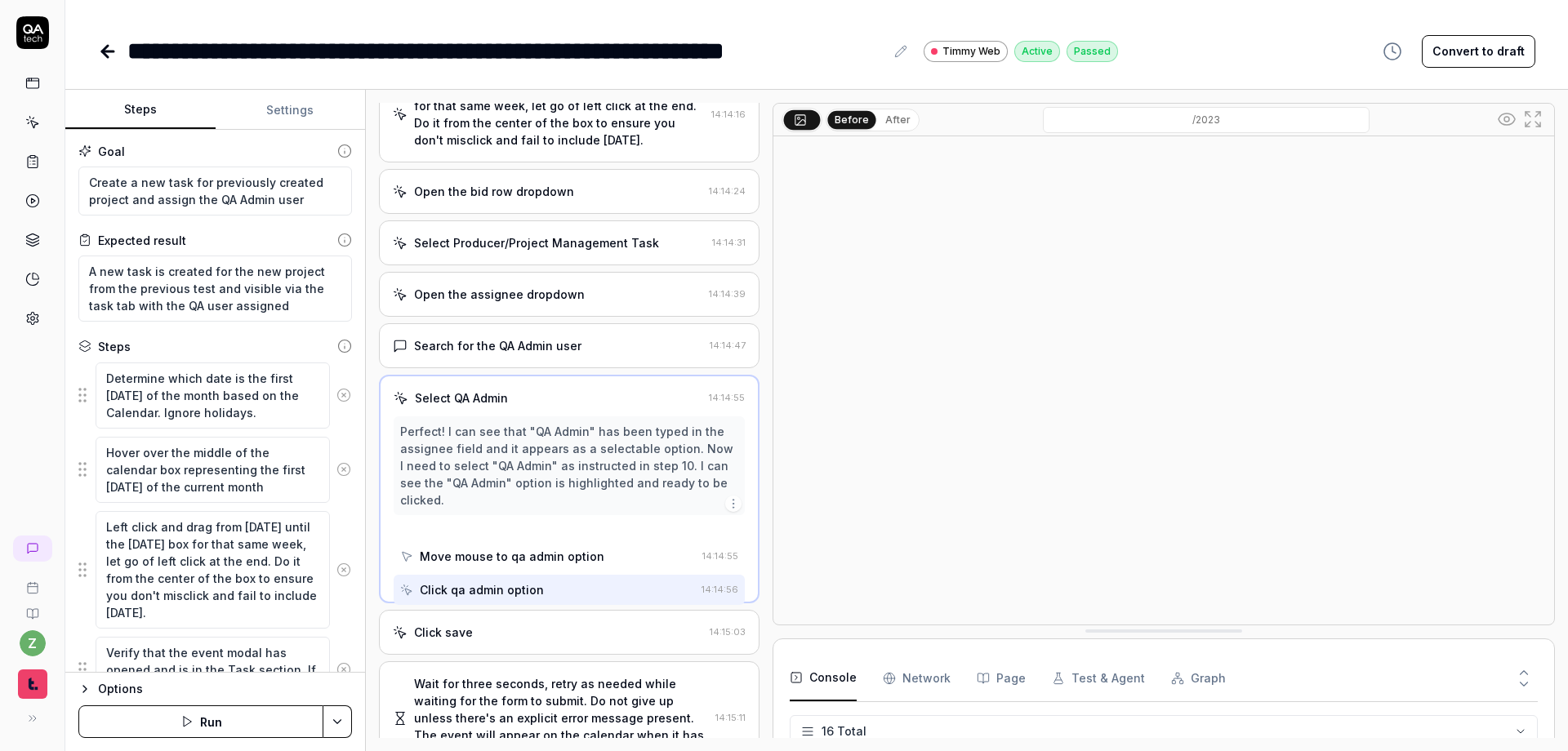
scroll to position [46, 0]
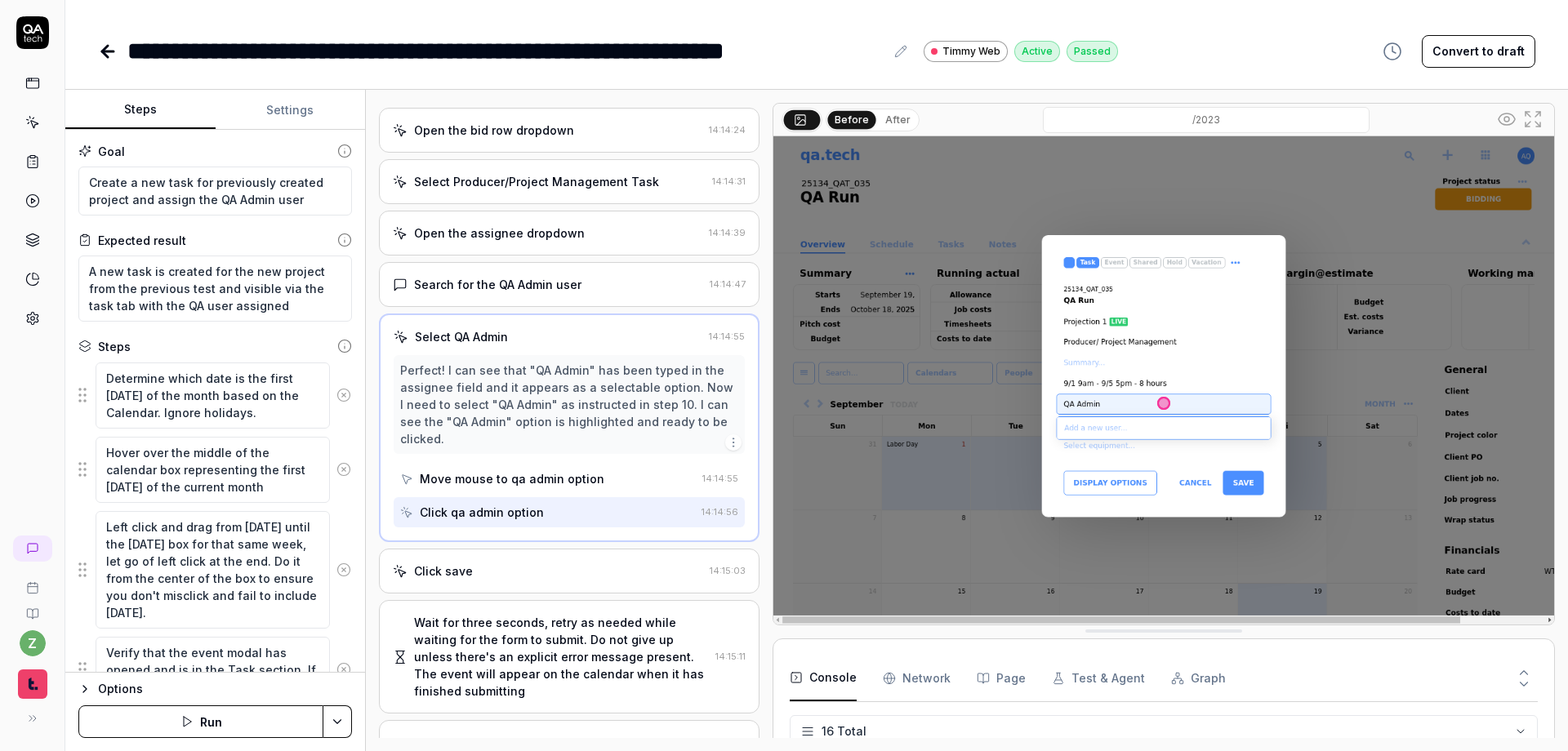
click at [530, 570] on div "Click save" at bounding box center [548, 572] width 310 height 17
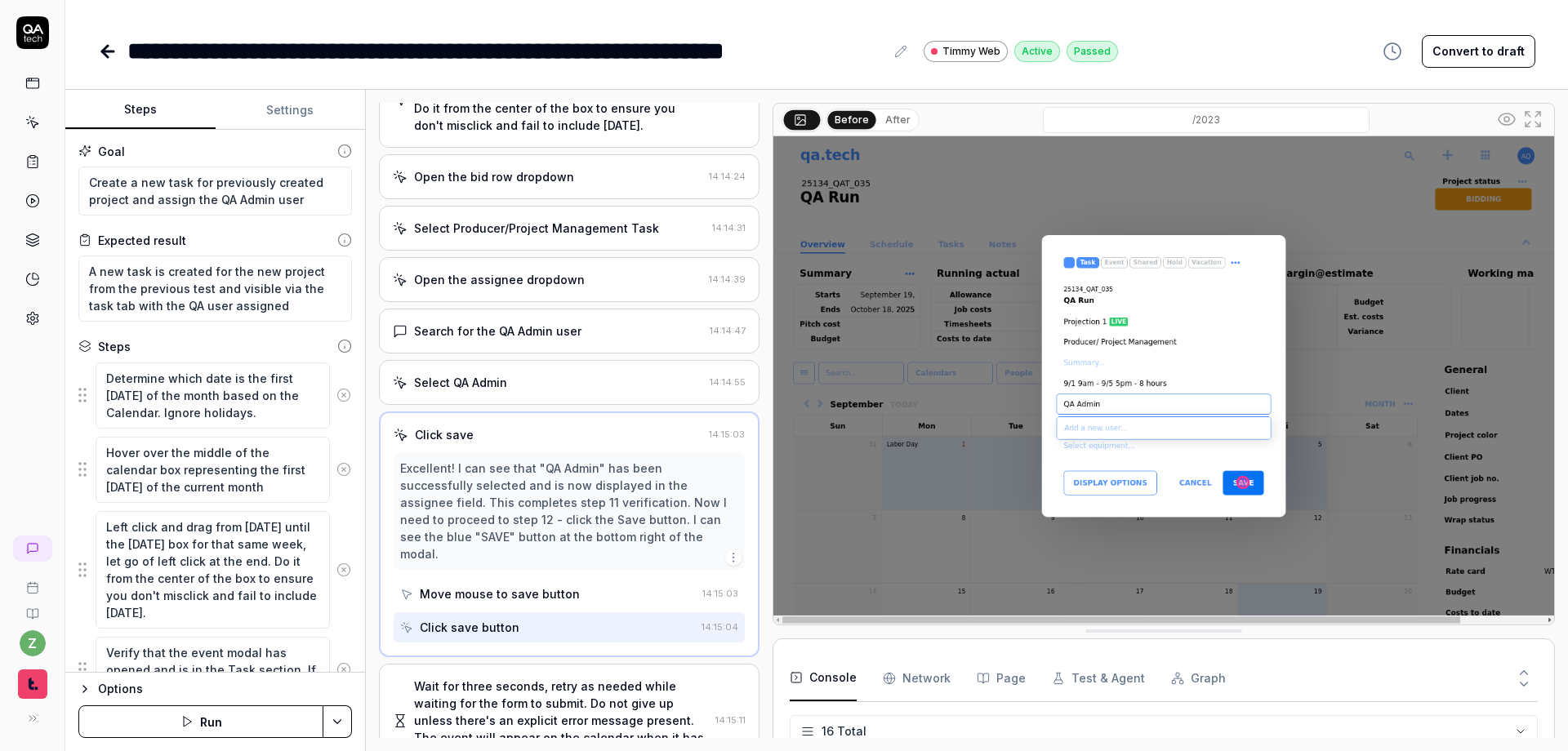
scroll to position [294, 0]
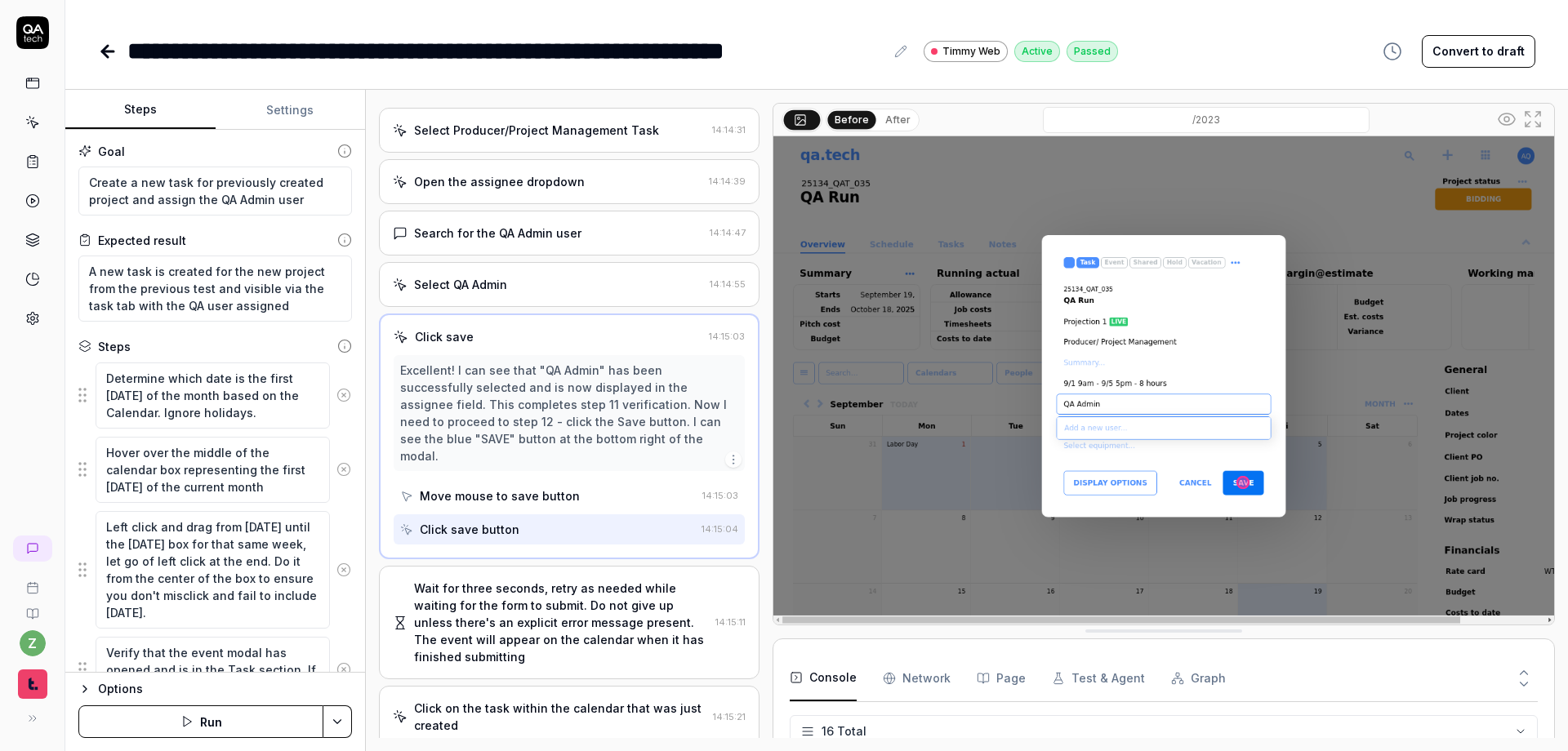
click at [544, 600] on div "Wait for three seconds, retry as needed while waiting for the form to submit. D…" at bounding box center [561, 623] width 295 height 86
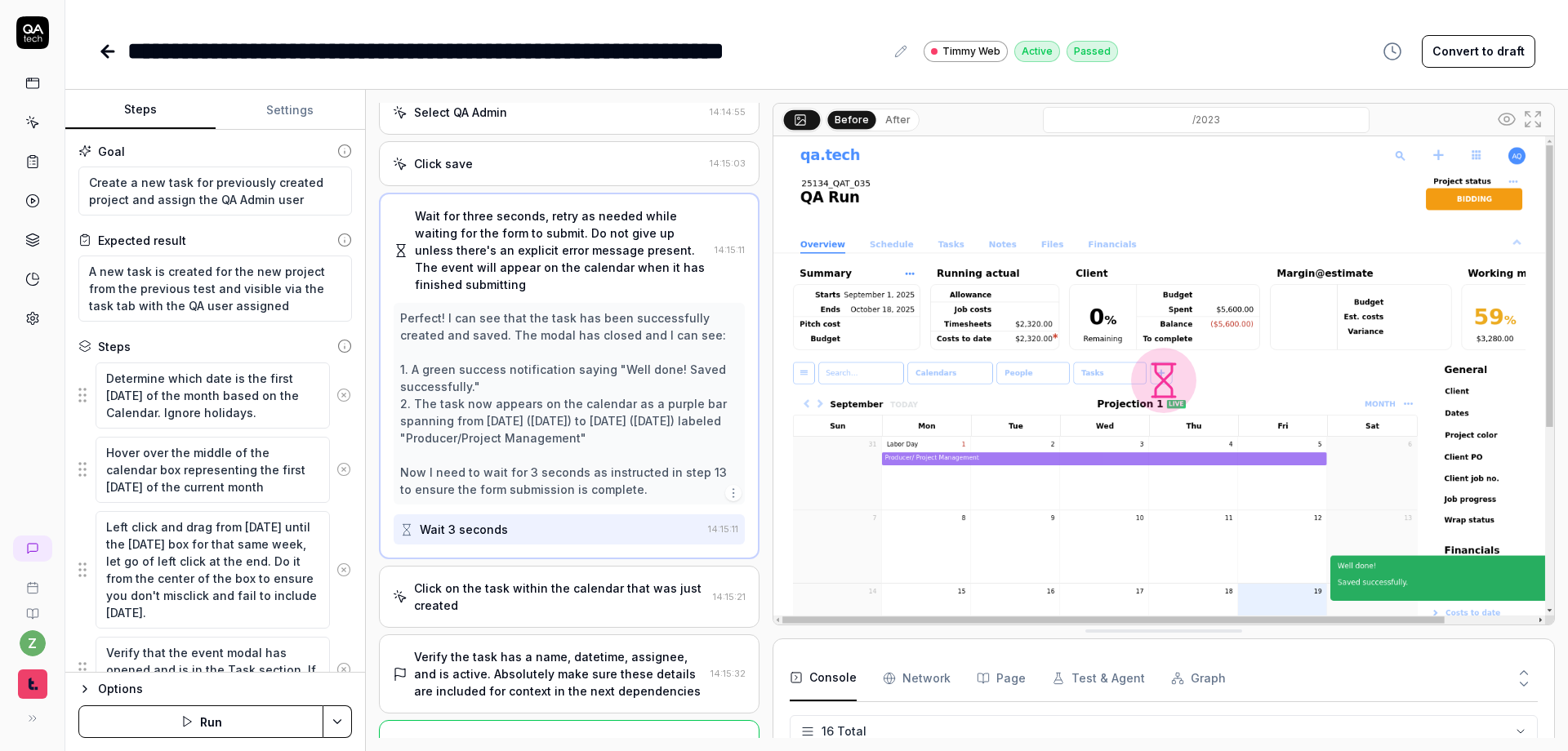
scroll to position [484, 0]
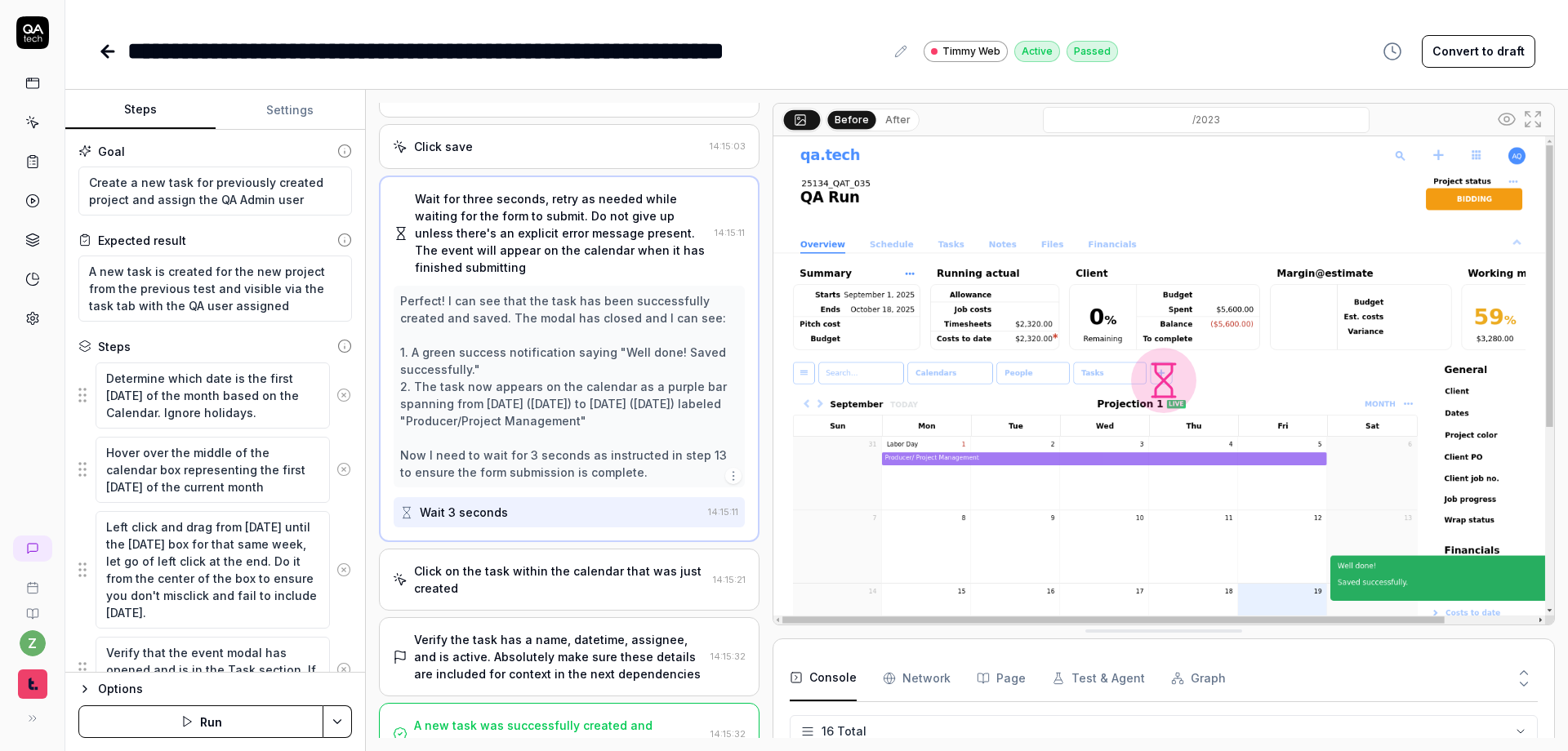
click at [584, 578] on div "Click on the task within the calendar that was just created" at bounding box center [559, 580] width 292 height 34
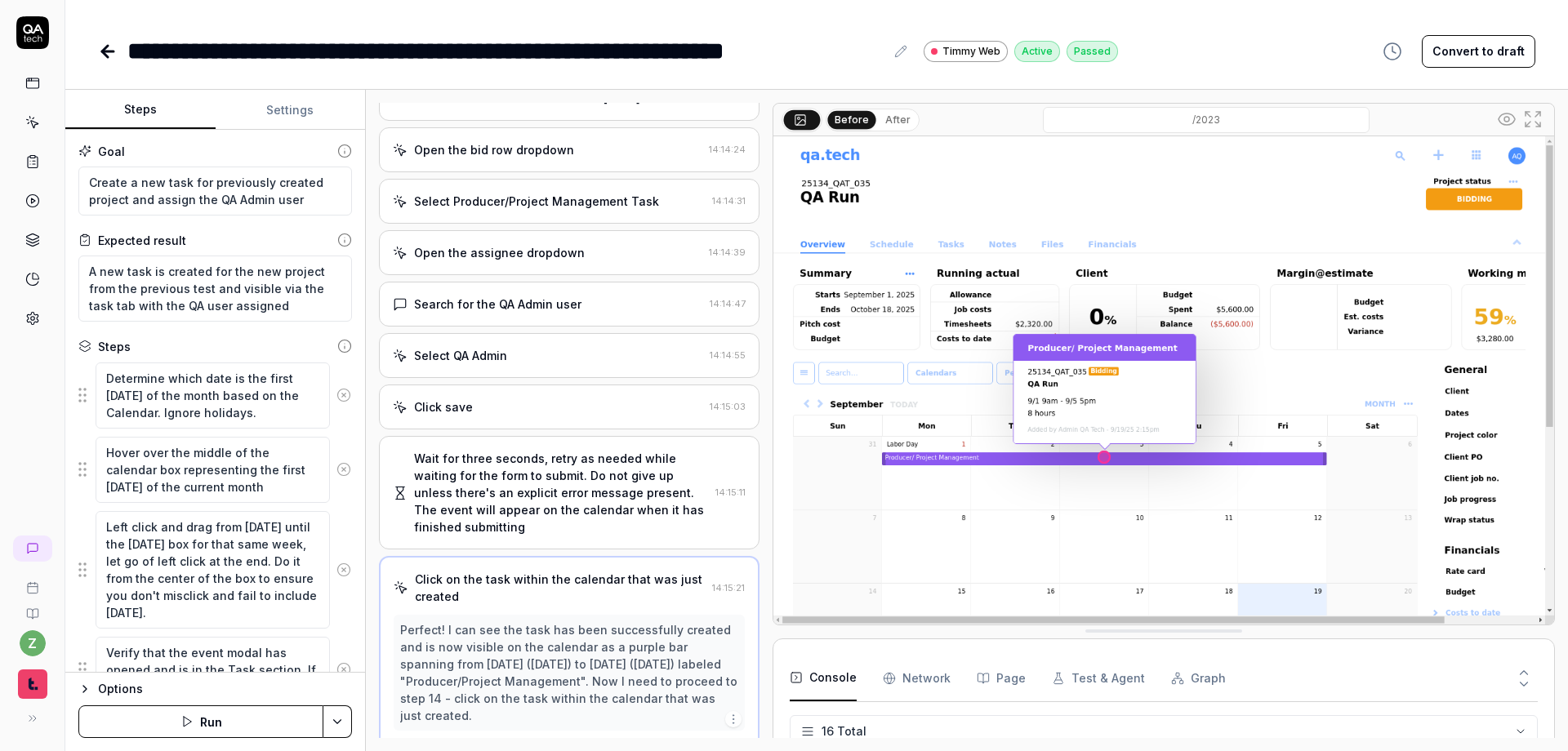
scroll to position [125, 0]
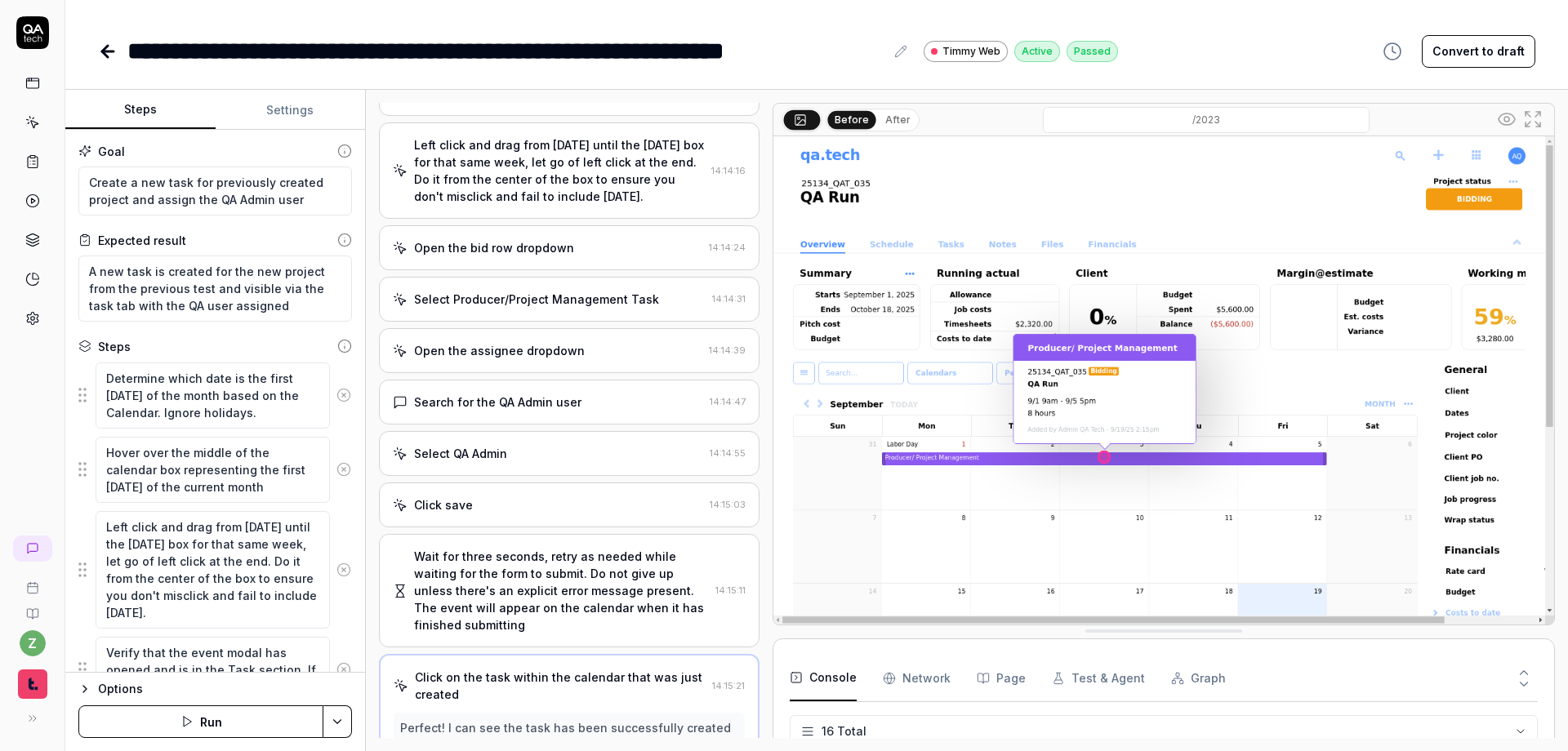
click at [539, 406] on div "Search for the QA Admin user" at bounding box center [497, 402] width 167 height 17
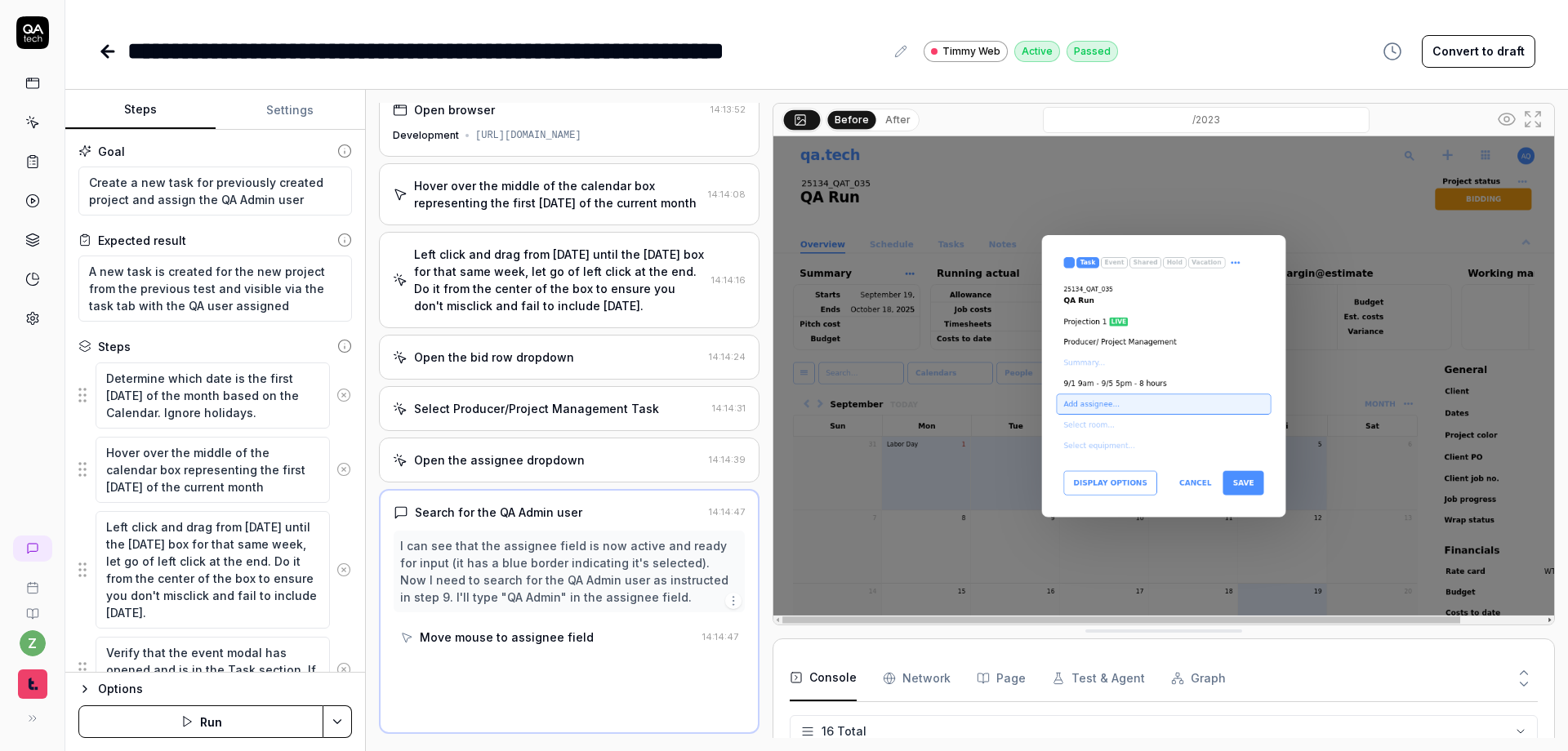
scroll to position [11, 0]
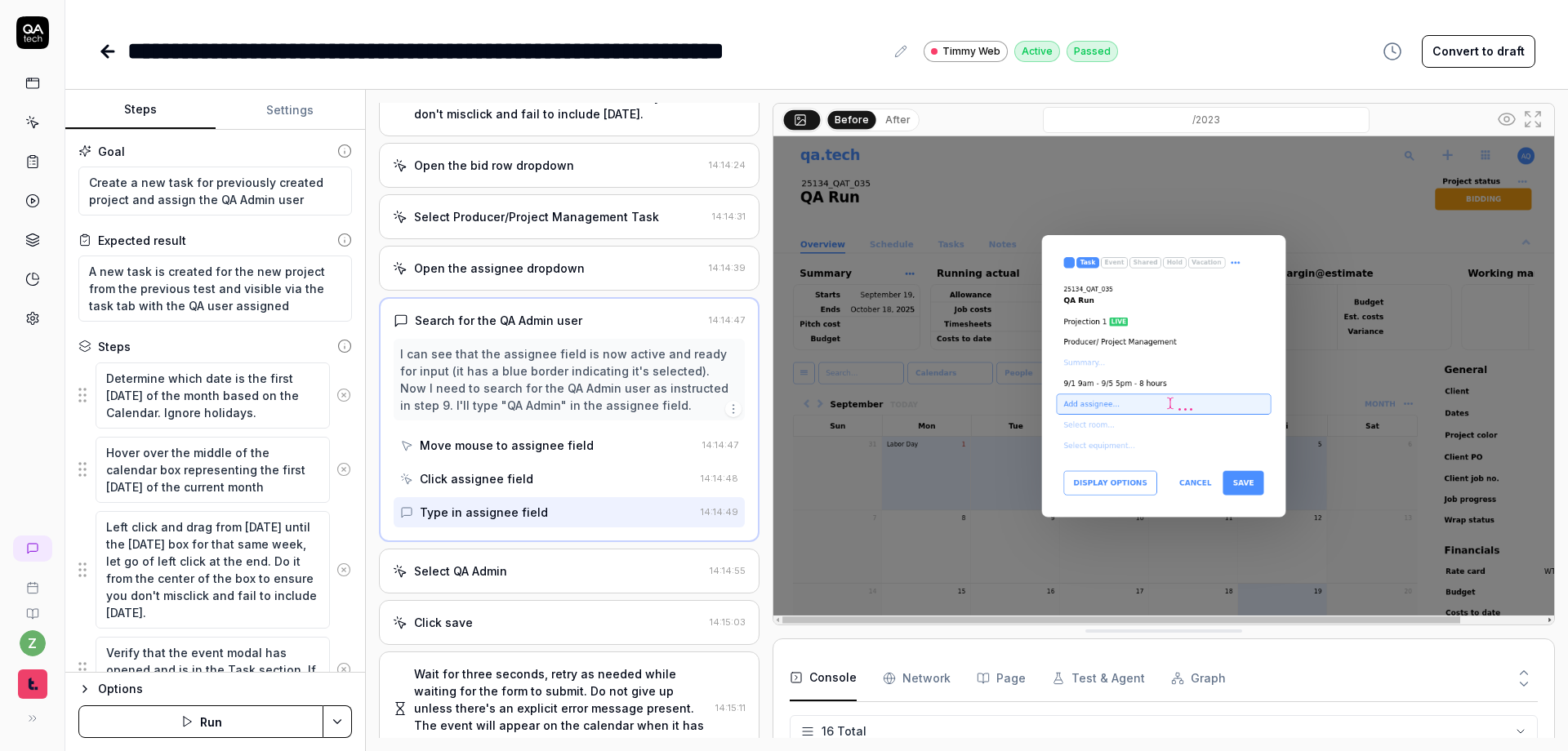
click at [514, 572] on div "Select QA Admin" at bounding box center [548, 572] width 310 height 17
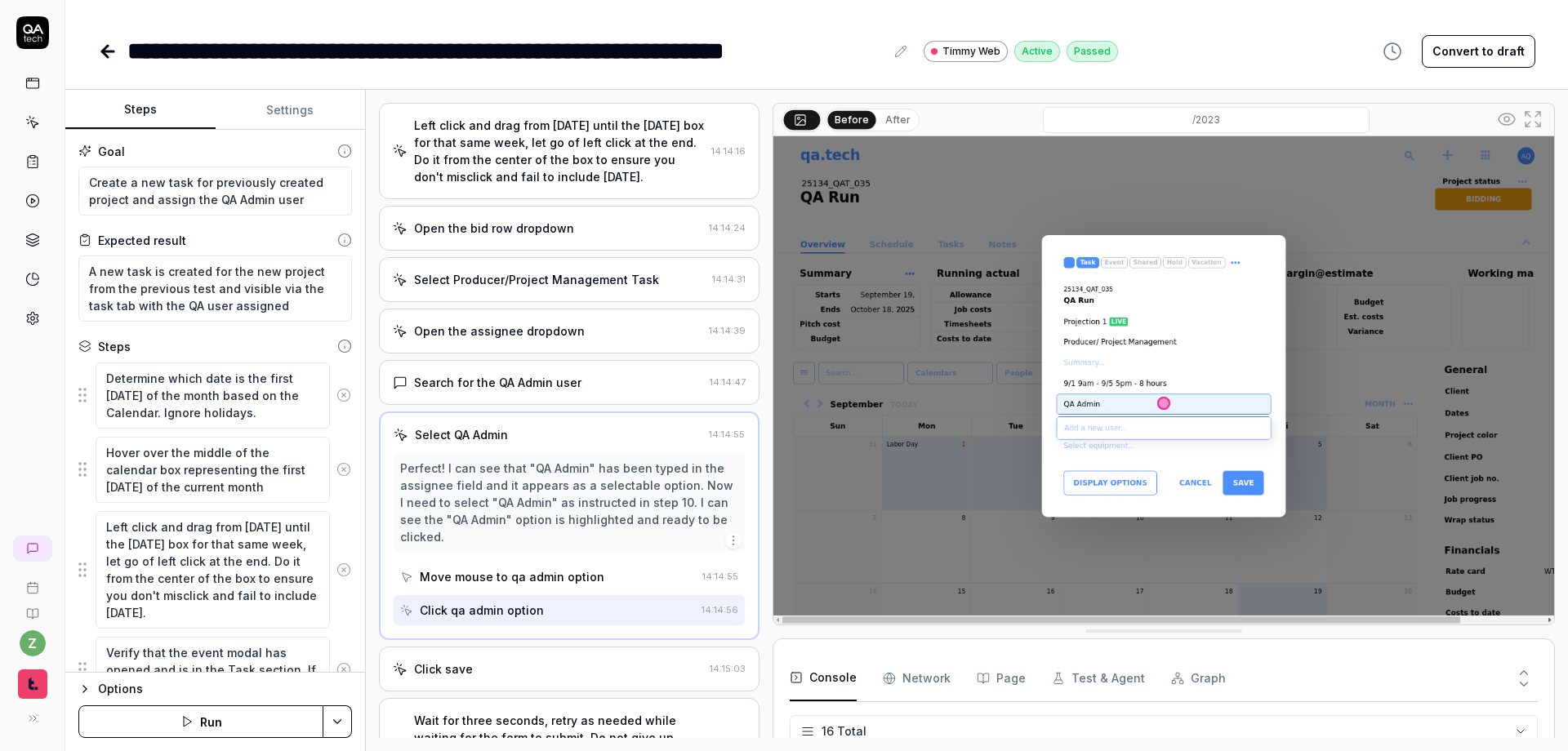
click at [507, 382] on div "Search for the QA Admin user" at bounding box center [497, 383] width 167 height 17
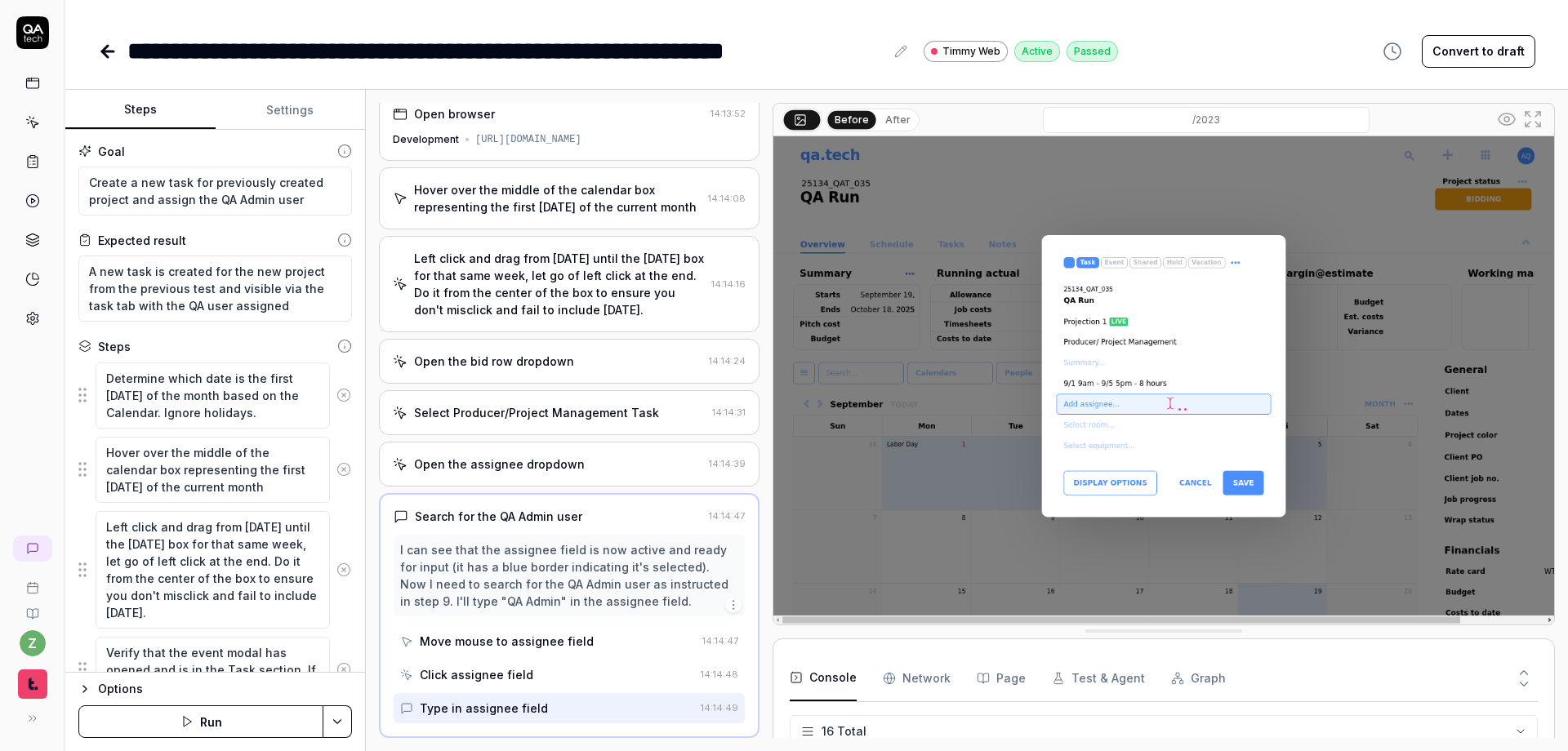
scroll to position [110, 0]
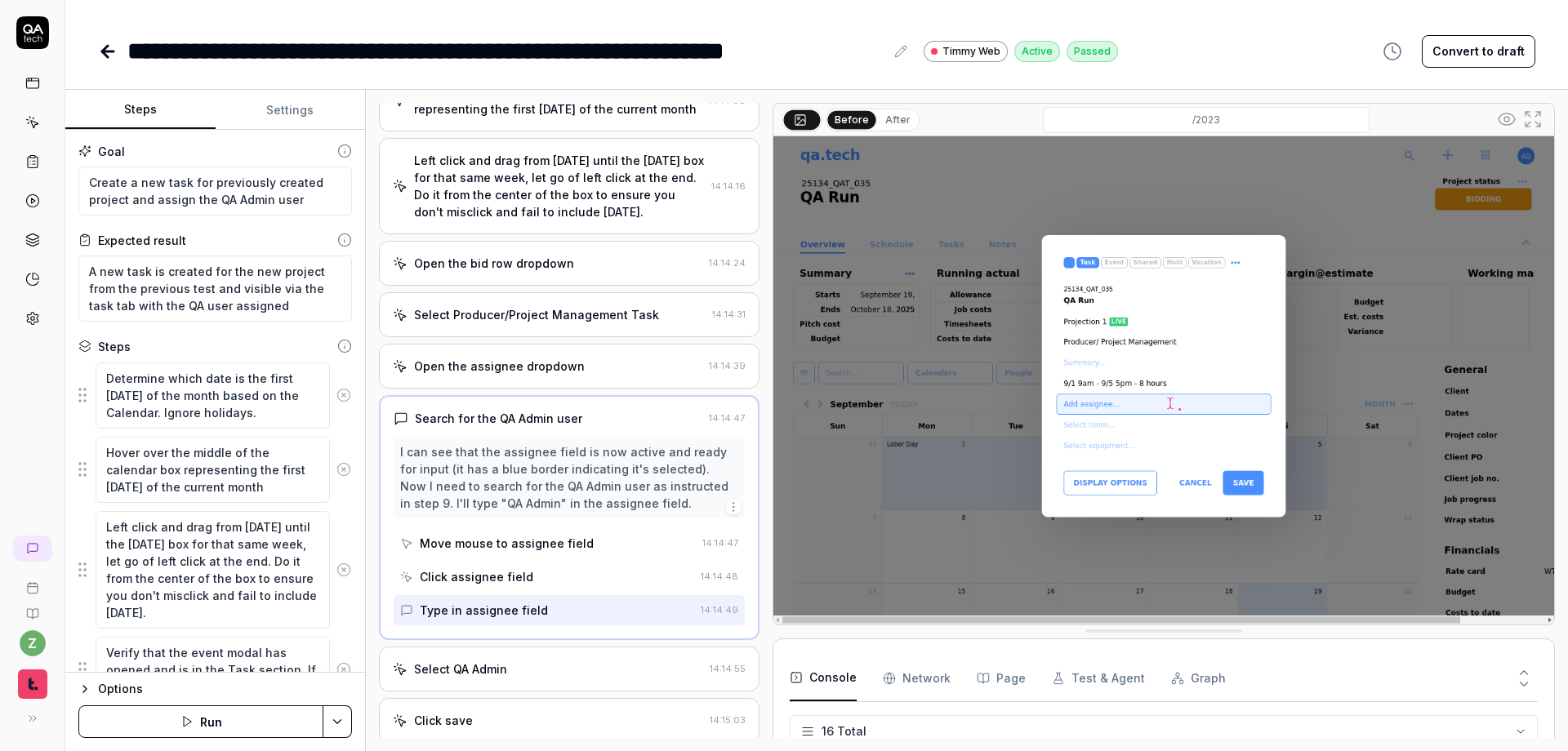
click at [506, 610] on div "Type in assignee field" at bounding box center [484, 610] width 128 height 17
click at [504, 587] on div "Click assignee field" at bounding box center [547, 577] width 294 height 30
click at [505, 615] on div "Type in assignee field" at bounding box center [484, 610] width 128 height 17
click at [524, 654] on div "Select QA Admin 14:14:55" at bounding box center [569, 670] width 381 height 45
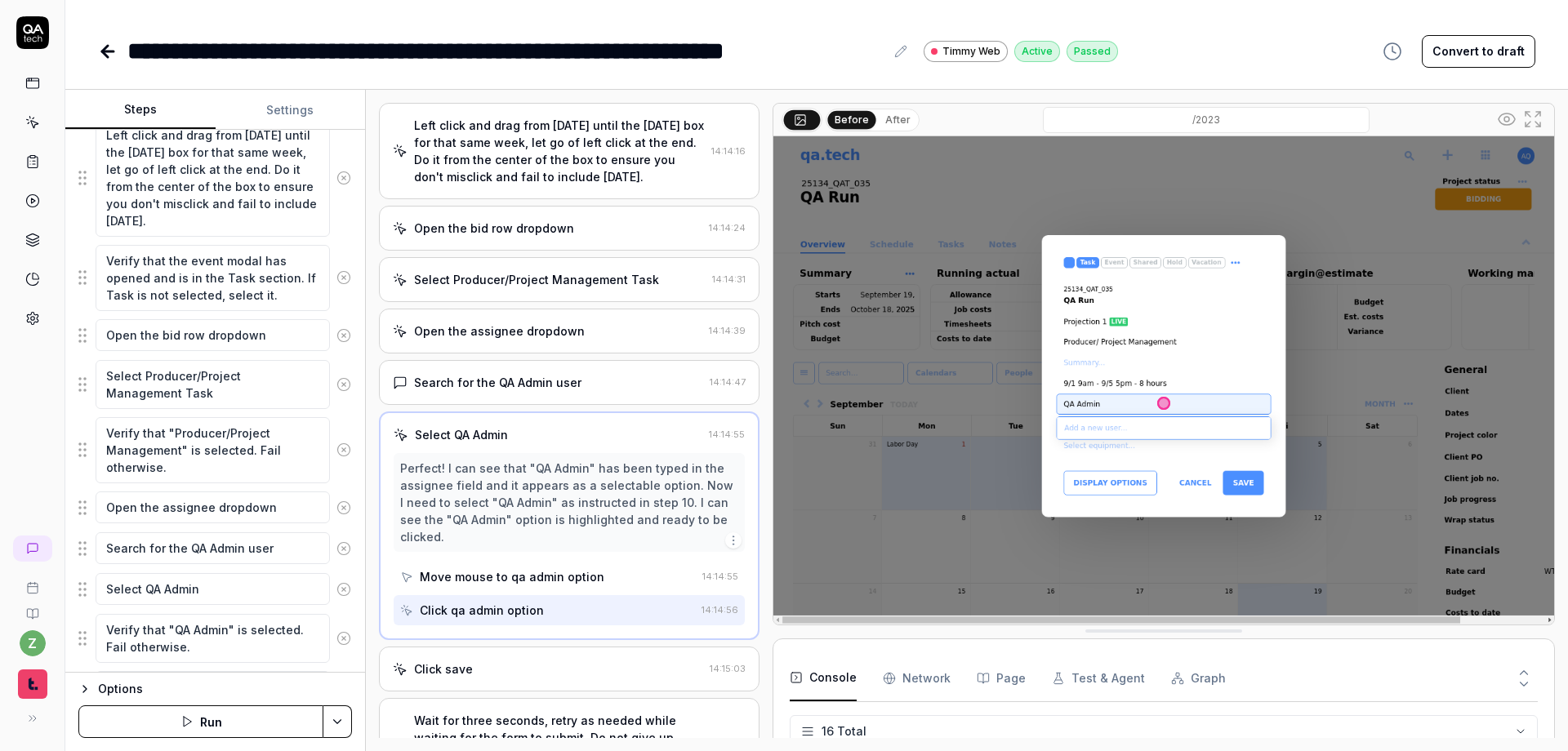
scroll to position [490, 0]
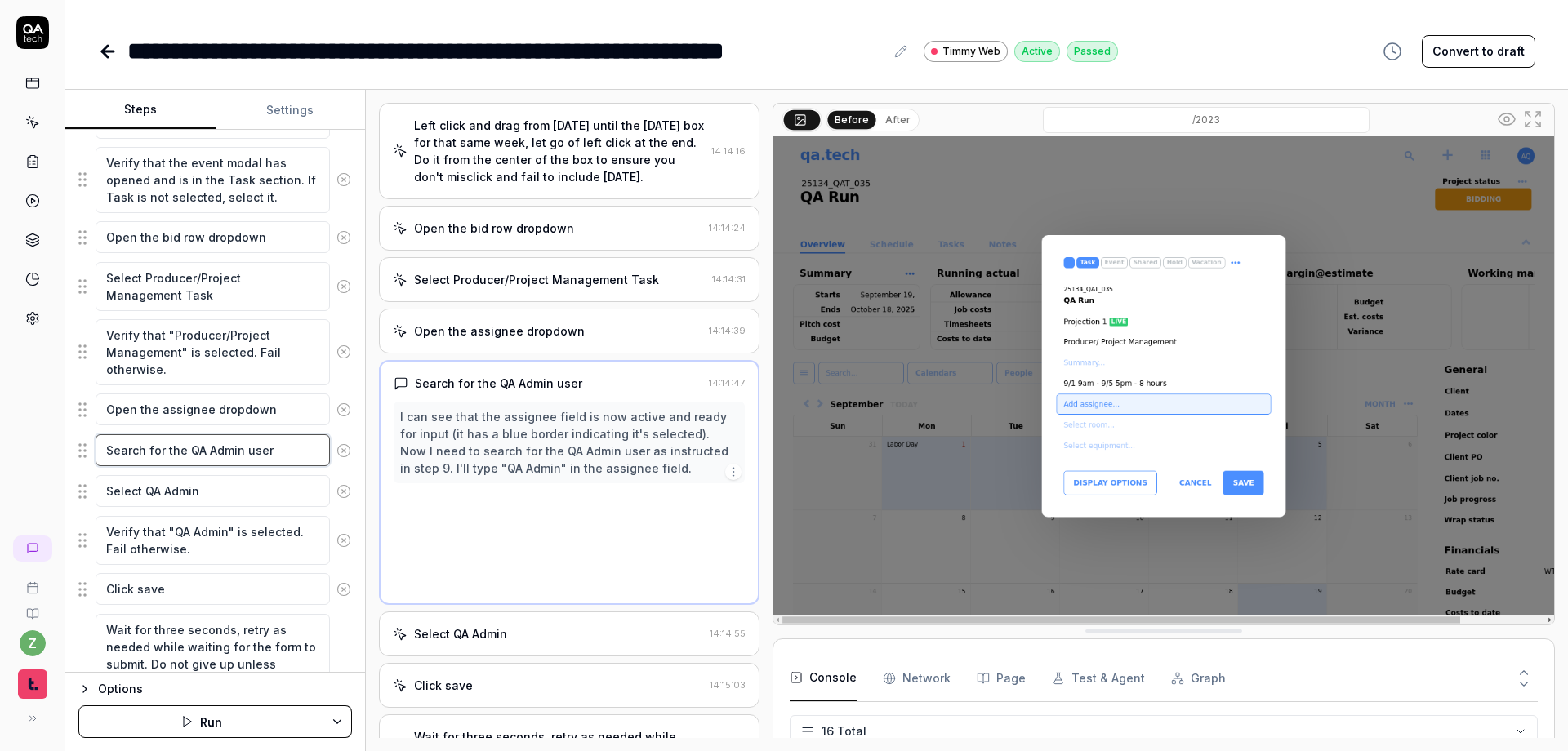
click at [281, 451] on textarea "Search for the QA Admin user" at bounding box center [213, 451] width 234 height 32
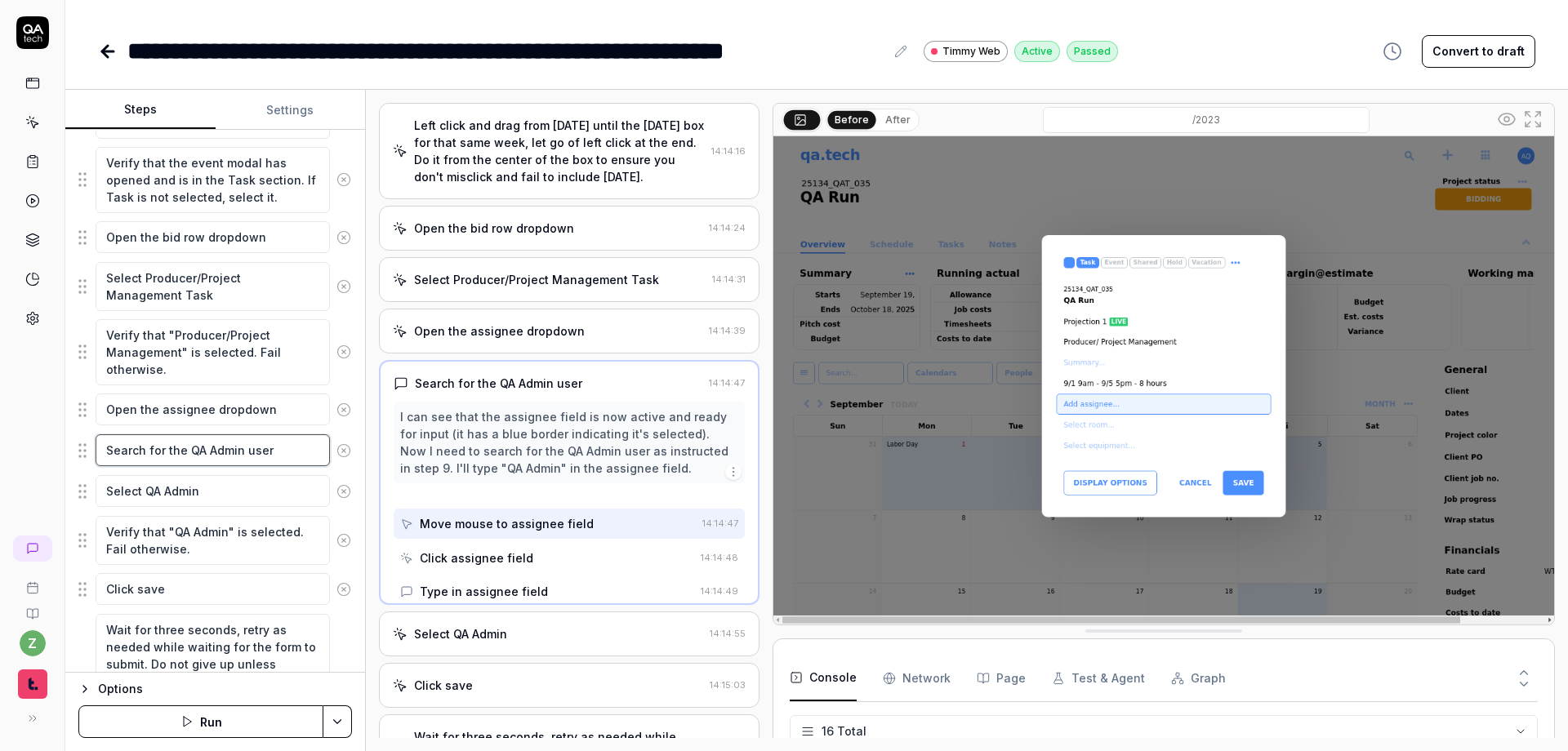
scroll to position [11, 0]
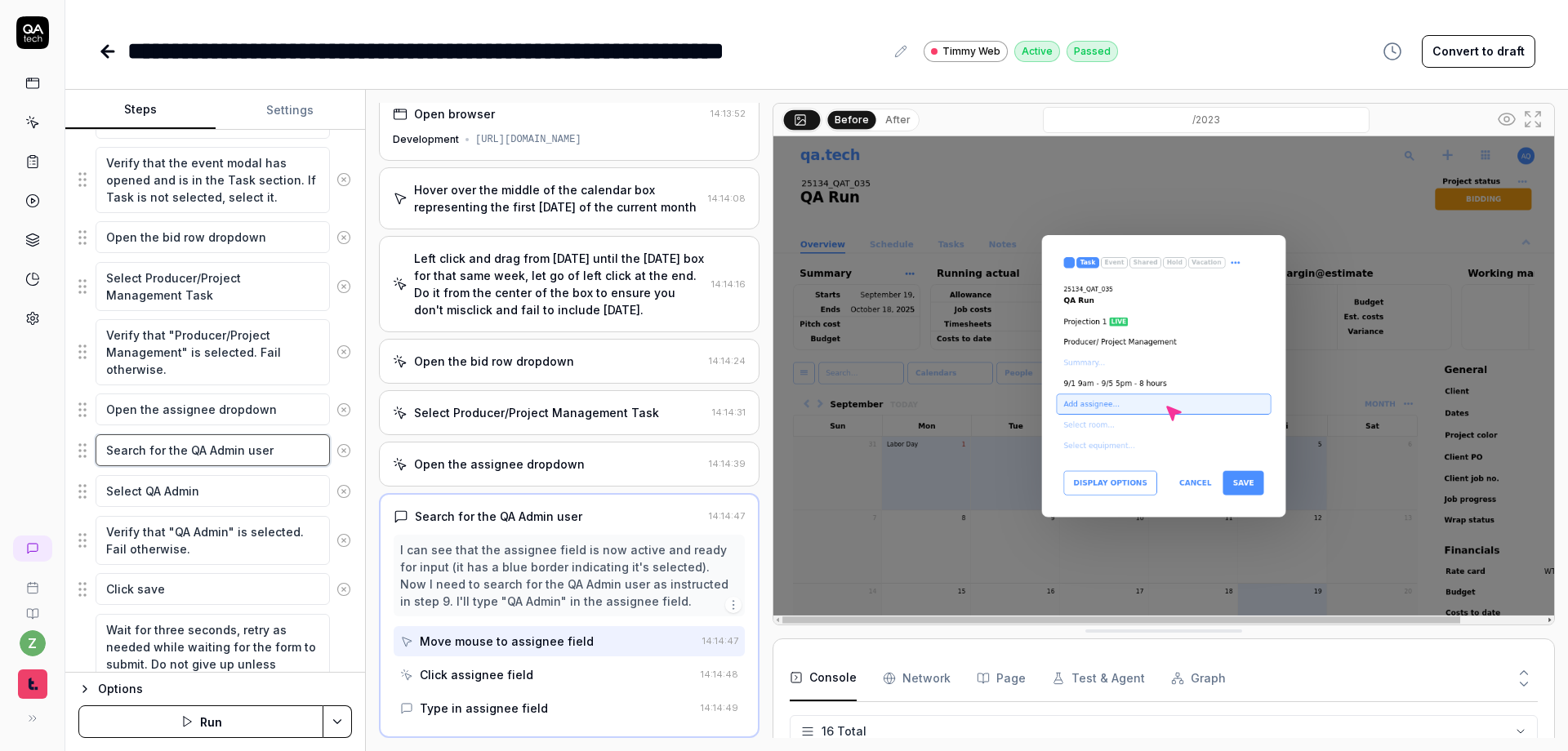
type textarea "*"
type textarea "Search for the QA Admin user"
click at [220, 496] on textarea "Select QA Admin" at bounding box center [213, 491] width 234 height 32
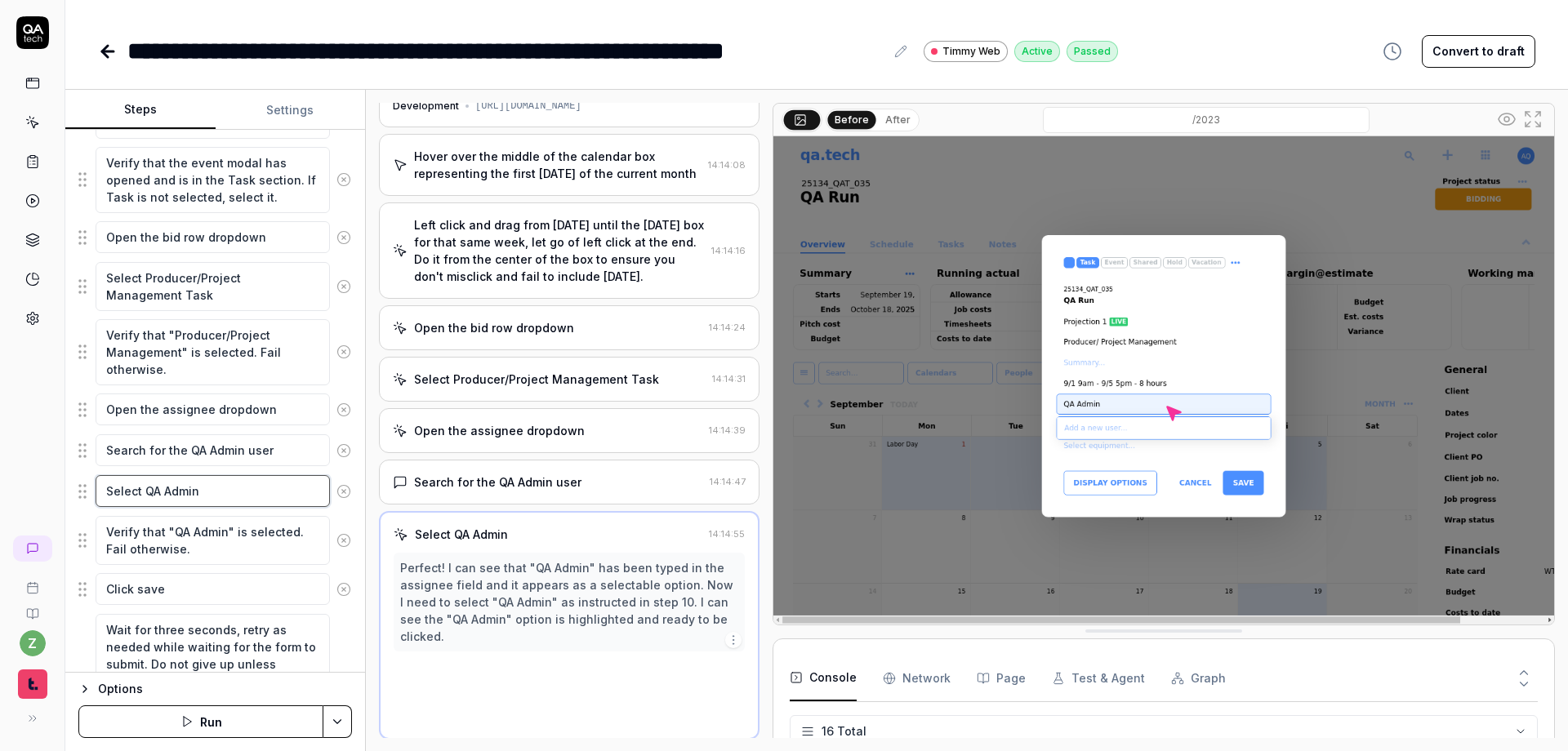
scroll to position [46, 0]
type textarea "*"
type textarea "Select QA Admin"
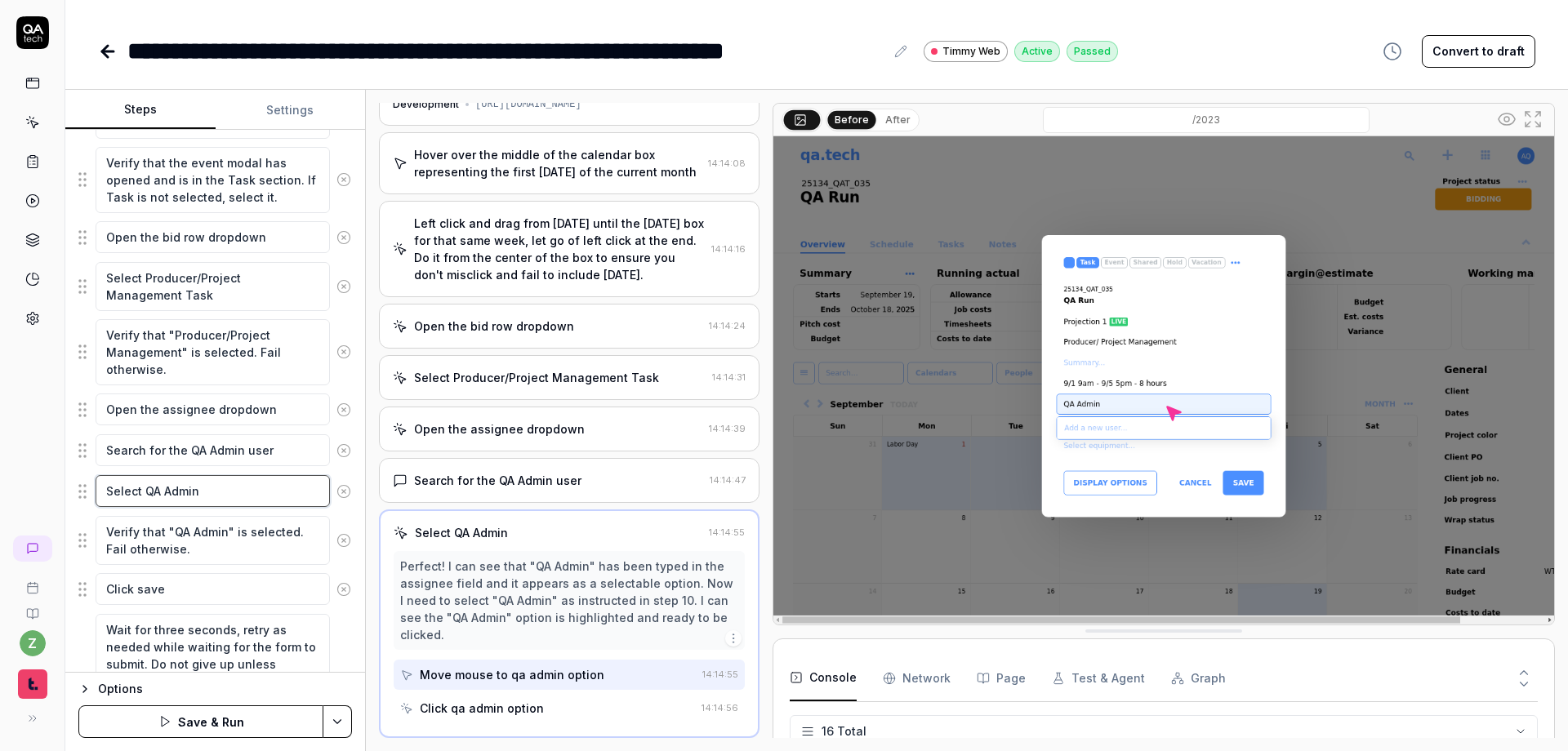
type textarea "*"
type textarea "Select QA Admin f"
type textarea "*"
type textarea "Select QA Admin fr"
type textarea "*"
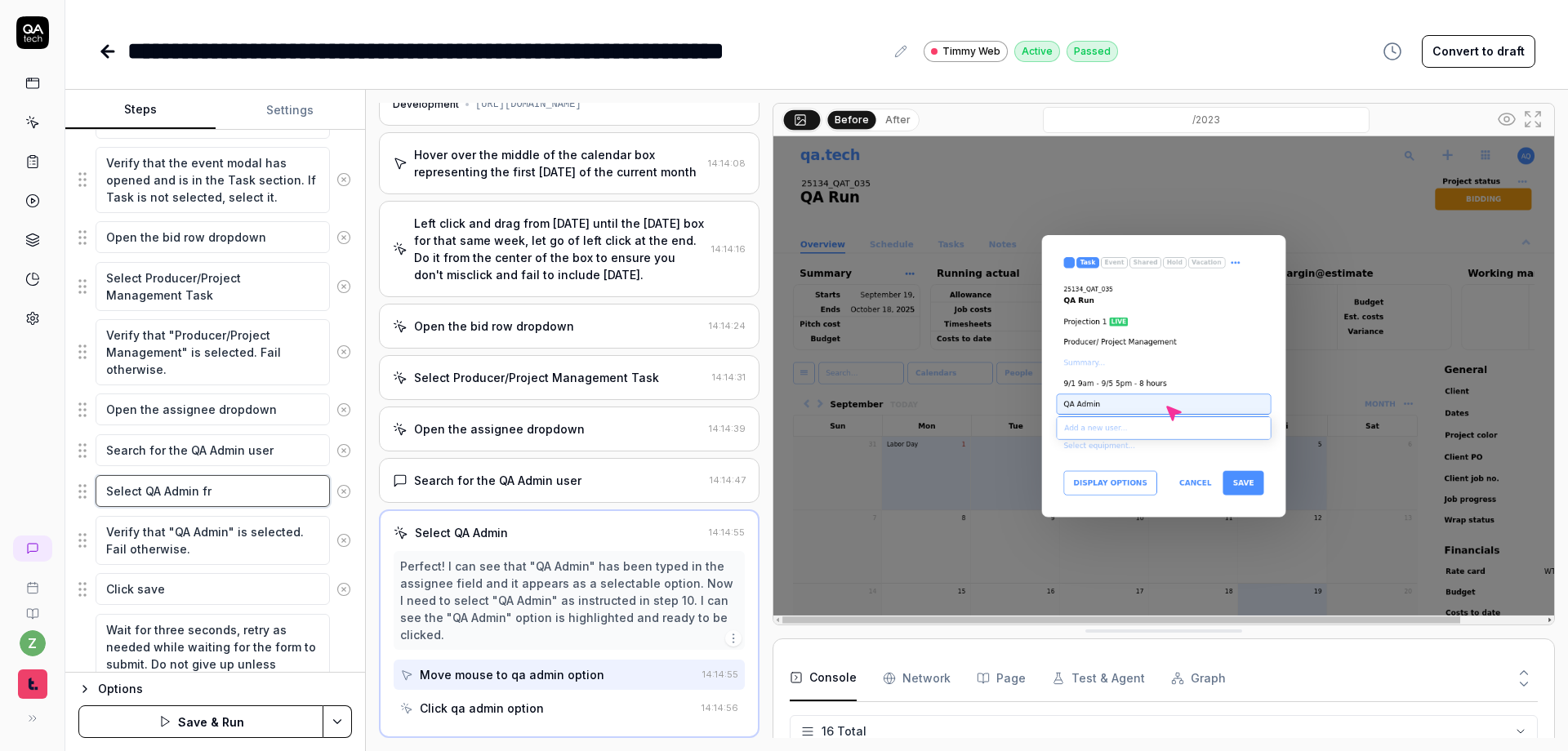
type textarea "Select QA Admin fro"
type textarea "*"
type textarea "Select QA Admin from"
type textarea "*"
type textarea "Select QA Admin from"
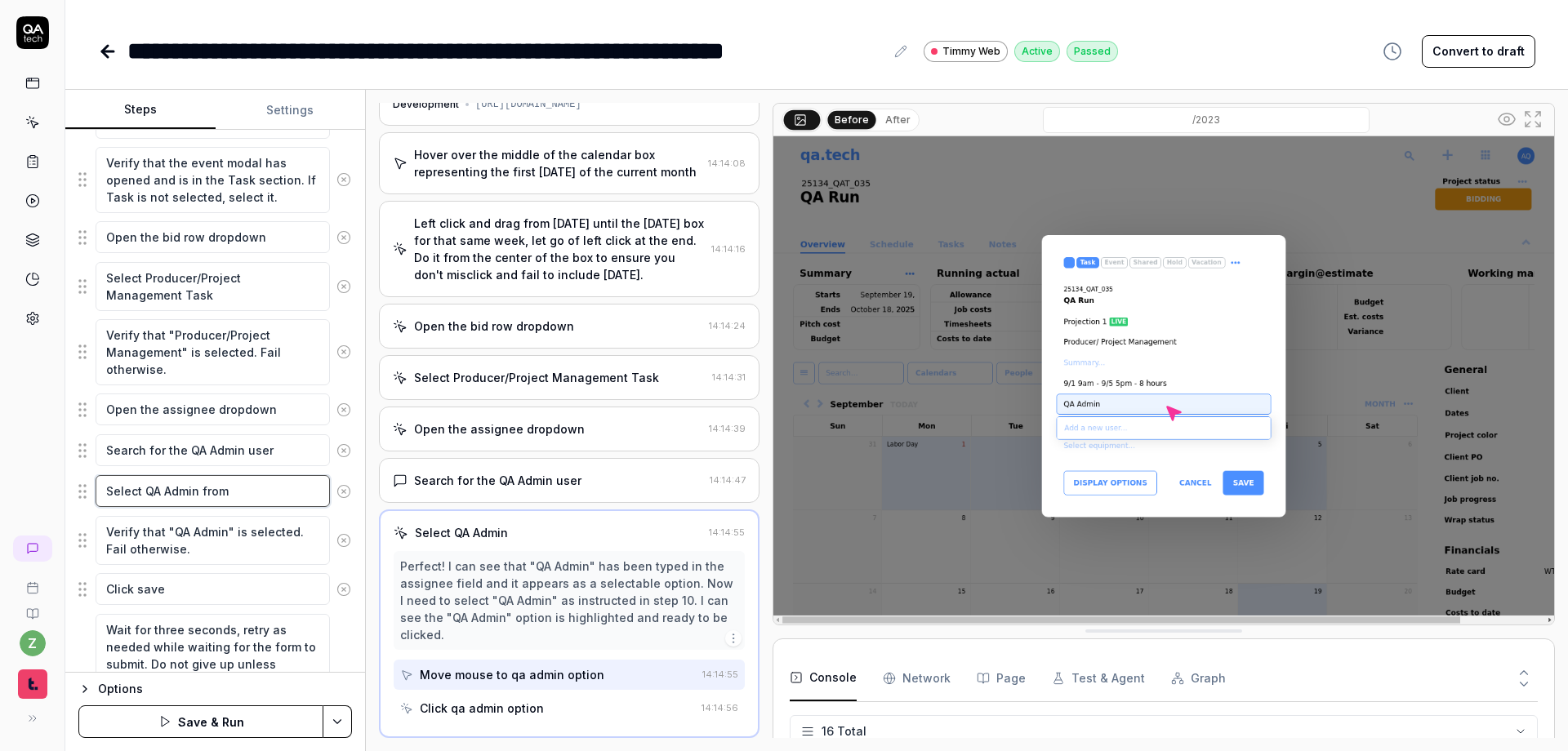
type textarea "*"
type textarea "Select QA Admin from th"
type textarea "*"
type textarea "Select QA Admin from the"
type textarea "*"
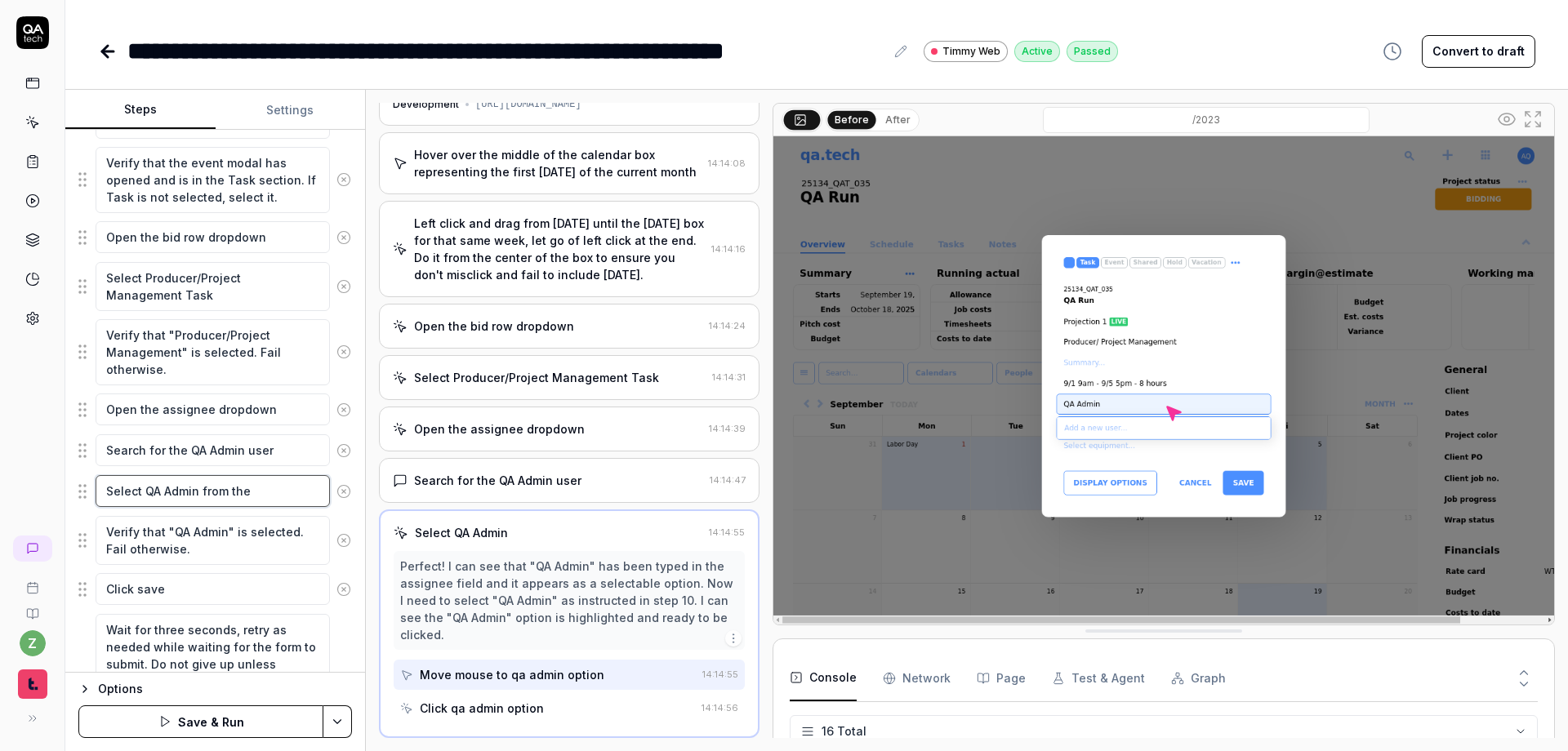
type textarea "Select QA Admin from the"
type textarea "*"
type textarea "Select QA Admin from the d"
type textarea "*"
type textarea "Select QA Admin from the dr"
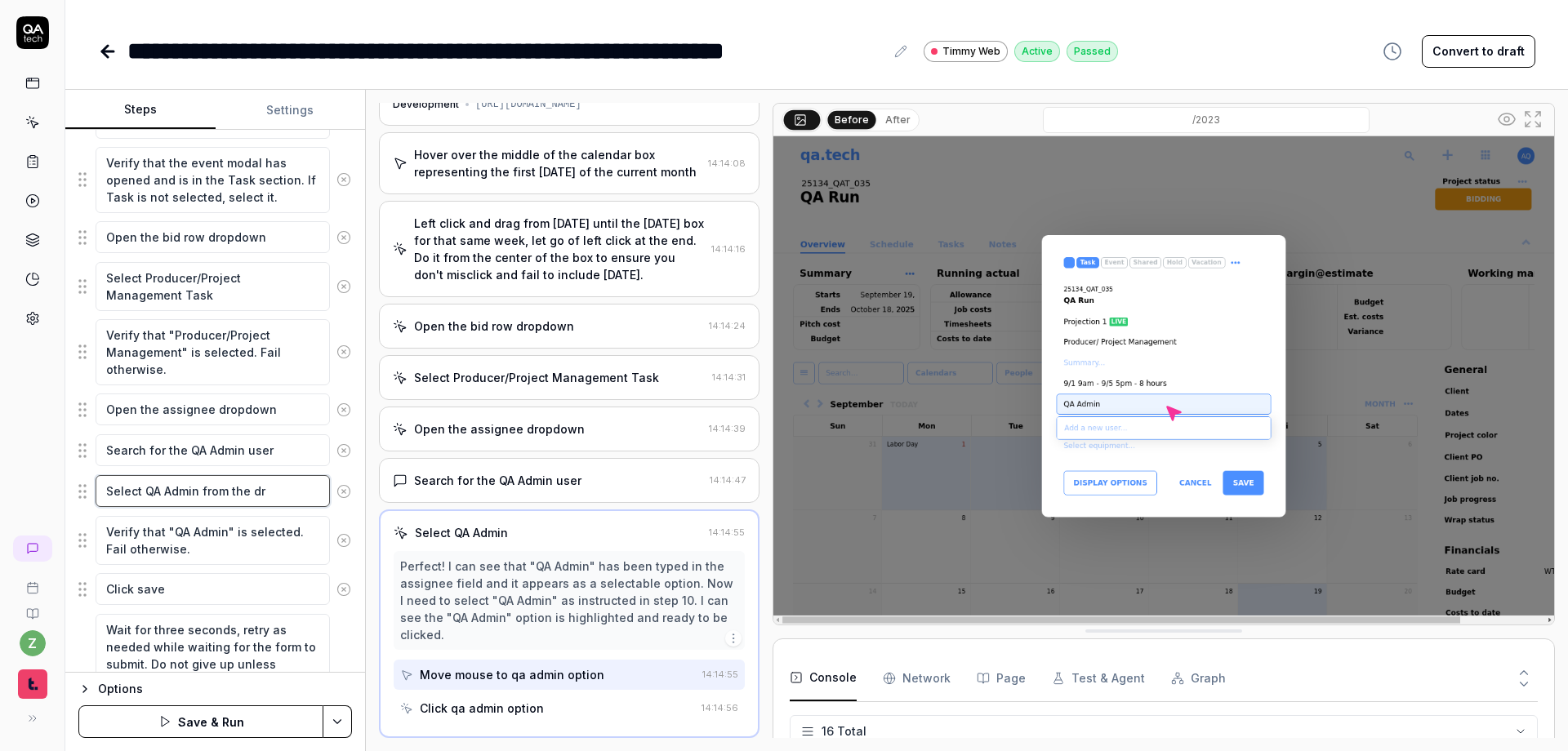
type textarea "*"
type textarea "Select QA Admin from the dro"
type textarea "*"
type textarea "Select QA Admin from the drop"
type textarea "*"
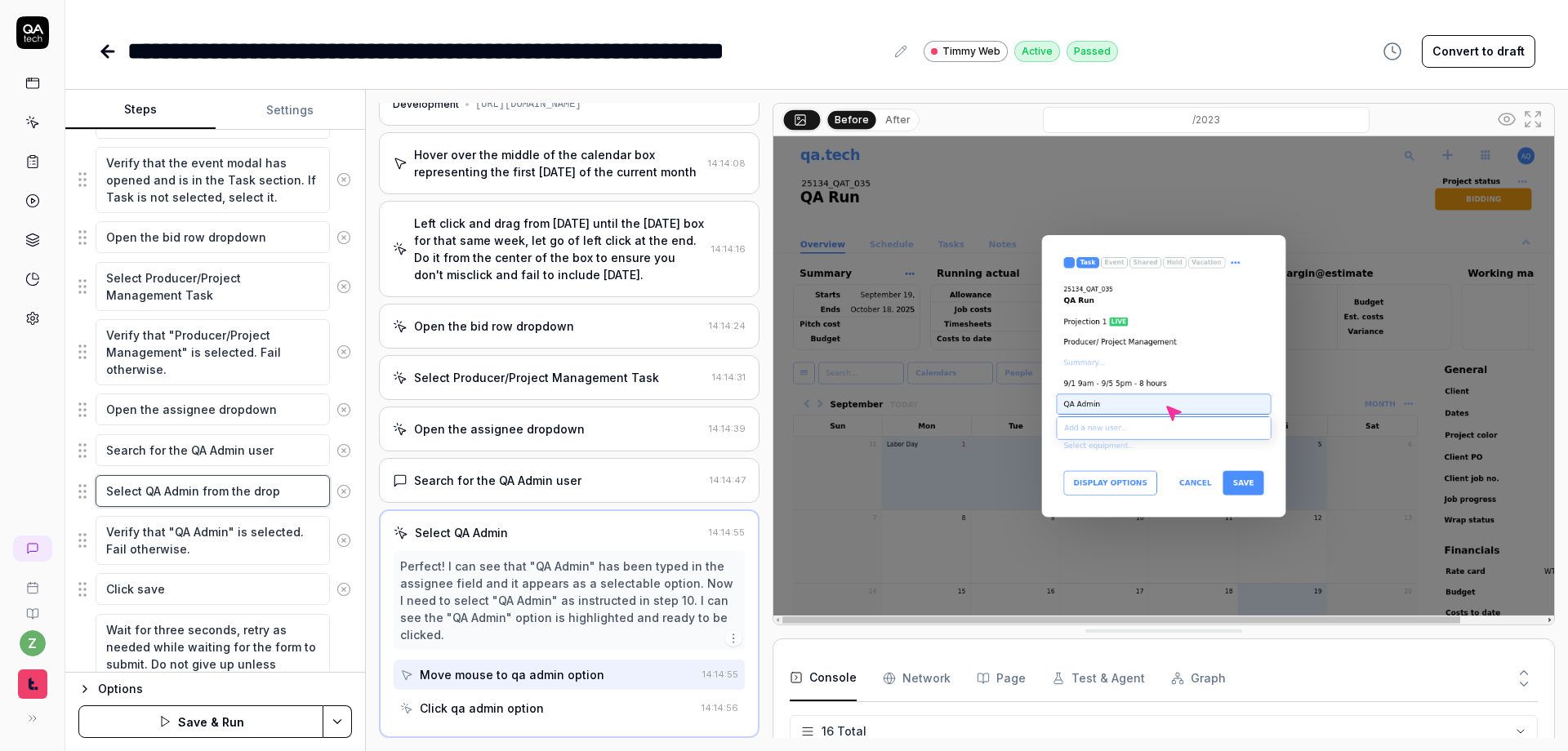
type textarea "Select QA Admin from the dropd"
type textarea "*"
type textarea "Select QA Admin from the dropdo"
type textarea "*"
type textarea "Select QA Admin from the dropdown"
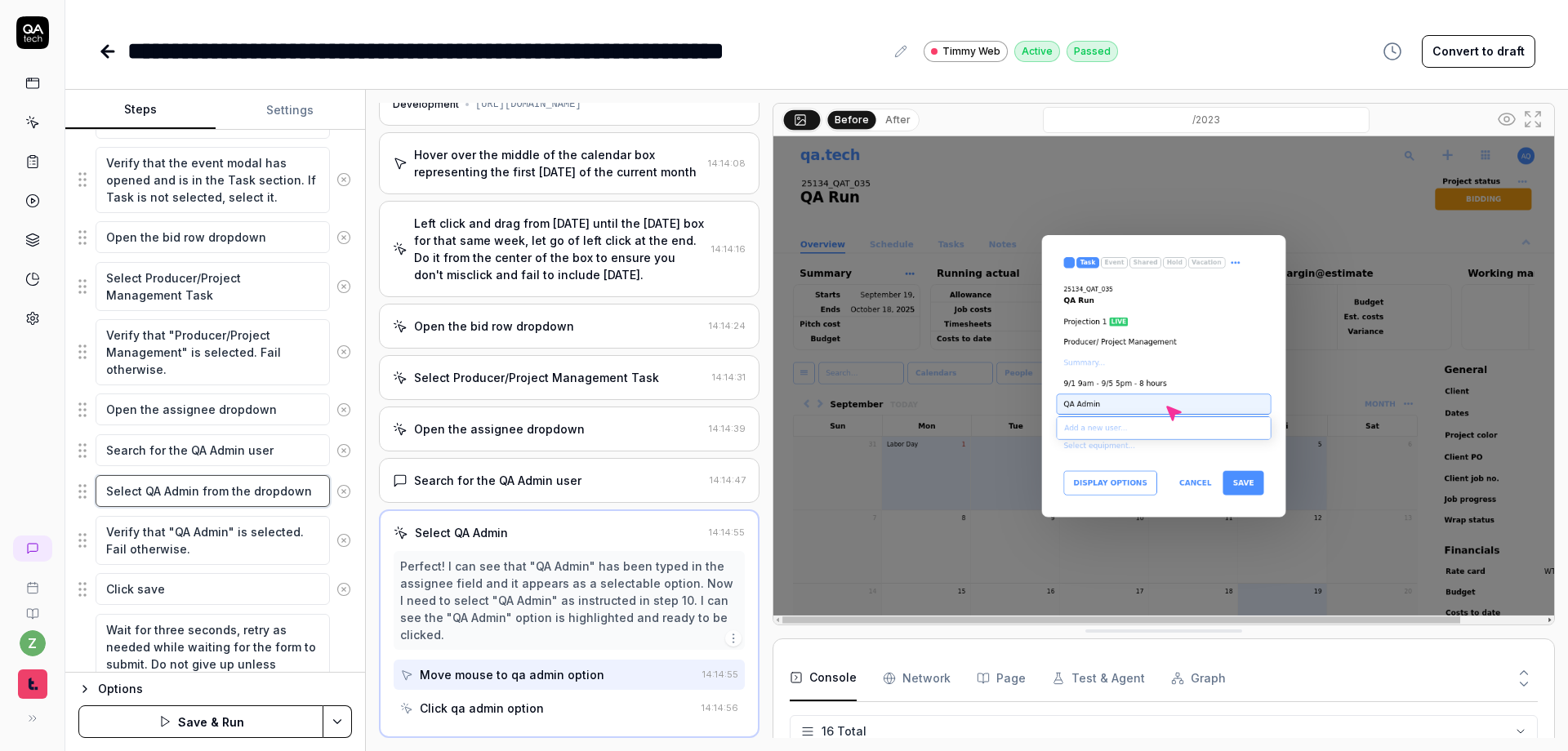
type textarea "*"
type textarea "Select QA Admin from the dropdown,"
type textarea "*"
type textarea "Select QA Admin from the dropdown,"
type textarea "*"
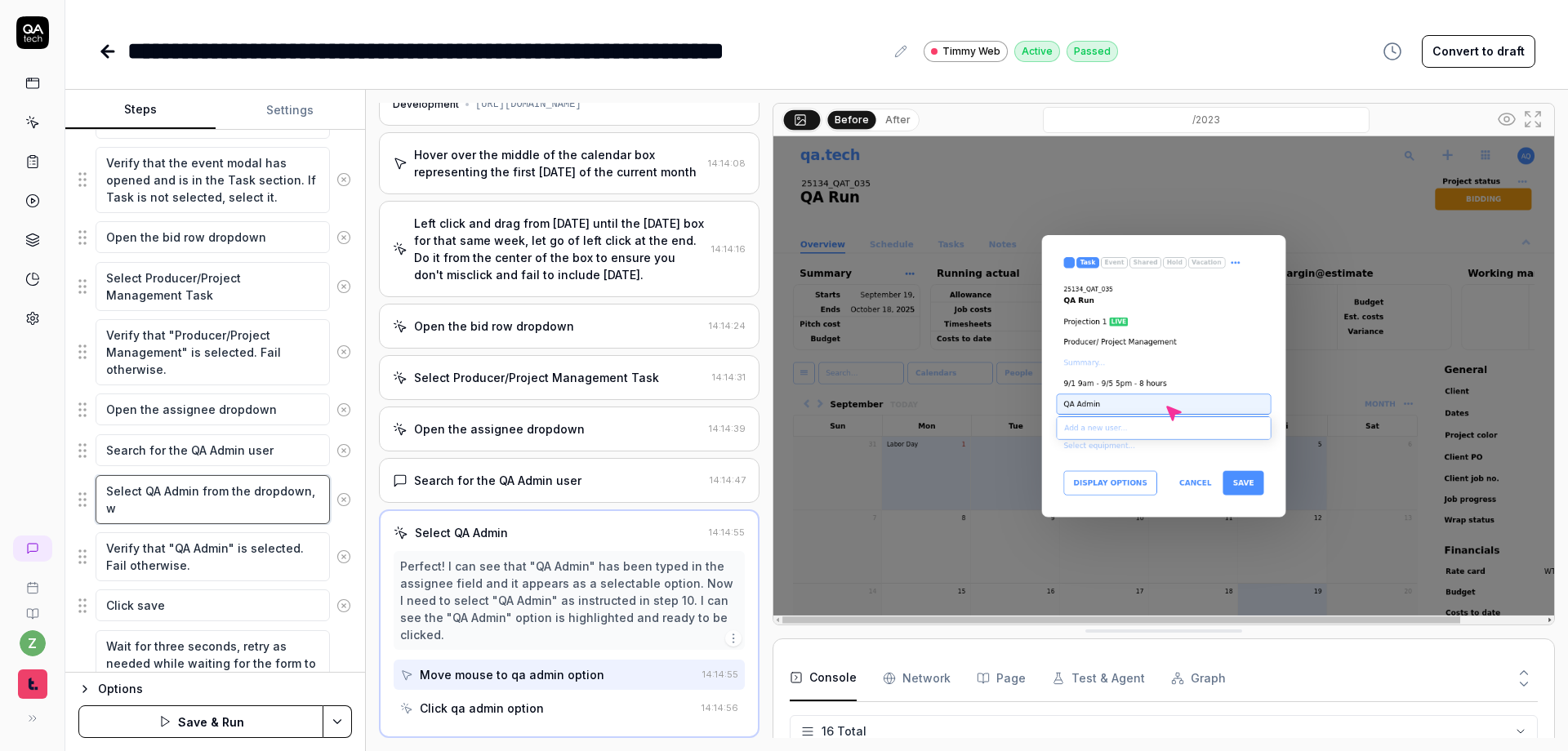
type textarea "Select QA Admin from the dropdown, [GEOGRAPHIC_DATA]"
type textarea "*"
type textarea "Select QA Admin from the dropdown, wai"
type textarea "*"
type textarea "Select QA Admin from the dropdown, wait"
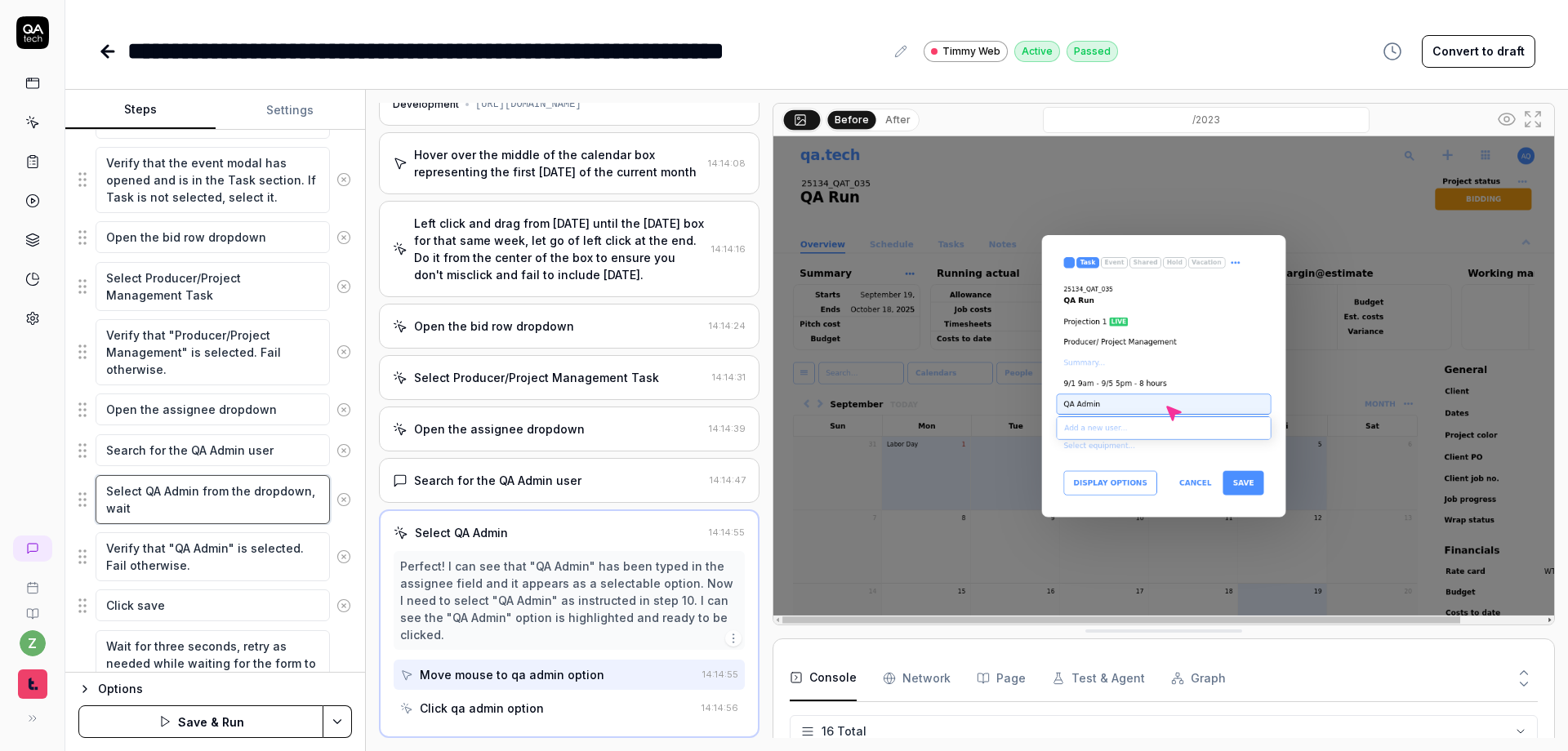
type textarea "*"
type textarea "Select QA Admin from the dropdown, wait"
type textarea "*"
type textarea "Select QA Admin from the dropdown, wait if"
type textarea "*"
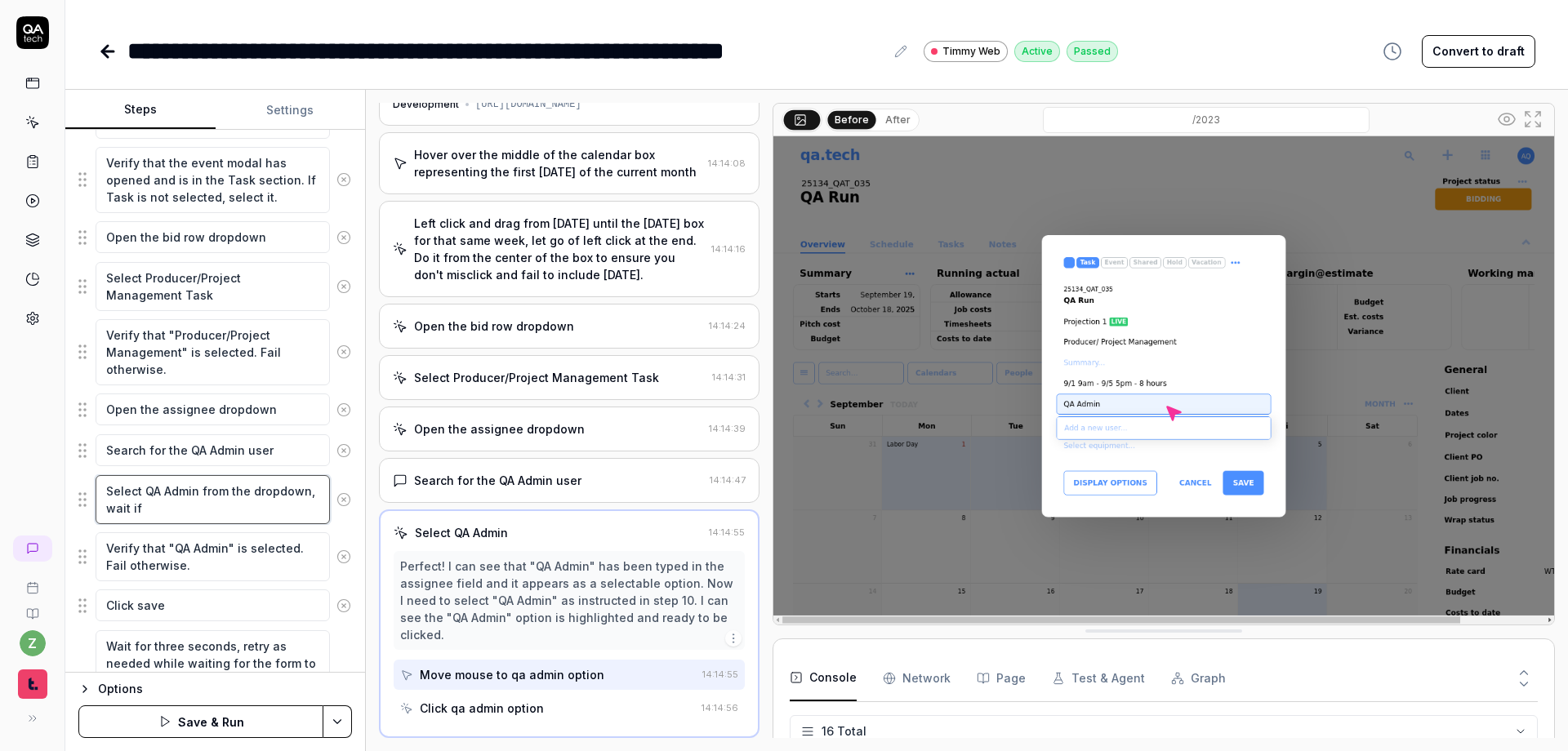
type textarea "Select QA Admin from the dropdown, wait if"
type textarea "*"
type textarea "Select QA Admin from the dropdown, wait if n"
type textarea "*"
type textarea "Select QA Admin from the dropdown, wait if ne"
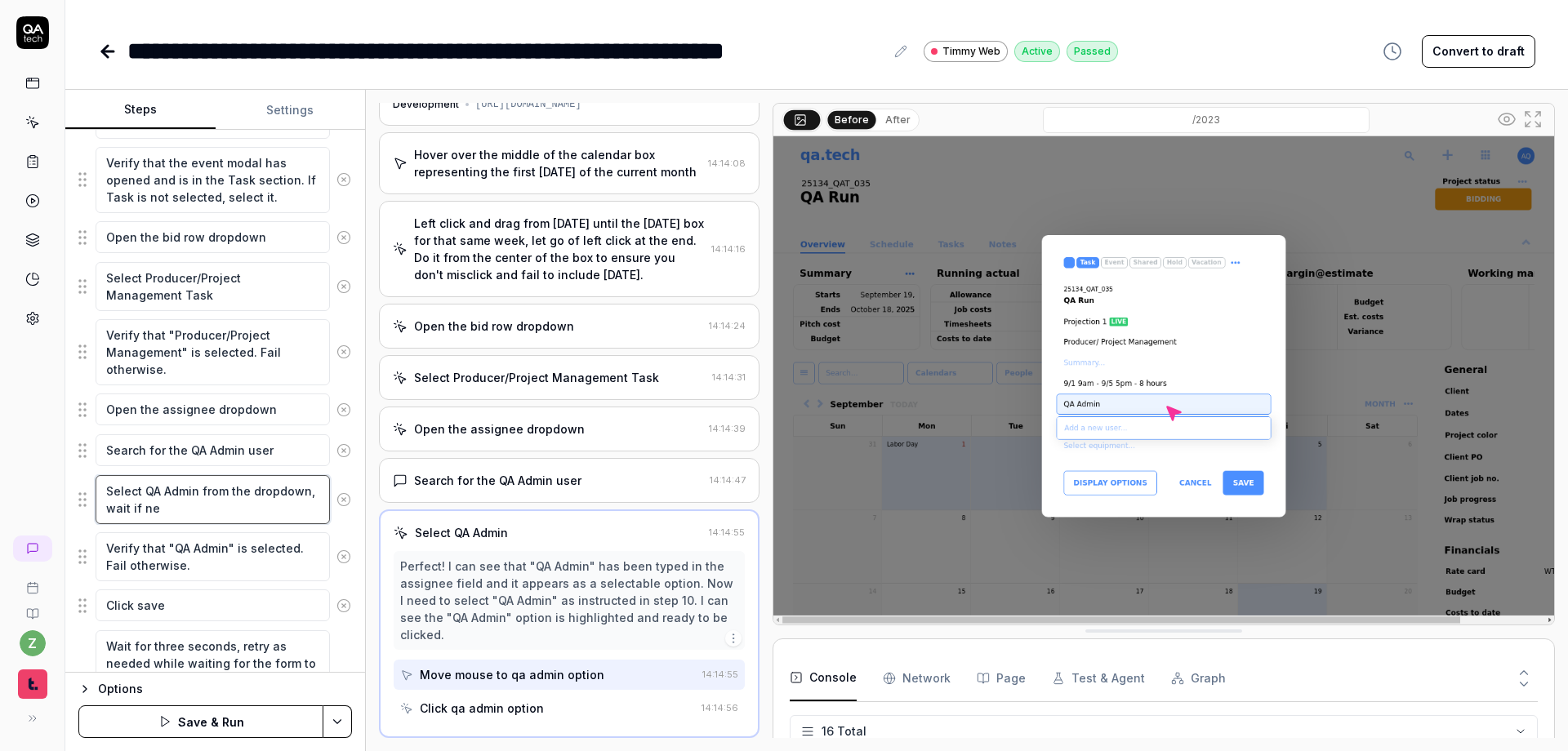
type textarea "*"
type textarea "Select QA Admin from the dropdown, wait if nec"
type textarea "*"
type textarea "Select QA Admin from the dropdown, wait if neces"
type textarea "*"
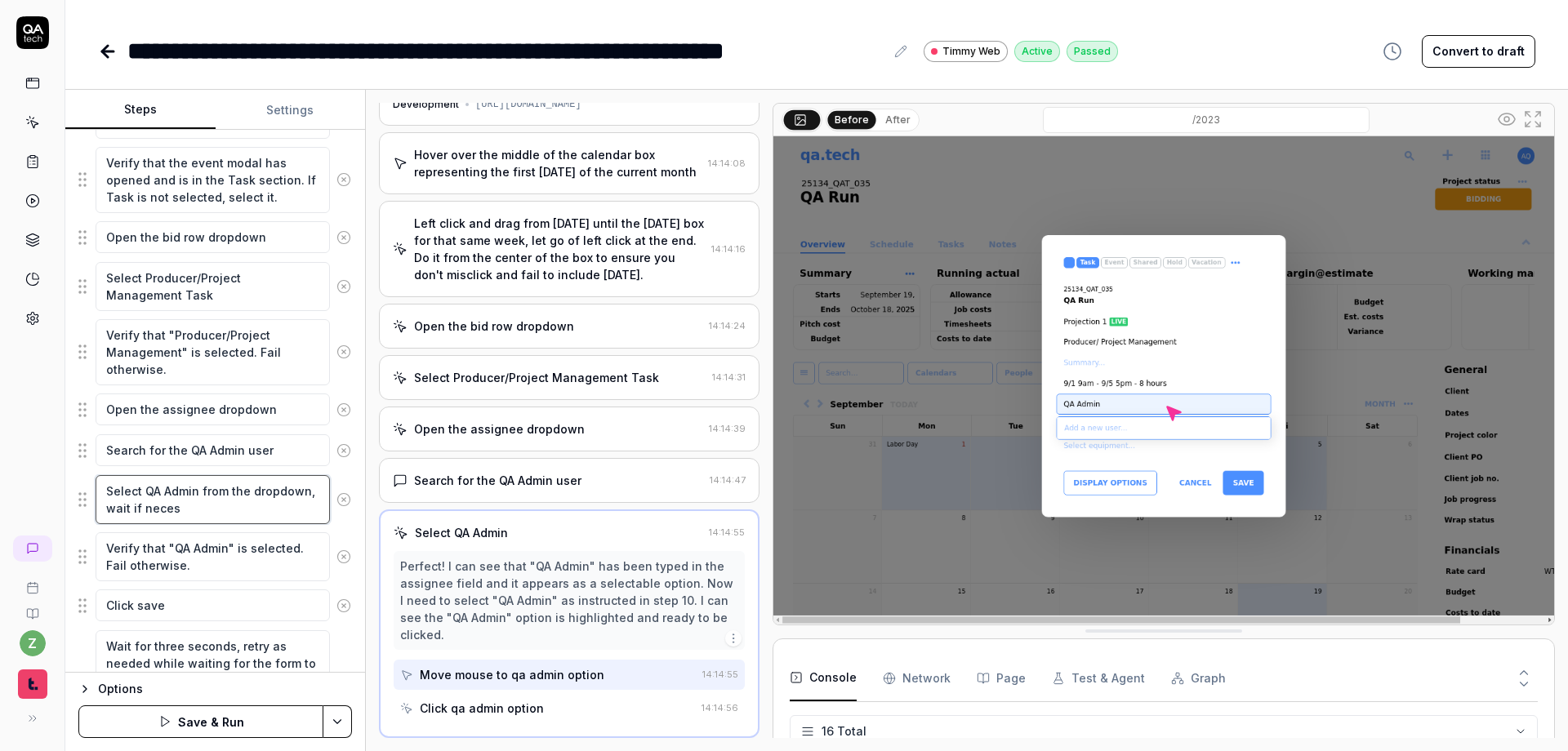
type textarea "Select QA Admin from the dropdown, wait if necess"
type textarea "*"
type textarea "Select QA Admin from the dropdown, wait if necessa"
type textarea "*"
type textarea "Select QA Admin from the dropdown, wait if necessar"
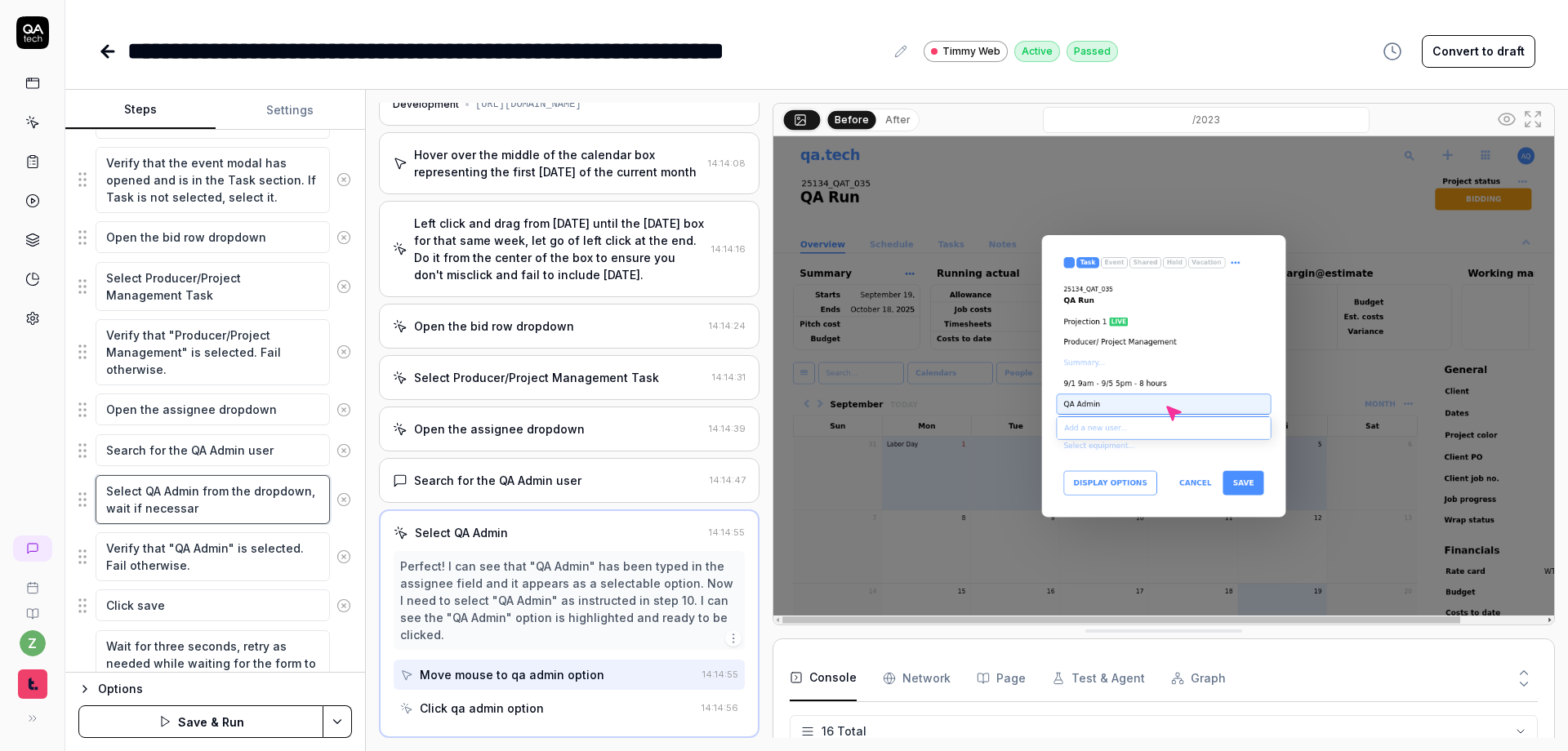
type textarea "*"
type textarea "Select QA Admin from the dropdown, wait if necessary"
type textarea "*"
type textarea "Select QA Admin from the dropdown, wait if necessary."
type textarea "*"
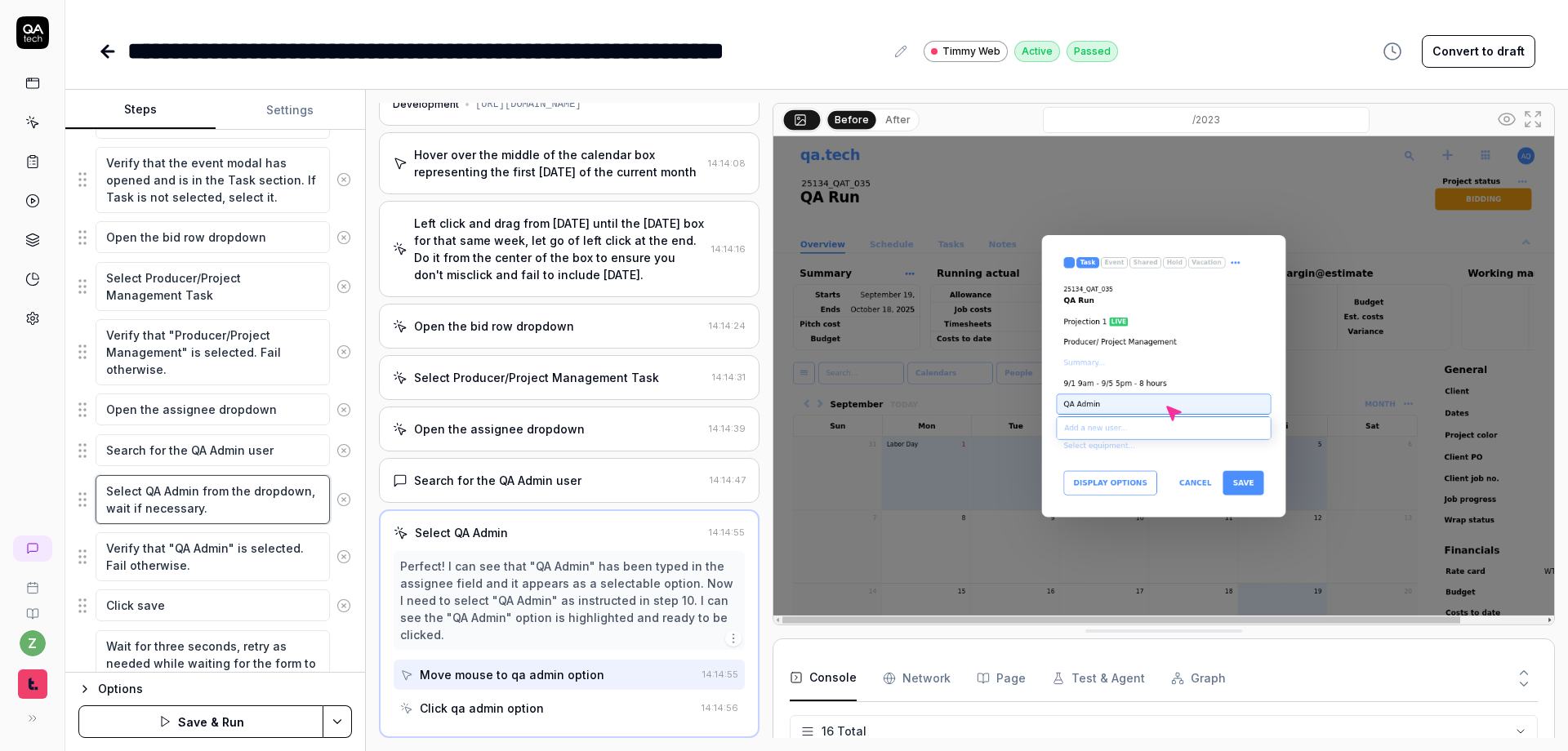
type textarea "Select QA Admin from the dropdown, wait if necessary."
type textarea "*"
type textarea "Select QA Admin from the dropdown, wait if necessary. D"
type textarea "*"
type textarea "Select QA Admin from the dropdown, wait if necessary."
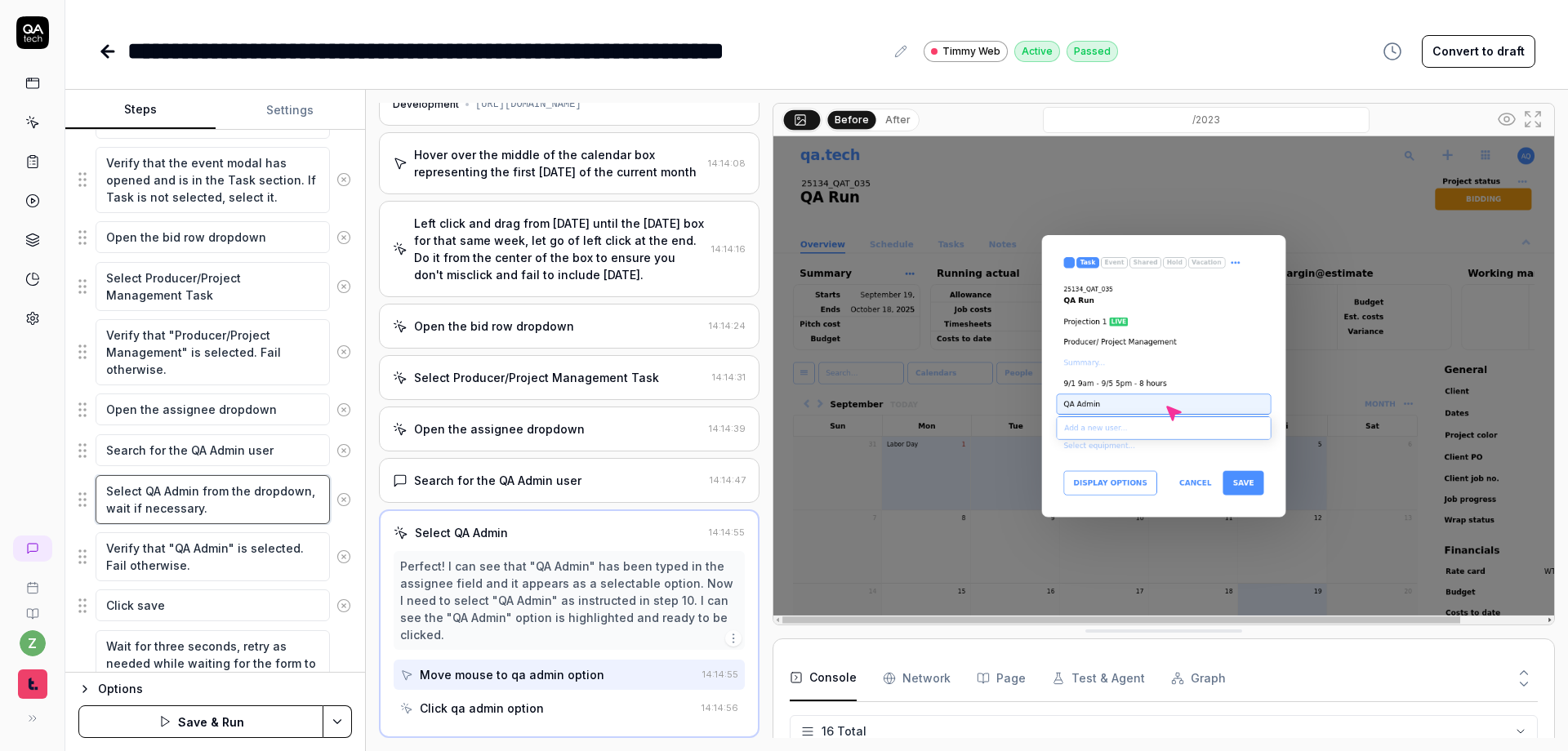
type textarea "*"
type textarea "Select QA Admin from the dropdown, wait if necessary. T"
type textarea "*"
type textarea "Select QA Admin from the dropdown, wait if necessary. Th"
type textarea "*"
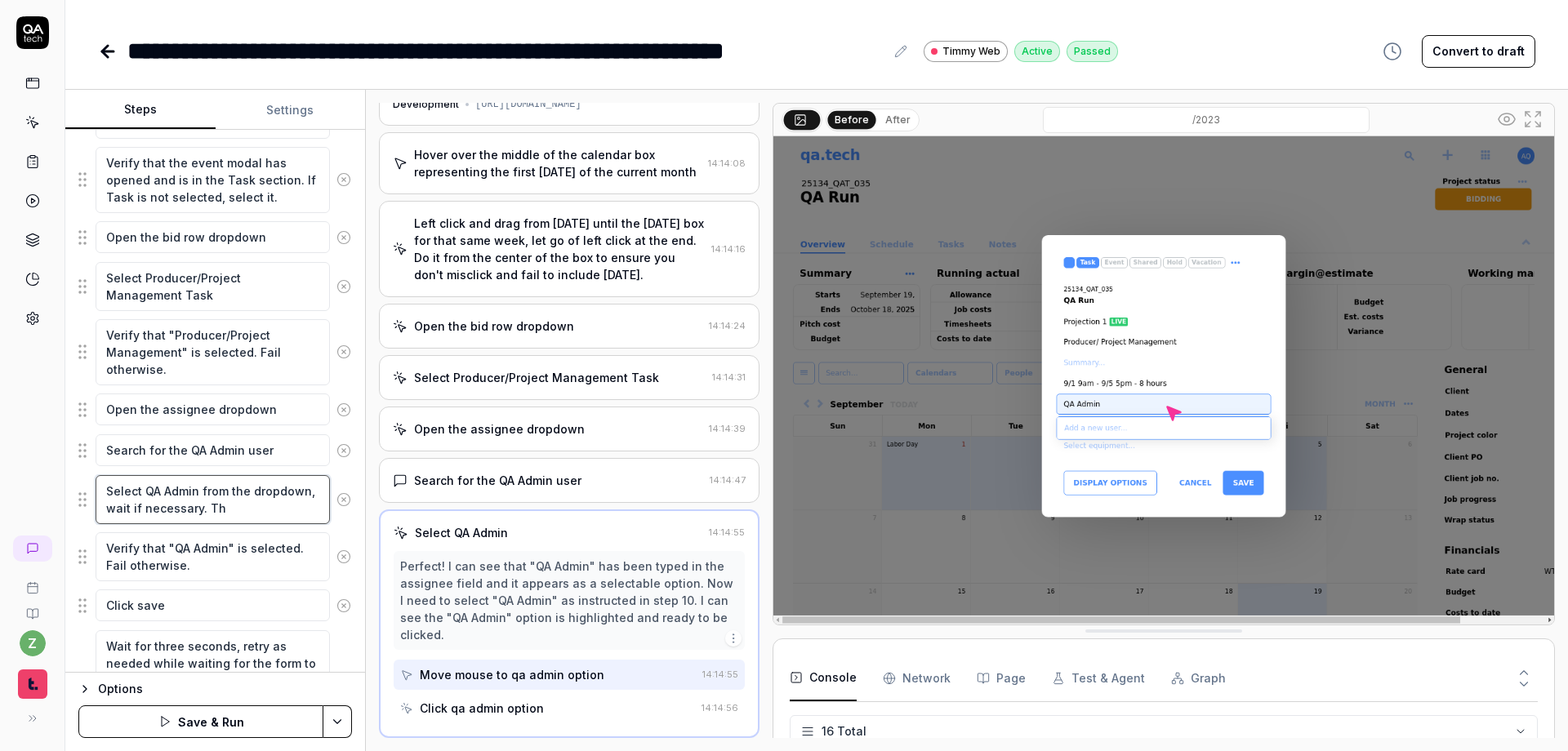
type textarea "Select QA Admin from the dropdown, wait if necessary. The"
type textarea "*"
type textarea "Select QA Admin from the dropdown, wait if necessary. The"
type textarea "*"
type textarea "Select QA Admin from the dropdown, wait if necessary. The t"
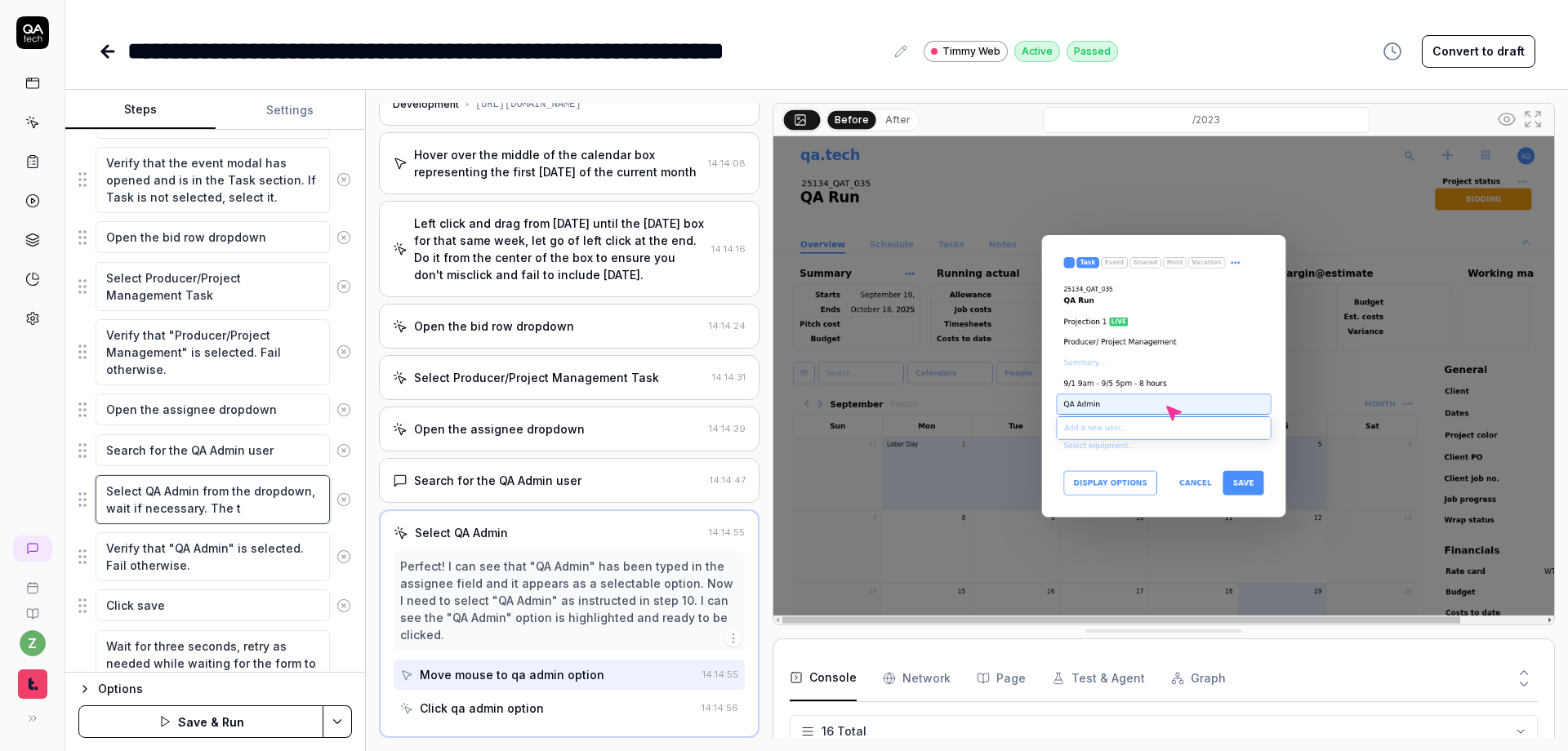
type textarea "*"
type textarea "Select QA Admin from the dropdown, wait if necessary. The te"
type textarea "*"
type textarea "Select QA Admin from the dropdown, wait if necessary. The tex"
type textarea "*"
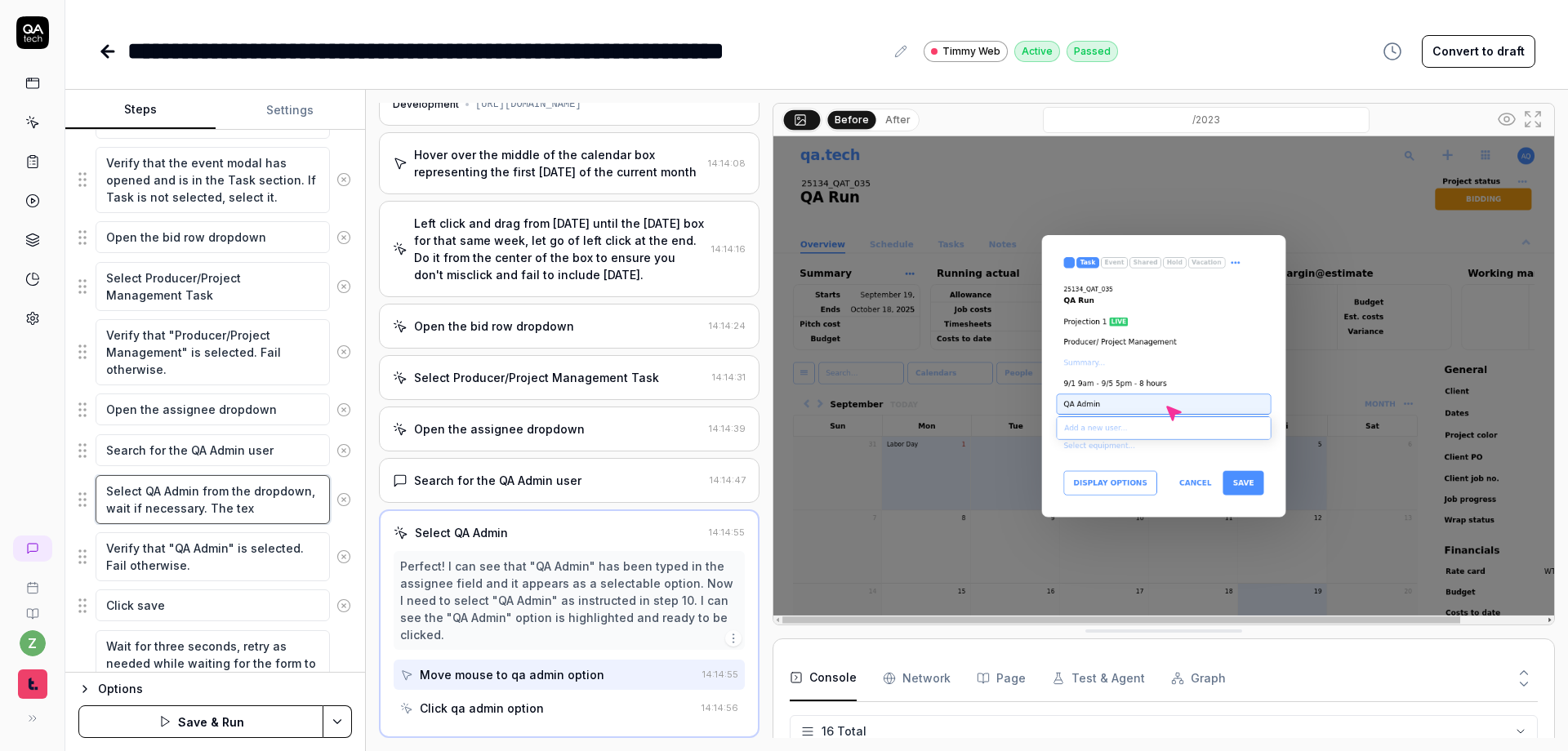
type textarea "Select QA Admin from the dropdown, wait if necessary. The text"
type textarea "*"
type textarea "Select QA Admin from the dropdown, wait if necessary. The text"
type textarea "*"
type textarea "Select QA Admin from the dropdown, wait if necessary. The text yo"
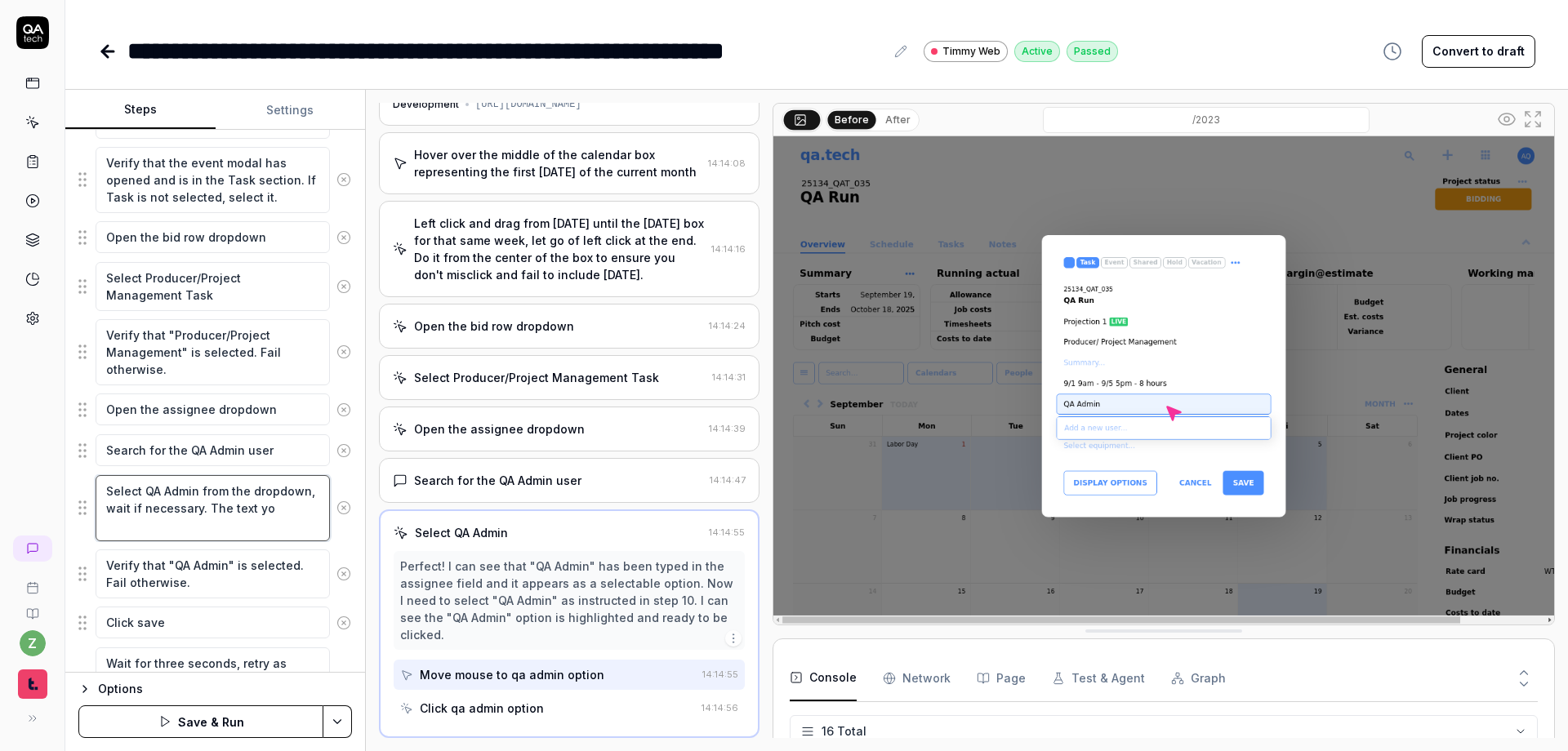
type textarea "*"
type textarea "Select QA Admin from the dropdown, wait if necessary. The text you"
type textarea "*"
type textarea "Select QA Admin from the dropdown, wait if necessary. The text you"
type textarea "*"
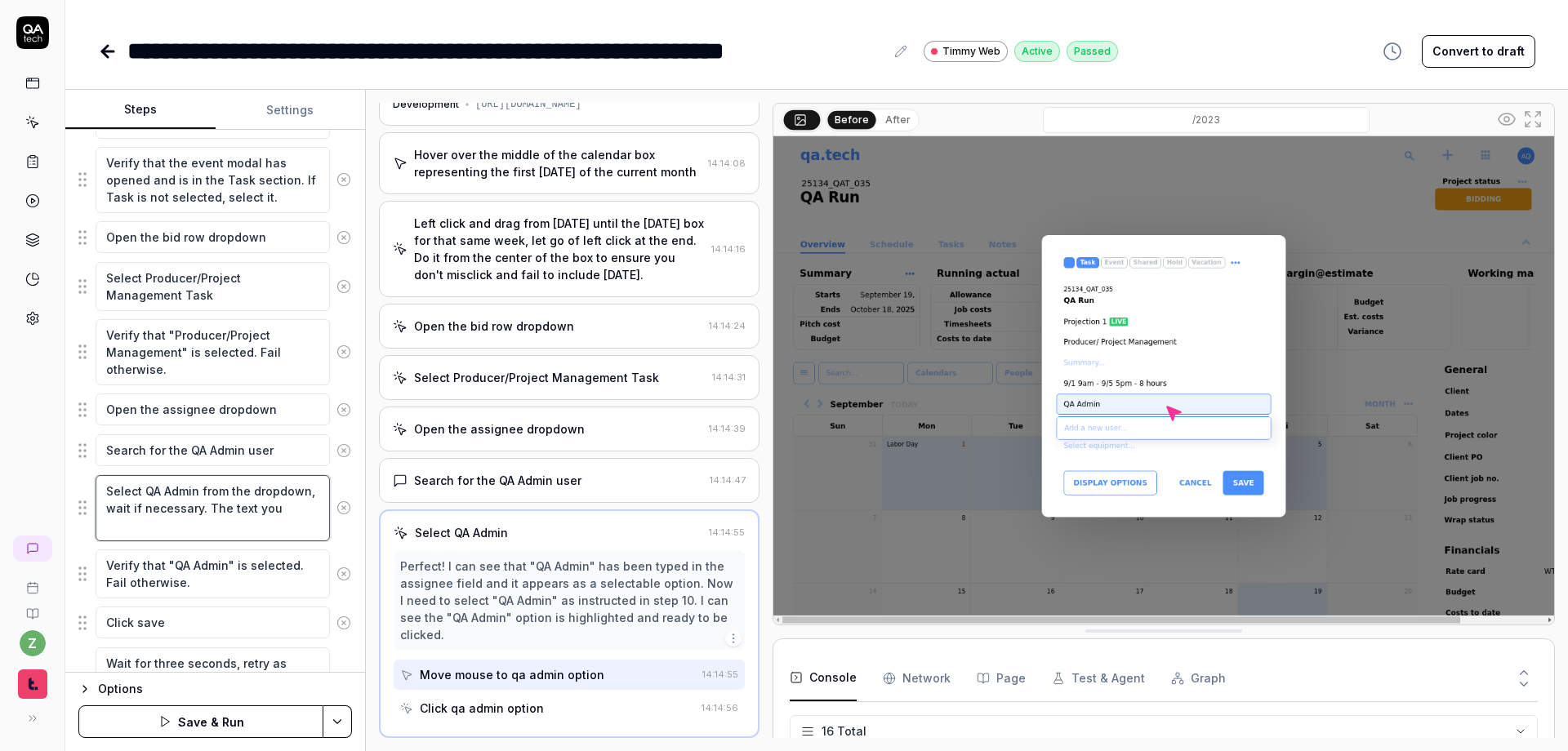
type textarea "Select QA Admin from the dropdown, wait if necessary. The text you e"
type textarea "*"
type textarea "Select QA Admin from the dropdown, wait if necessary. The text you ent"
type textarea "*"
type textarea "Select QA Admin from the dropdown, wait if necessary. The text you enter"
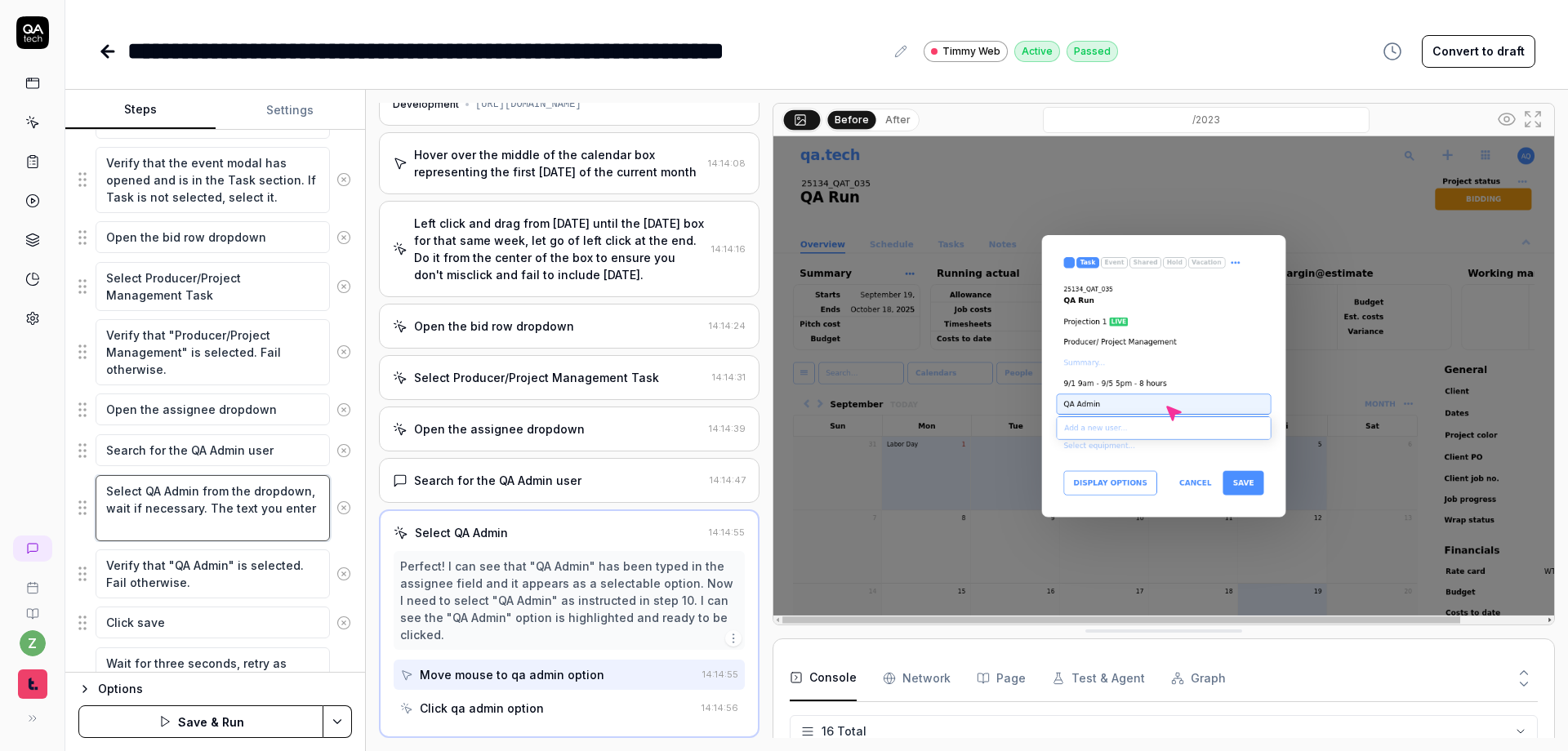
type textarea "*"
type textarea "Select QA Admin from the dropdown, wait if necessary. The text you entere"
type textarea "*"
type textarea "Select QA Admin from the dropdown, wait if necessary. The text you entered"
type textarea "*"
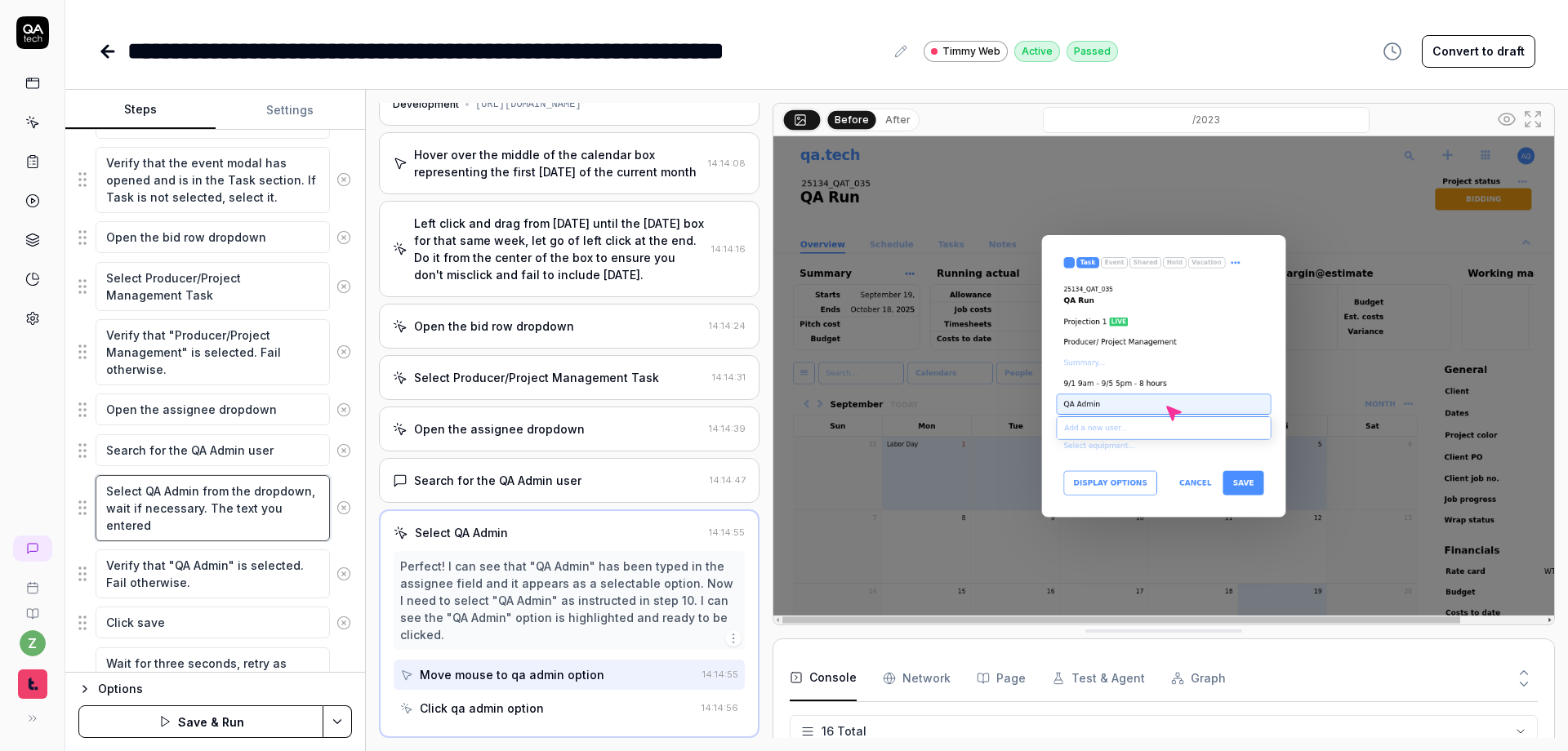
type textarea "Select QA Admin from the dropdown, wait if necessary. The text you entered"
type textarea "*"
type textarea "Select QA Admin from the dropdown, wait if necessary. The text you entered i"
type textarea "*"
type textarea "Select QA Admin from the dropdown, wait if necessary. The text you entered is"
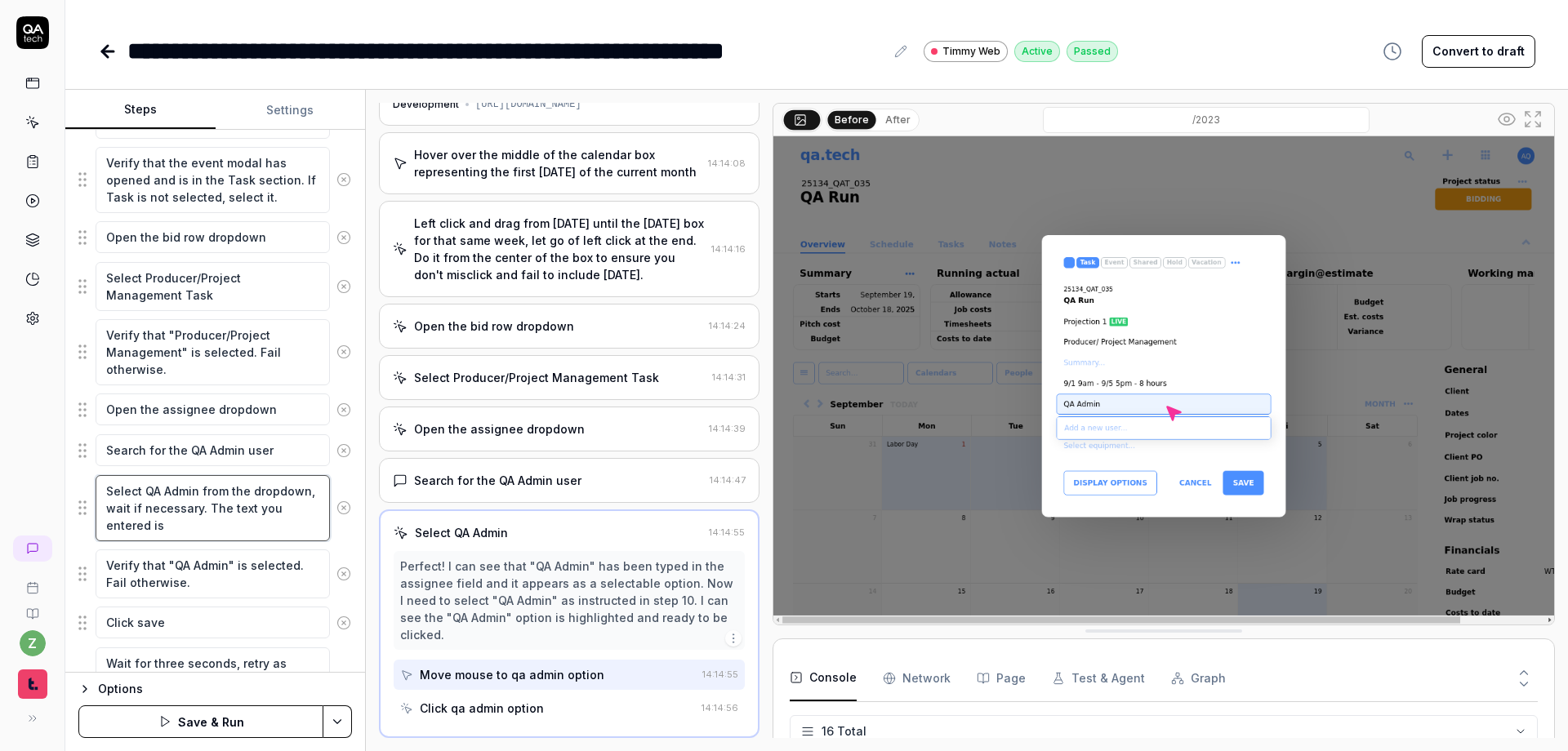
type textarea "*"
type textarea "Select QA Admin from the dropdown, wait if necessary. The text you entered is"
type textarea "*"
type textarea "Select QA Admin from the dropdown, wait if necessary. The text you entered is no"
type textarea "*"
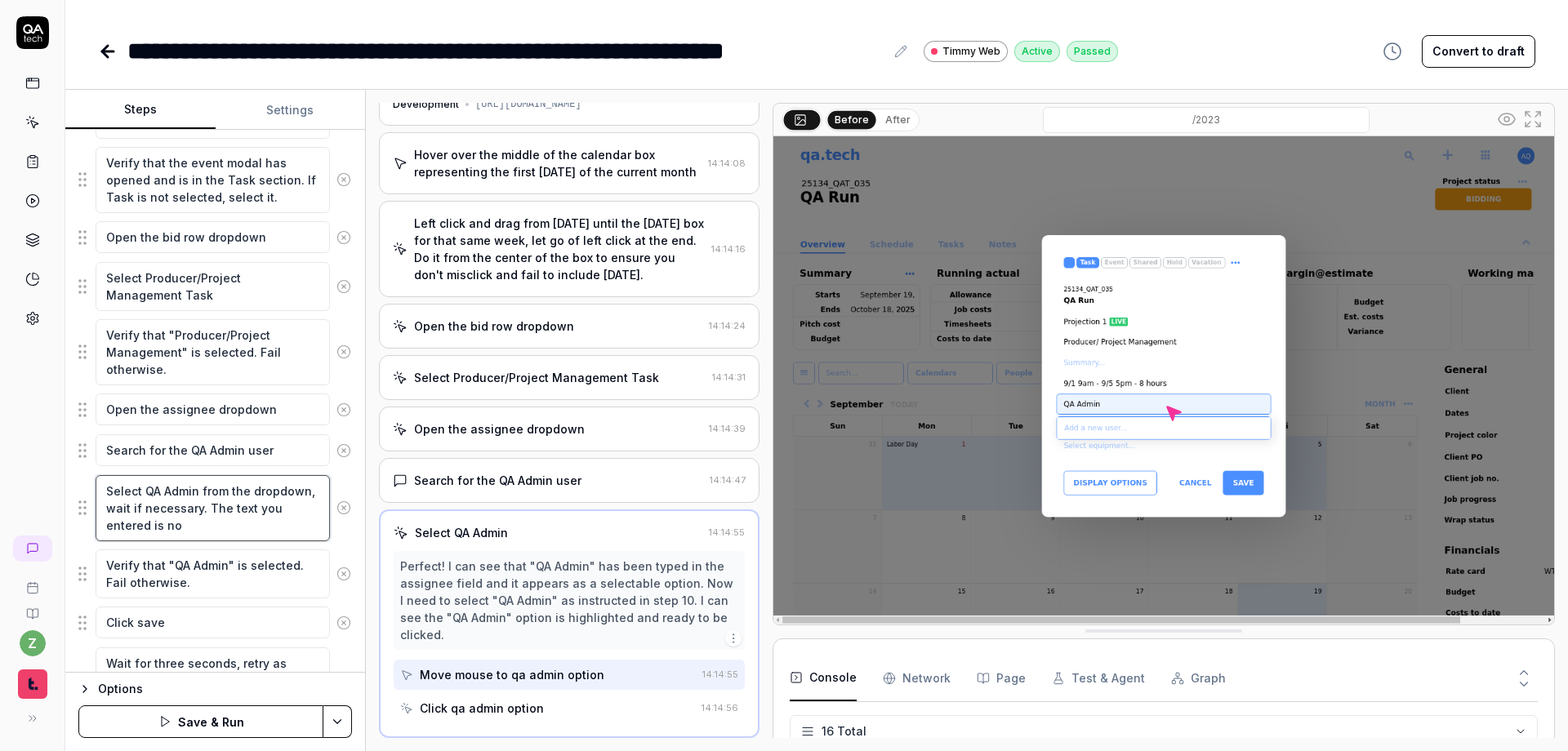
type textarea "Select QA Admin from the dropdown, wait if necessary. The text you entered is n…"
type textarea "*"
type textarea "Select QA Admin from the dropdown, wait if necessary. The text you entered is n…"
type textarea "*"
type textarea "Select QA Admin from the dropdown, wait if necessary. The text you entered is n…"
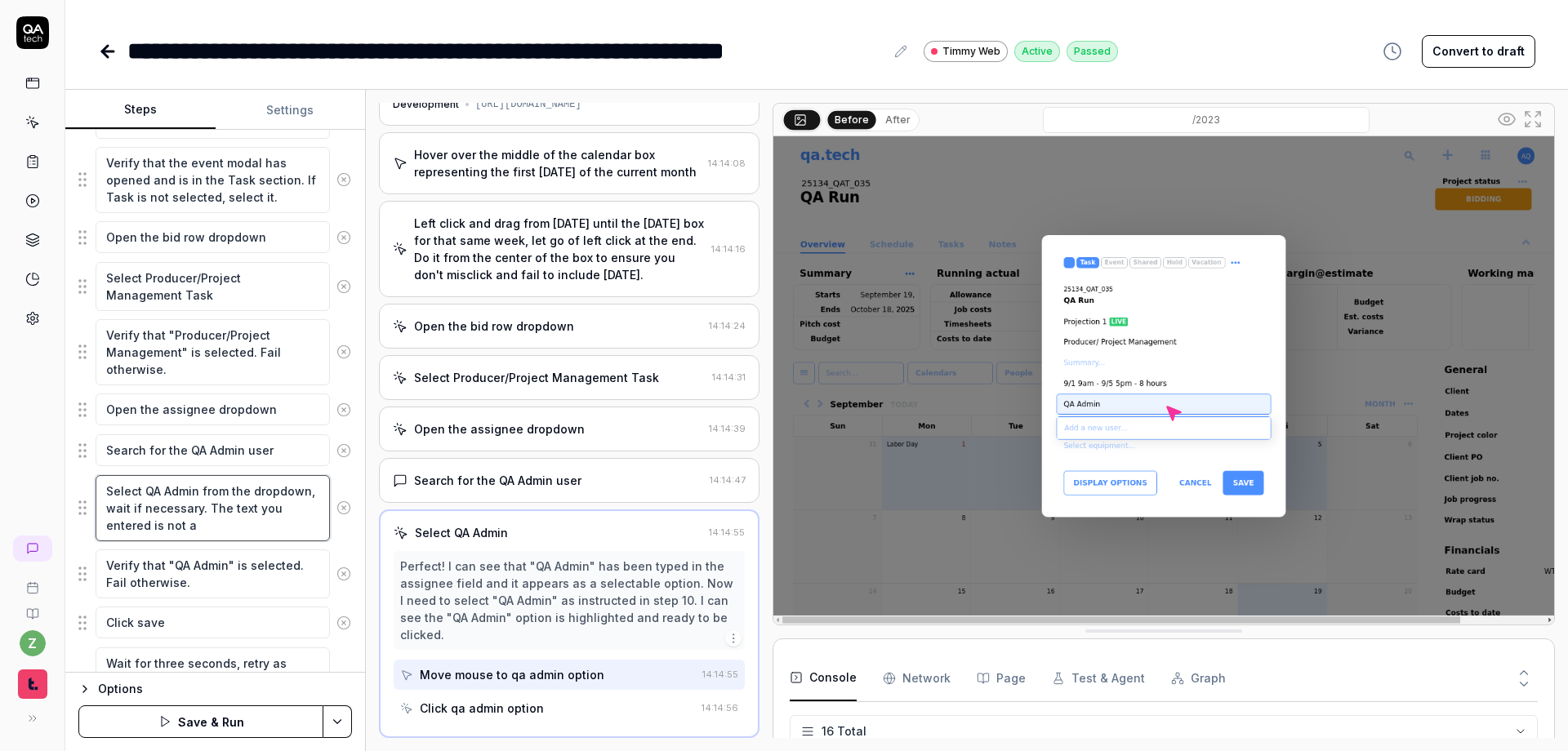
type textarea "*"
type textarea "Select QA Admin from the dropdown, wait if necessary. The text you entered is n…"
type textarea "*"
type textarea "Select QA Admin from the dropdown, wait if necessary. The text you entered is n…"
type textarea "*"
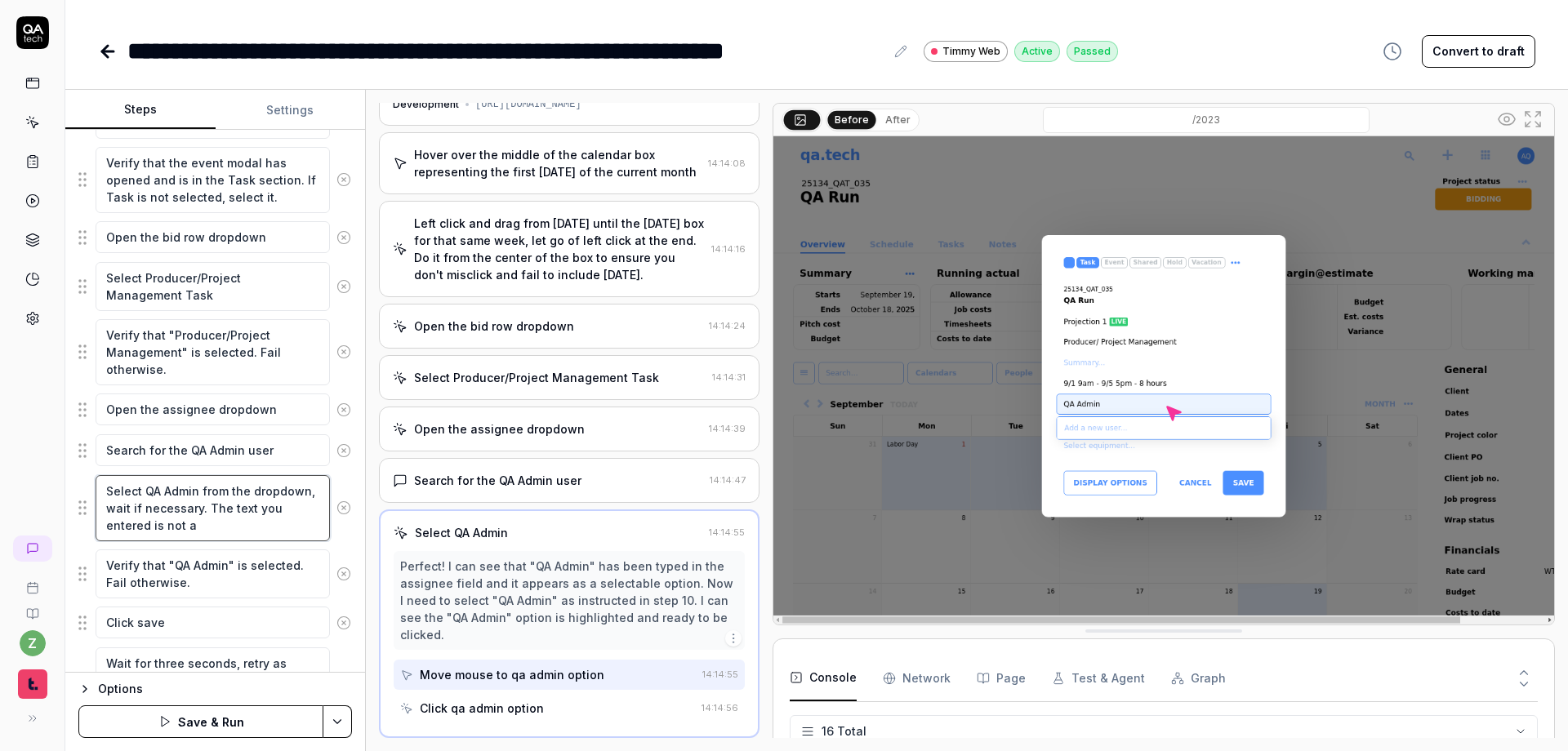
type textarea "Select QA Admin from the dropdown, wait if necessary. The text you entered is n…"
type textarea "*"
type textarea "Select QA Admin from the dropdown, wait if necessary. The text you entered is n…"
type textarea "*"
type textarea "Select QA Admin from the dropdown, wait if necessary. The text you entered is n…"
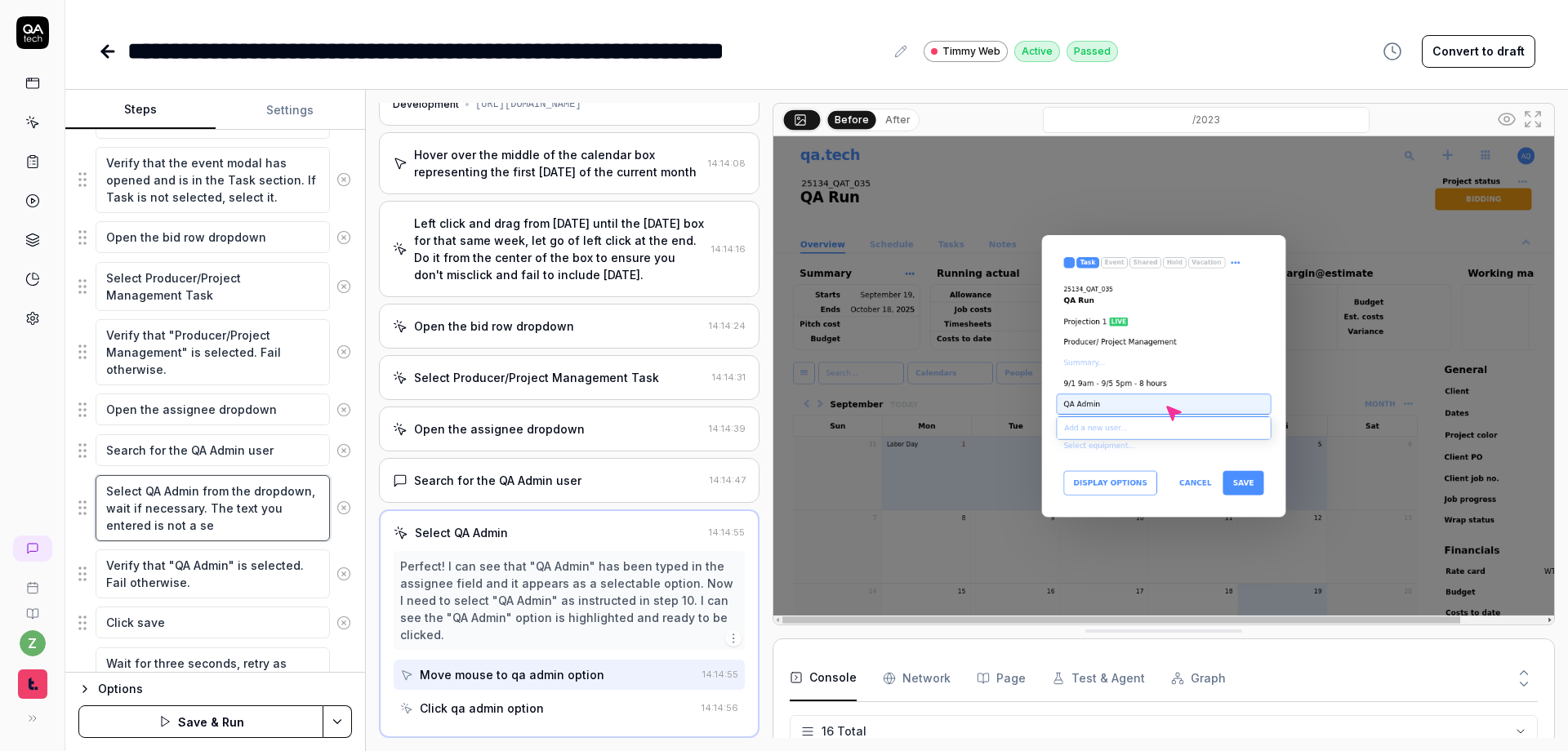
type textarea "*"
type textarea "Select QA Admin from the dropdown, wait if necessary. The text you entered is n…"
type textarea "*"
type textarea "Select QA Admin from the dropdown, wait if necessary. The text you entered is n…"
type textarea "*"
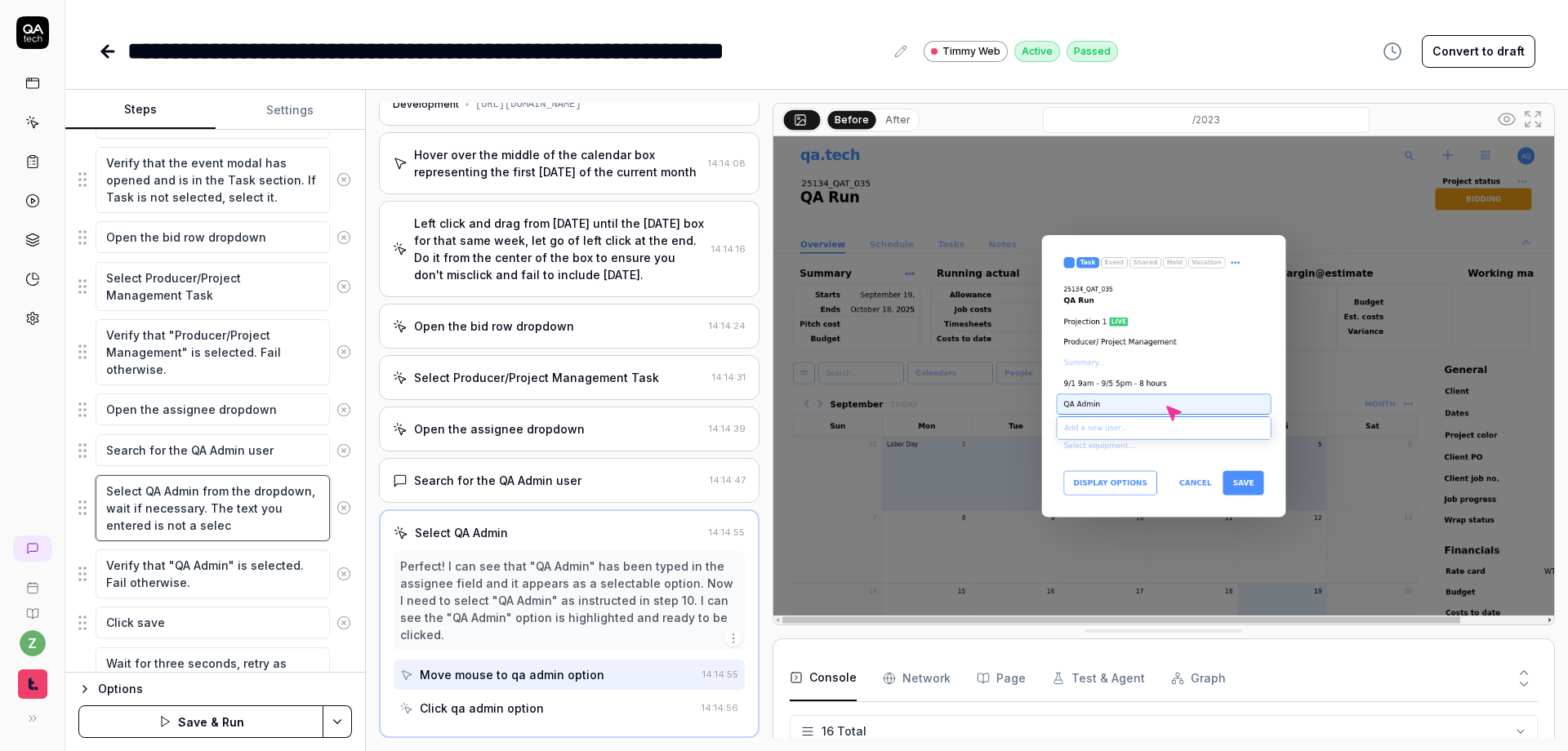
type textarea "Select QA Admin from the dropdown, wait if necessary. The text you entered is n…"
type textarea "*"
type textarea "Select QA Admin from the dropdown, wait if necessary. The text you entered is n…"
type textarea "*"
type textarea "Select QA Admin from the dropdown, wait if necessary. The text you entered is n…"
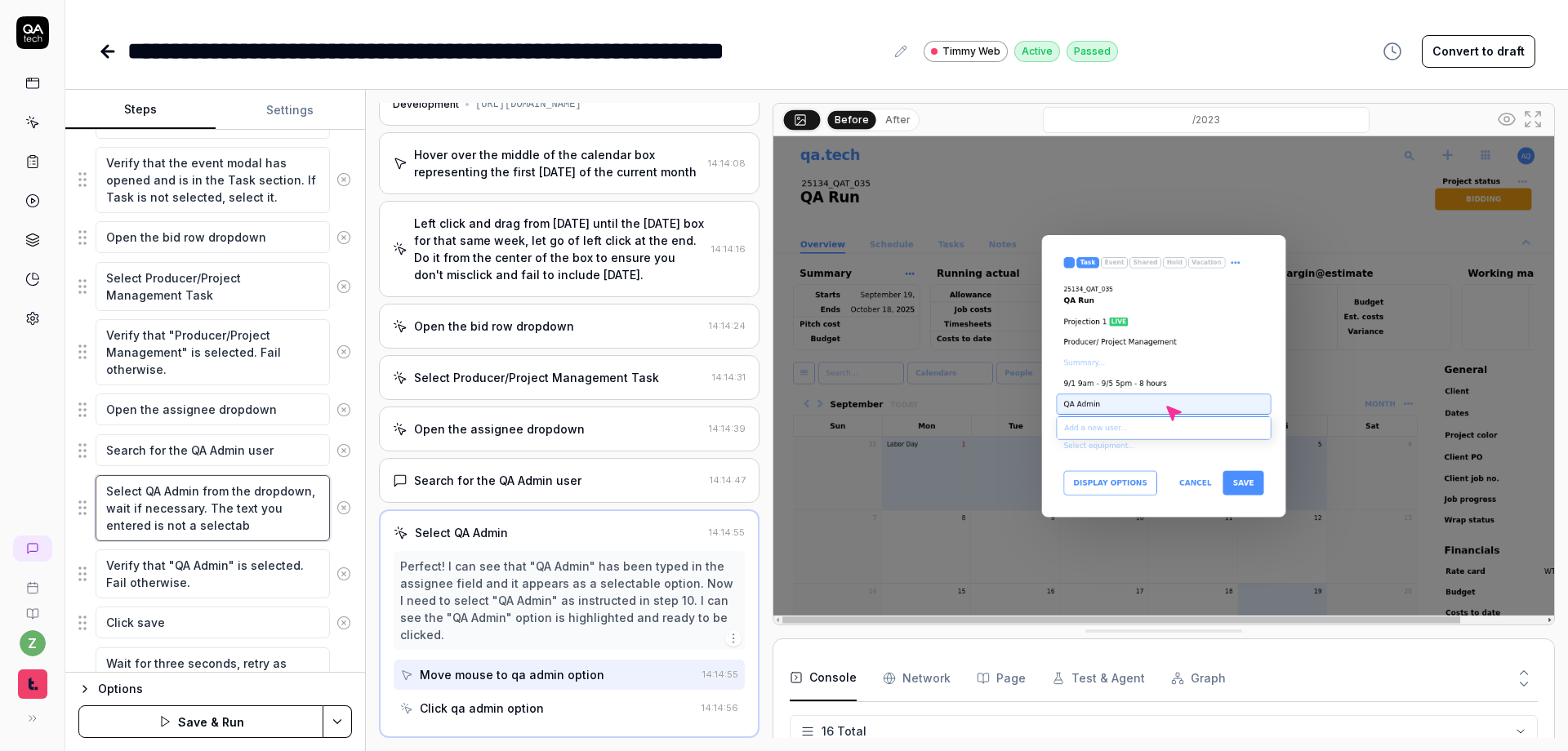
type textarea "*"
type textarea "Select QA Admin from the dropdown, wait if necessary. The text you entered is n…"
type textarea "*"
type textarea "Select QA Admin from the dropdown, wait if necessary. The text you entered is n…"
type textarea "*"
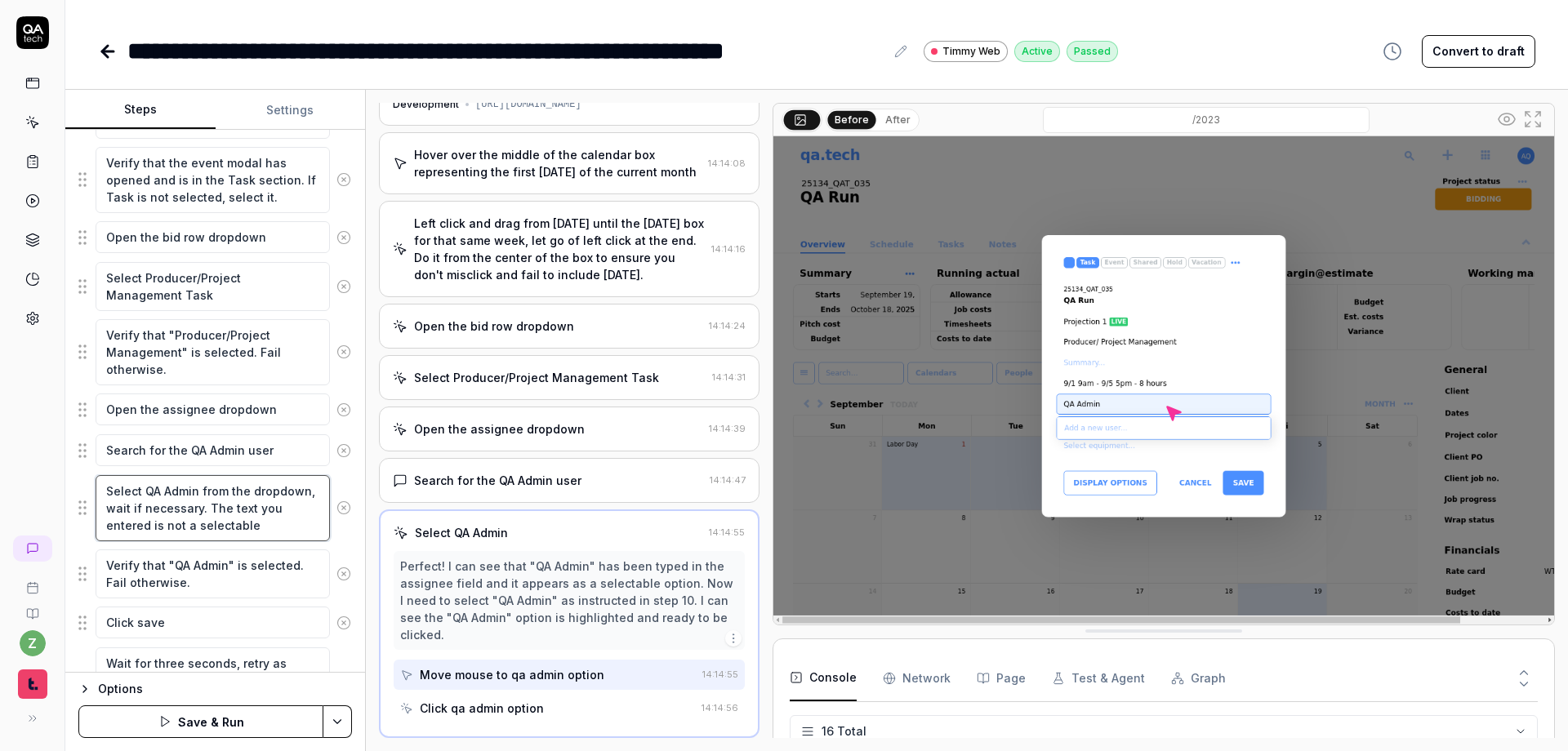
type textarea "Select QA Admin from the dropdown, wait if necessary. The text you entered is n…"
type textarea "*"
type textarea "Select QA Admin from the dropdown, wait if necessary. The text you entered is n…"
type textarea "*"
type textarea "Select QA Admin from the dropdown, wait if necessary. The text you entered is n…"
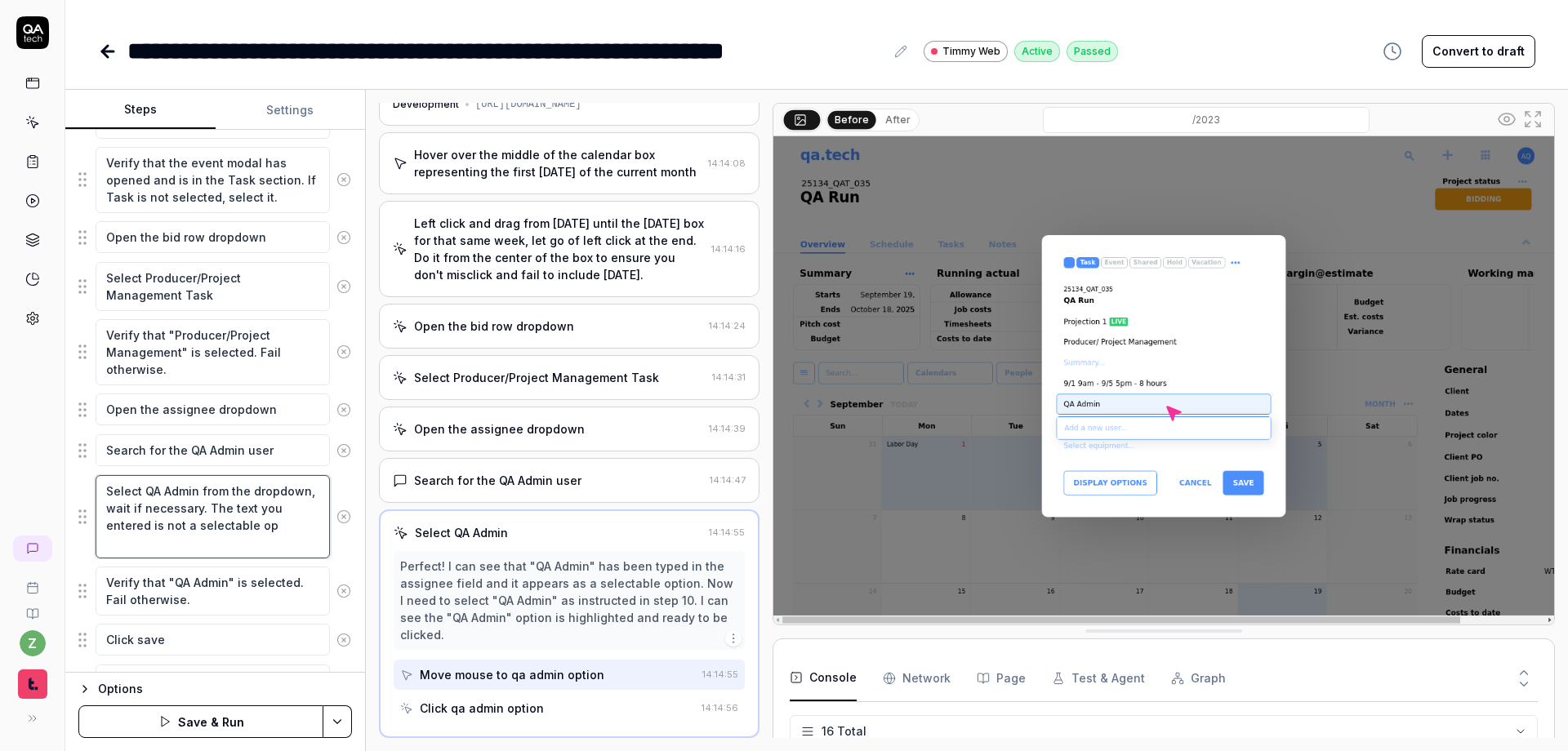
type textarea "*"
type textarea "Select QA Admin from the dropdown, wait if necessary. The text you entered is n…"
type textarea "*"
type textarea "Select QA Admin from the dropdown, wait if necessary. The text you entered is n…"
type textarea "*"
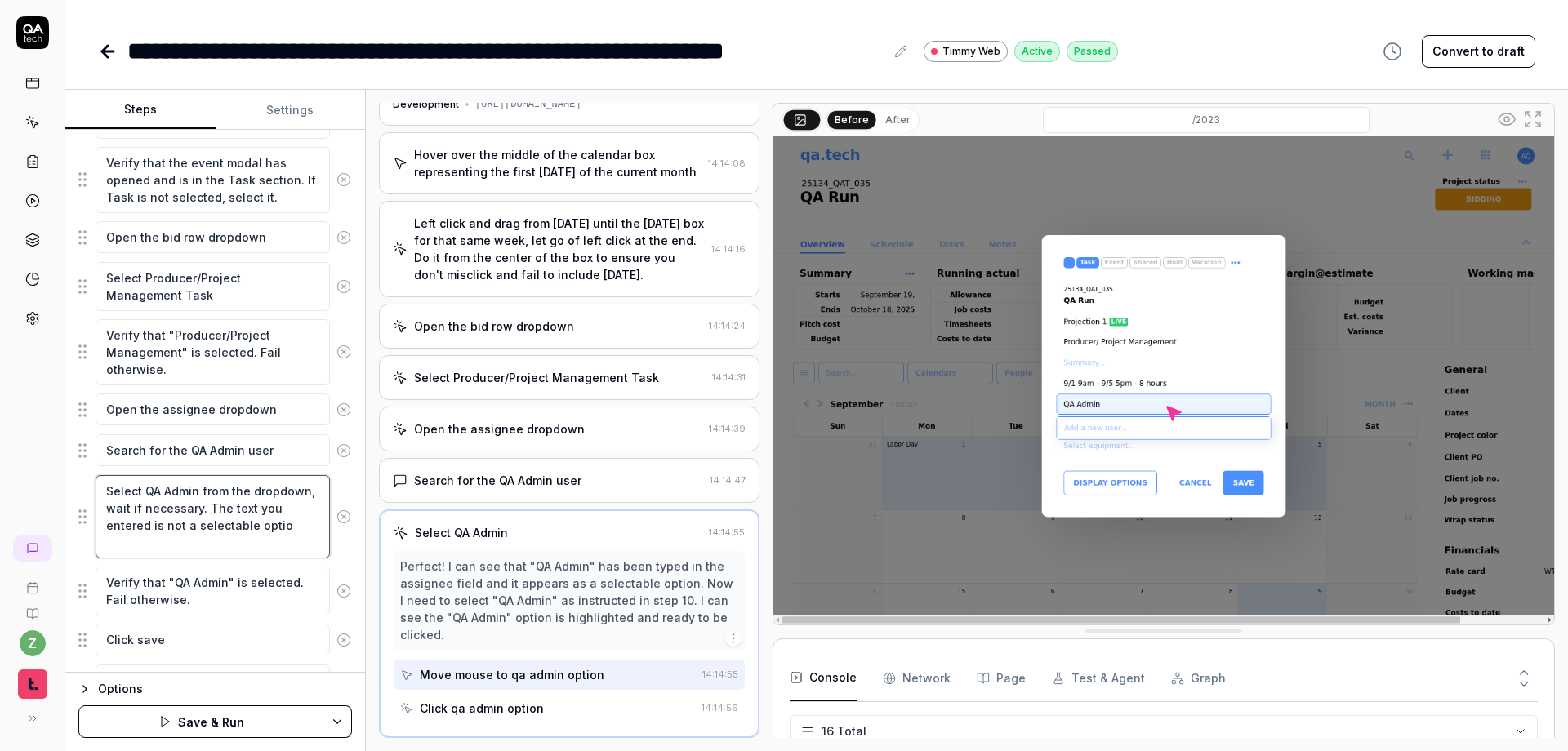
type textarea "Select QA Admin from the dropdown, wait if necessary. The text you entered is n…"
type textarea "*"
type textarea "Select QA Admin from the dropdown, wait if necessary. The text you entered is n…"
type textarea "*"
type textarea "Select QA Admin from the dropdown, wait if necessary. The text you entered is n…"
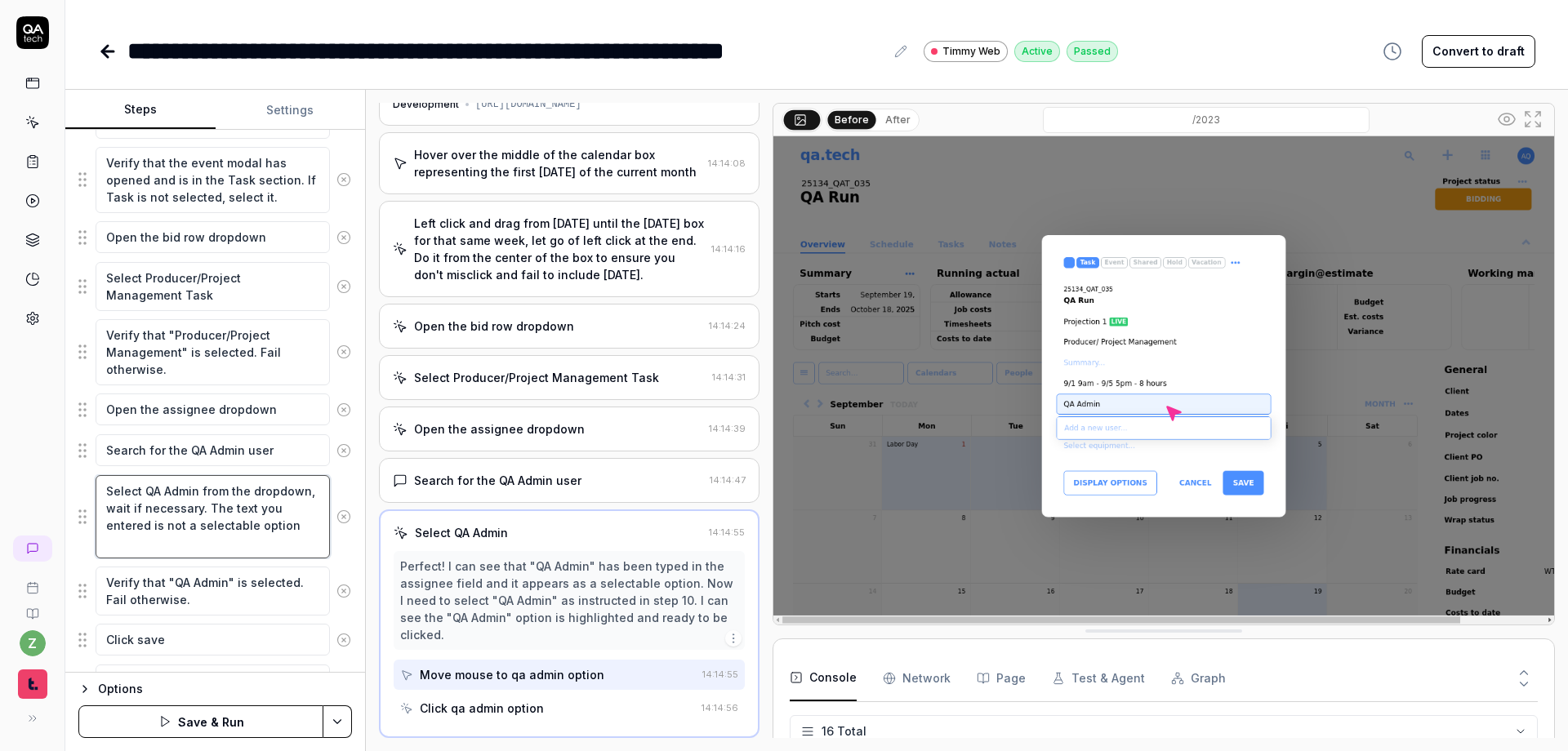
type textarea "*"
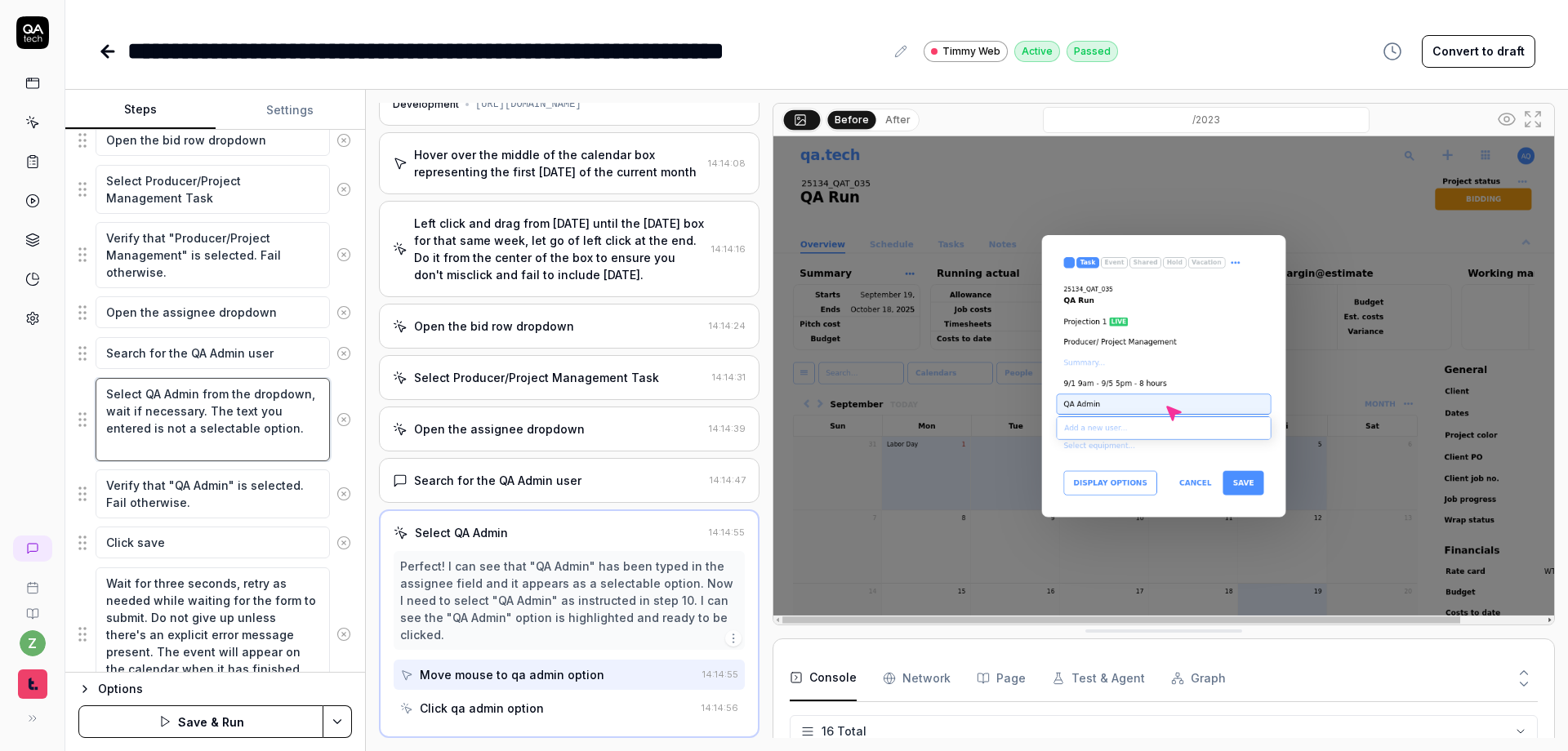
scroll to position [588, 0]
type textarea "Select QA Admin from the dropdown, wait if necessary. The text you entered is n…"
click at [243, 556] on textarea "Click save" at bounding box center [213, 542] width 234 height 32
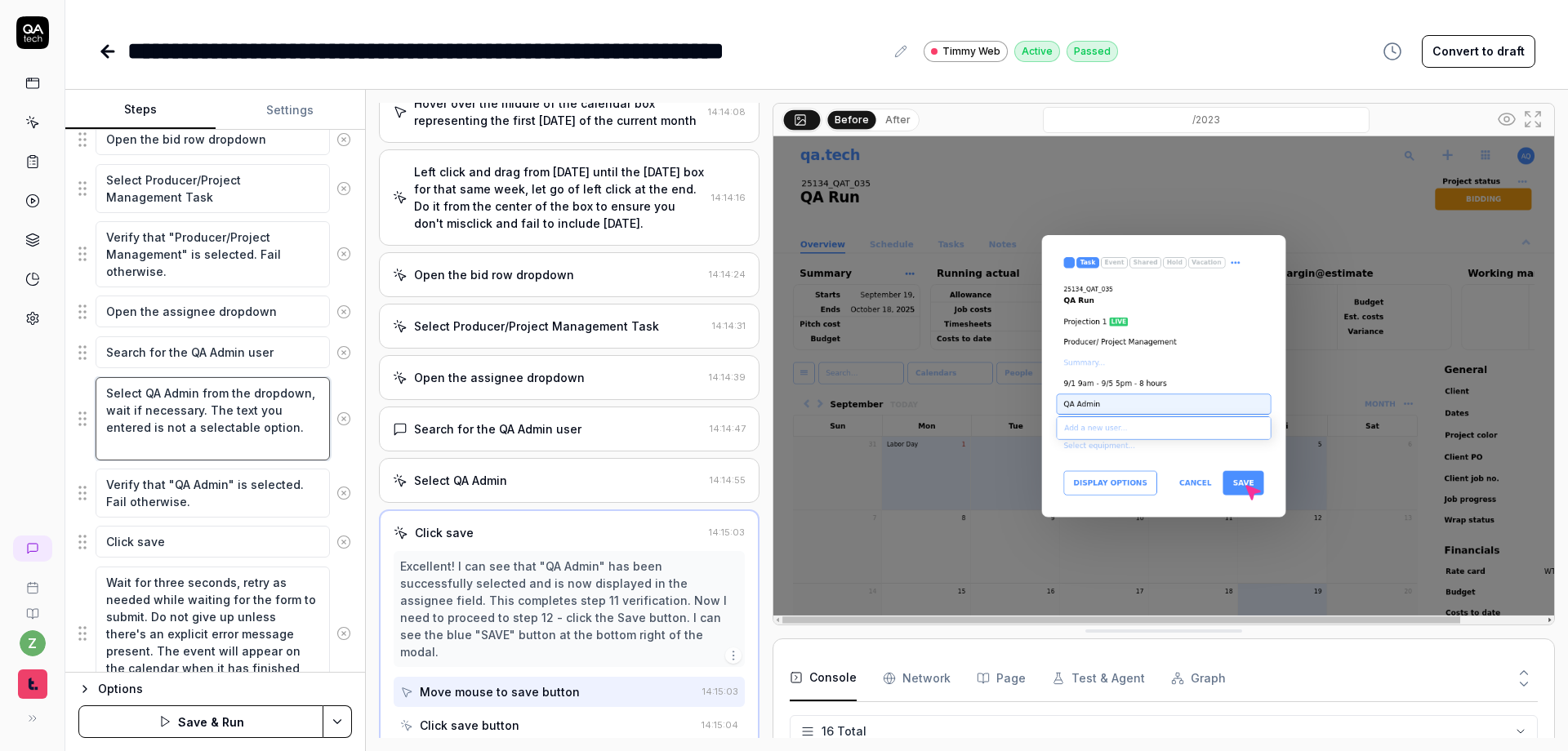
click at [190, 449] on textarea "Select QA Admin from the dropdown, wait if necessary. The text you entered is n…" at bounding box center [213, 418] width 234 height 83
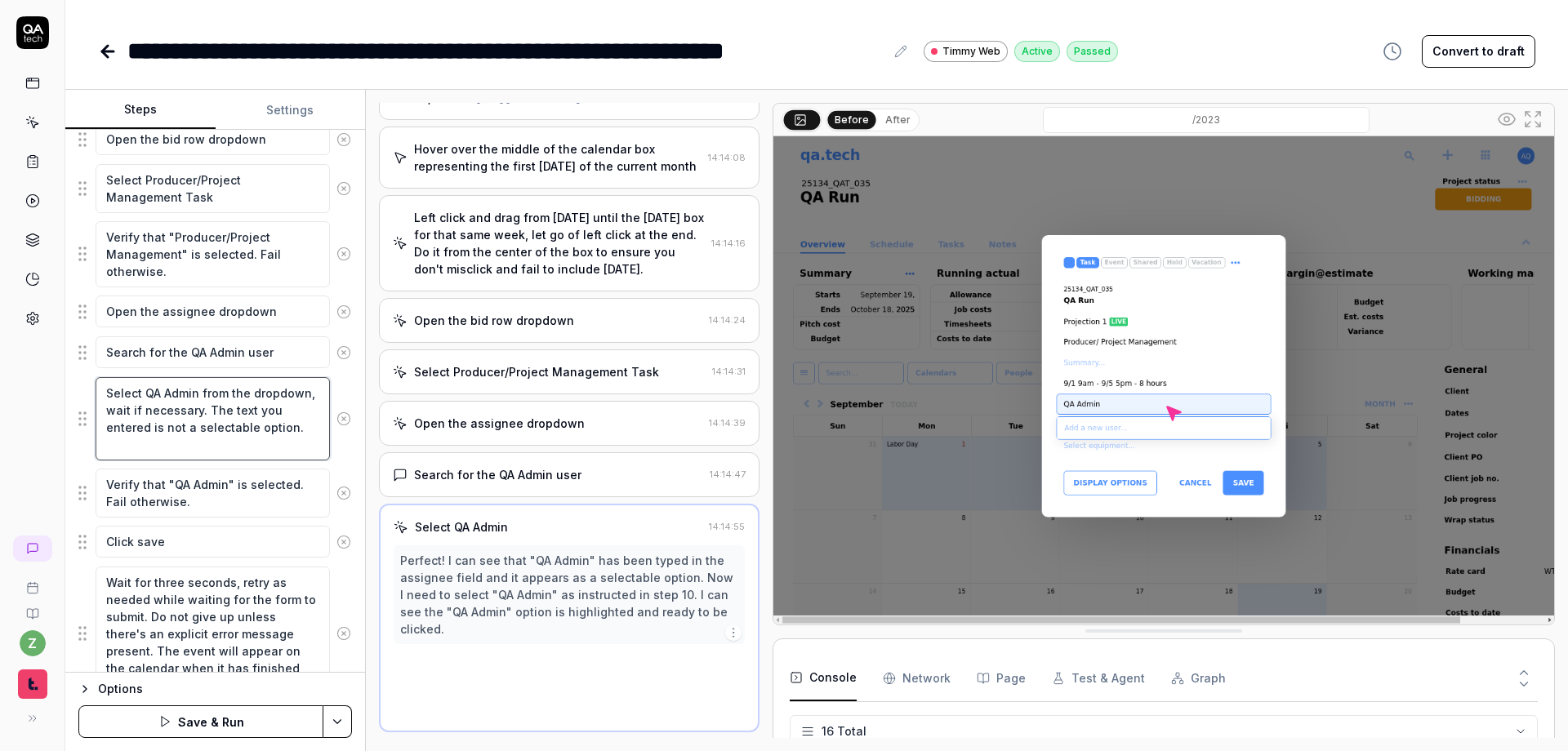
scroll to position [46, 0]
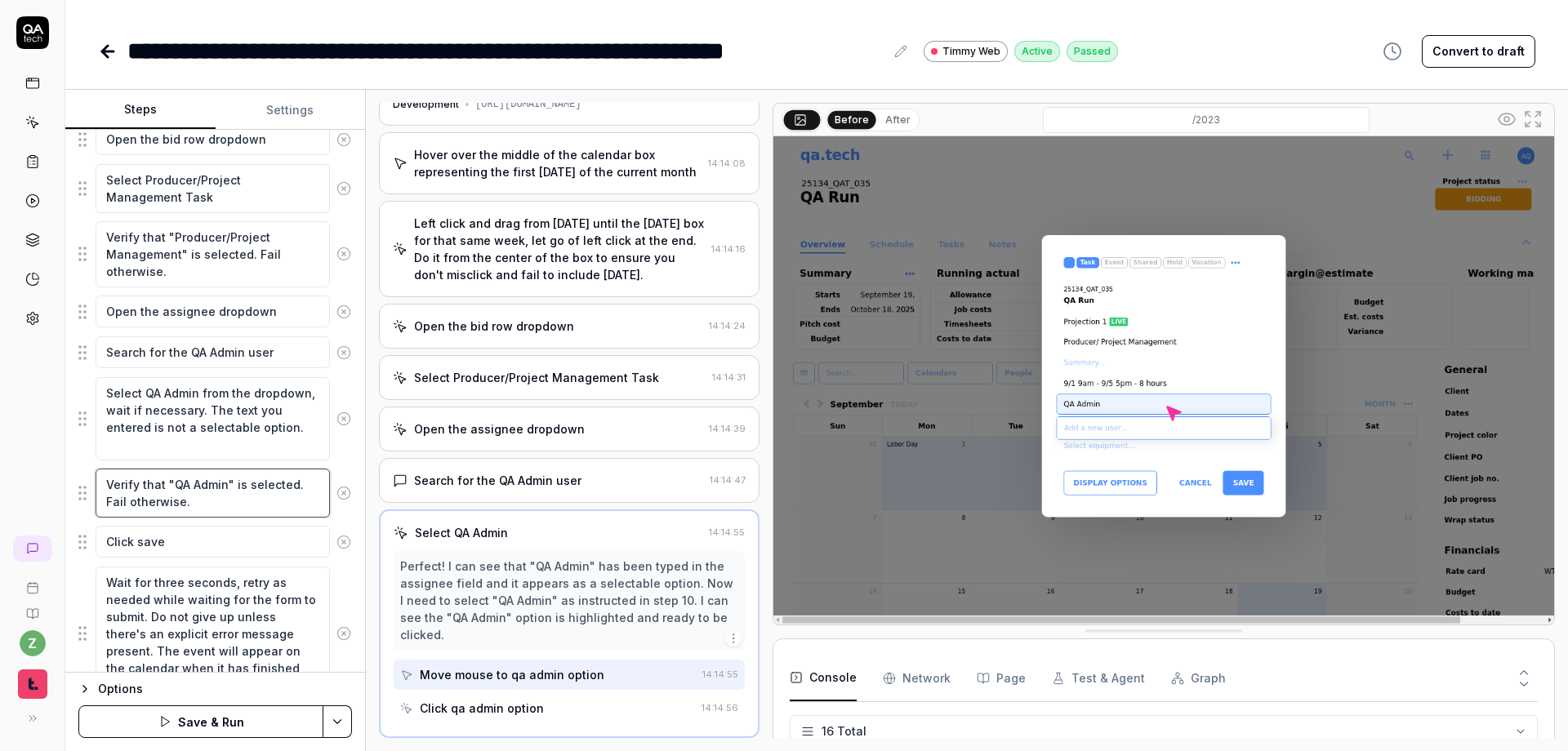
click at [212, 503] on textarea "Verify that "QA Admin" is selected. Fail otherwise." at bounding box center [213, 493] width 234 height 49
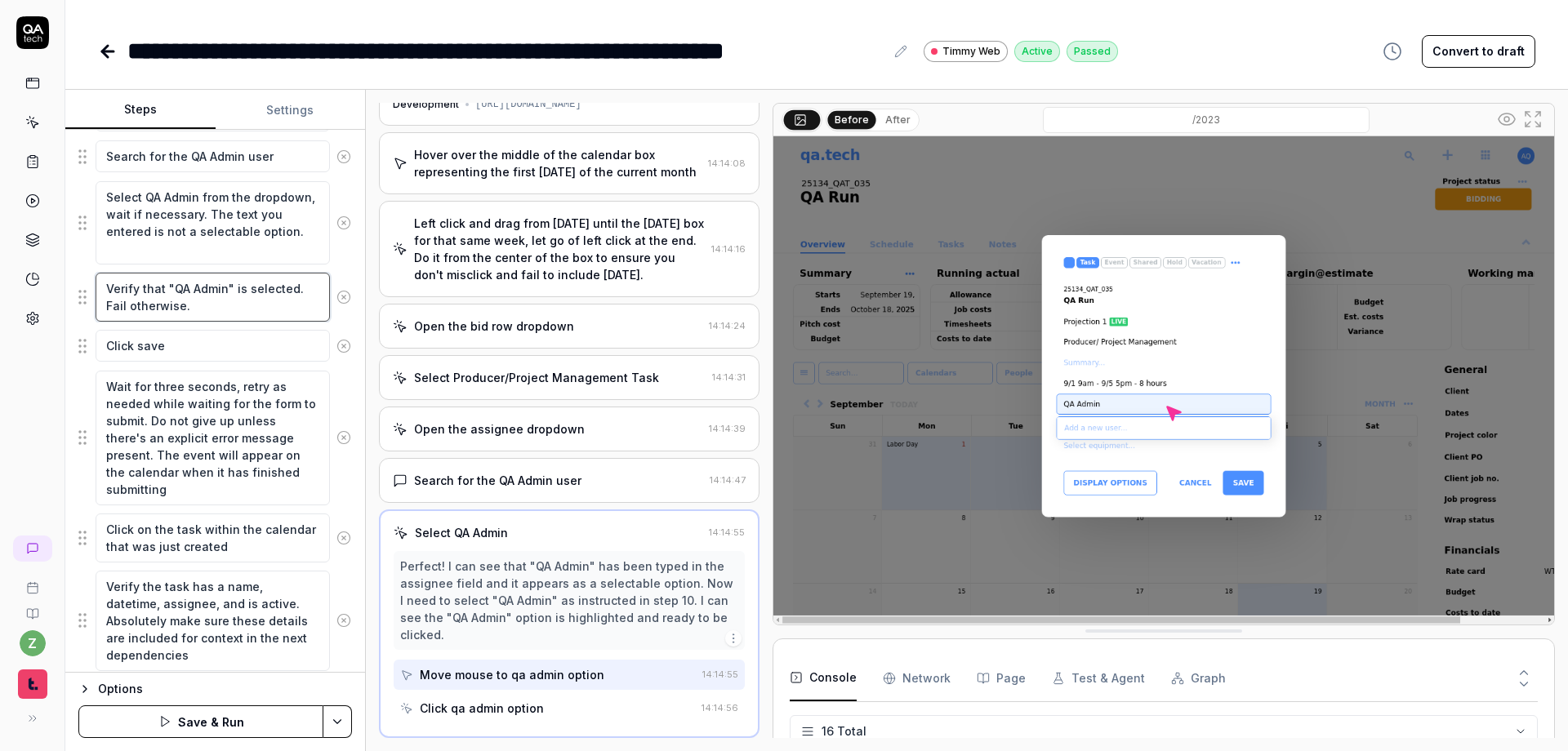
scroll to position [834, 0]
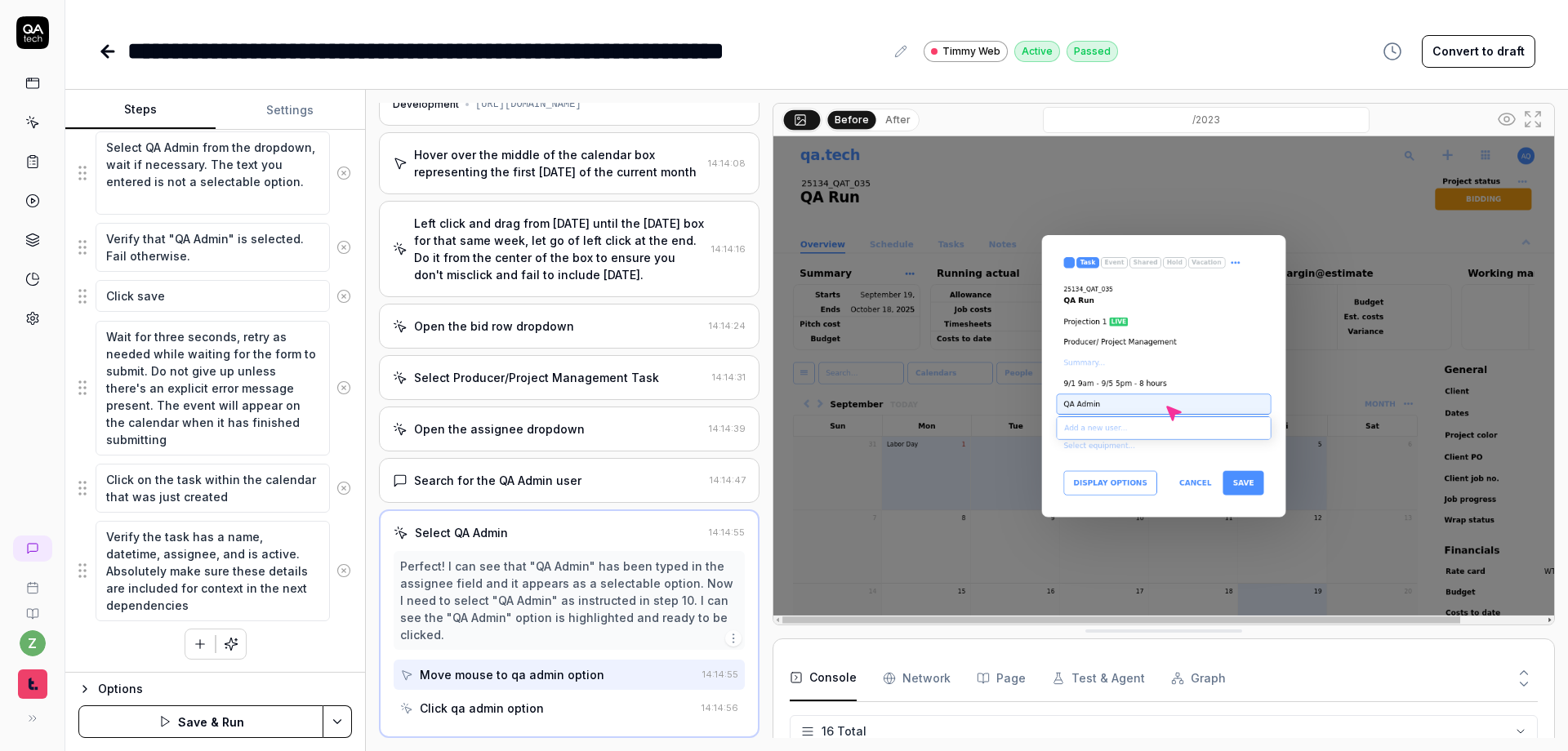
click at [185, 645] on button "button" at bounding box center [199, 643] width 29 height 29
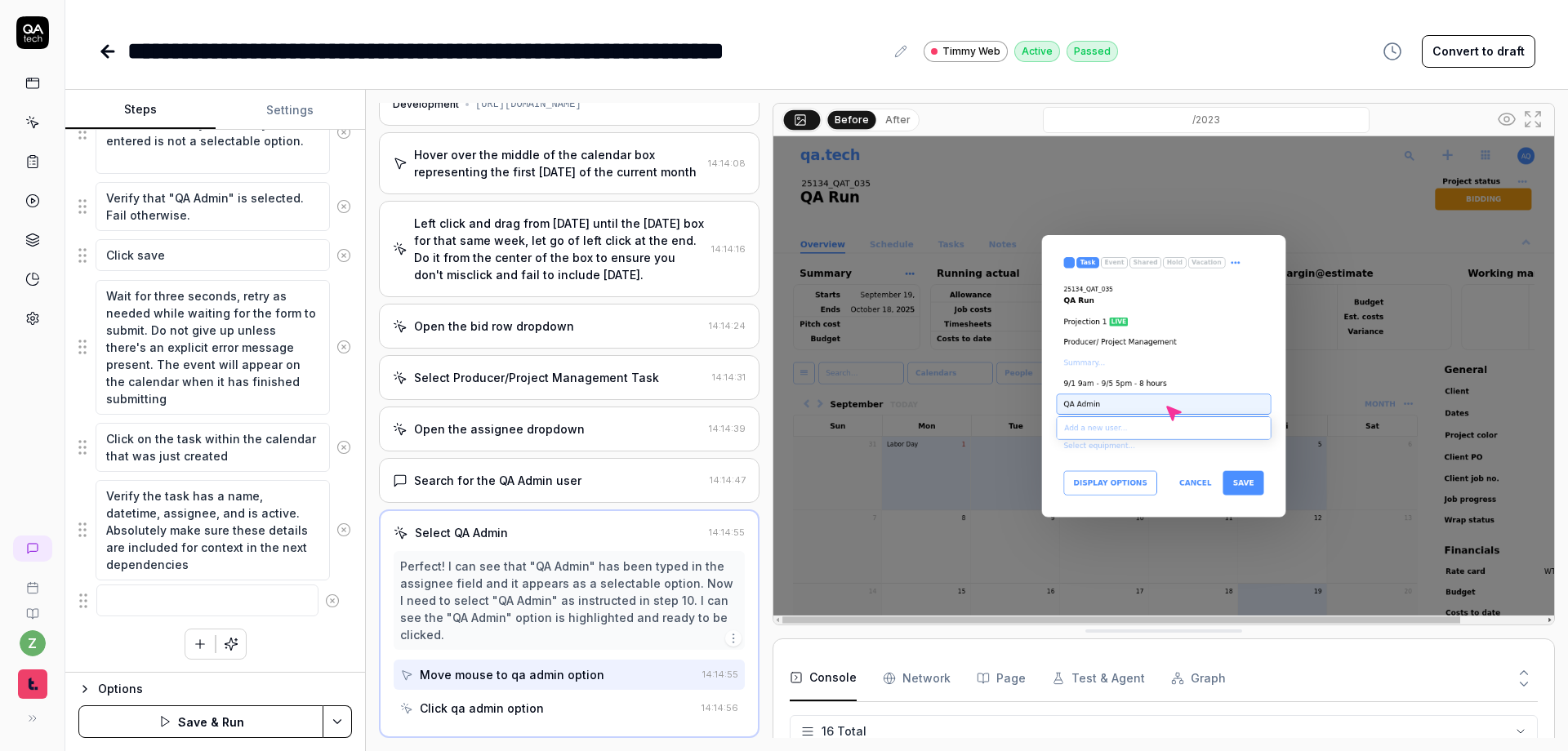
click at [84, 606] on fieldset "Determine which date is the first [DATE] of the month based on the Calendar. Ig…" at bounding box center [215, 54] width 274 height 1135
click at [337, 607] on circle at bounding box center [343, 605] width 12 height 12
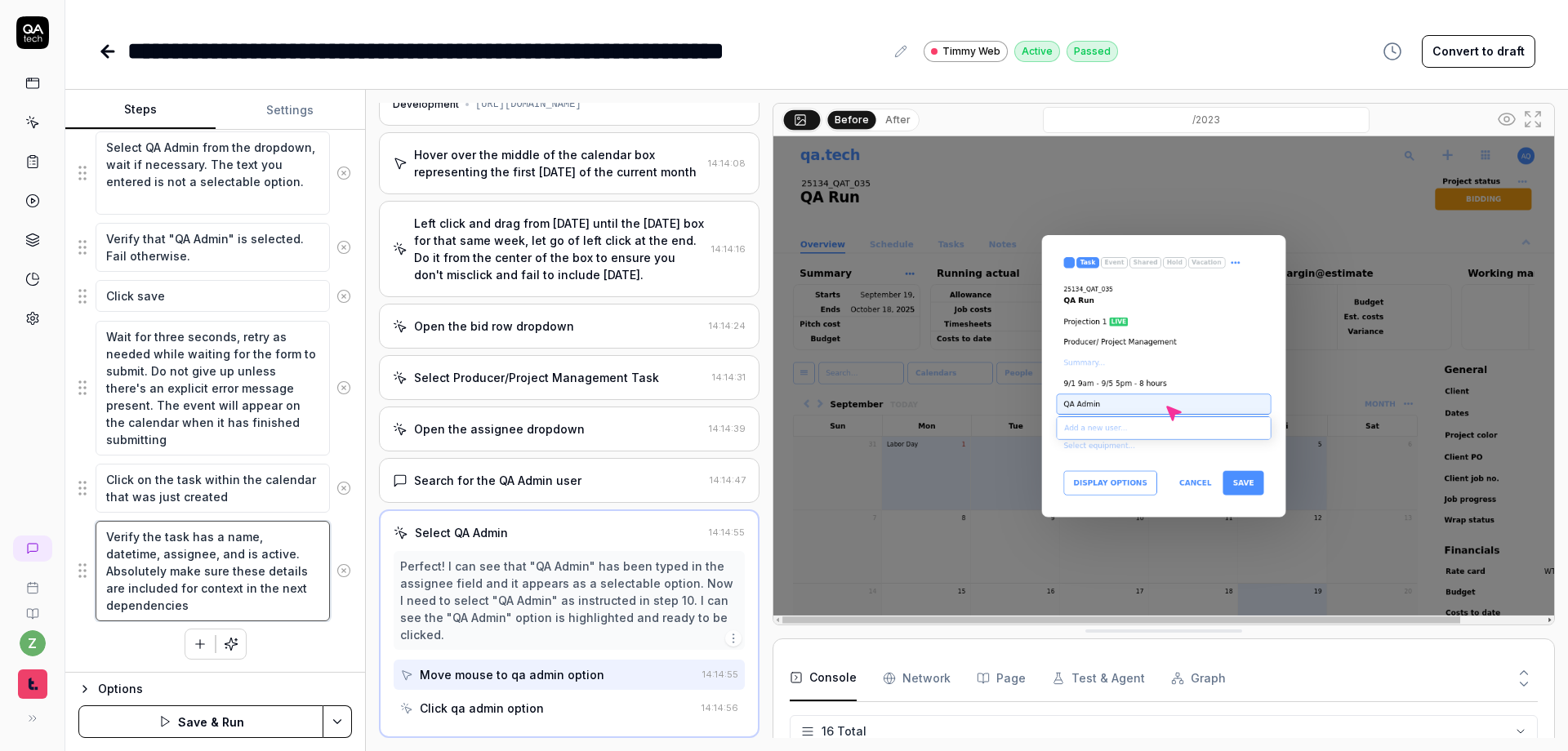
click at [218, 607] on textarea "Verify the task has a name, datetime, assignee, and is active. Absolutely make …" at bounding box center [213, 571] width 234 height 100
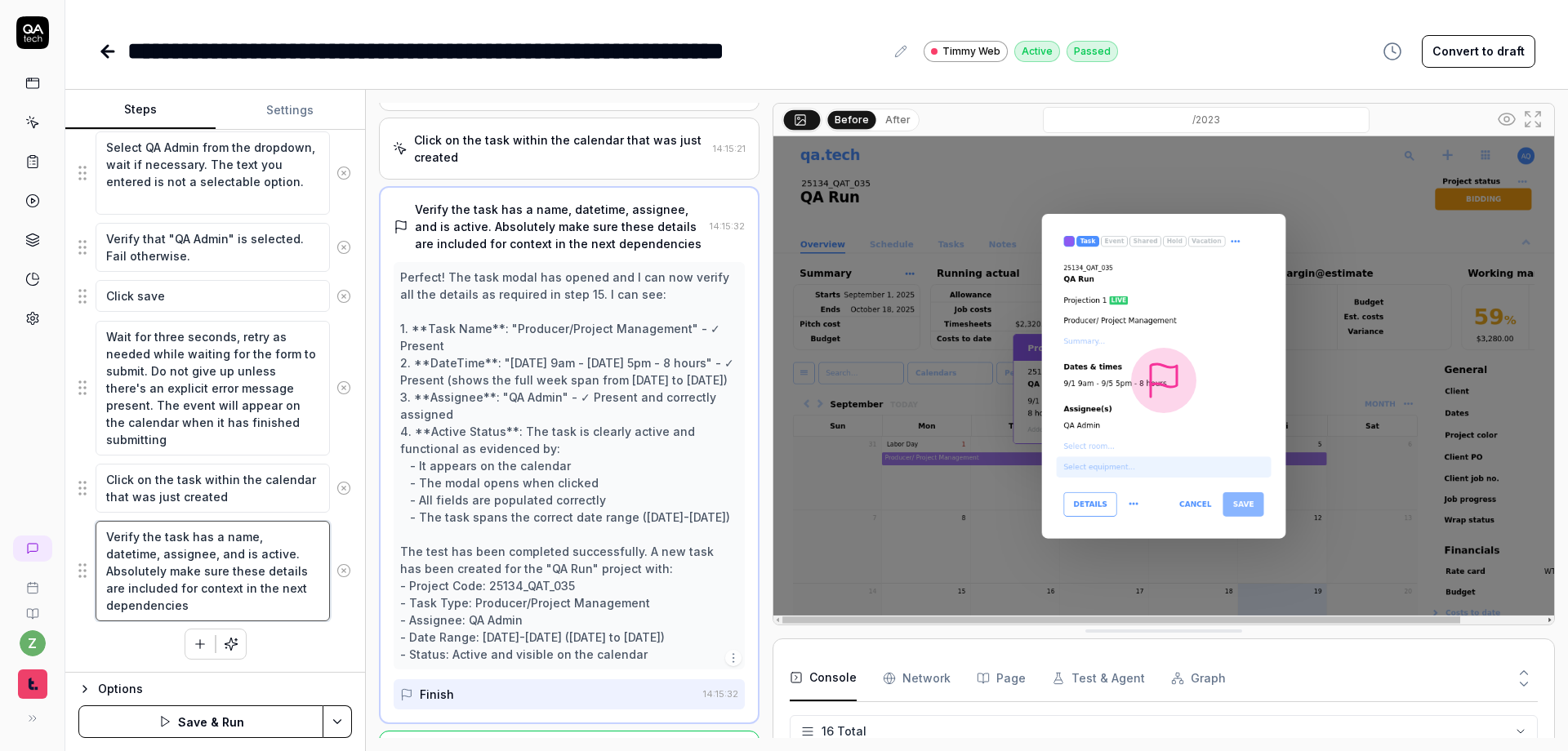
scroll to position [665, 0]
click at [294, 555] on textarea "Verify the task has a name, datetime, assignee, and is active. Absolutely make …" at bounding box center [213, 571] width 234 height 100
type textarea "*"
type textarea "Verify the task has a name, datetime, assignee, and is active. TAbsolutely make…"
type textarea "*"
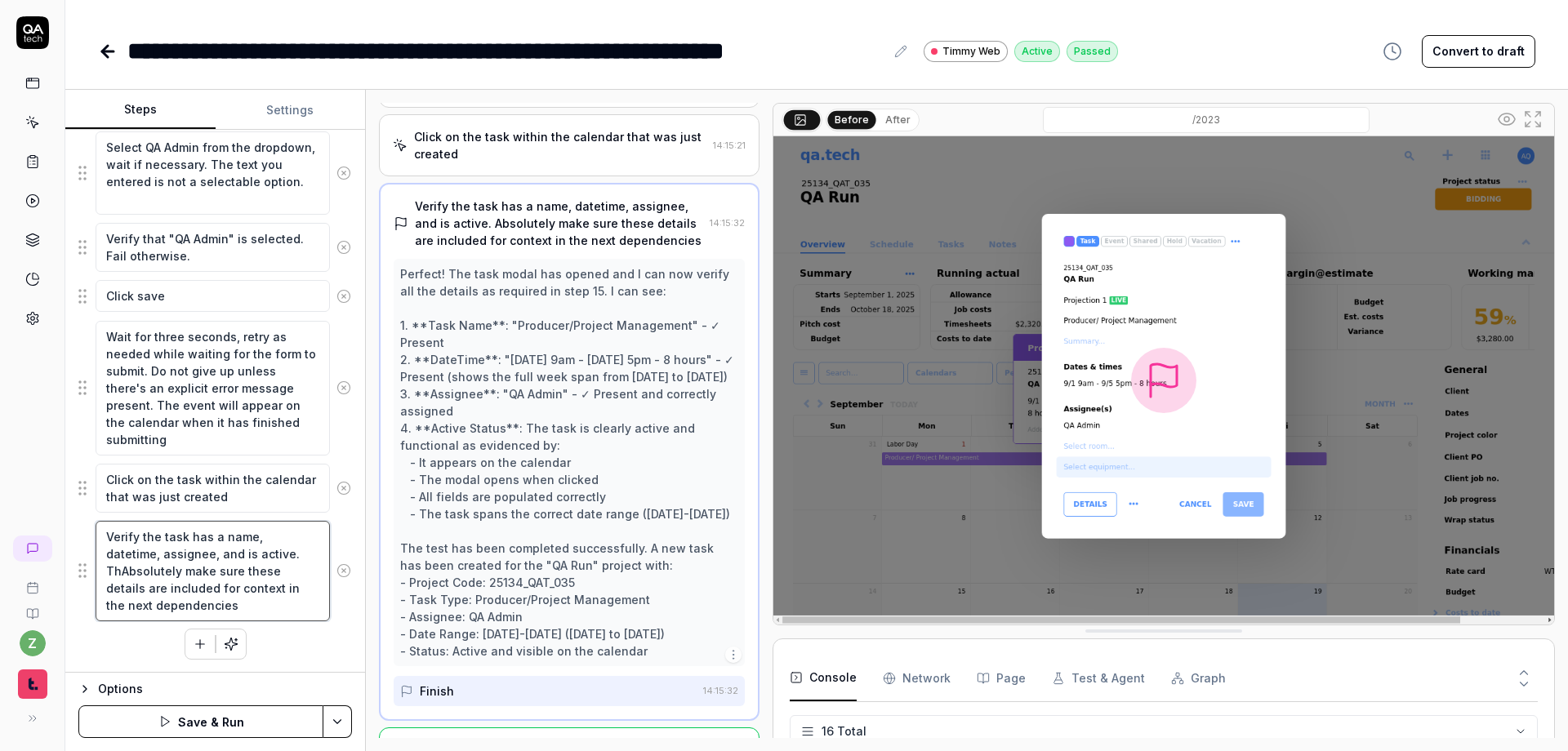
type textarea "Verify the task has a name, datetime, assignee, and is active. TheAbsolutely ma…"
type textarea "*"
type textarea "Verify the task has a name, datetime, assignee, and is active. The aAbsolutely …"
type textarea "*"
type textarea "Verify the task has a name, datetime, assignee, and is active. The asAbsolutely…"
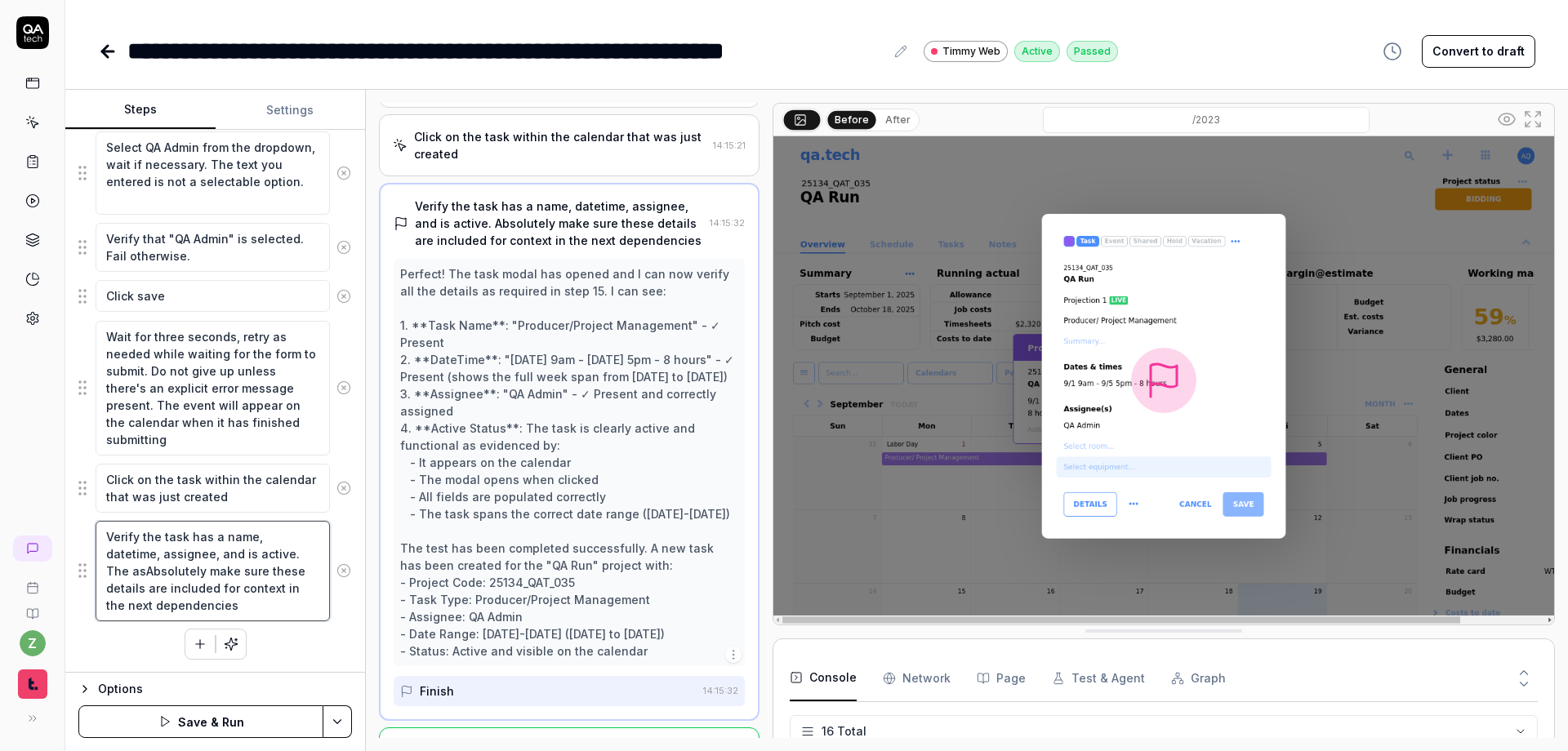
type textarea "*"
type textarea "Verify the task has a name, datetime, assignee, and is active. The assAbsolutel…"
type textarea "*"
type textarea "Verify the task has a name, datetime, assignee, and is active. The assiAbsolute…"
type textarea "*"
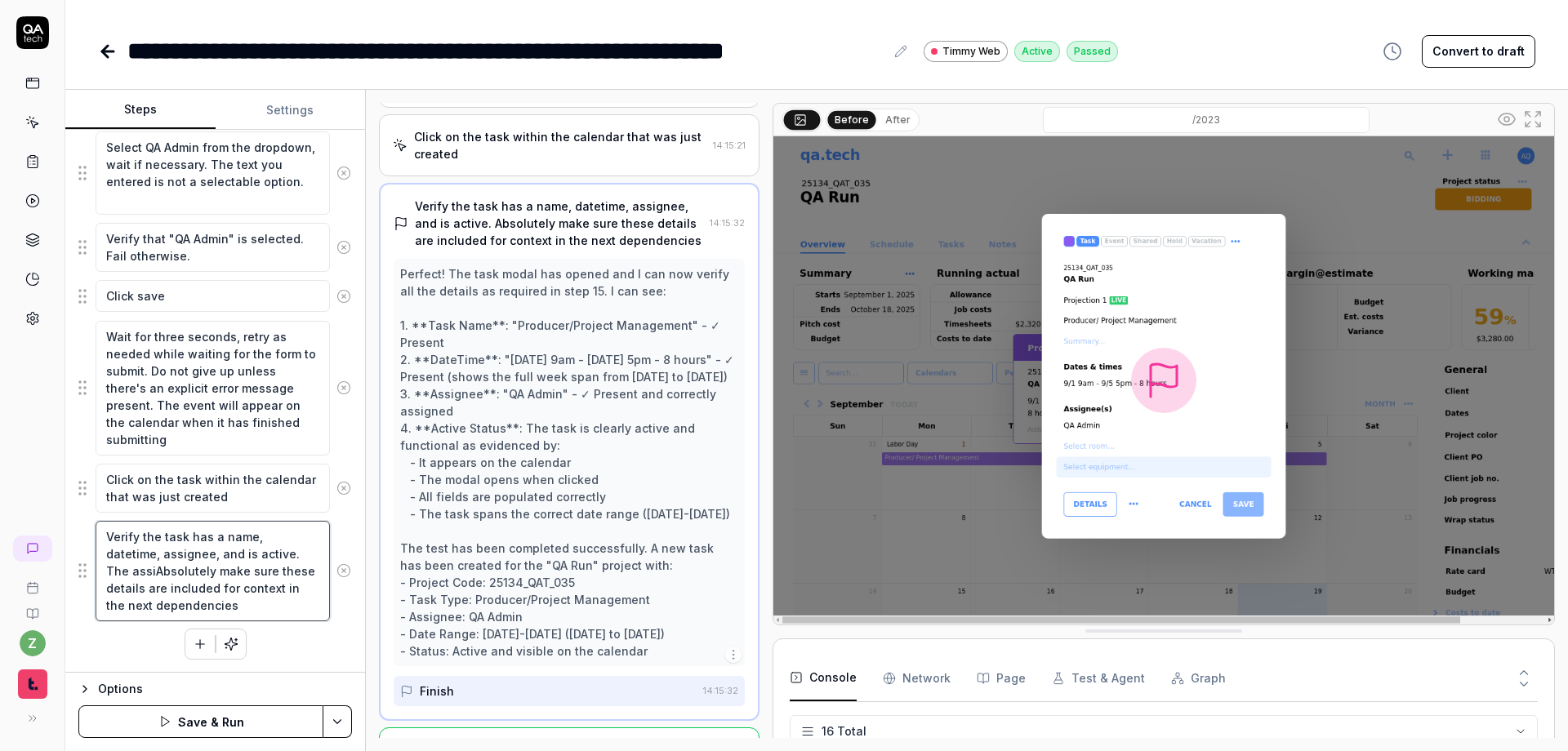
type textarea "Verify the task has a name, datetime, assignee, and is active. The assigAbsolut…"
type textarea "*"
type textarea "Verify the task has a name, datetime, assignee, and is active. The assignAbsolu…"
type textarea "*"
type textarea "Verify the task has a name, datetime, assignee, and is active. The assigneAbsol…"
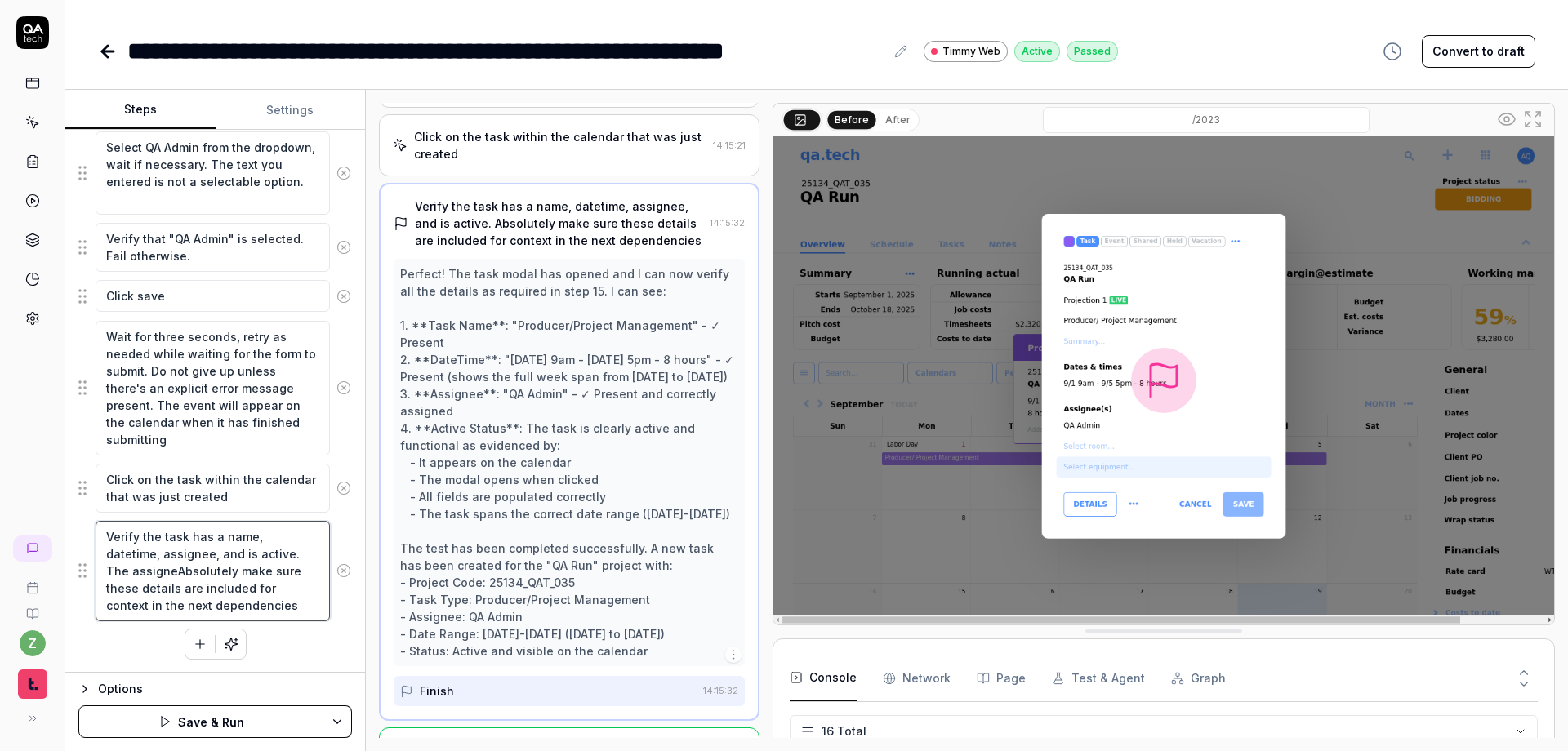
type textarea "*"
type textarea "Verify the task has a name, datetime, assignee, and is active. The assigneeAbso…"
type textarea "*"
type textarea "Verify the task has a name, datetime, assignee, and is active. The assignee Abs…"
type textarea "*"
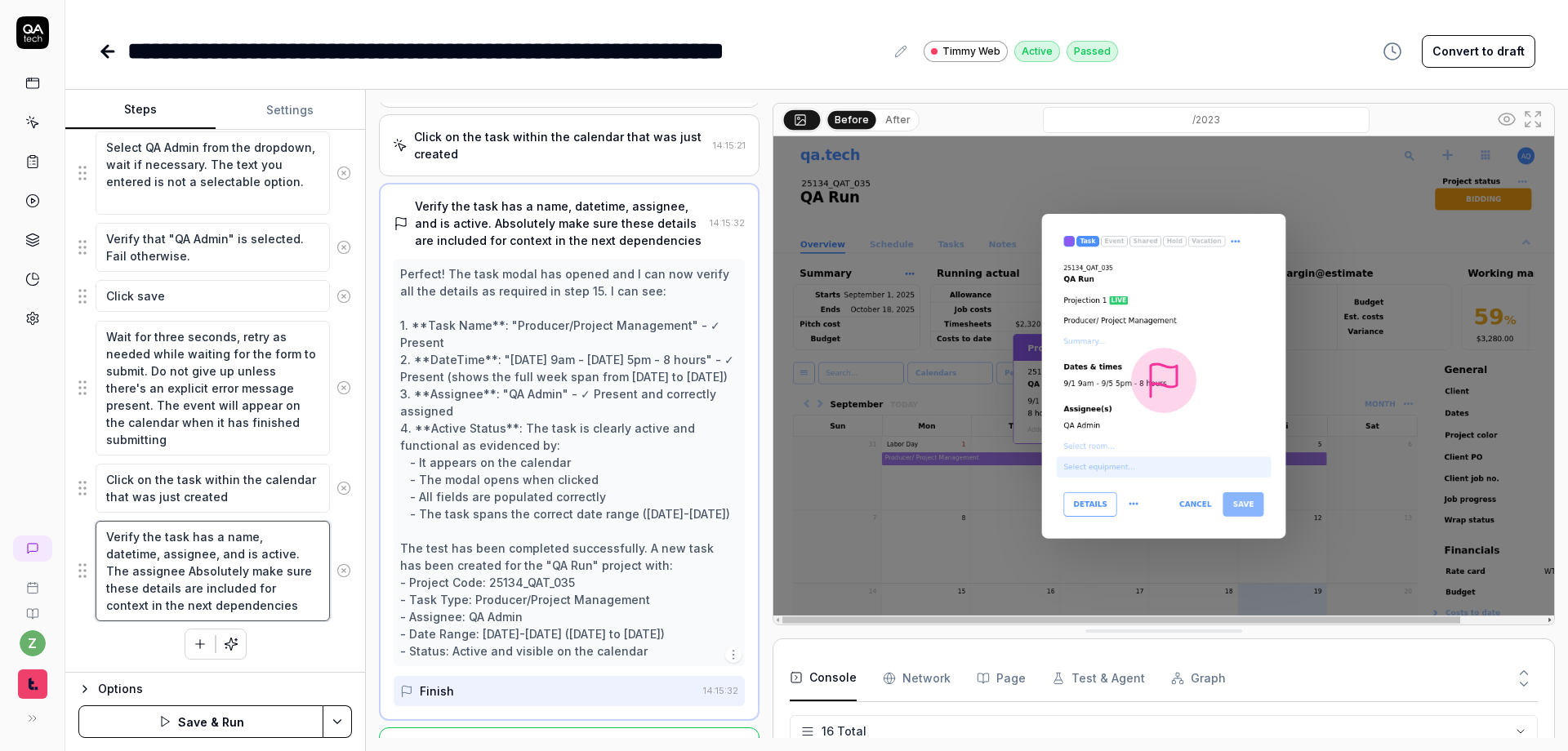
type textarea "Verify the task has a name, datetime, assignee, and is active. The assigneeAbso…"
type textarea "*"
type textarea "Verify the task has a name, datetime, assignee, and is active. The assigneAbsol…"
type textarea "*"
type textarea "Verify the task has a name, datetime, assignee, and is active. The assignAbsolu…"
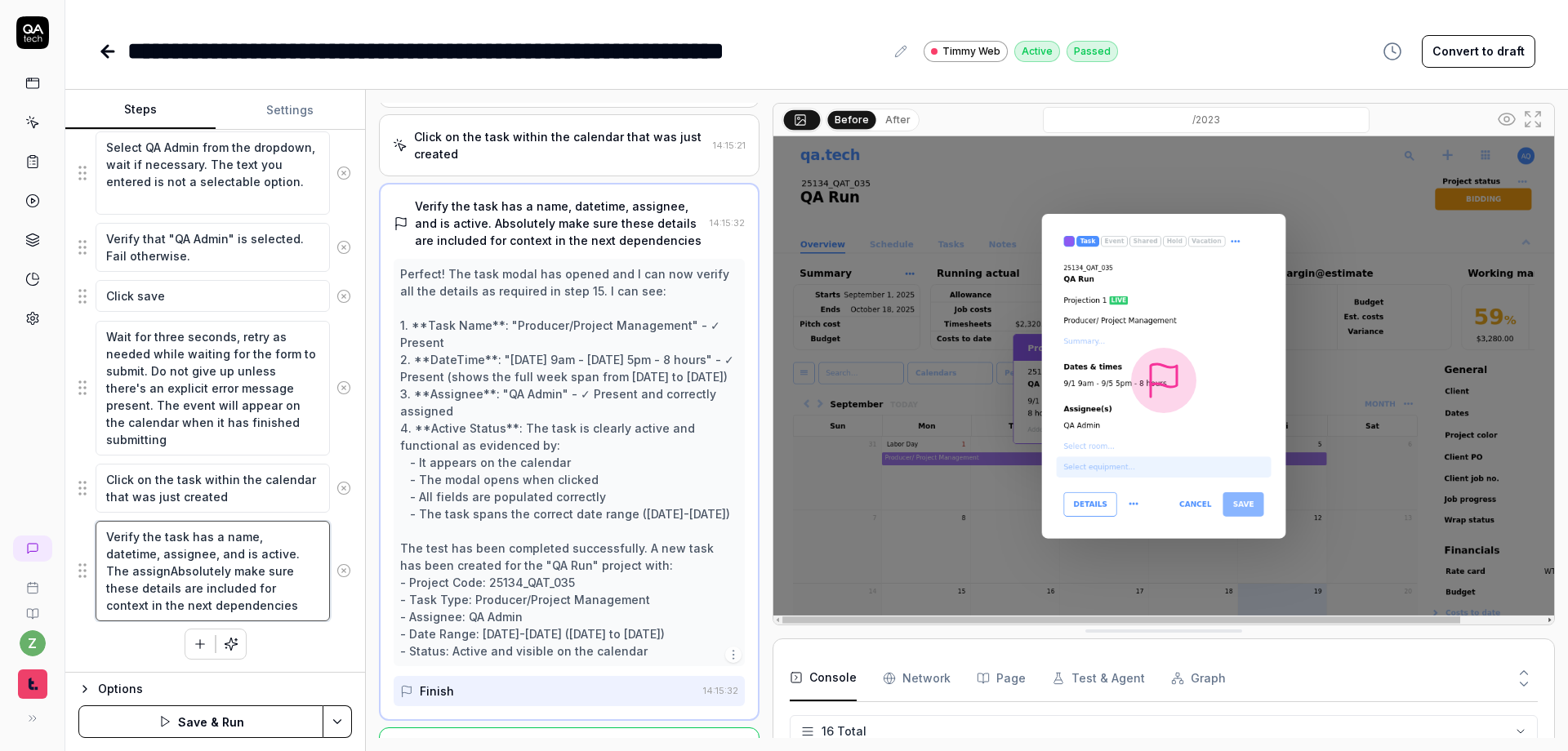
type textarea "*"
type textarea "Verify the task has a name, datetime, assignee, and is active. The assigAbsolut…"
type textarea "*"
type textarea "Verify the task has a name, datetime, assignee, and is active. The assiAbsolute…"
click at [347, 708] on html "**********" at bounding box center [784, 375] width 1568 height 751
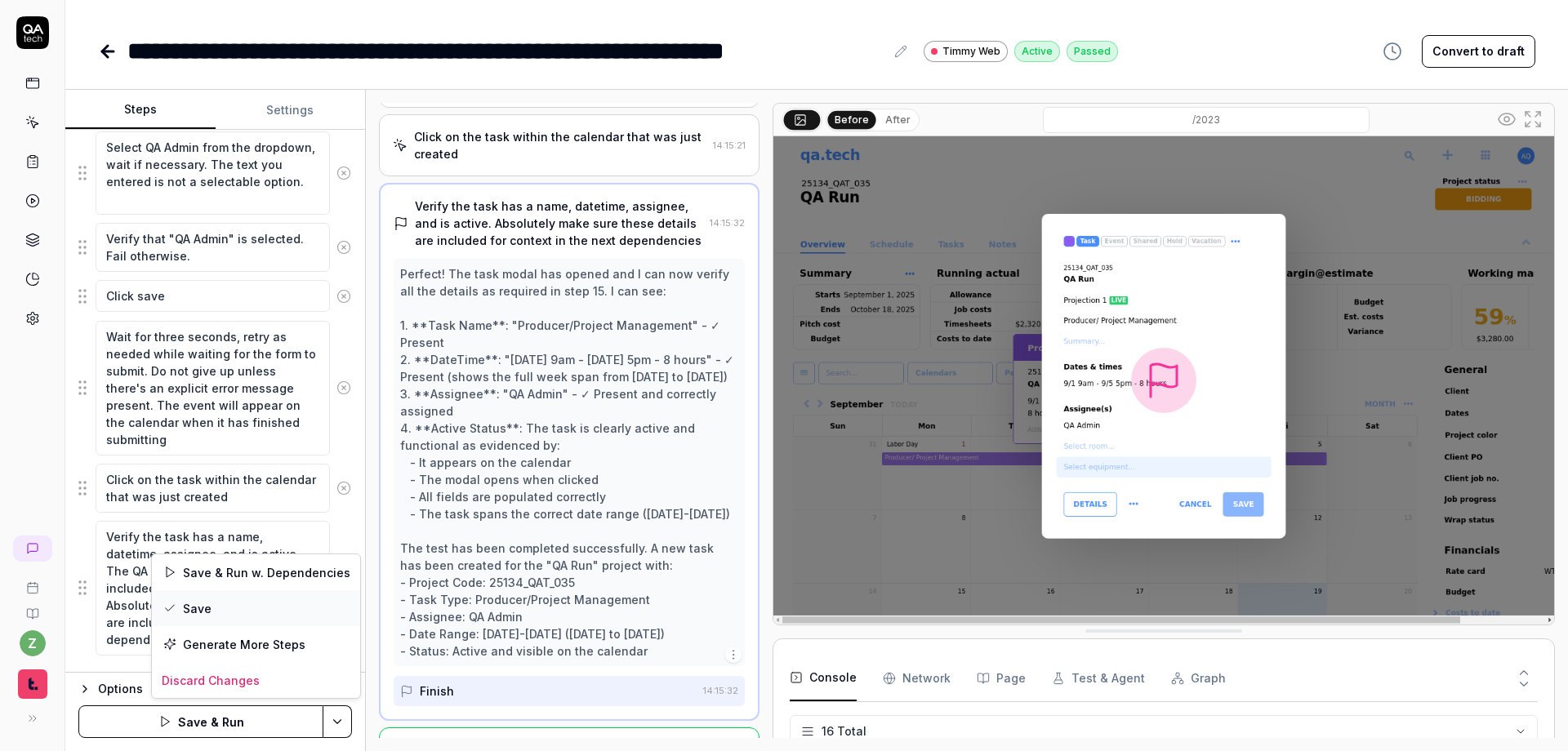
click at [214, 607] on div "Save" at bounding box center [256, 608] width 208 height 36
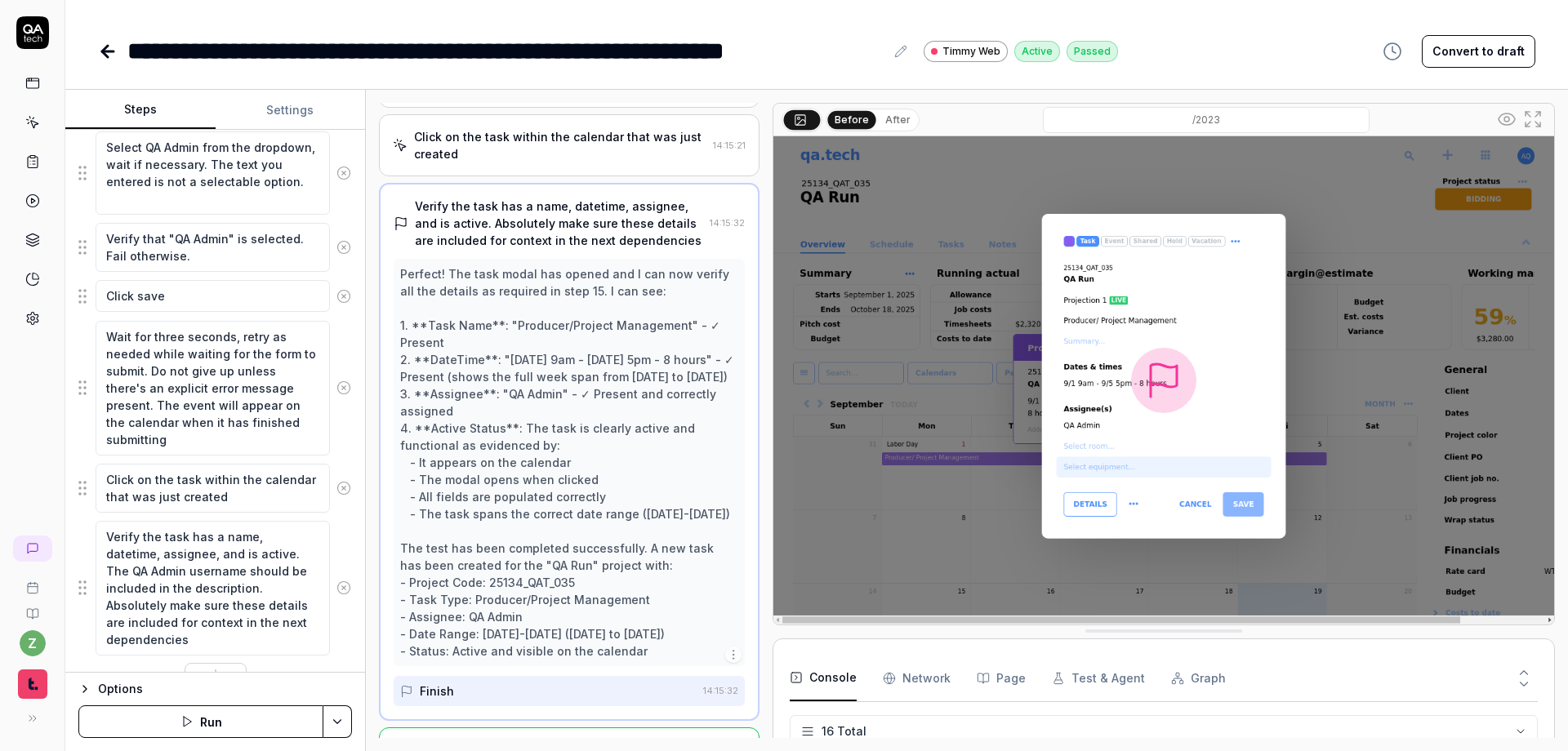
click at [99, 55] on icon at bounding box center [108, 51] width 20 height 20
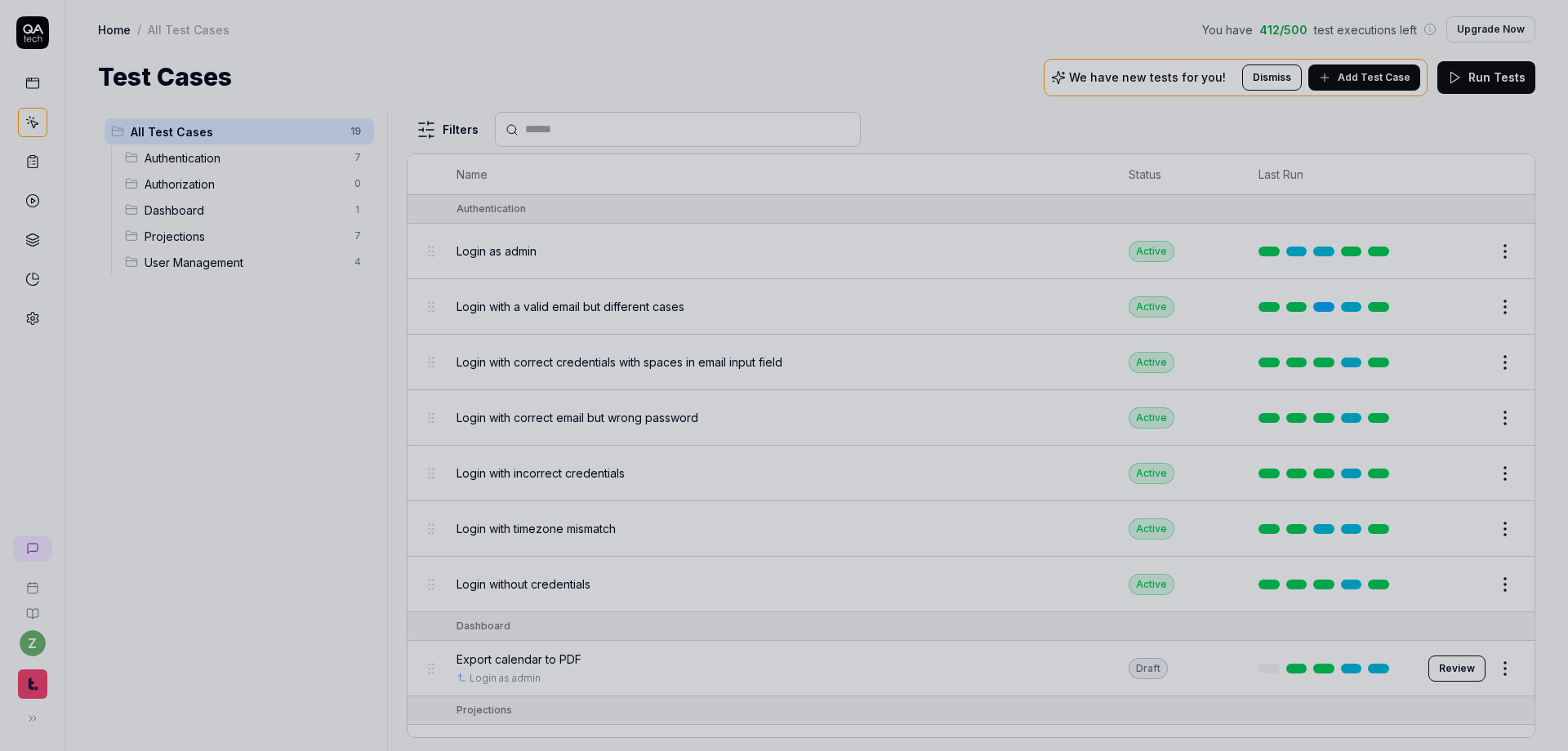
click at [330, 433] on div at bounding box center [784, 375] width 1568 height 751
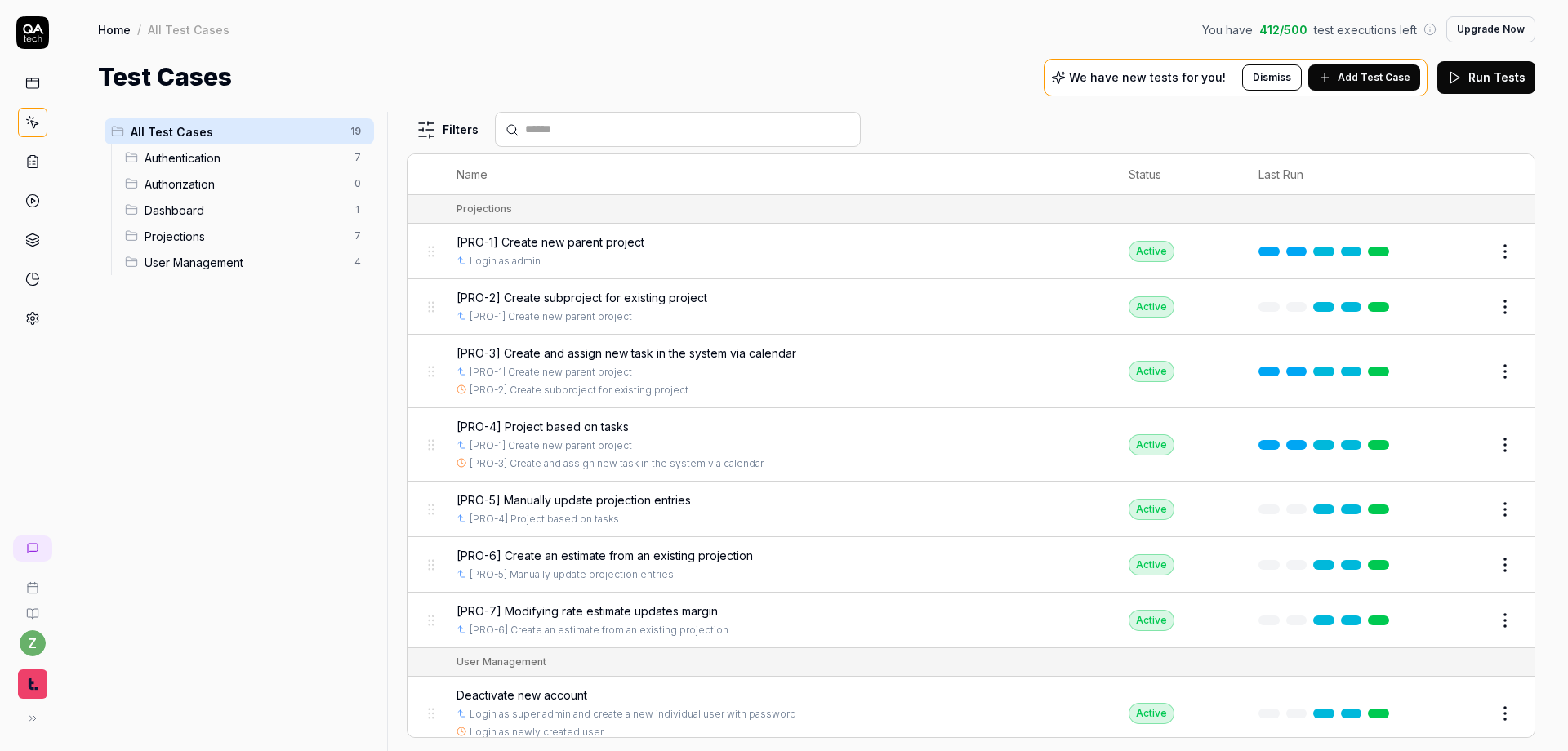
scroll to position [503, 0]
click at [900, 629] on html "z Home / All Test Cases You have 412 / 500 test executions left Upgrade Now Hom…" at bounding box center [784, 375] width 1568 height 751
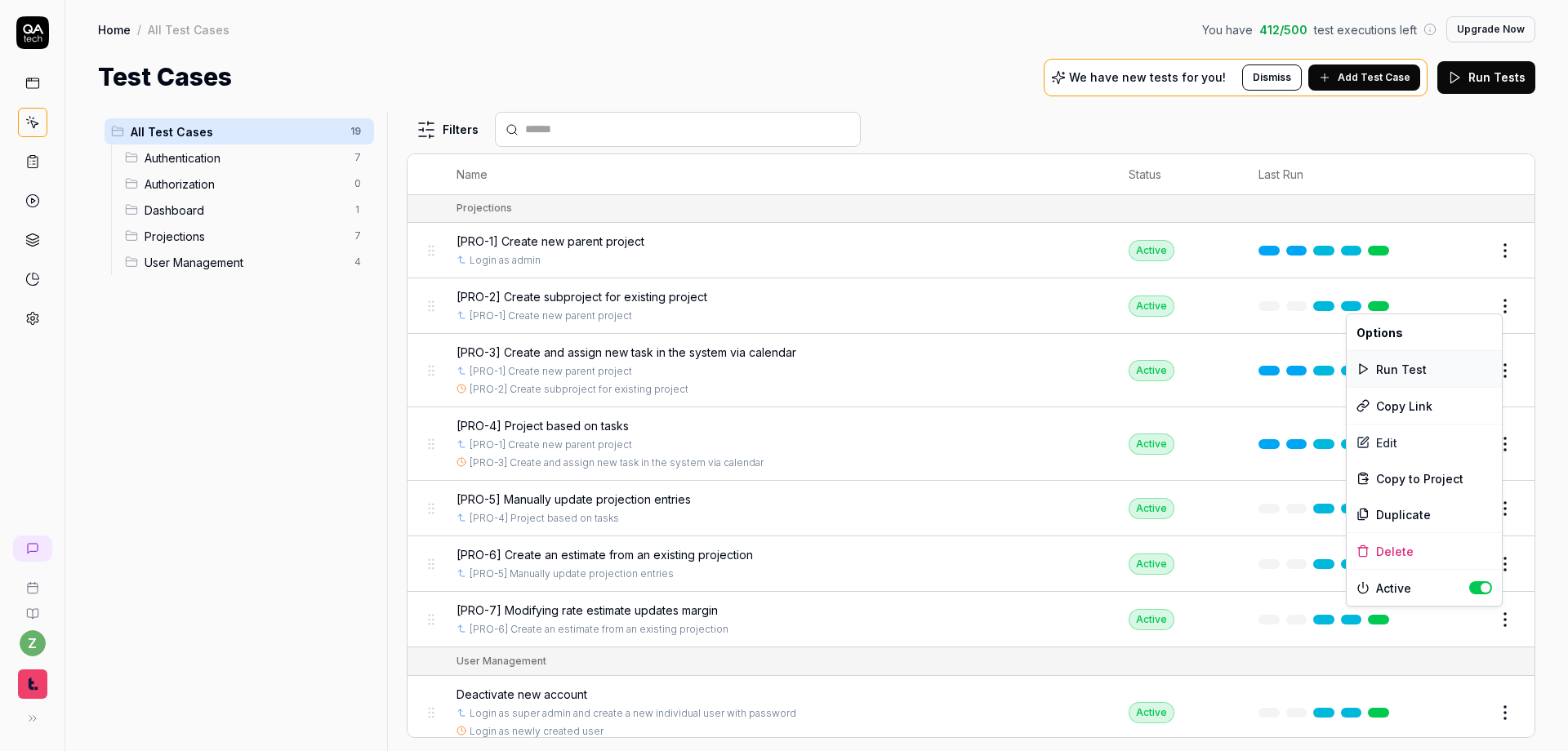
click at [900, 371] on div "Run Test" at bounding box center [1423, 369] width 155 height 36
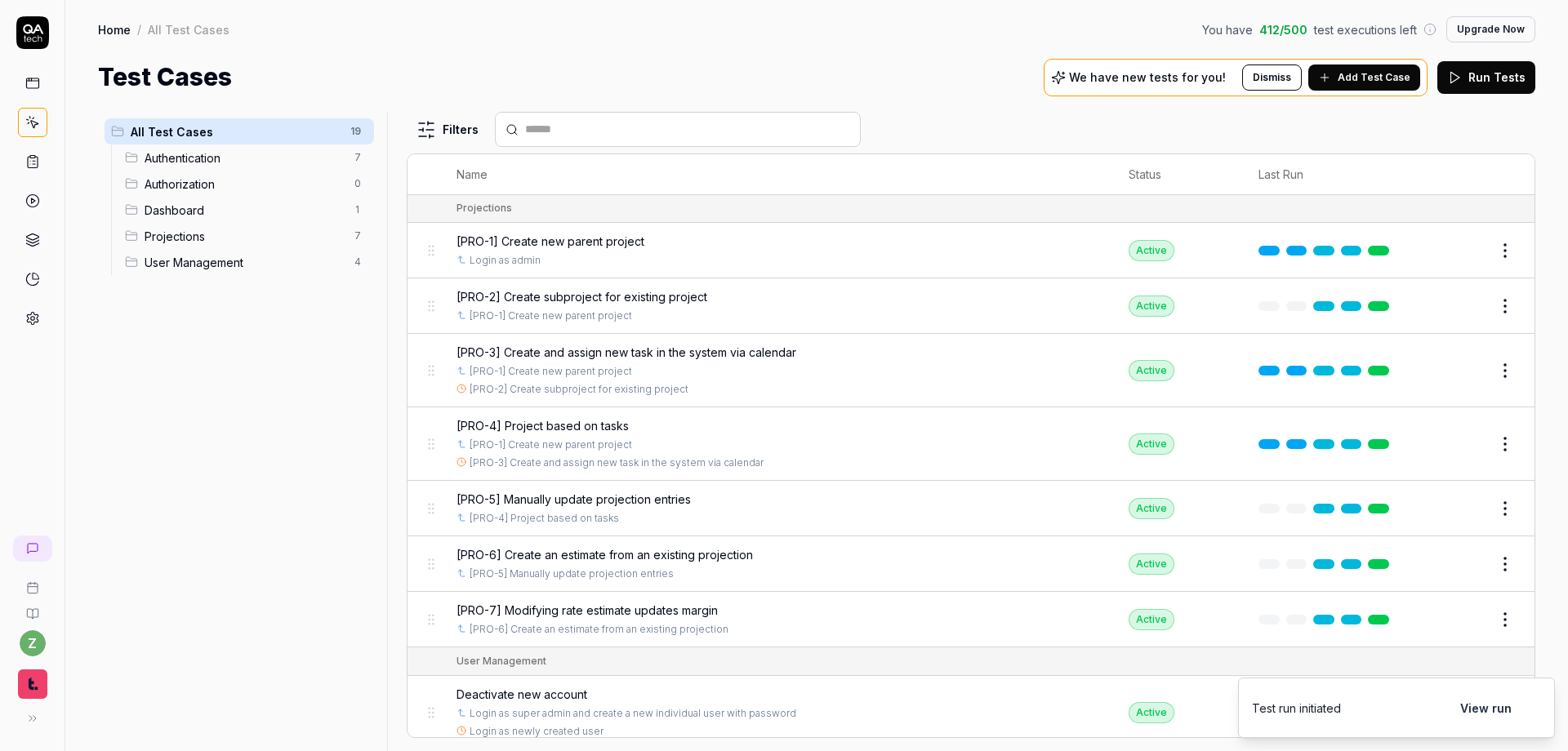
click at [900, 713] on button "View run" at bounding box center [1485, 708] width 71 height 33
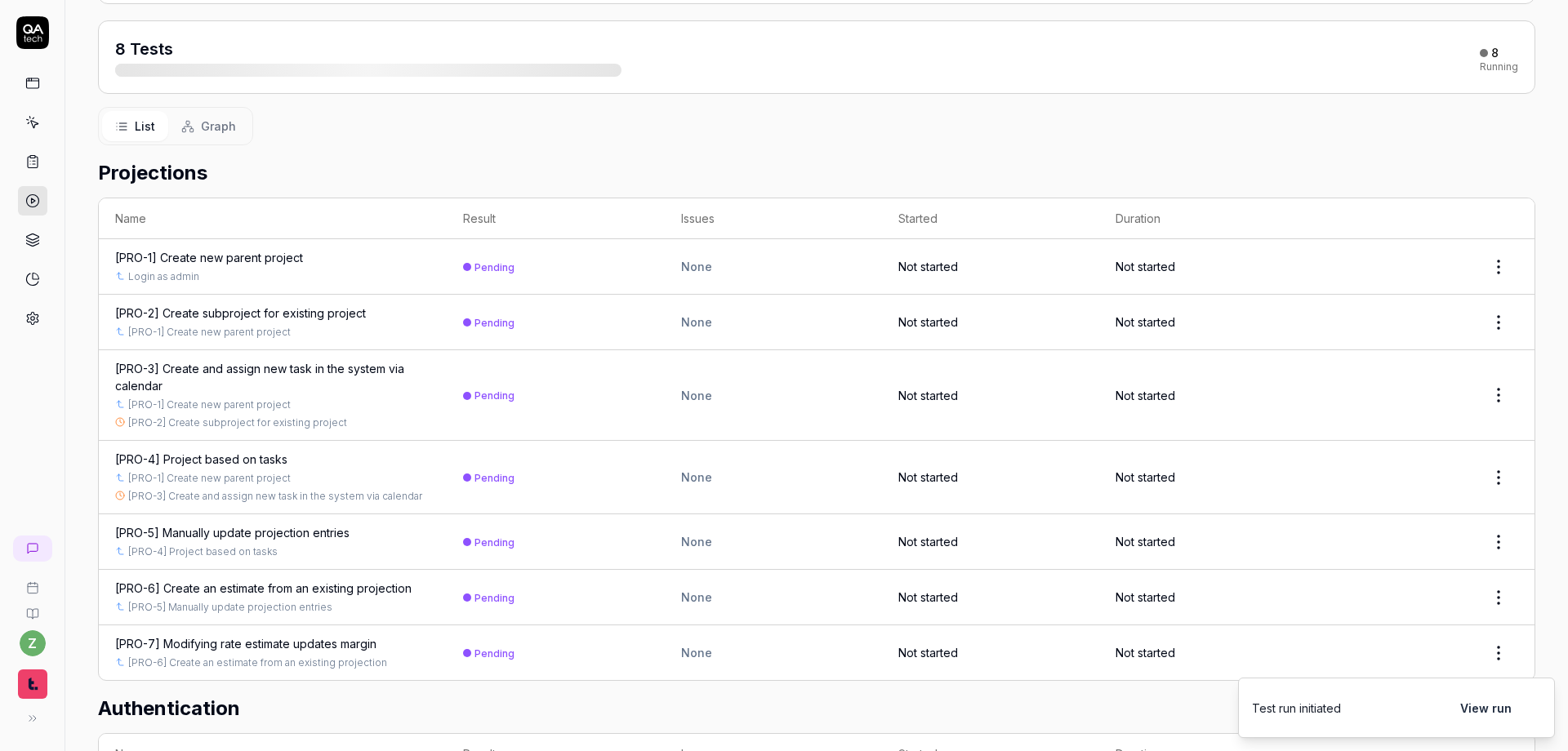
scroll to position [141, 0]
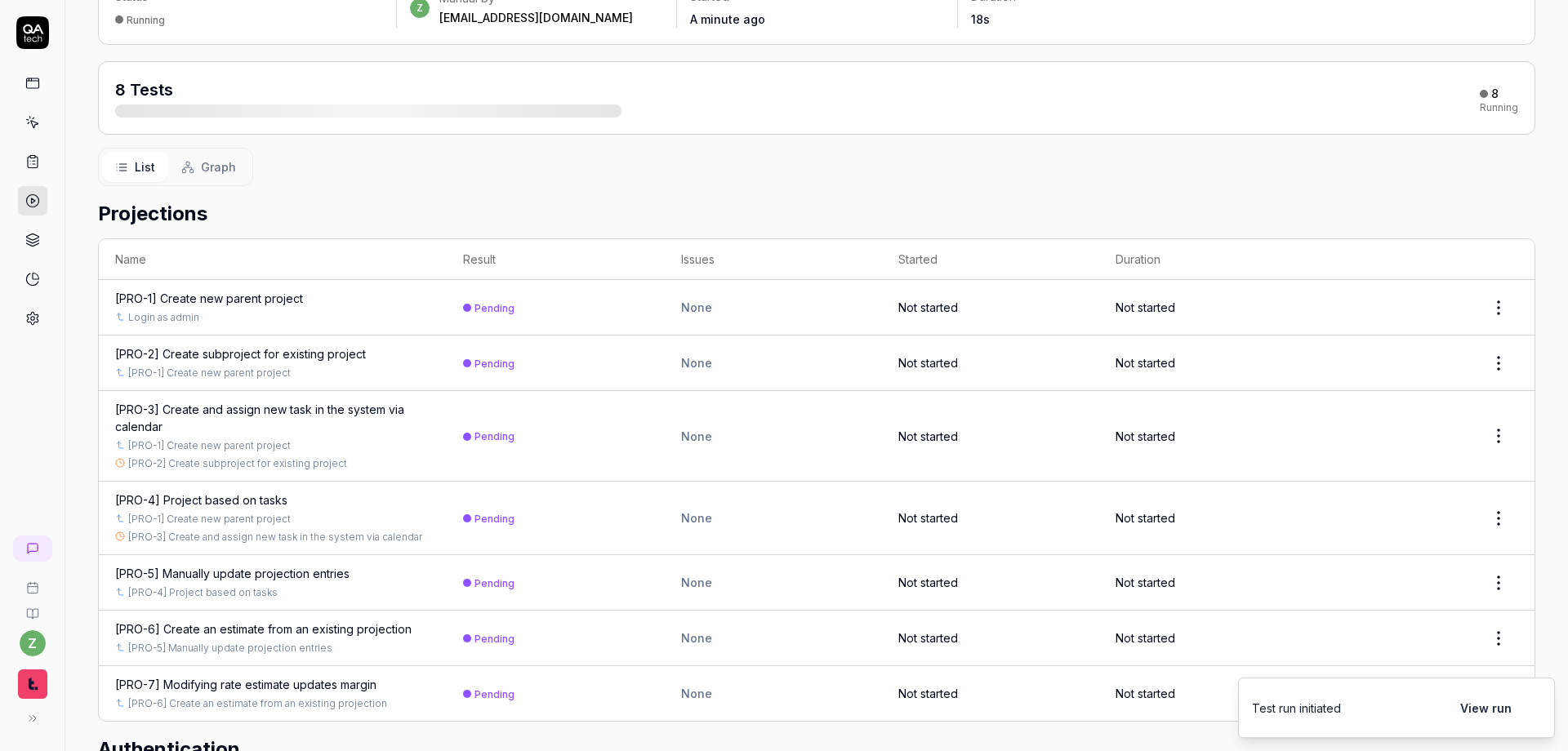
click at [226, 175] on span "Graph" at bounding box center [218, 167] width 35 height 17
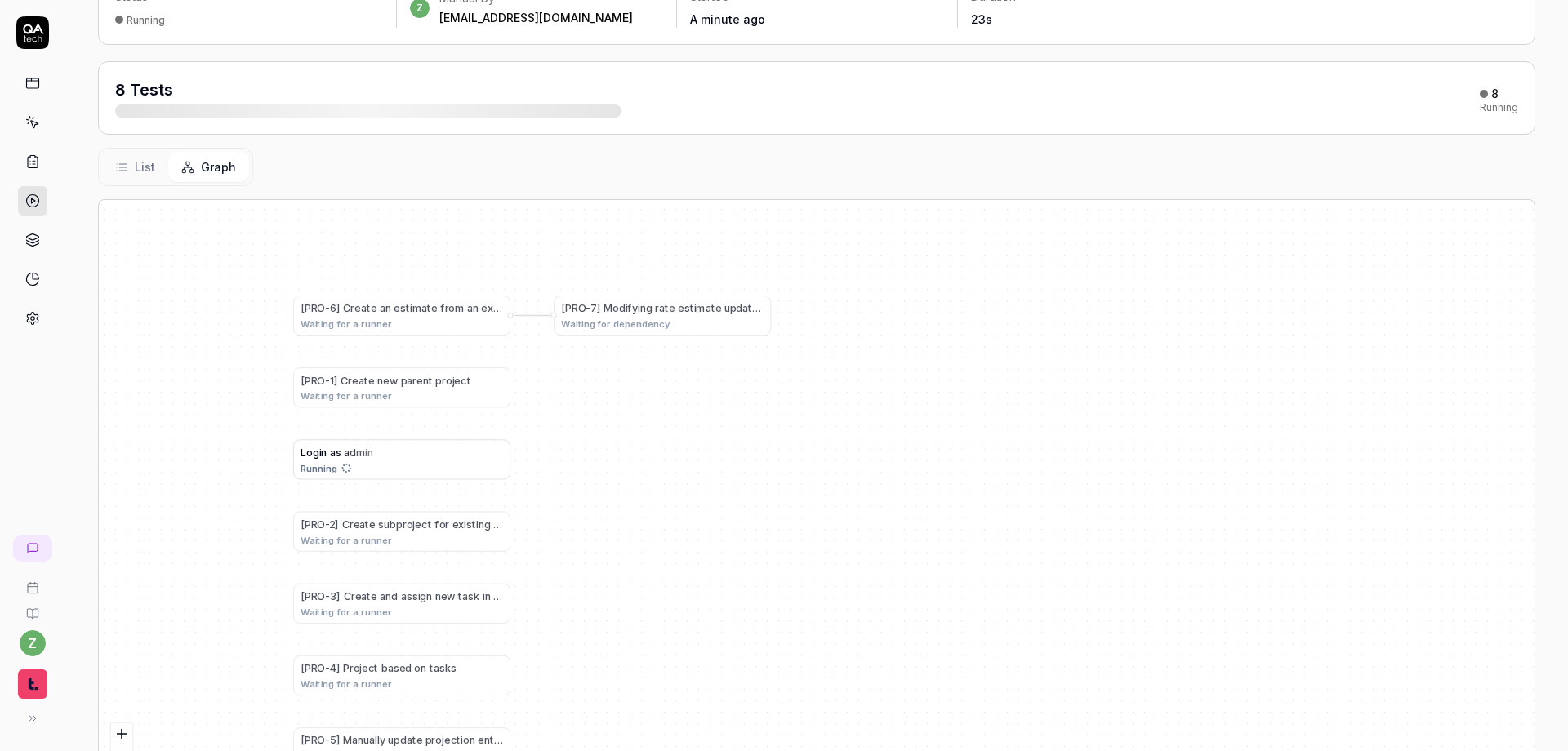
drag, startPoint x: 642, startPoint y: 449, endPoint x: 742, endPoint y: 521, distance: 123.2
click at [745, 528] on div "[ P R O - 1 ] C r e a t e n e w p a r e n t p r o j e c t Waiting for a runner …" at bounding box center [817, 500] width 1436 height 599
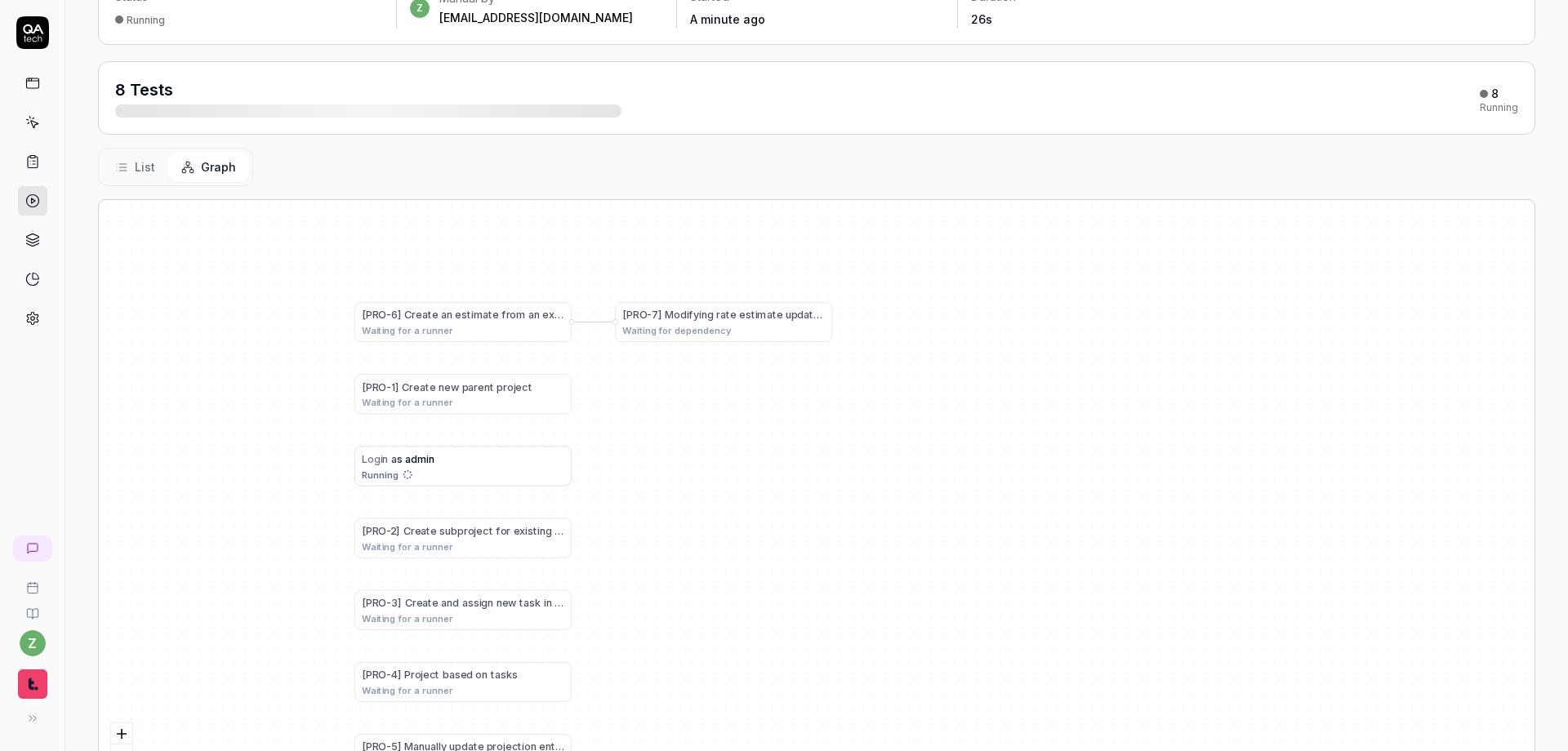
drag, startPoint x: 719, startPoint y: 446, endPoint x: 785, endPoint y: 436, distance: 66.8
click at [785, 436] on div "[ P R O - 1 ] C r e a t e n e w p a r e n t p r o j e c t Waiting for a runner …" at bounding box center [817, 500] width 1436 height 599
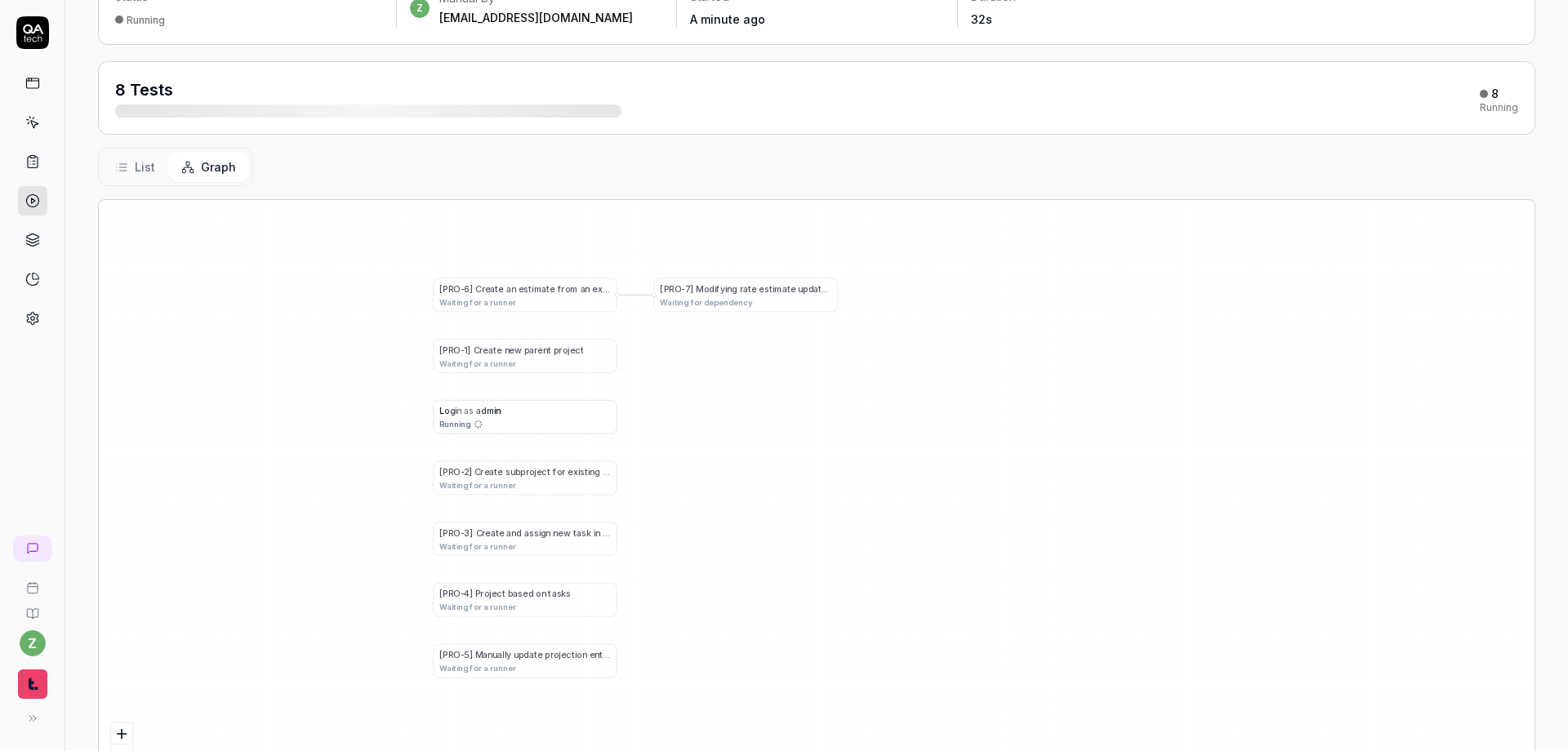
drag, startPoint x: 837, startPoint y: 479, endPoint x: 844, endPoint y: 445, distance: 34.7
click at [845, 445] on div "[ P R O - 1 ] C r e a t e n e w p a r e n t p r o j e c t Waiting for a runner …" at bounding box center [817, 500] width 1436 height 599
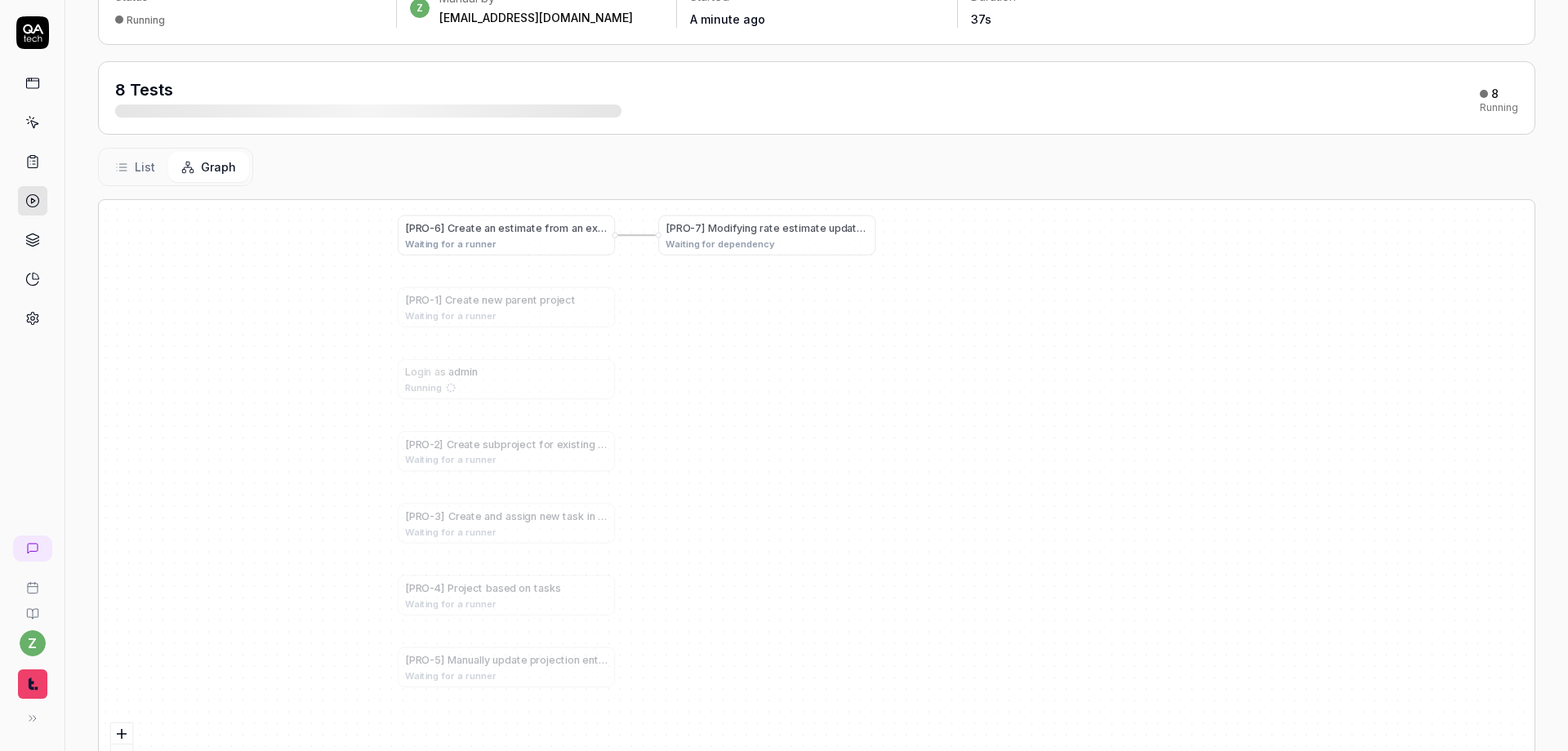
click at [732, 252] on div "[ P R O - 7 ] M o d i f y i n g r a t e e s t i m a t e u p d a t e s m a r g i…" at bounding box center [767, 234] width 216 height 39
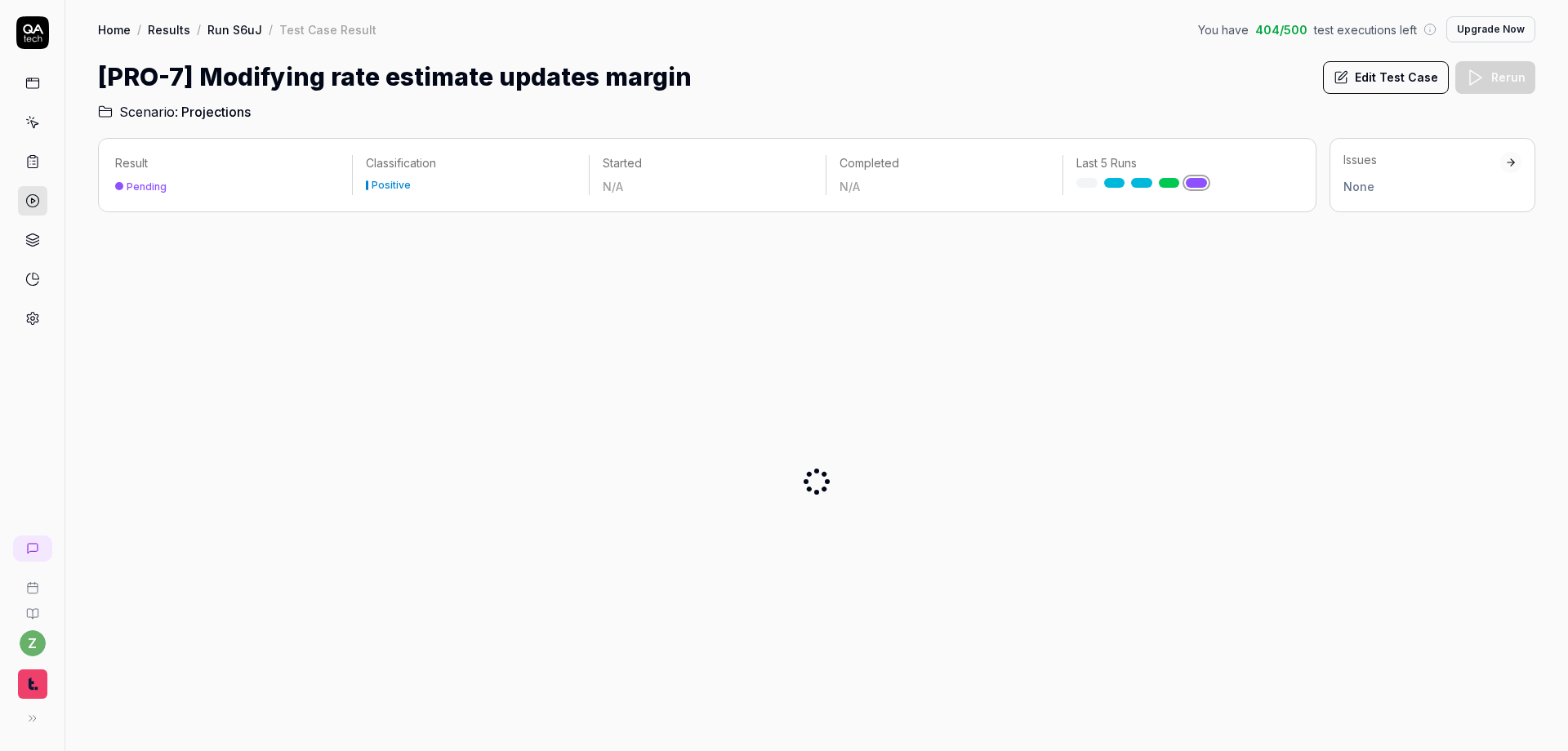
click at [900, 81] on button "Edit Test Case" at bounding box center [1385, 77] width 126 height 33
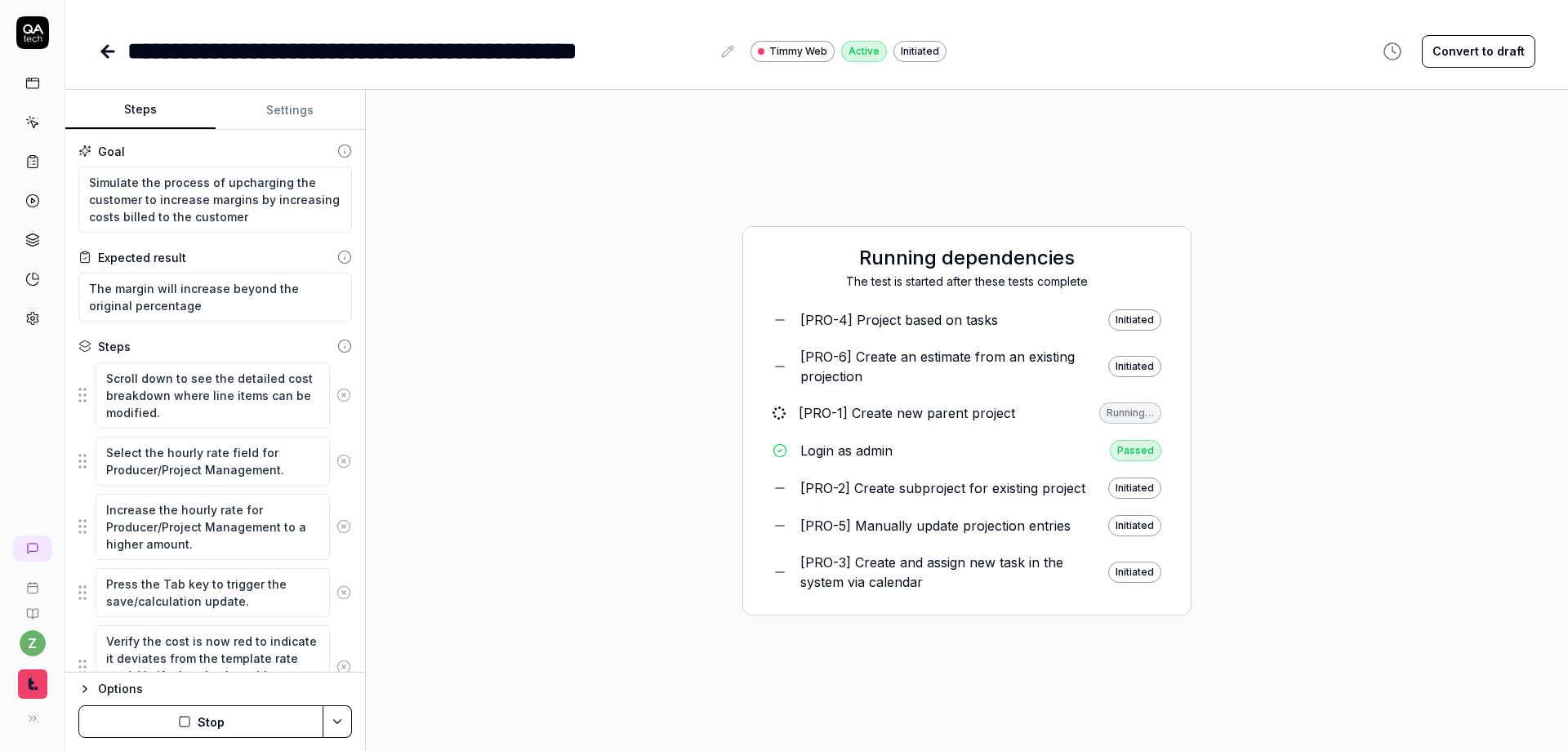
click at [278, 110] on button "Settings" at bounding box center [290, 110] width 150 height 39
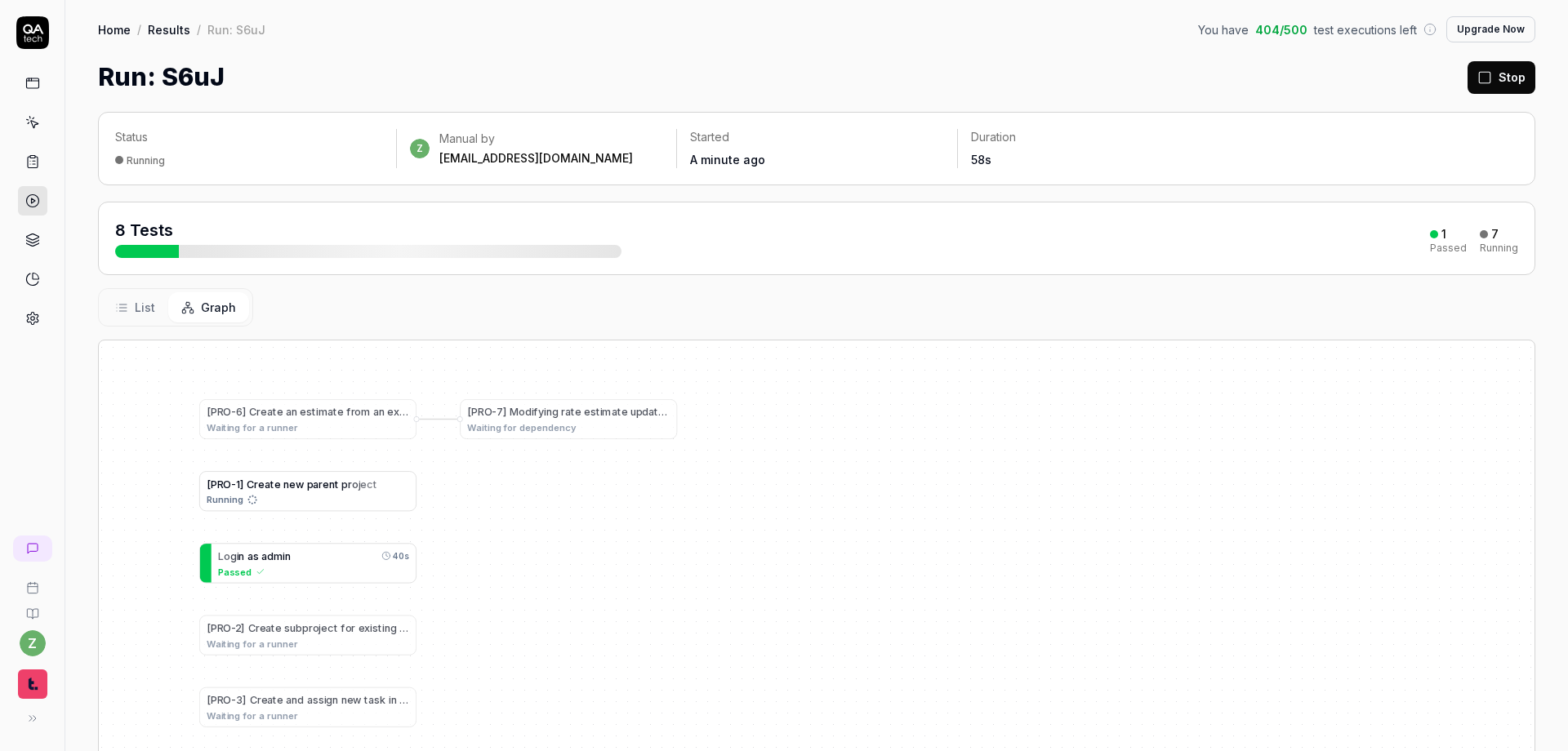
drag, startPoint x: 443, startPoint y: 496, endPoint x: 527, endPoint y: 538, distance: 93.9
click at [527, 538] on div "[ P R O - 1 ] C r e a t e n e w p a r e n t p r o j e c t Running L o g i n a s…" at bounding box center [817, 640] width 1436 height 599
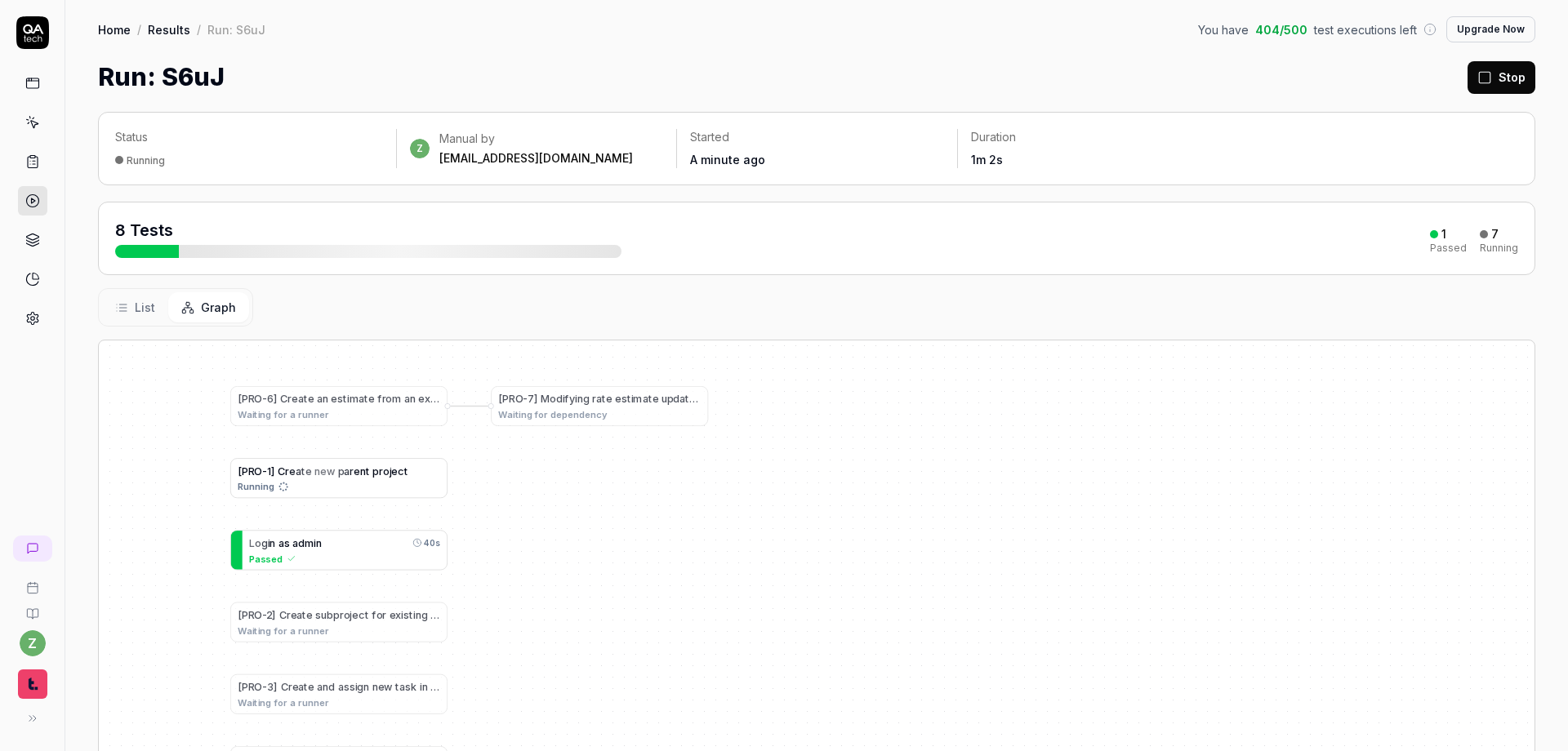
drag, startPoint x: 527, startPoint y: 538, endPoint x: 558, endPoint y: 525, distance: 33.6
click at [558, 525] on div "[ P R O - 1 ] C r e a t e n e w p a r e n t p r o j e c t Running L o g i n a s…" at bounding box center [817, 640] width 1436 height 599
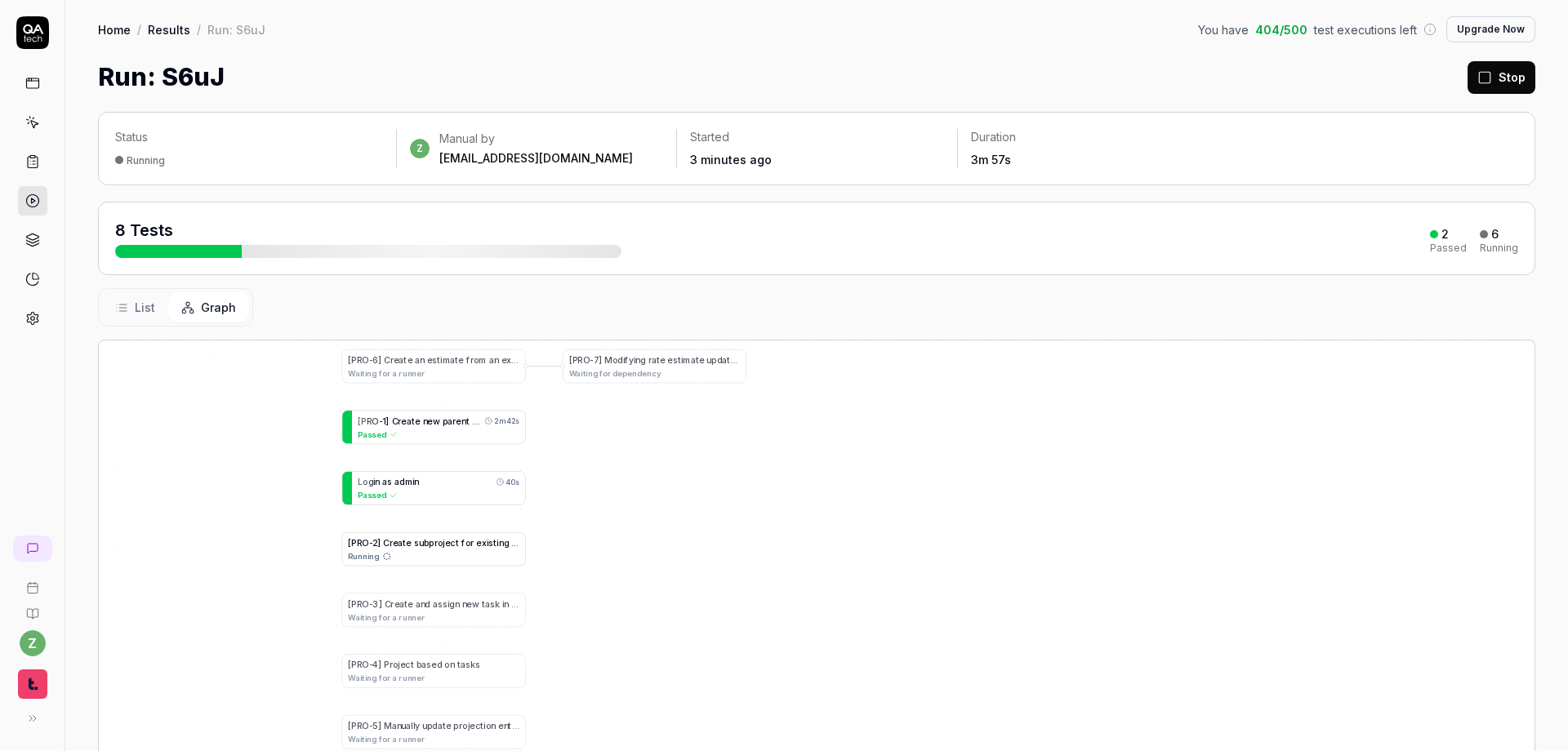
drag, startPoint x: 562, startPoint y: 522, endPoint x: 626, endPoint y: 486, distance: 73.4
click at [623, 484] on div "[ P R O - 1 ] C r e a t e n e w p a r e n t p r o j e c t 2m 42s Passed L o g i…" at bounding box center [817, 640] width 1436 height 599
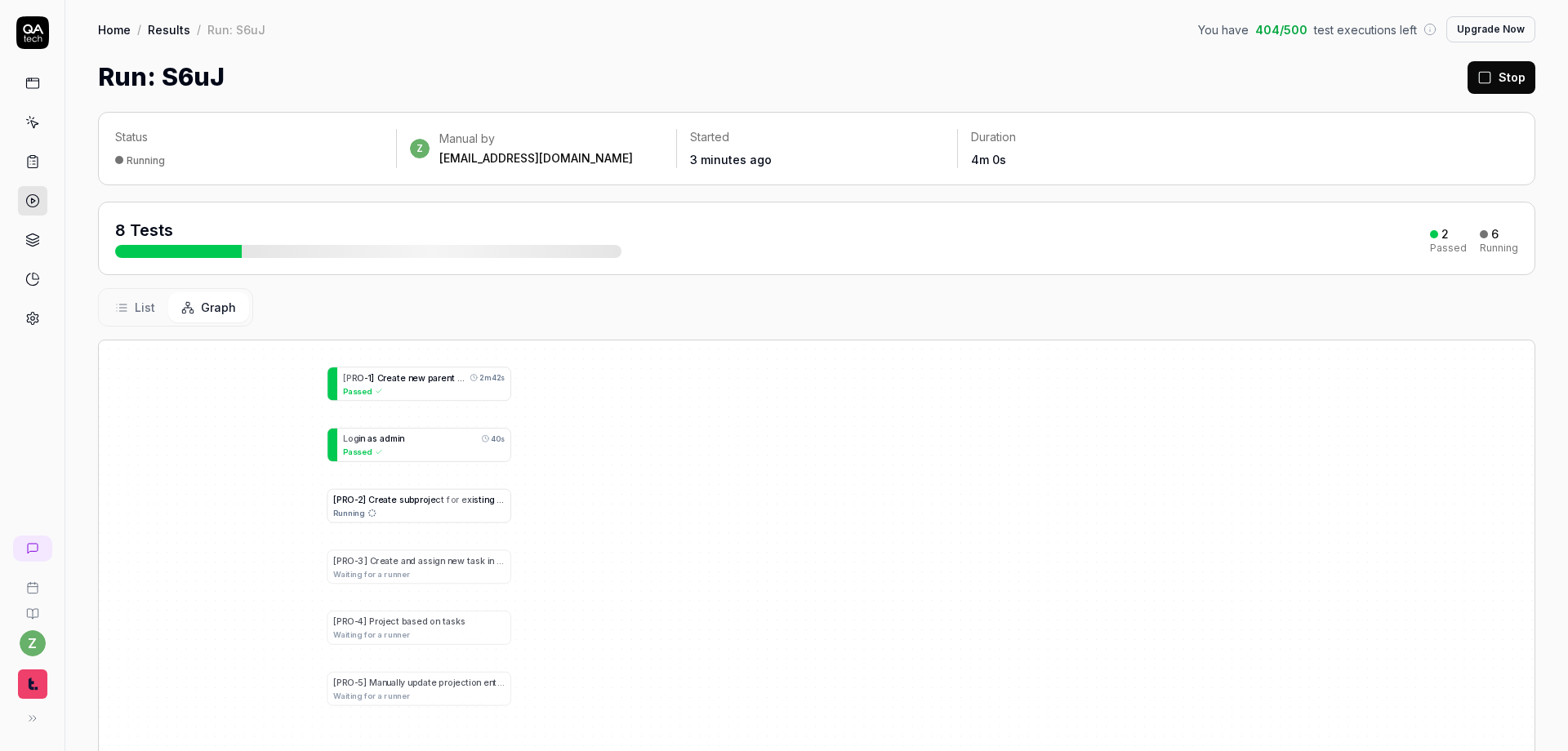
drag, startPoint x: 586, startPoint y: 461, endPoint x: 569, endPoint y: 481, distance: 26.2
click at [569, 476] on div "[ P R O - 1 ] C r e a t e n e w p a r e n t p r o j e c t 2m 42s Passed L o g i…" at bounding box center [817, 640] width 1436 height 599
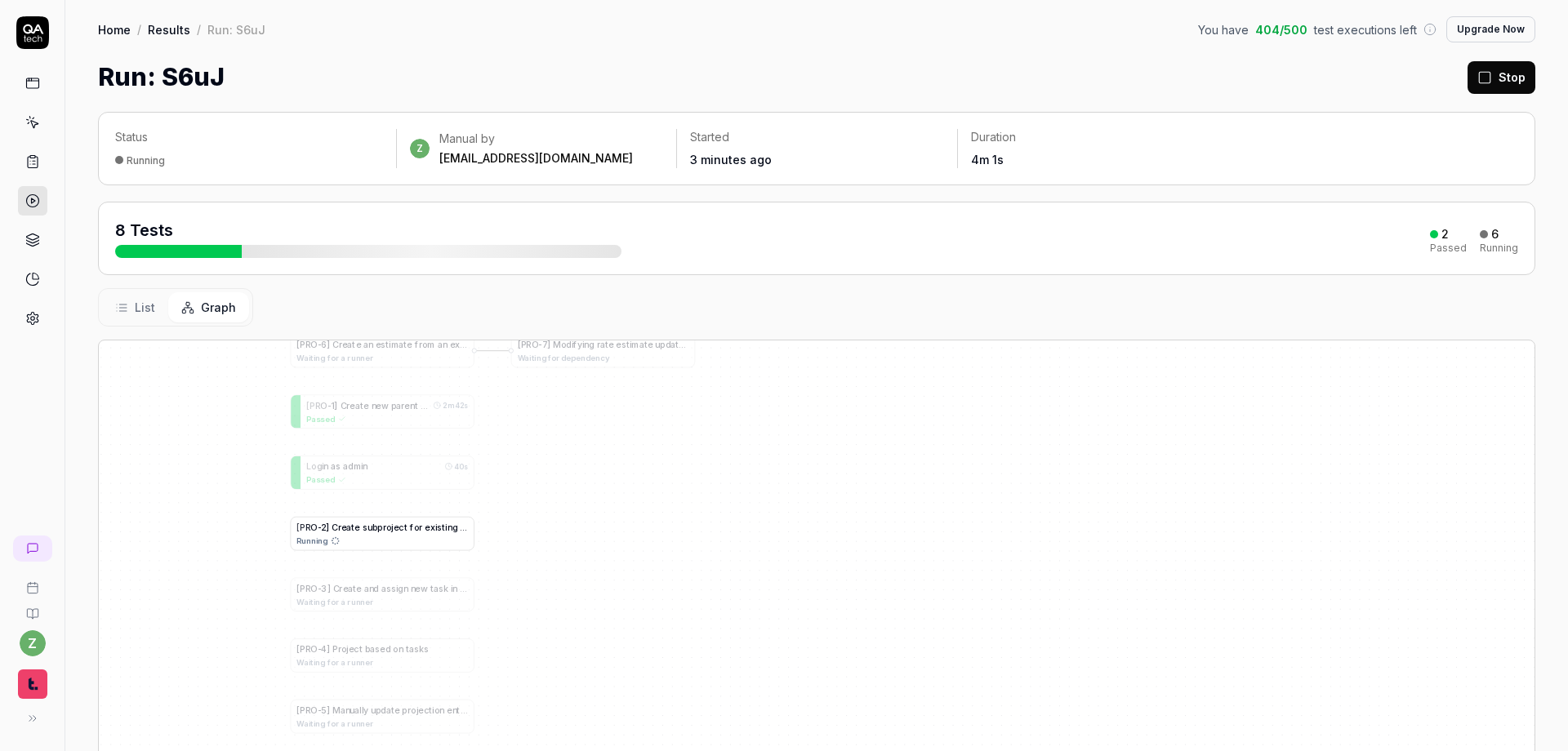
drag, startPoint x: 478, startPoint y: 563, endPoint x: 435, endPoint y: 556, distance: 43.6
click at [435, 534] on div "[ P R O - 2 ] C r e a t e s u b p r o j e c t f o r e x i s t i n g p r o j e c…" at bounding box center [383, 527] width 172 height 13
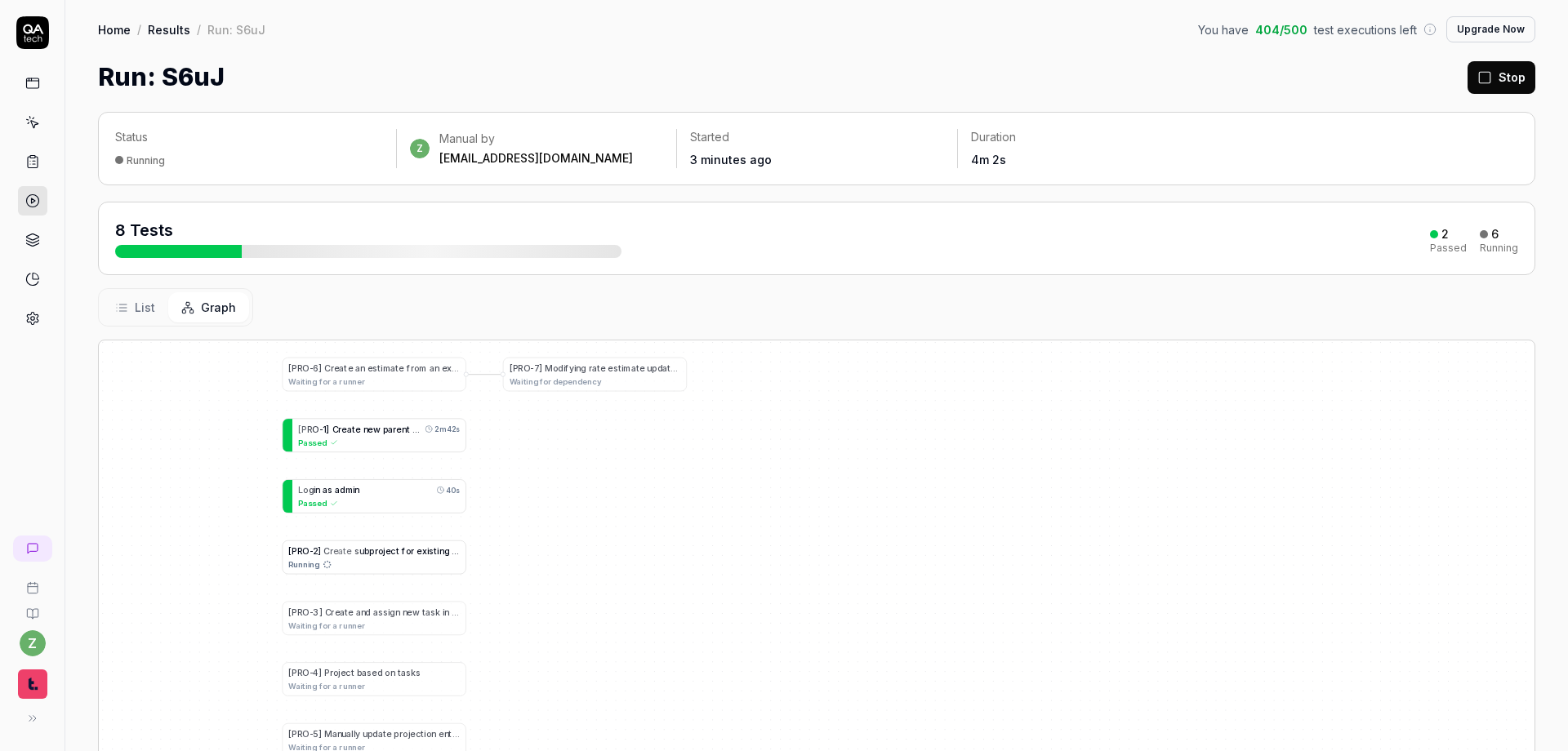
drag, startPoint x: 456, startPoint y: 551, endPoint x: 420, endPoint y: 564, distance: 38.3
click at [449, 556] on span at bounding box center [450, 551] width 3 height 9
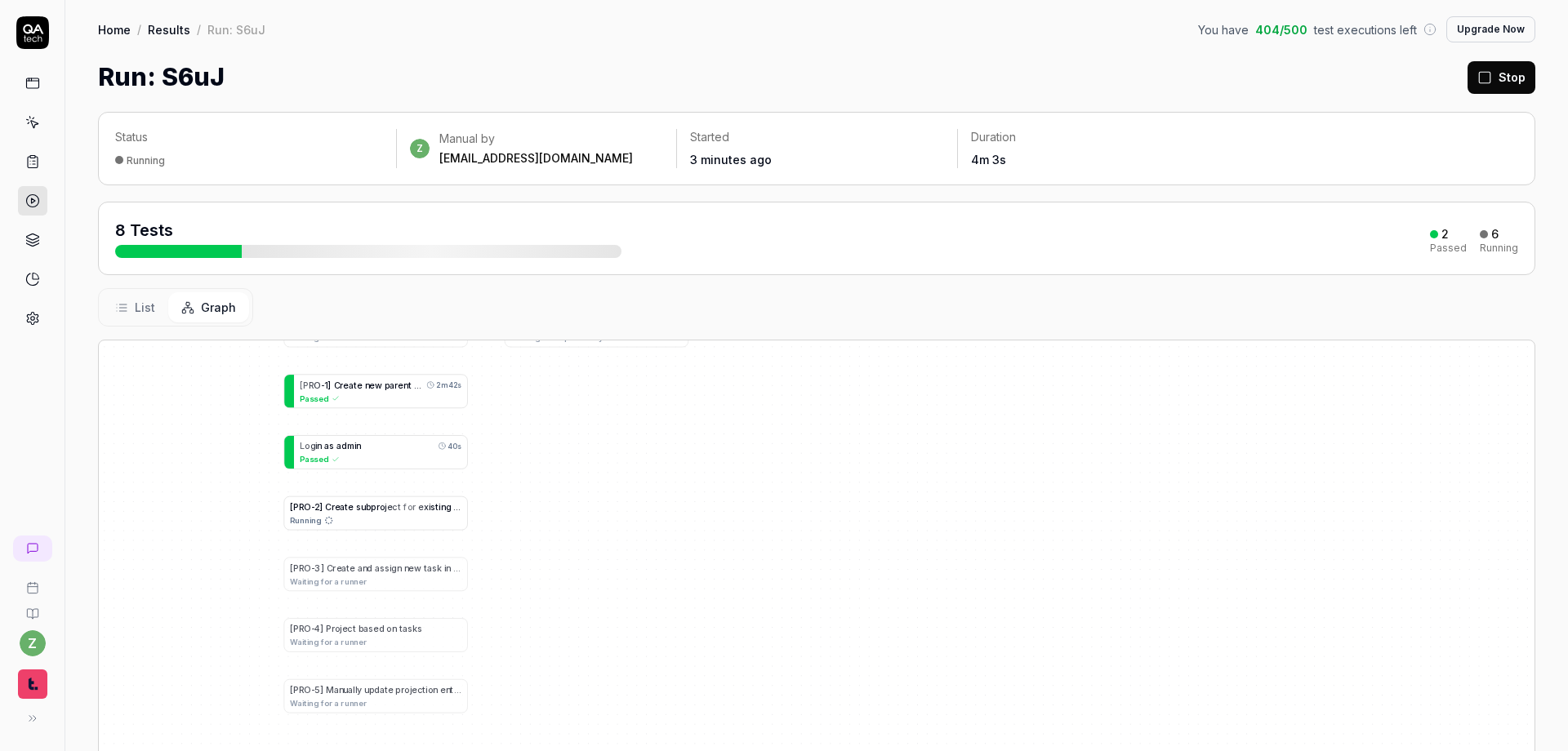
drag, startPoint x: 558, startPoint y: 543, endPoint x: 546, endPoint y: 508, distance: 37.0
click at [575, 494] on div "[ P R O - 1 ] C r e a t e n e w p a r e n t p r o j e c t 2m 42s Passed L o g i…" at bounding box center [817, 640] width 1436 height 599
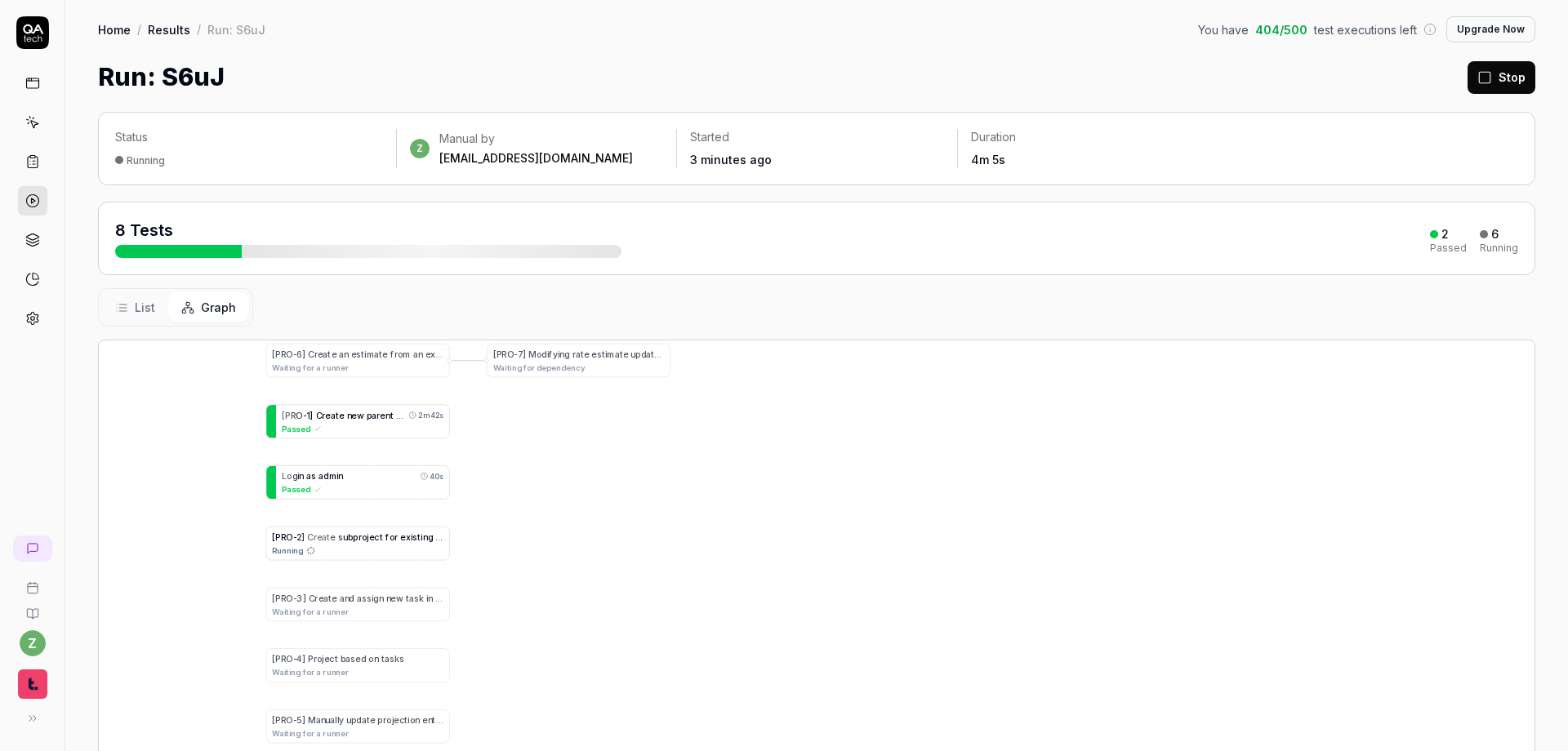
drag, startPoint x: 588, startPoint y: 577, endPoint x: 573, endPoint y: 651, distance: 75.5
click at [573, 656] on div "[ P R O - 1 ] C r e a t e n e w p a r e n t p r o j e c t 2m 42s Passed L o g i…" at bounding box center [817, 640] width 1436 height 599
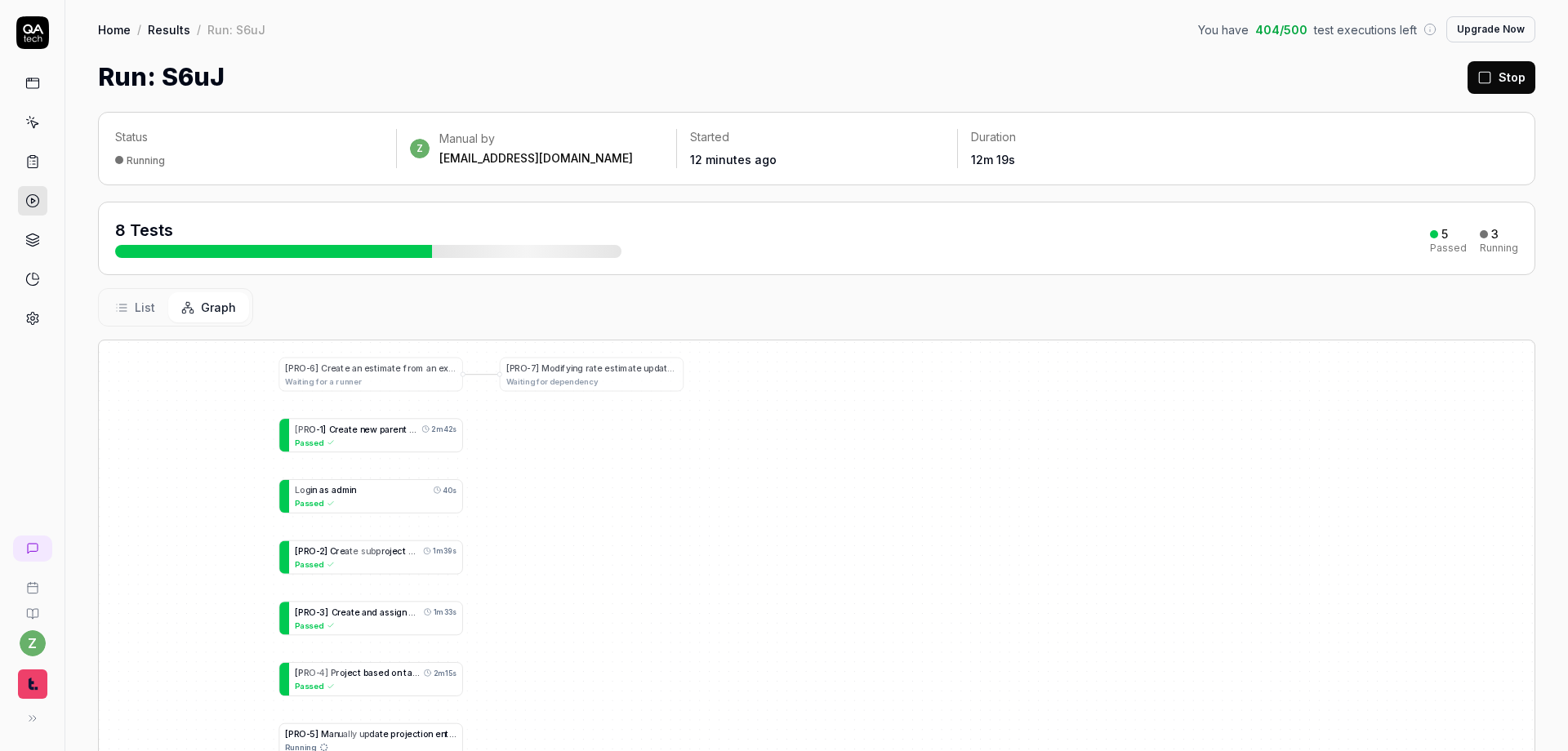
click at [135, 305] on span "List" at bounding box center [145, 307] width 21 height 17
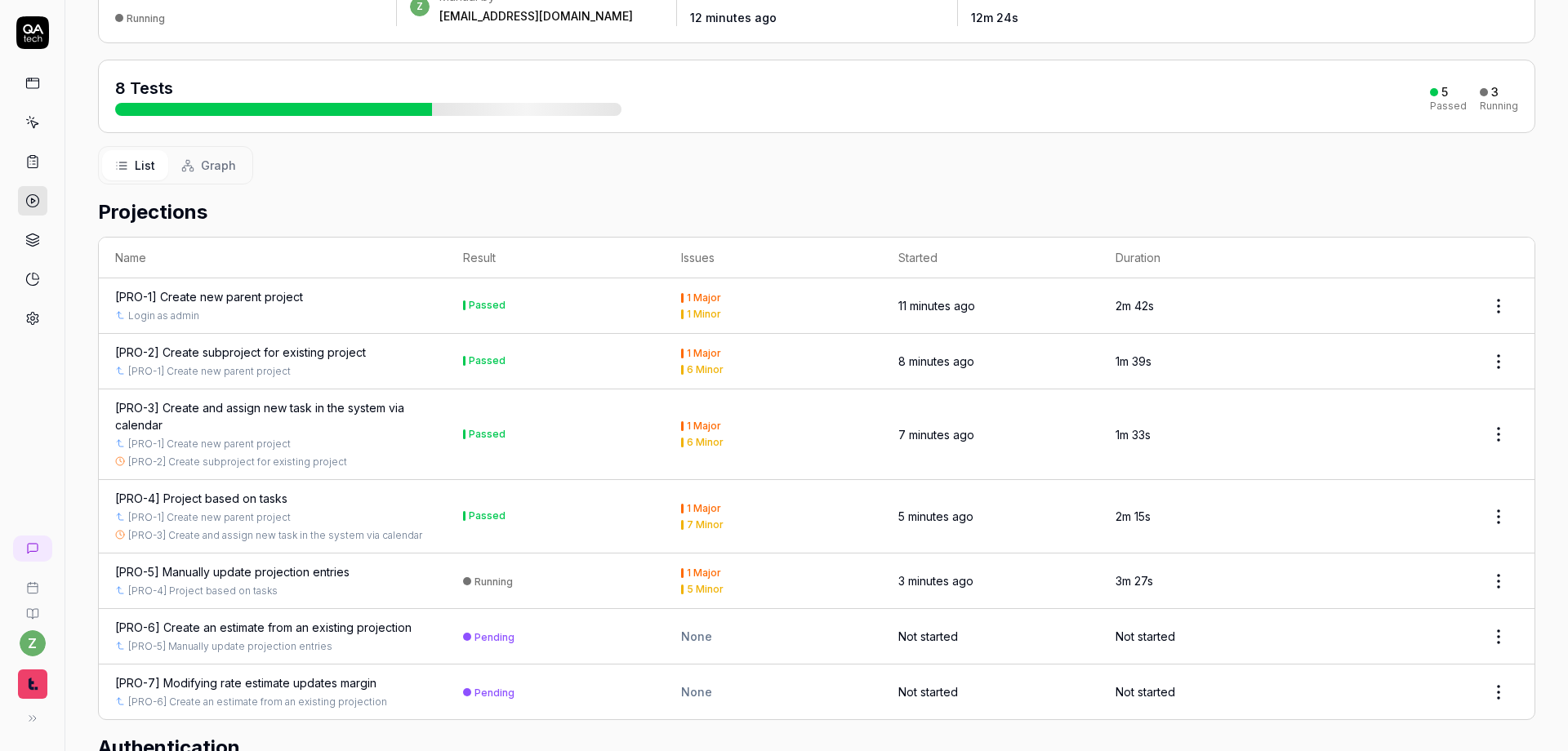
scroll to position [141, 0]
